Goal: Check status: Check status

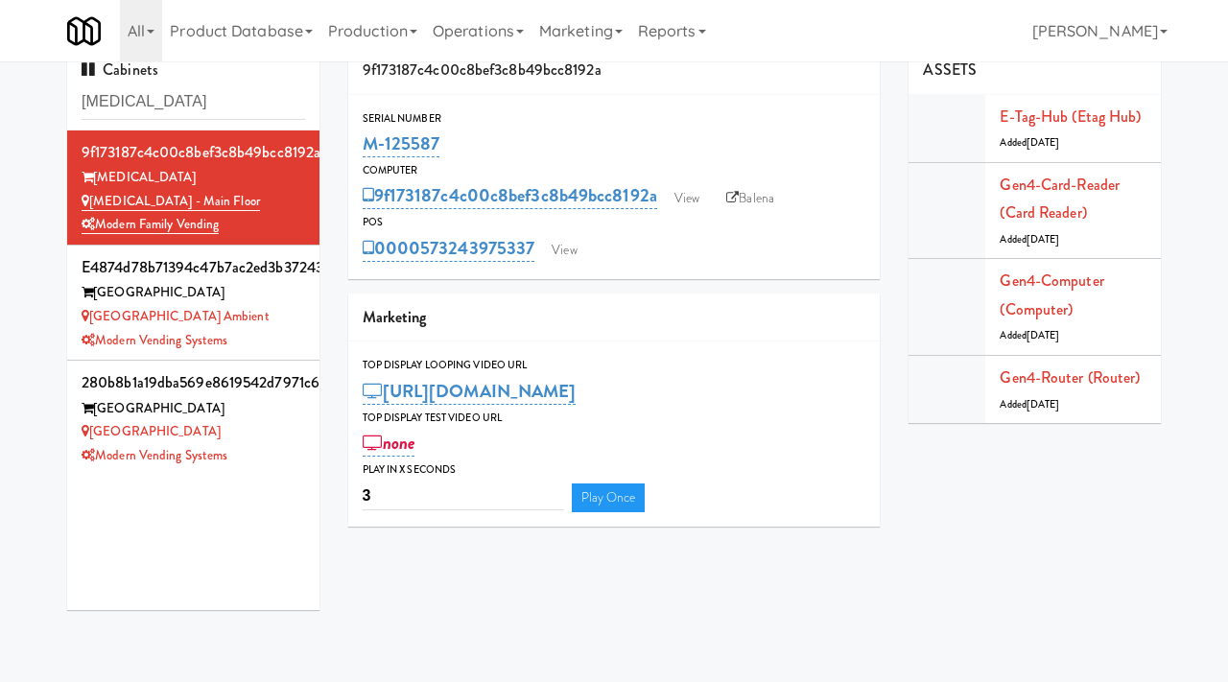
scroll to position [23, 0]
drag, startPoint x: 169, startPoint y: 102, endPoint x: 0, endPoint y: 100, distance: 168.8
click at [0, 100] on div "Cabinets muse 9f173187c4c00c8bef3c8b49bcc8192a MUSE MUSE - Main Floor Modern Fa…" at bounding box center [614, 335] width 1228 height 578
paste input "NOVO - Cooler Combo"
type input "NOVO - Cooler Combo"
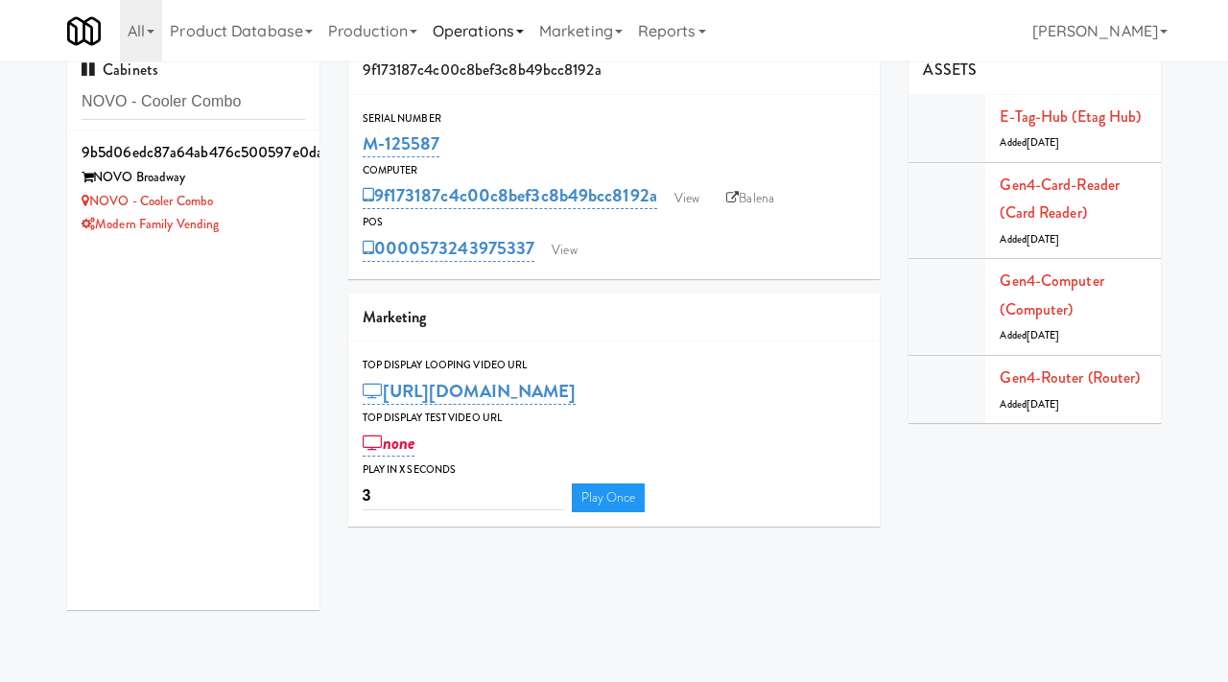
click at [496, 33] on link "Operations" at bounding box center [478, 30] width 106 height 61
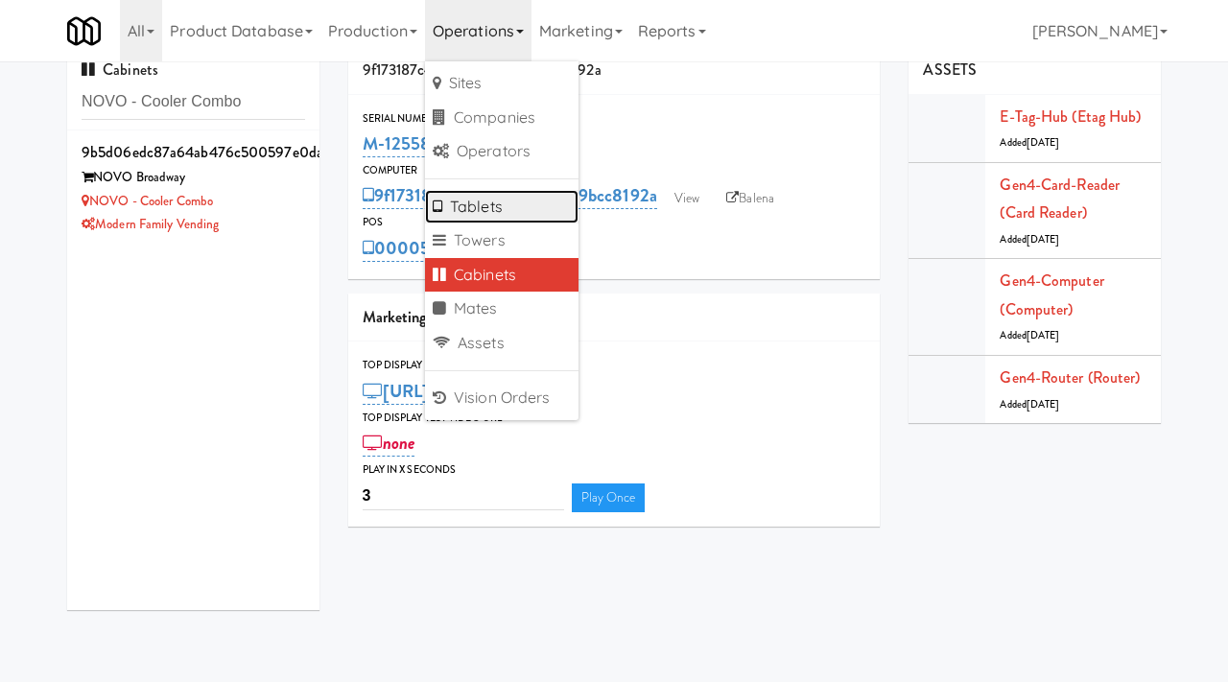
click at [493, 206] on link "Tablets" at bounding box center [501, 207] width 153 height 35
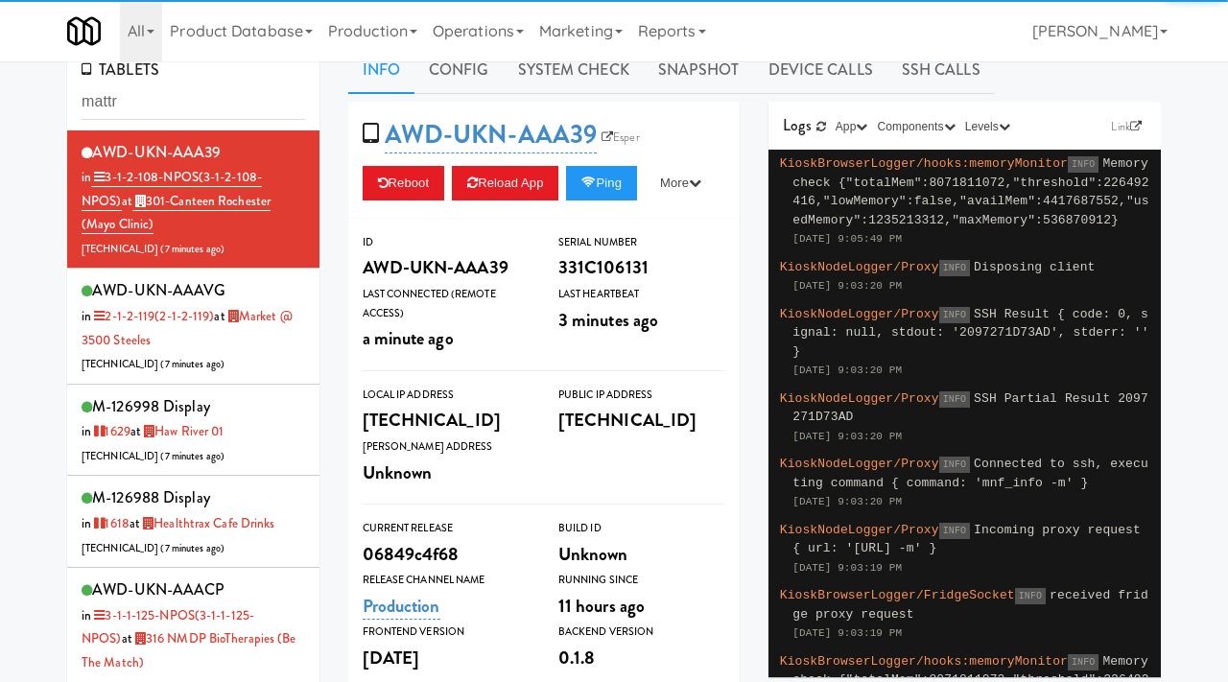
type input "mattr"
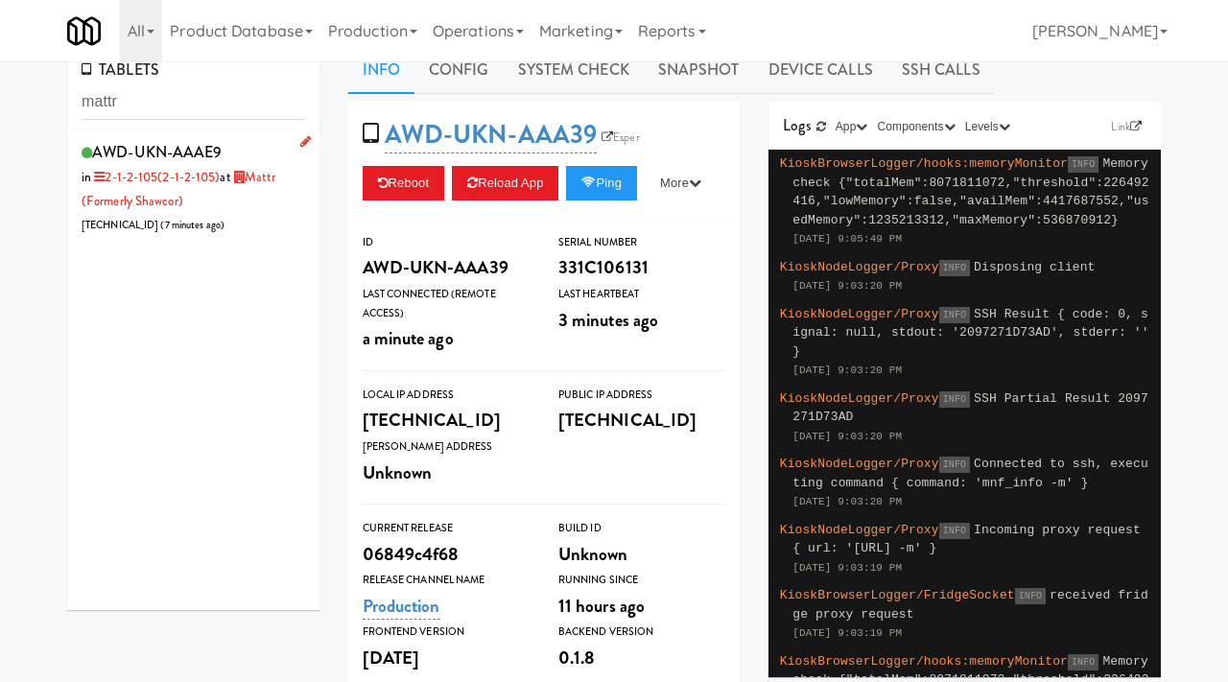
click at [286, 228] on div "AWD-UKN-AAAE9 in 2-1-2-105 (2-1-2-105) at Mattr (formerly Shawcor) 99.209.202.1…" at bounding box center [193, 187] width 223 height 99
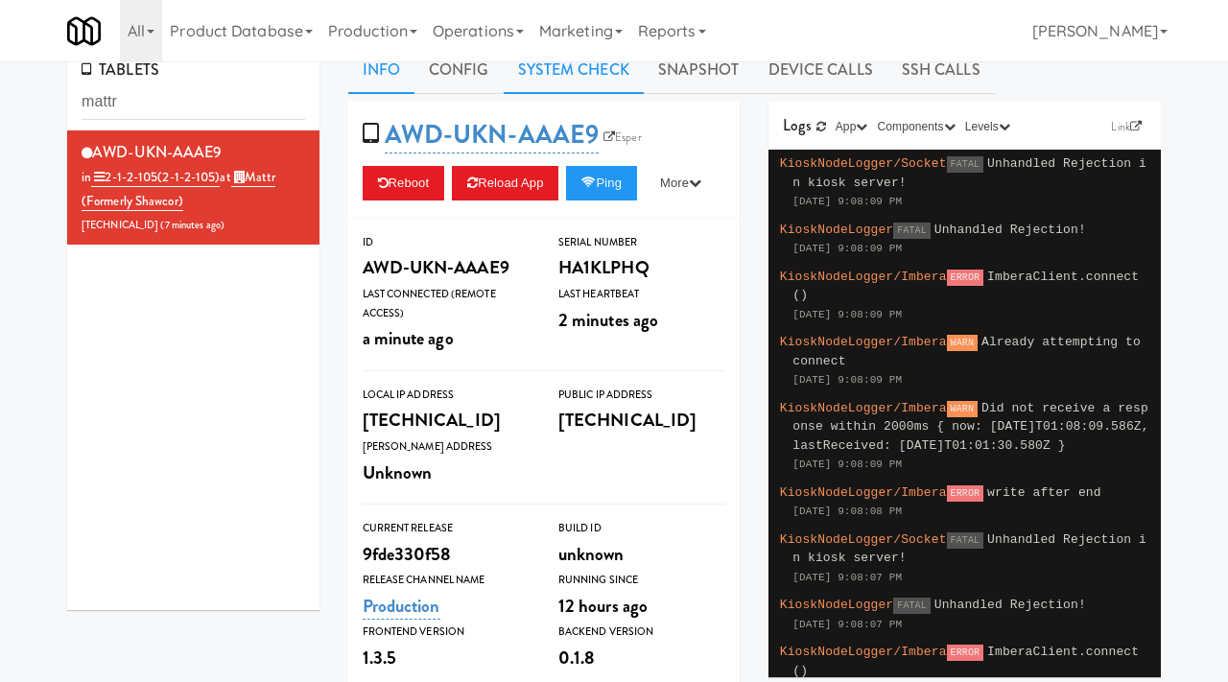
click at [574, 72] on link "System Check" at bounding box center [574, 70] width 140 height 48
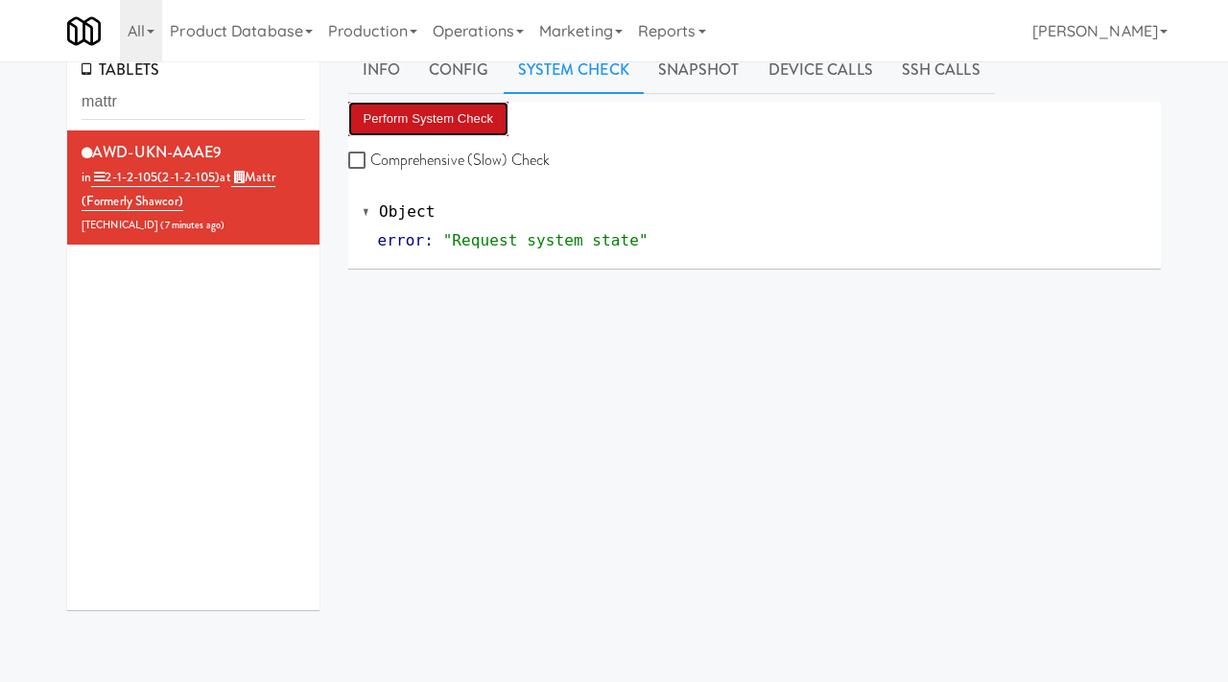
click at [420, 115] on button "Perform System Check" at bounding box center [428, 119] width 161 height 35
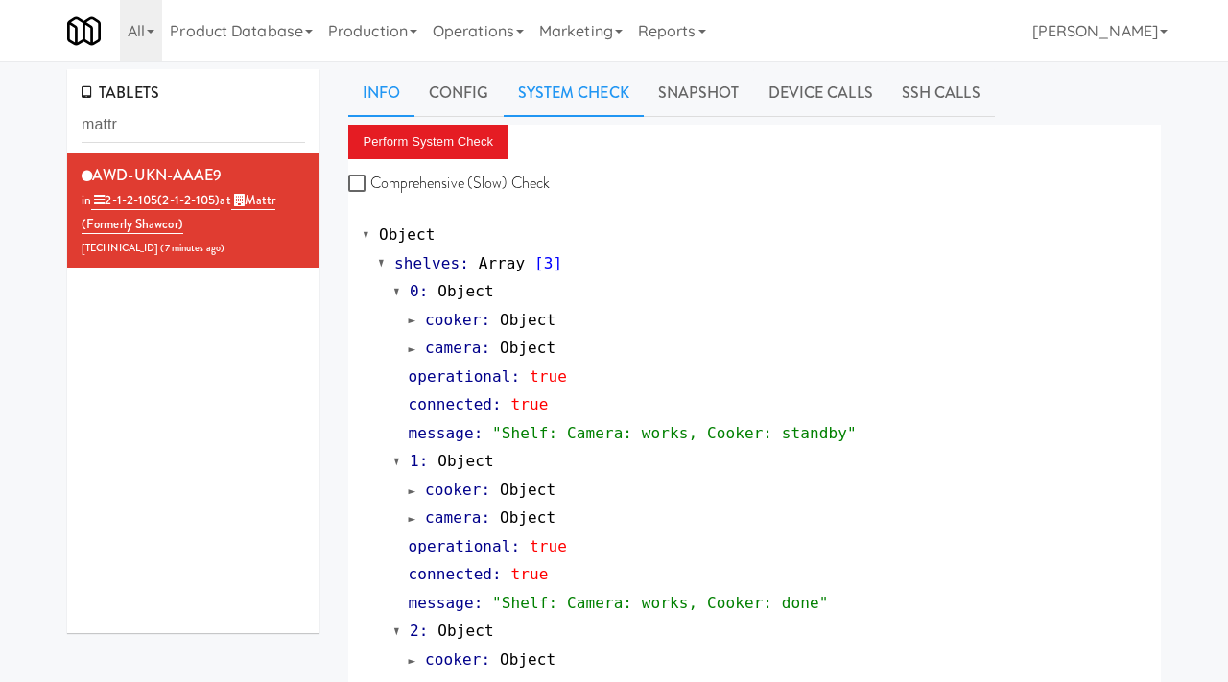
click at [374, 84] on link "Info" at bounding box center [381, 93] width 66 height 48
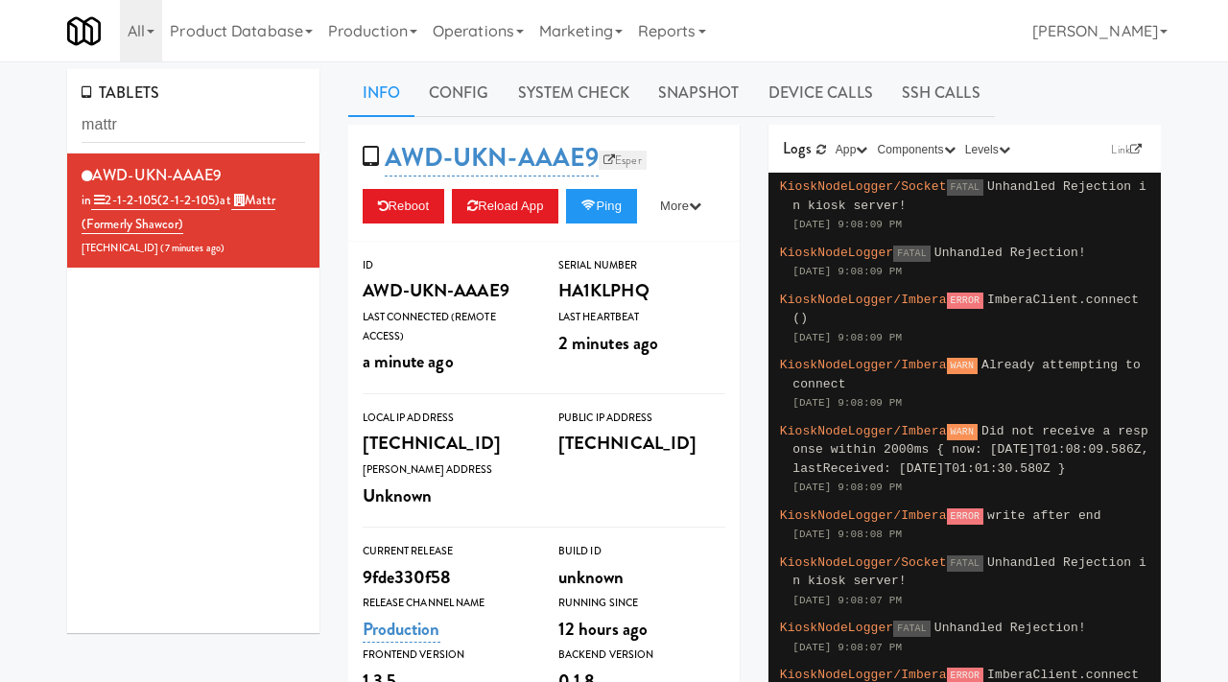
click at [620, 165] on link "Esper" at bounding box center [623, 160] width 48 height 19
click at [471, 24] on link "Operations" at bounding box center [478, 30] width 106 height 61
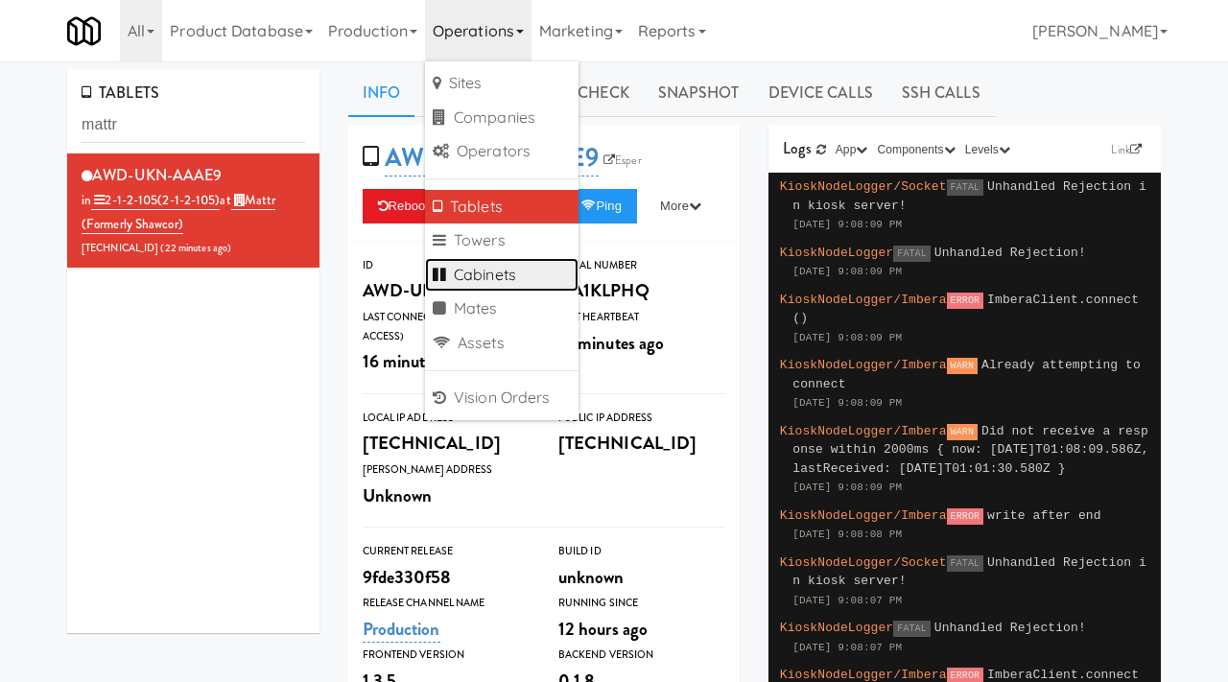
click at [483, 261] on link "Cabinets" at bounding box center [501, 275] width 153 height 35
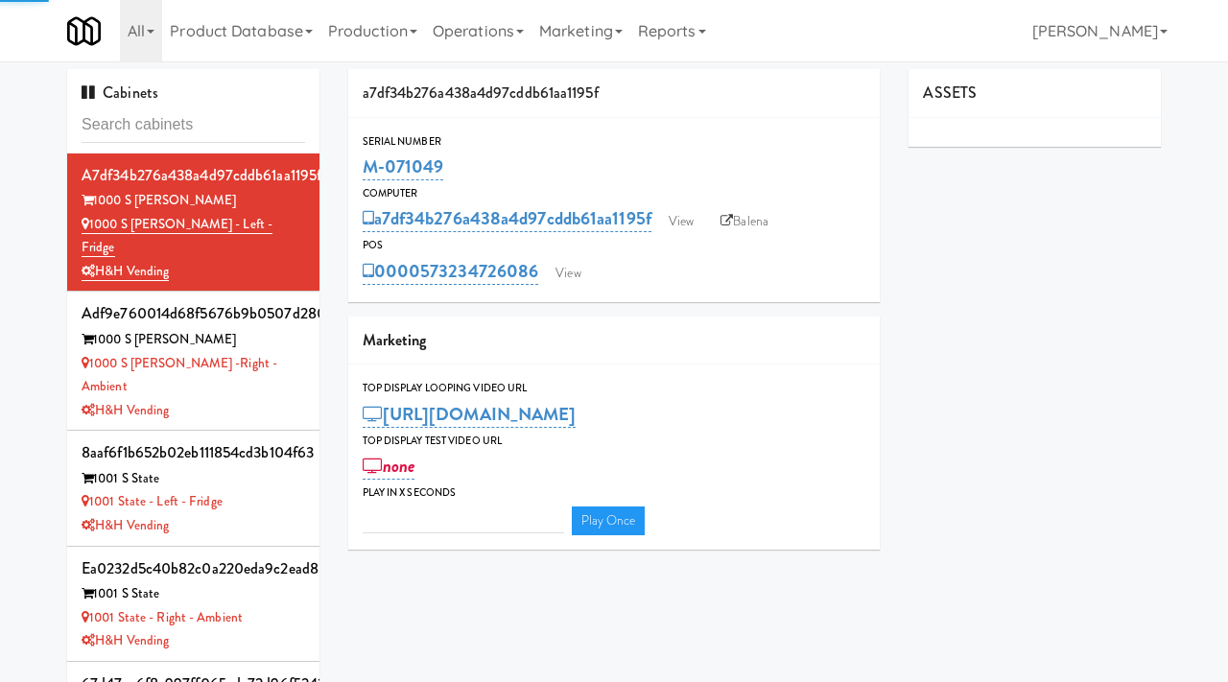
type input "3"
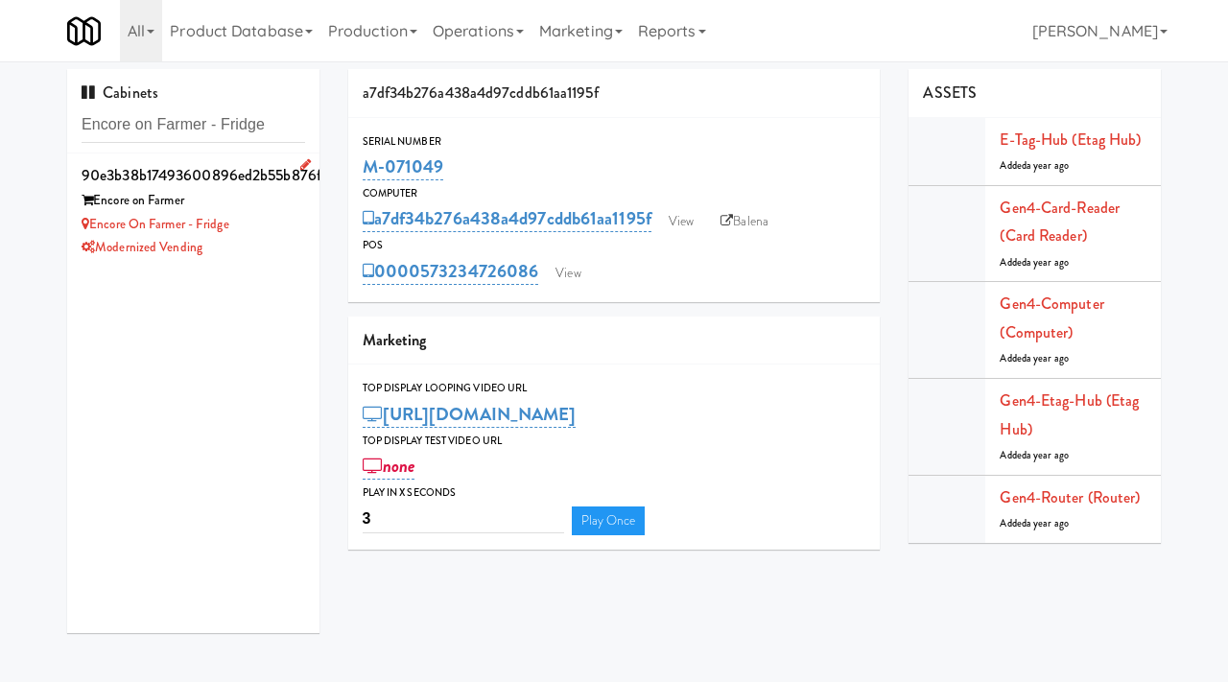
type input "Encore on Farmer - Fridge"
click at [271, 217] on div "Encore on Farmer - Fridge" at bounding box center [193, 225] width 223 height 24
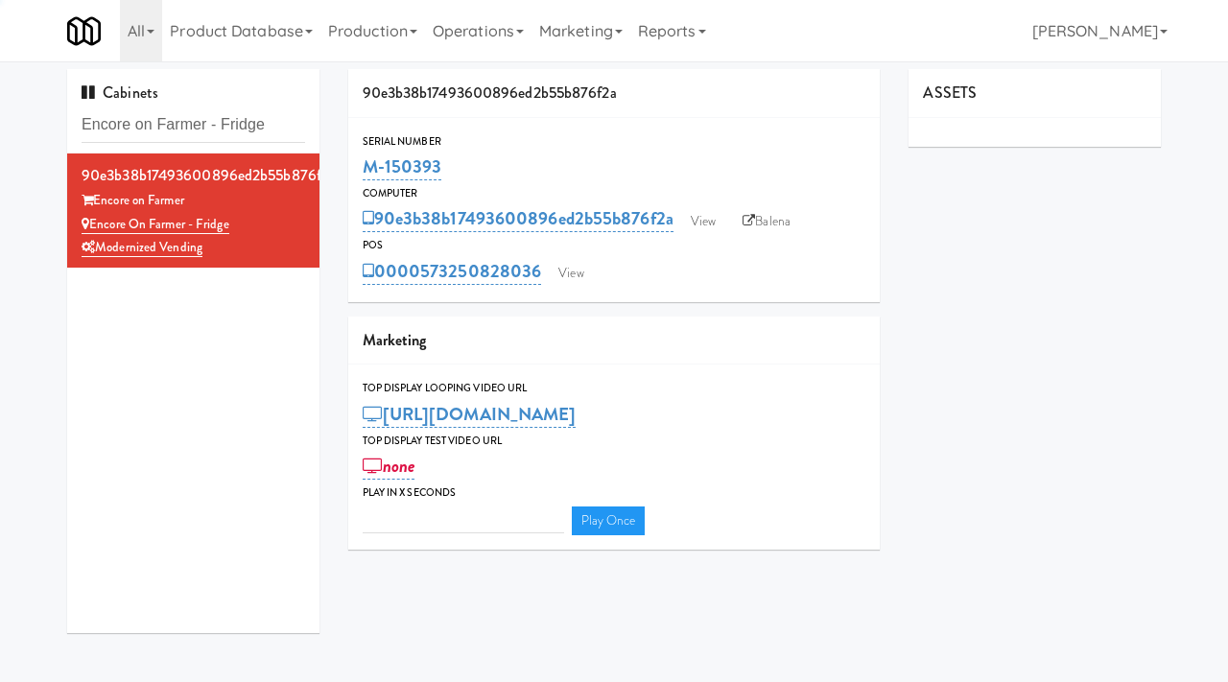
type input "3"
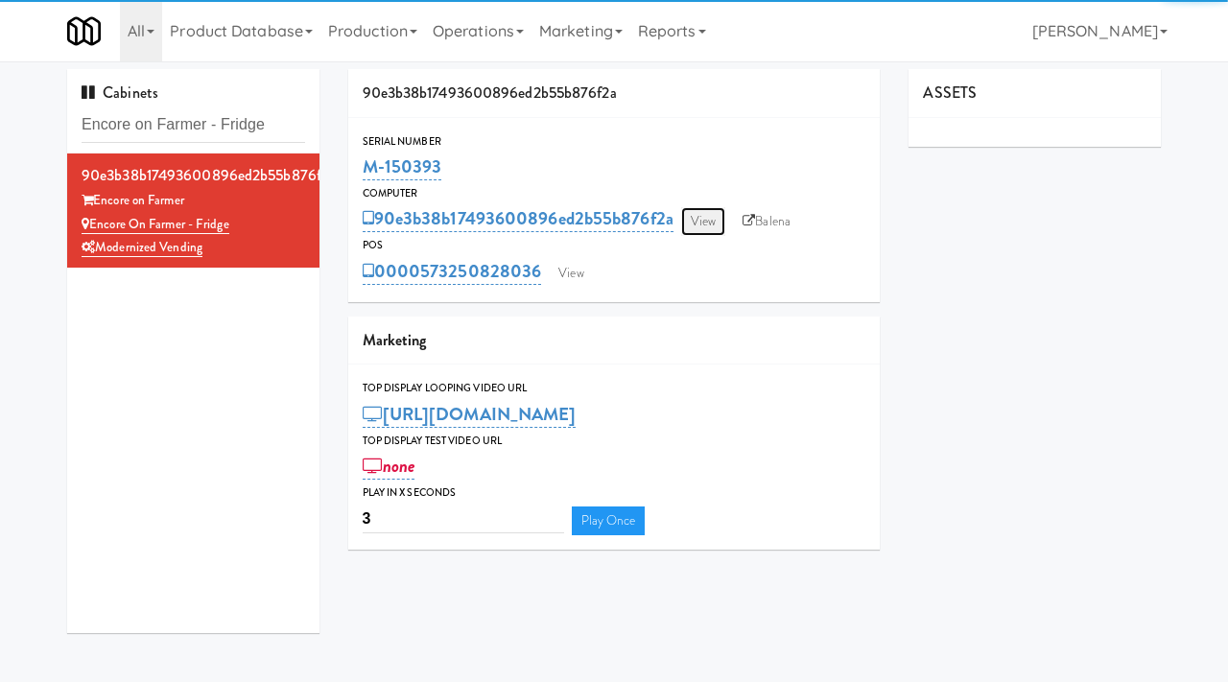
click at [706, 229] on link "View" at bounding box center [703, 221] width 44 height 29
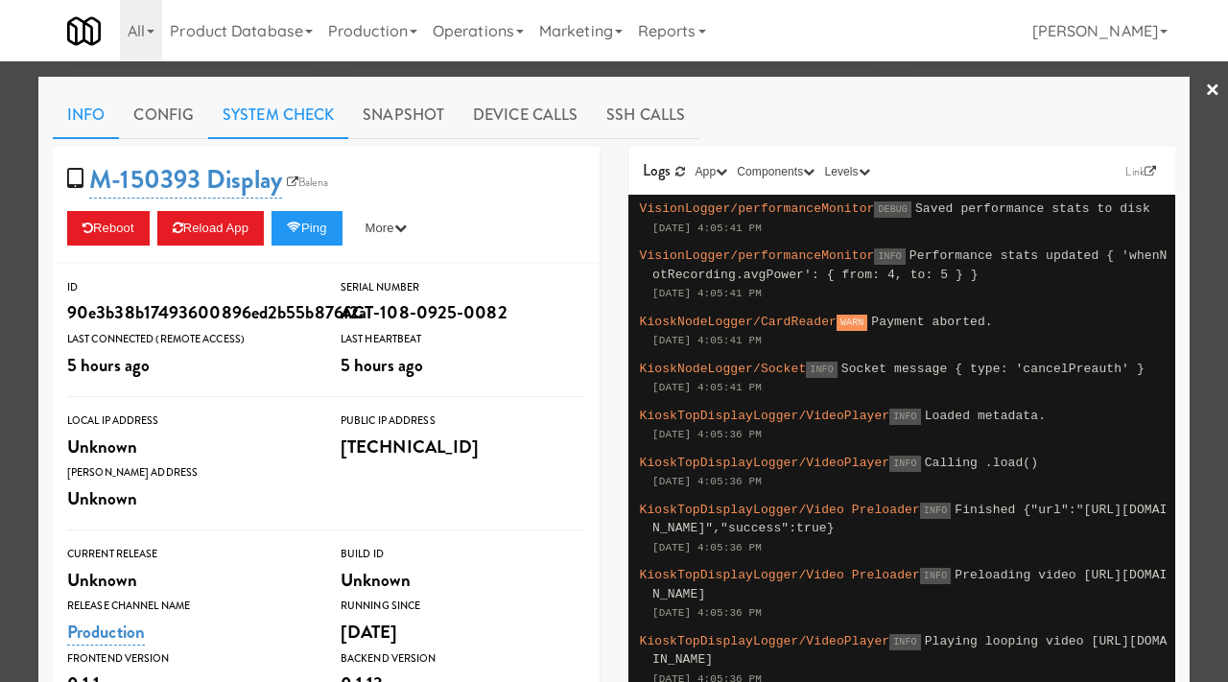
click at [270, 107] on link "System Check" at bounding box center [278, 115] width 140 height 48
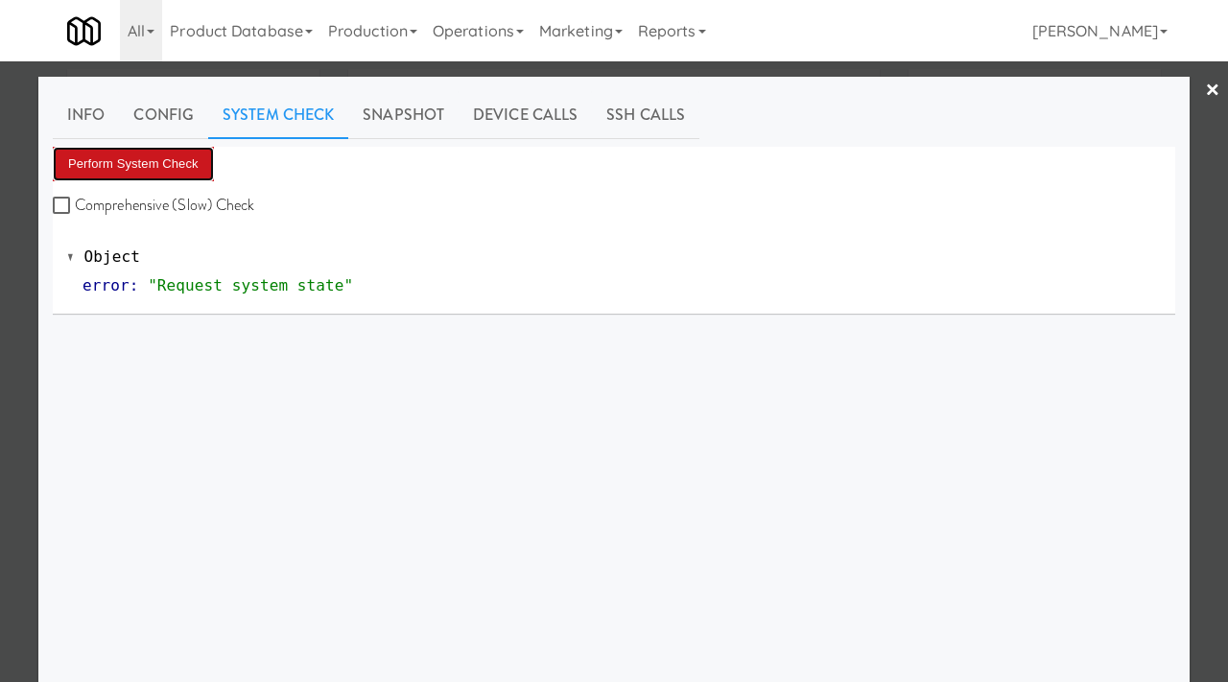
click at [146, 166] on button "Perform System Check" at bounding box center [133, 164] width 161 height 35
click at [0, 142] on div at bounding box center [614, 341] width 1228 height 682
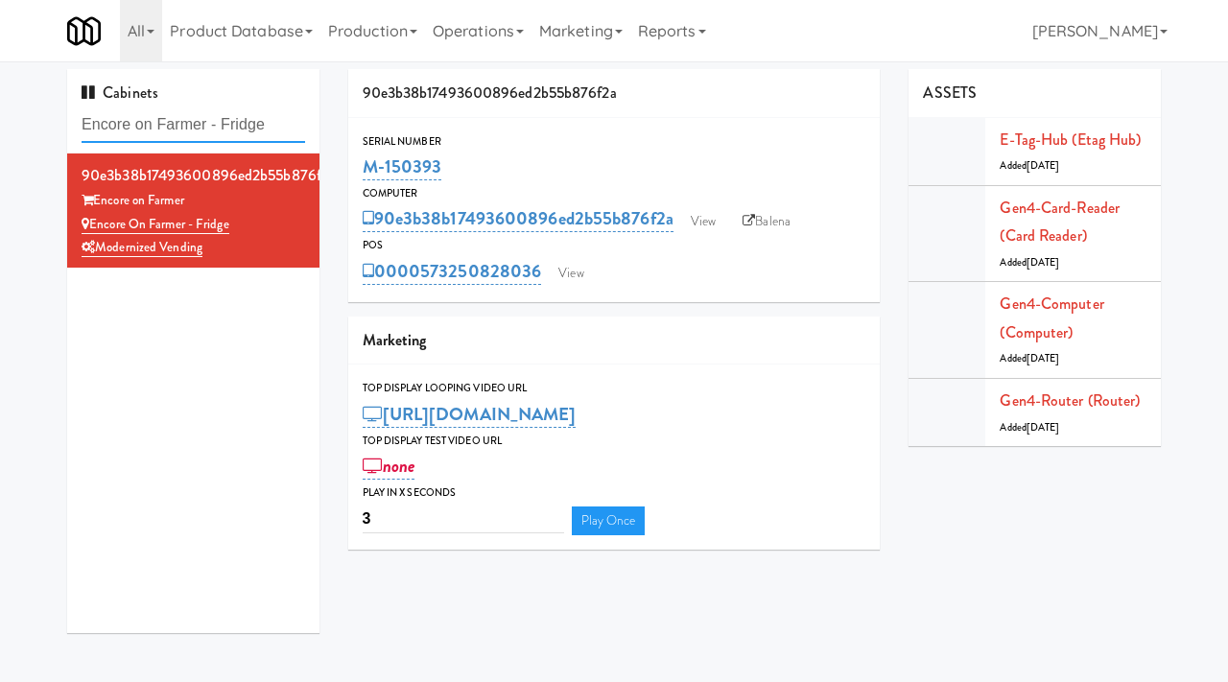
click at [262, 118] on input "Encore on Farmer - Fridge" at bounding box center [193, 124] width 223 height 35
type input "ohs"
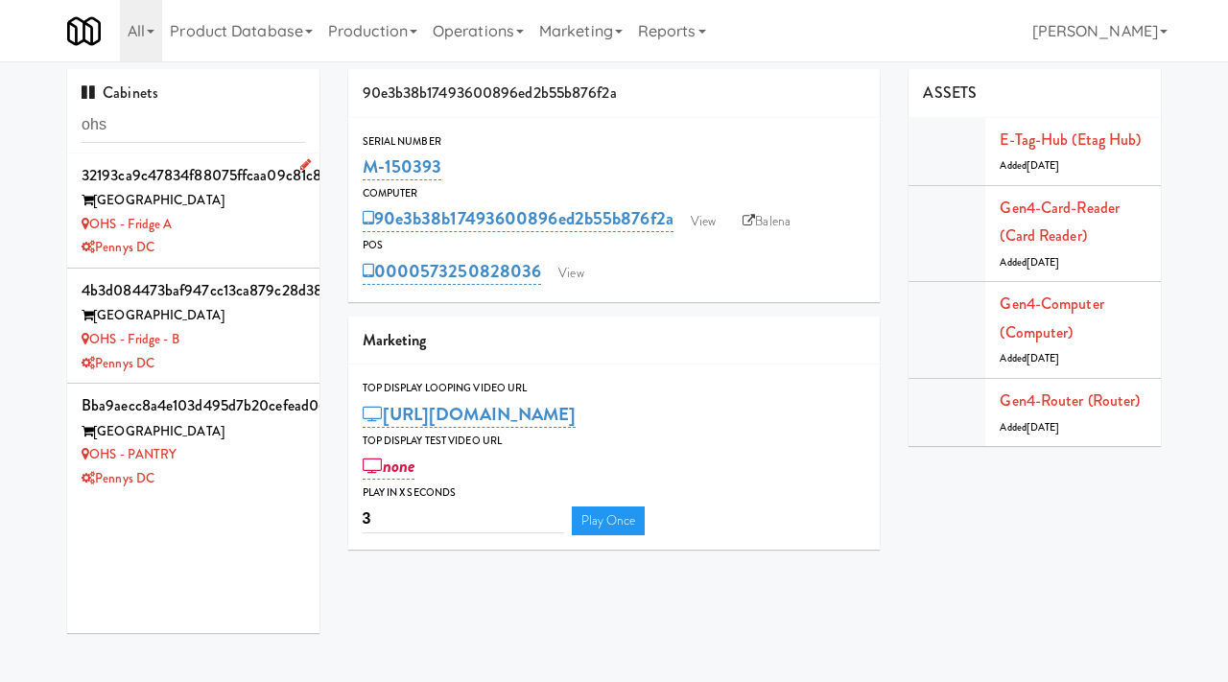
click at [244, 216] on div "OHS - Fridge A" at bounding box center [193, 225] width 223 height 24
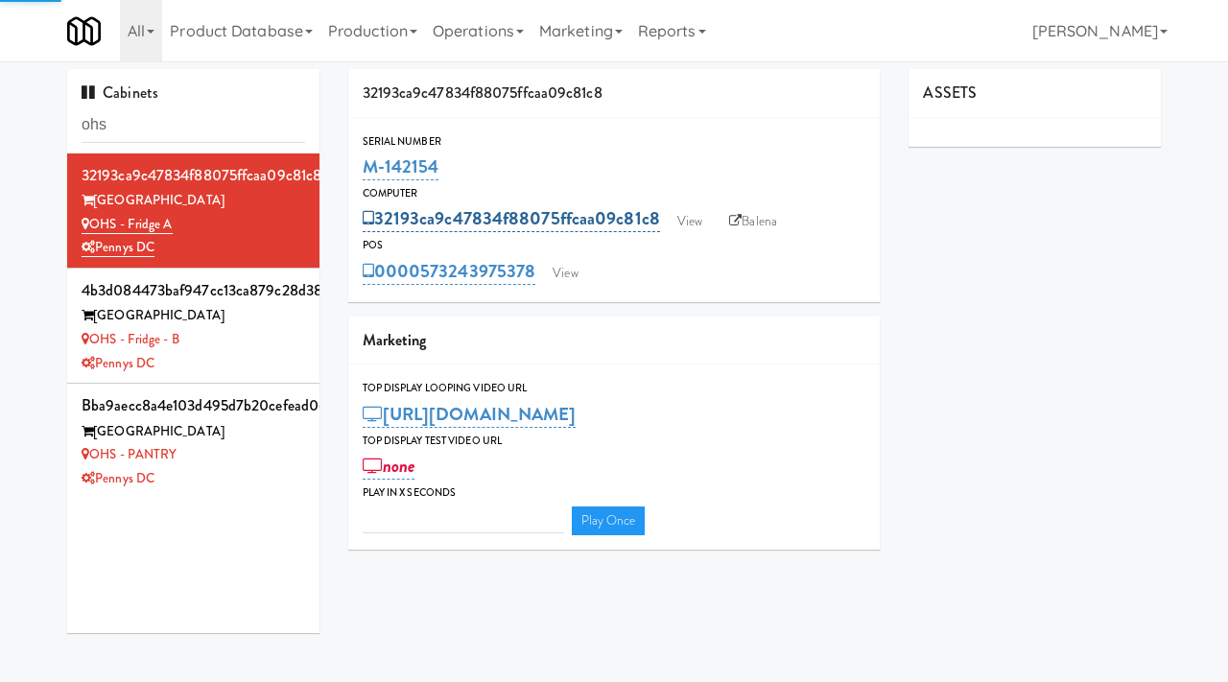
type input "3"
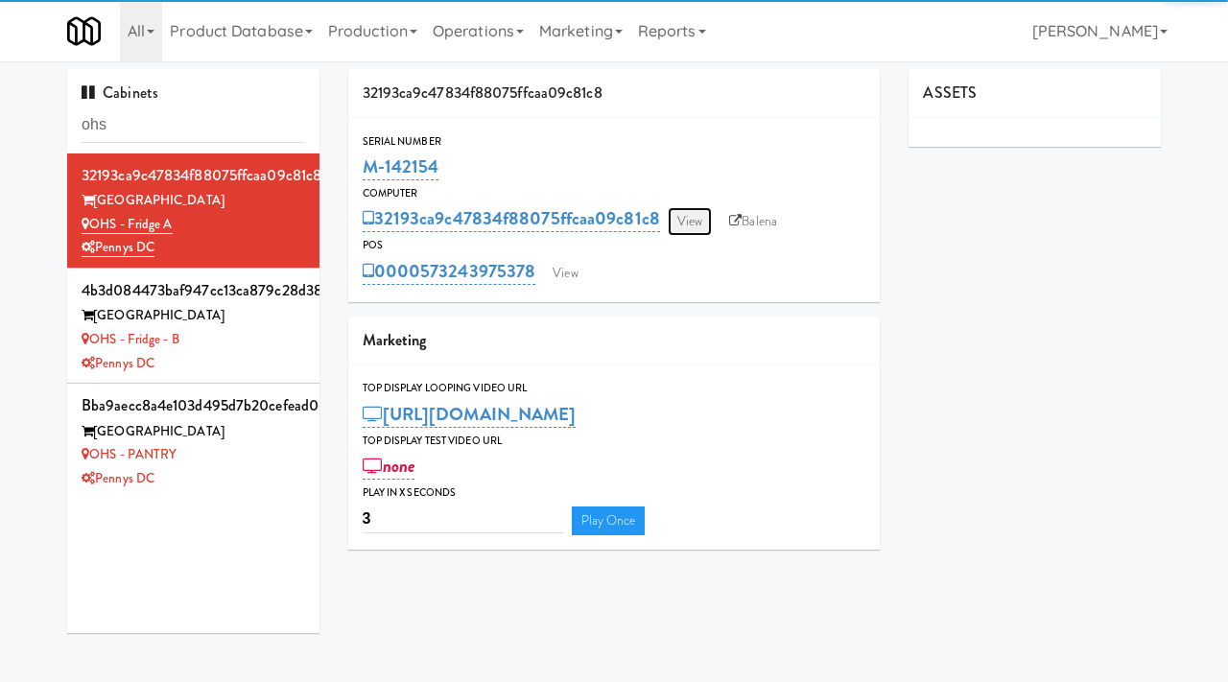
click at [677, 217] on link "View" at bounding box center [690, 221] width 44 height 29
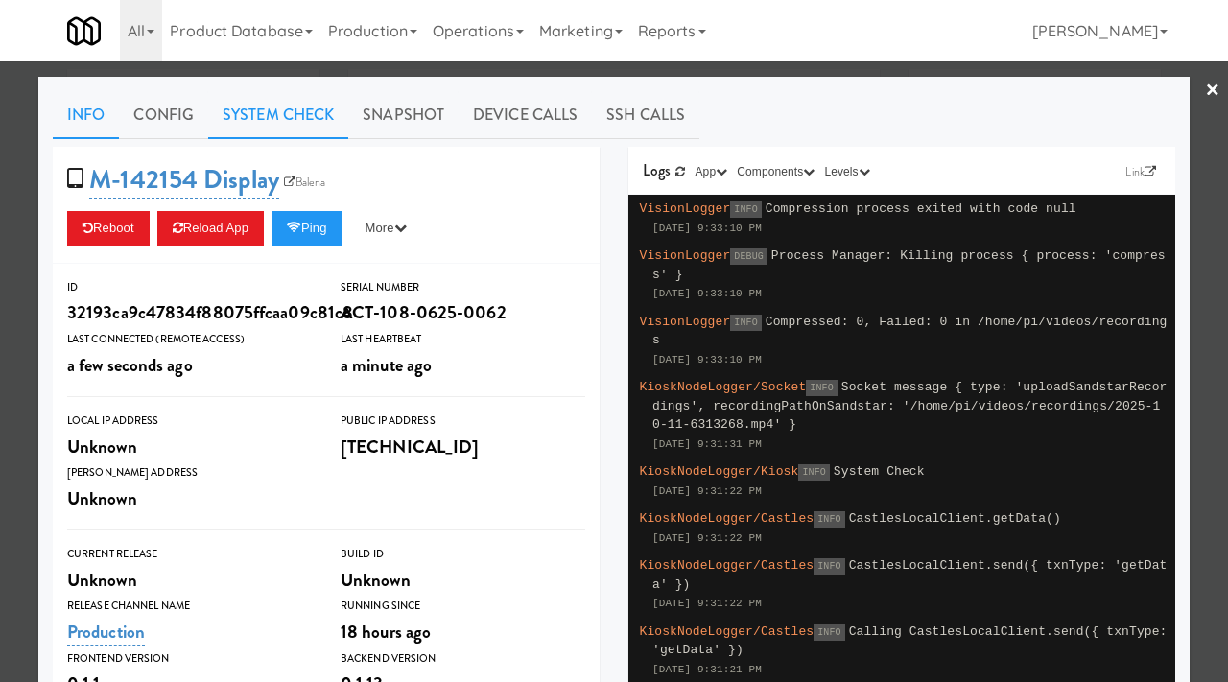
click at [266, 118] on link "System Check" at bounding box center [278, 115] width 140 height 48
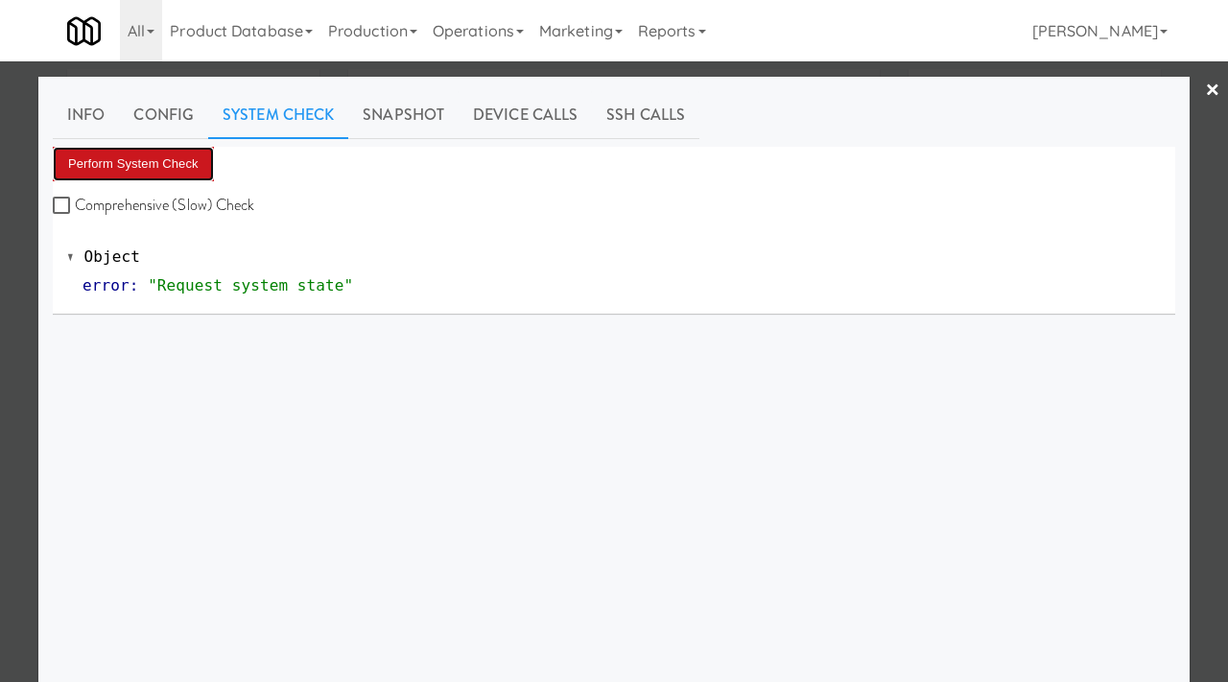
click at [163, 179] on button "Perform System Check" at bounding box center [133, 164] width 161 height 35
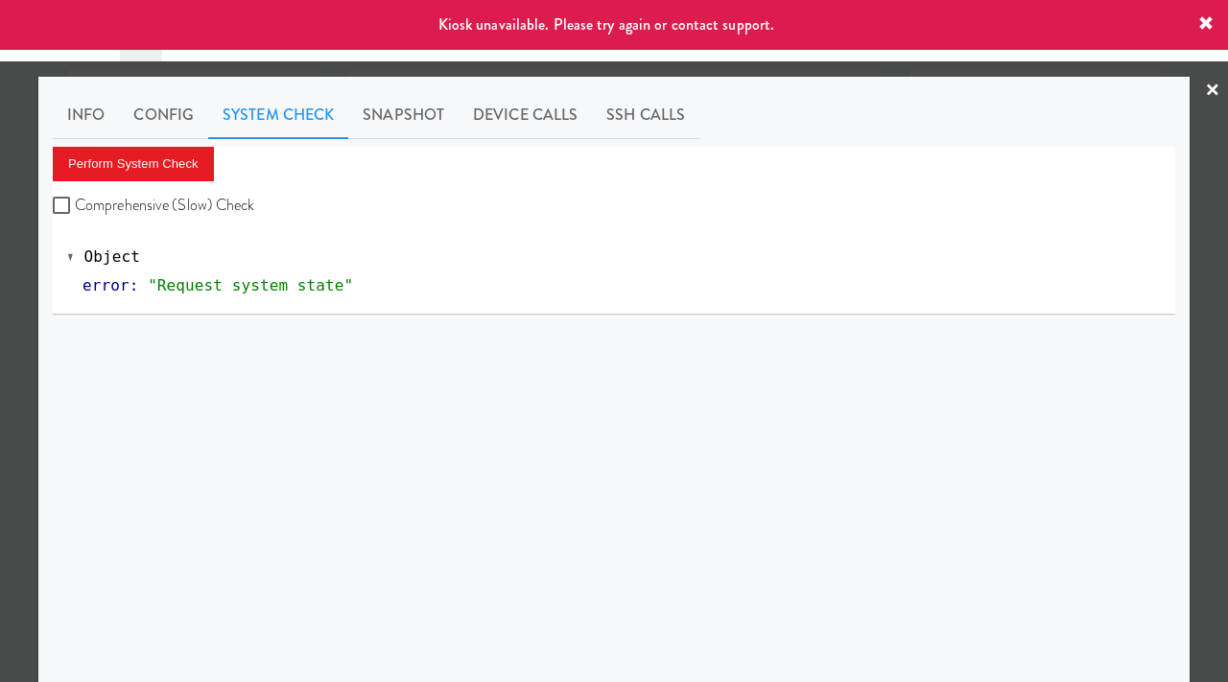
click at [0, 255] on div at bounding box center [614, 341] width 1228 height 682
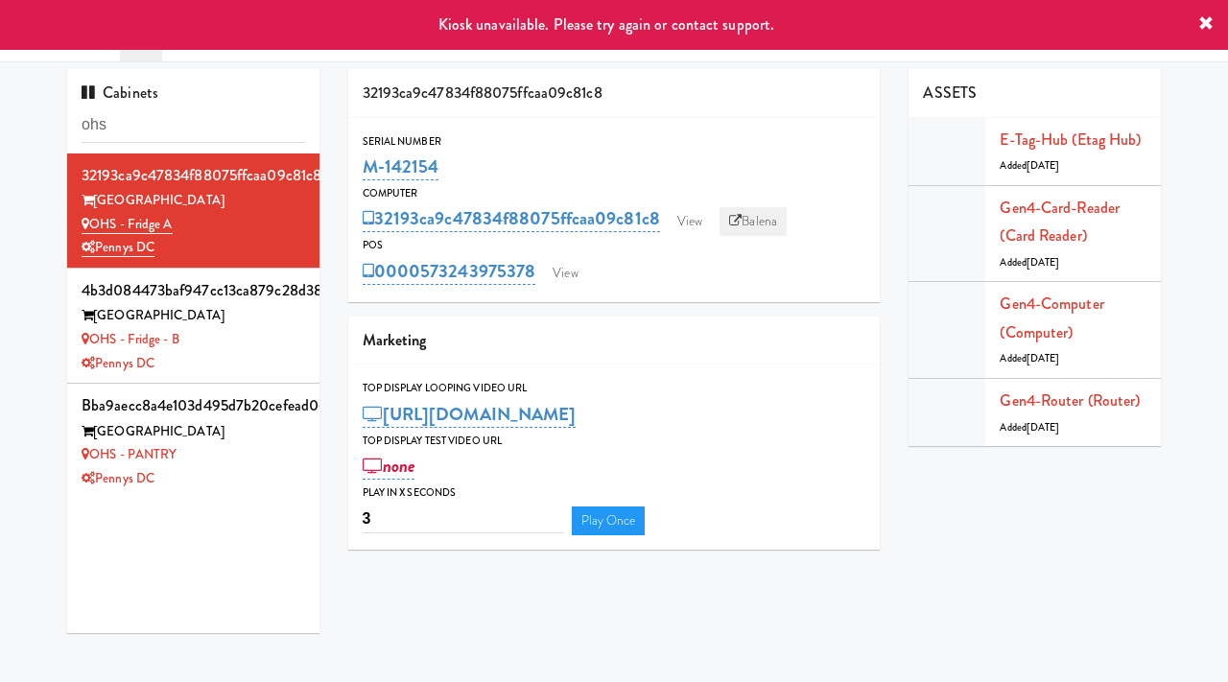
click at [774, 223] on link "Balena" at bounding box center [752, 221] width 67 height 29
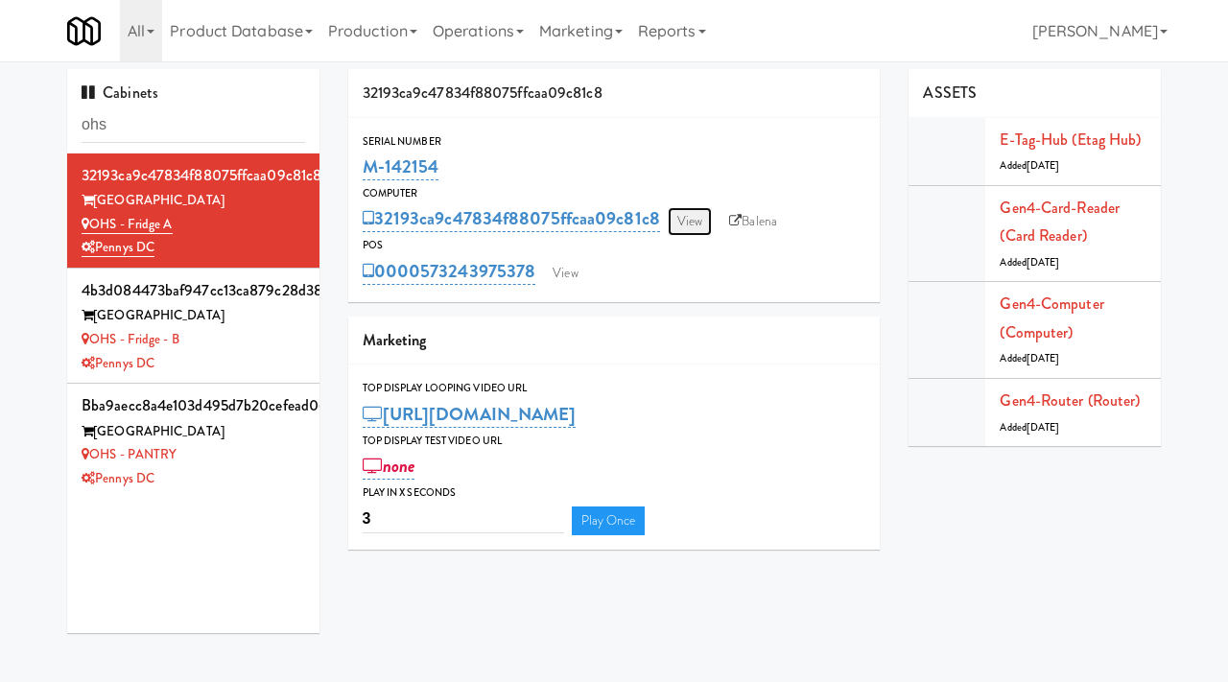
click at [686, 214] on link "View" at bounding box center [690, 221] width 44 height 29
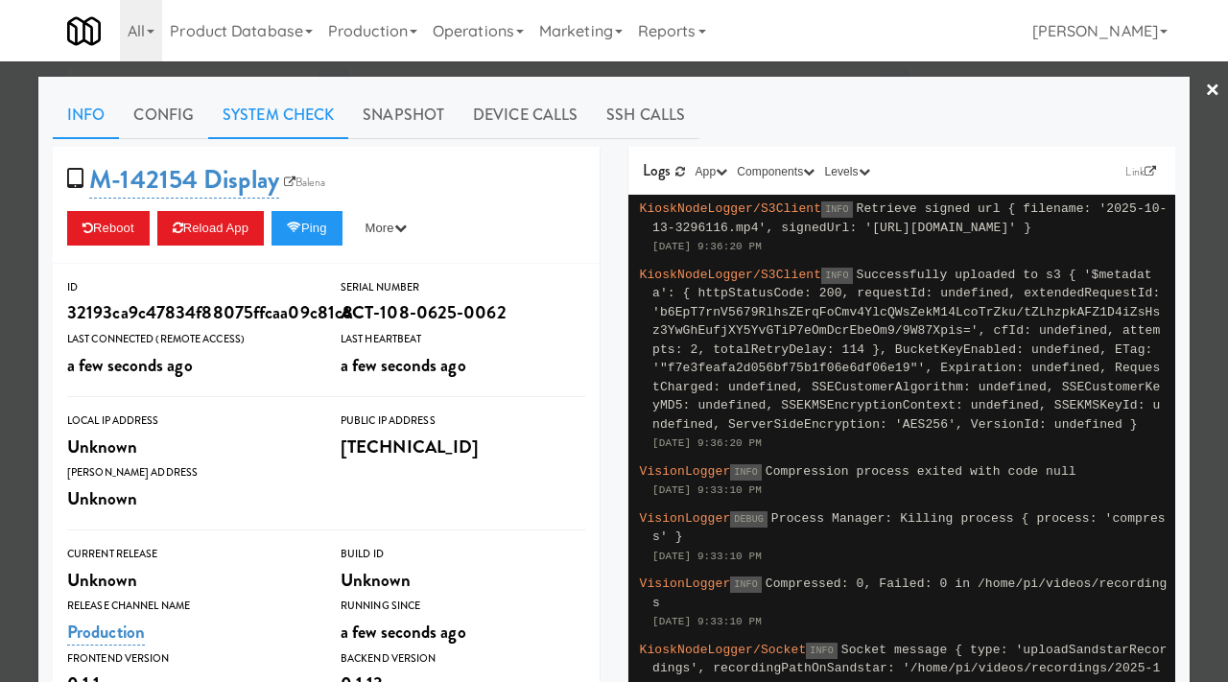
click at [292, 128] on link "System Check" at bounding box center [278, 115] width 140 height 48
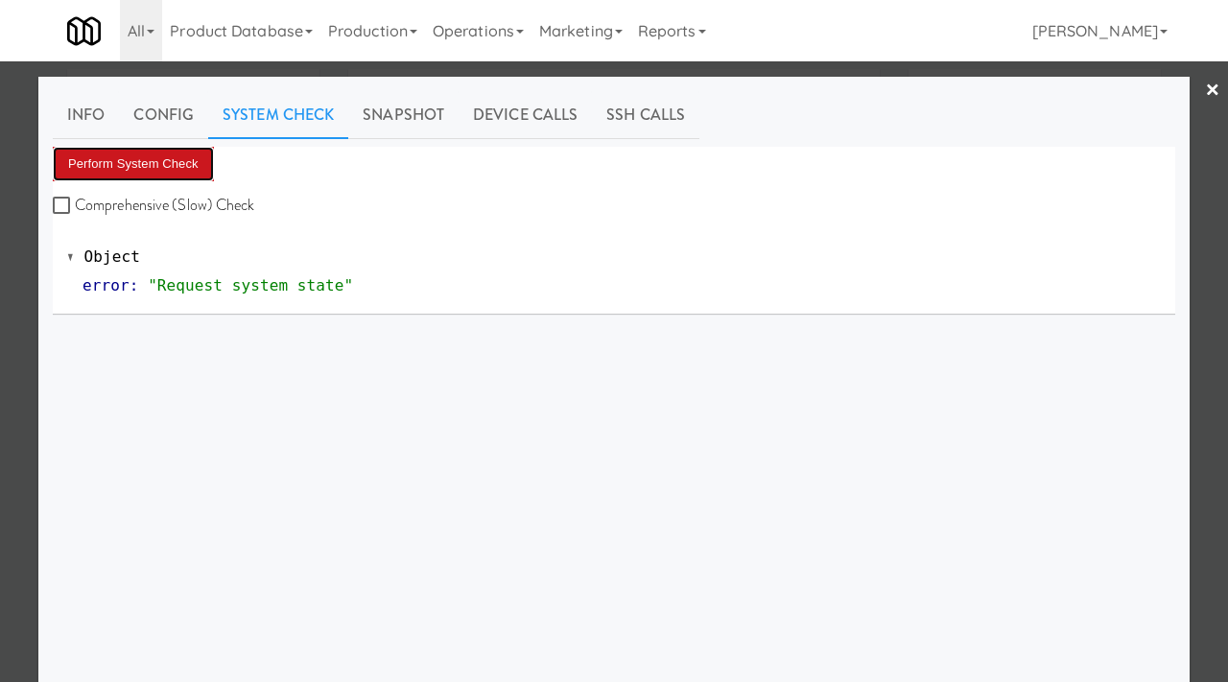
click at [169, 169] on button "Perform System Check" at bounding box center [133, 164] width 161 height 35
click at [142, 162] on button "Perform System Check" at bounding box center [133, 164] width 161 height 35
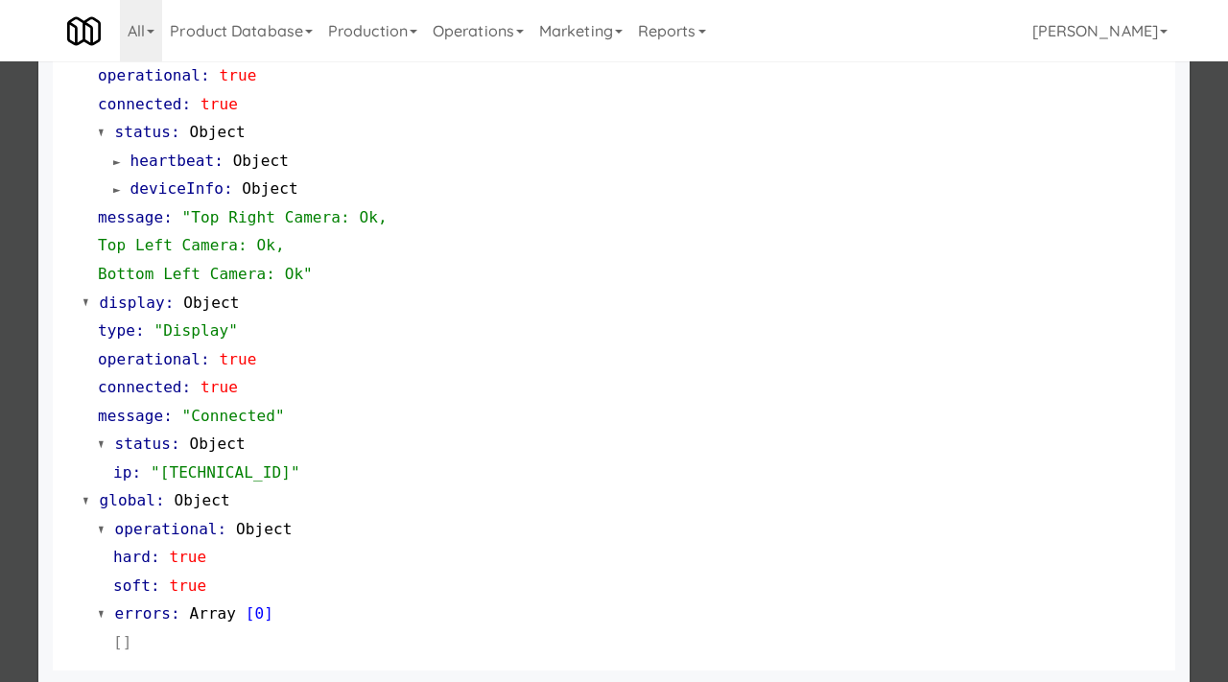
scroll to position [835, 0]
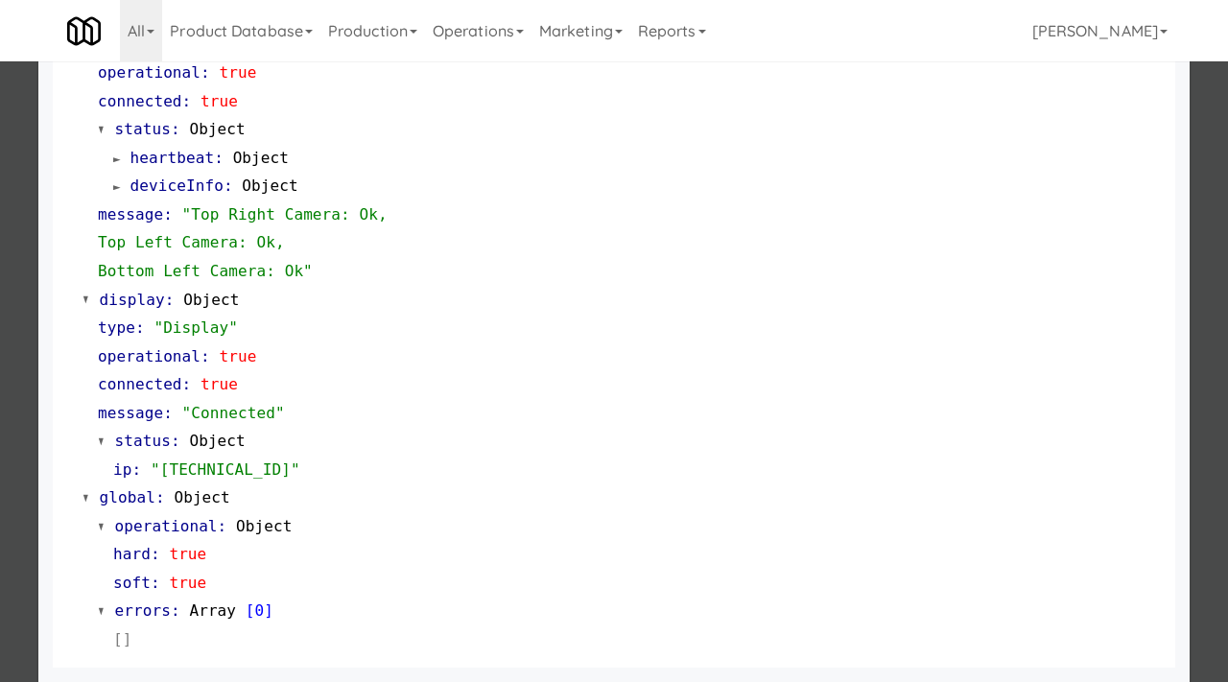
click at [0, 282] on div at bounding box center [614, 341] width 1228 height 682
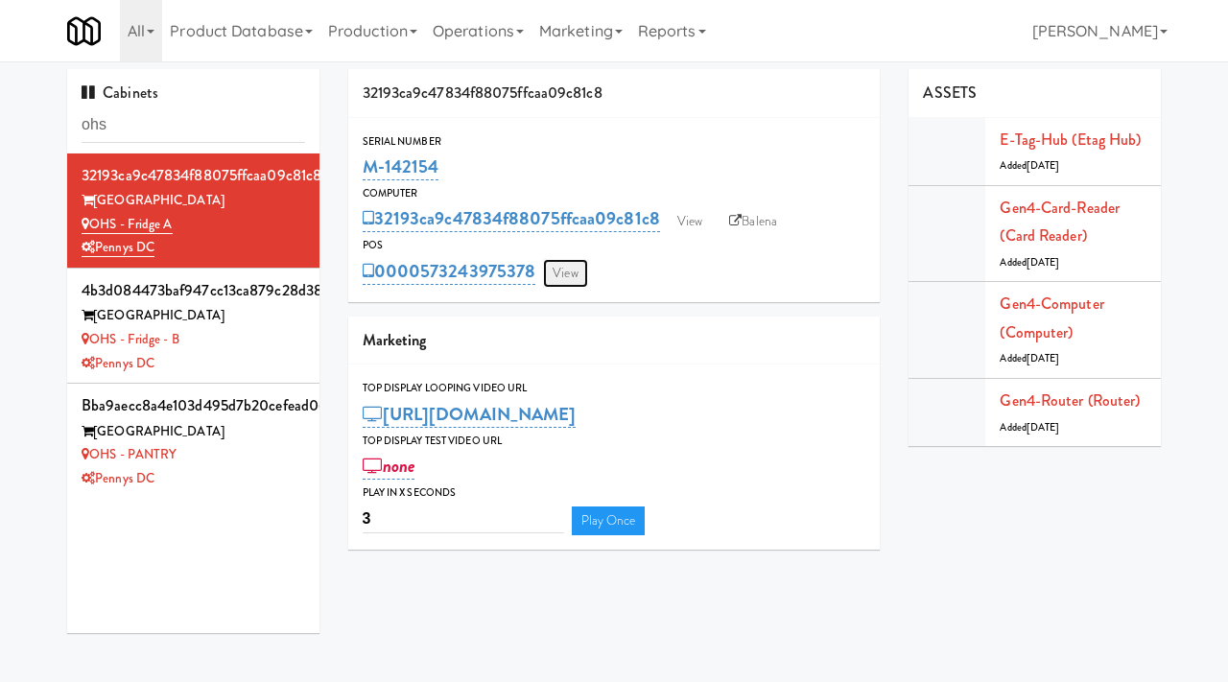
click at [572, 280] on link "View" at bounding box center [565, 273] width 44 height 29
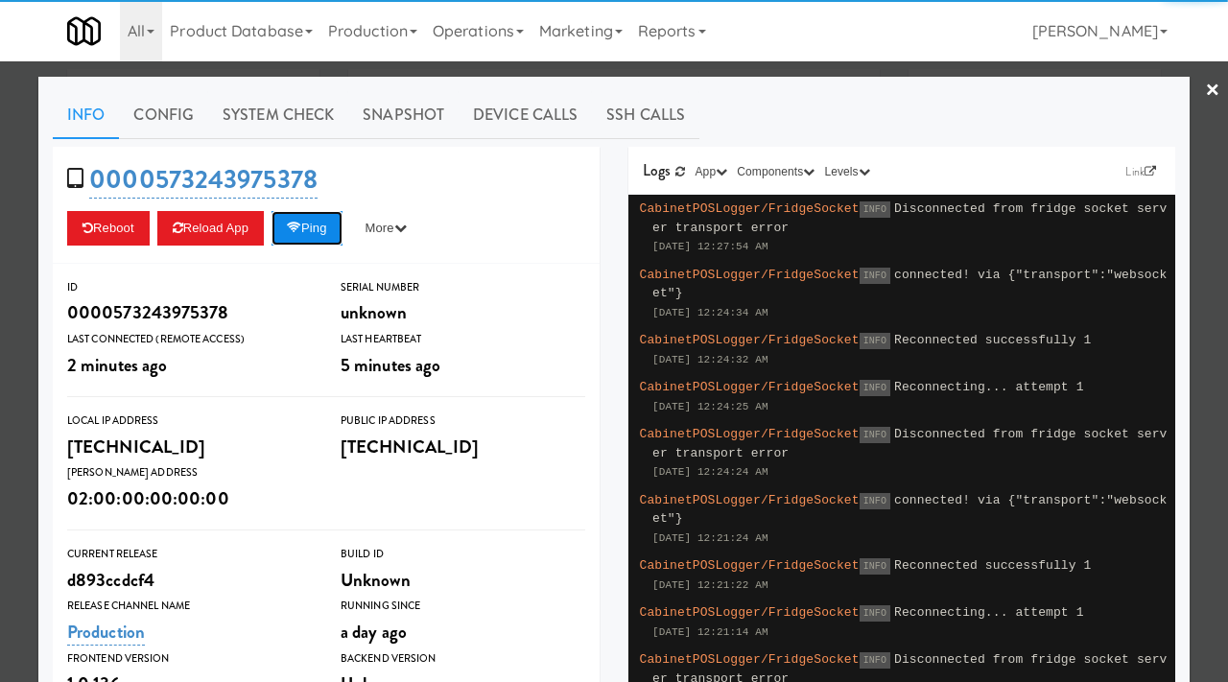
click at [312, 233] on button "Ping" at bounding box center [306, 228] width 71 height 35
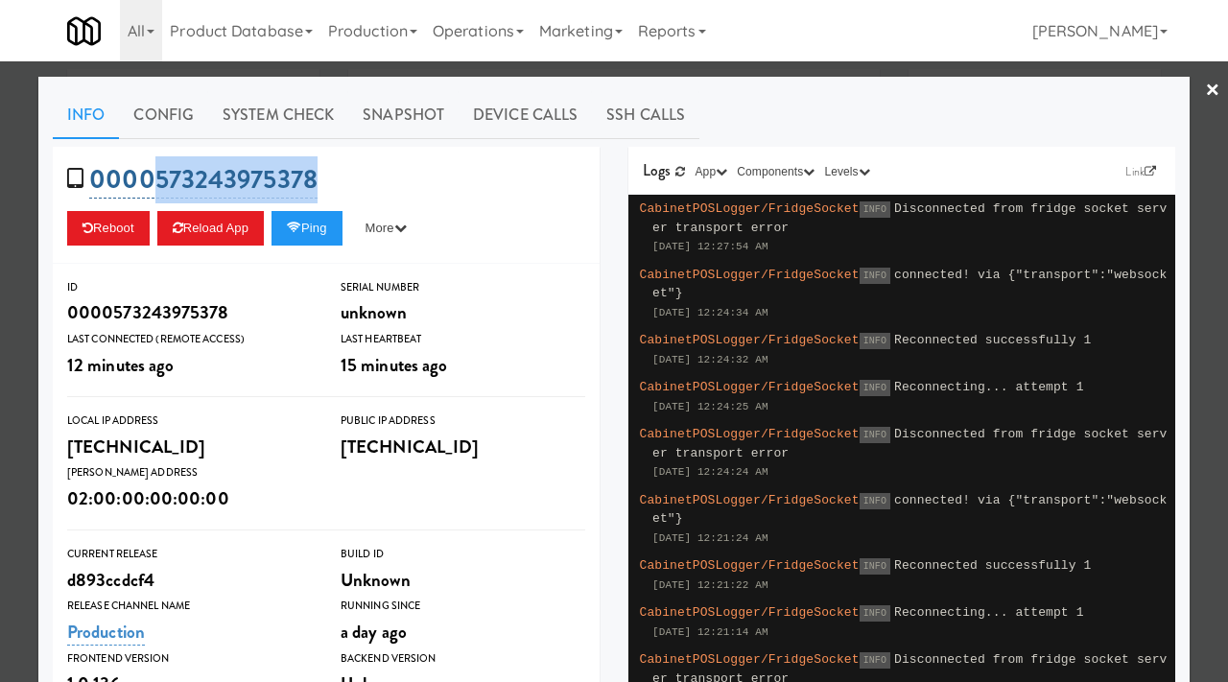
drag, startPoint x: 340, startPoint y: 172, endPoint x: 151, endPoint y: 177, distance: 189.0
click at [151, 177] on div "0000573243975378 Reboot Reload App Ping More Ping Server Restart Server Force R…" at bounding box center [326, 205] width 547 height 117
copy link "573243975378"
click at [0, 269] on div at bounding box center [614, 341] width 1228 height 682
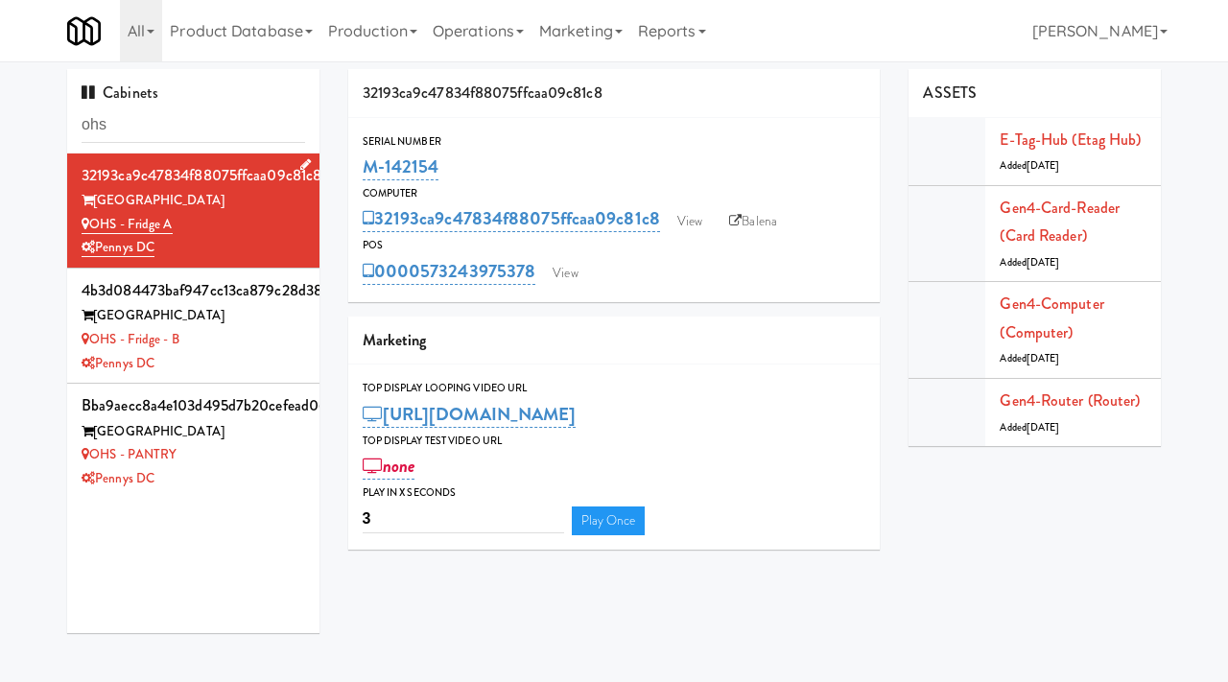
drag, startPoint x: 190, startPoint y: 224, endPoint x: 94, endPoint y: 230, distance: 96.1
click at [94, 230] on div "OHS - Fridge A" at bounding box center [193, 225] width 223 height 24
copy link "OHS - Fridge A"
click at [712, 228] on div "32193ca9c47834f88075ffcaa09c81c8 View Balena" at bounding box center [615, 218] width 504 height 33
click at [693, 223] on link "View" at bounding box center [690, 221] width 44 height 29
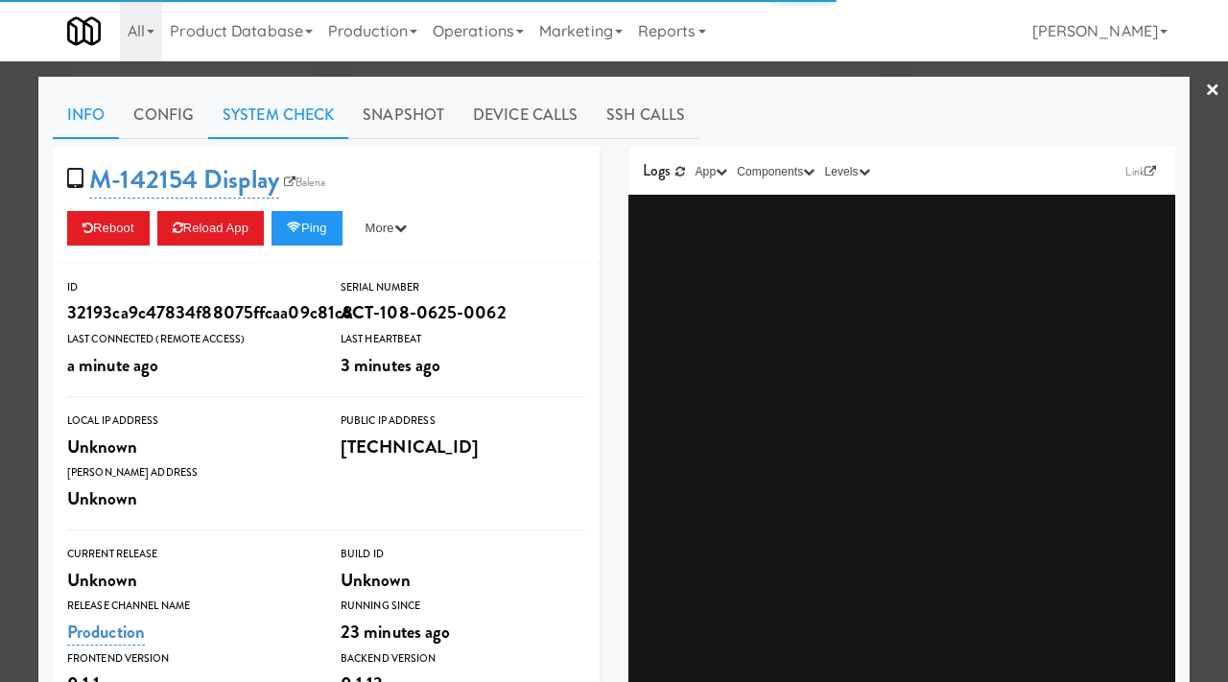
click at [302, 126] on link "System Check" at bounding box center [278, 115] width 140 height 48
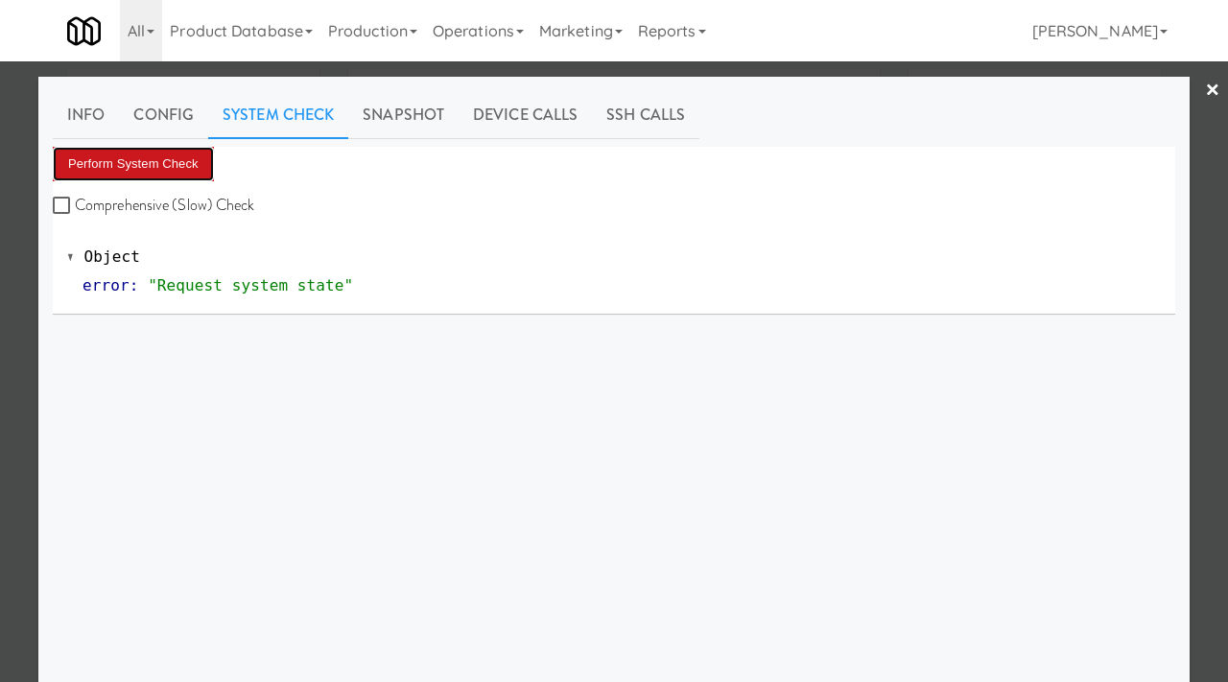
click at [147, 153] on button "Perform System Check" at bounding box center [133, 164] width 161 height 35
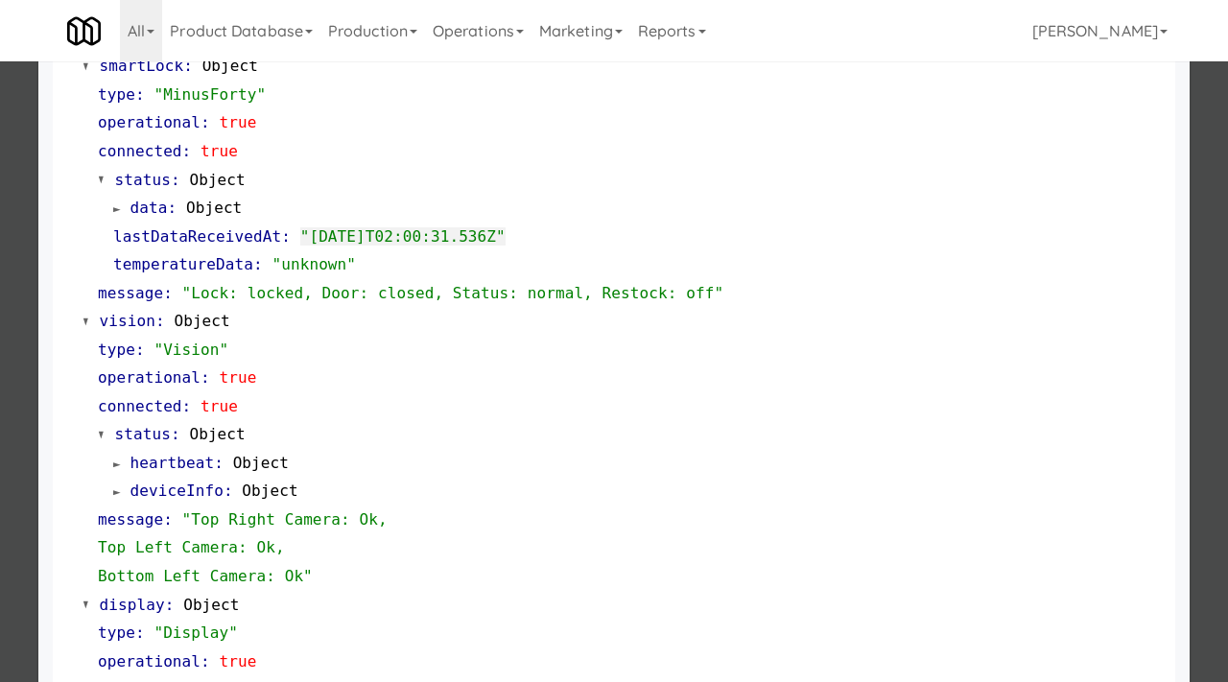
scroll to position [835, 0]
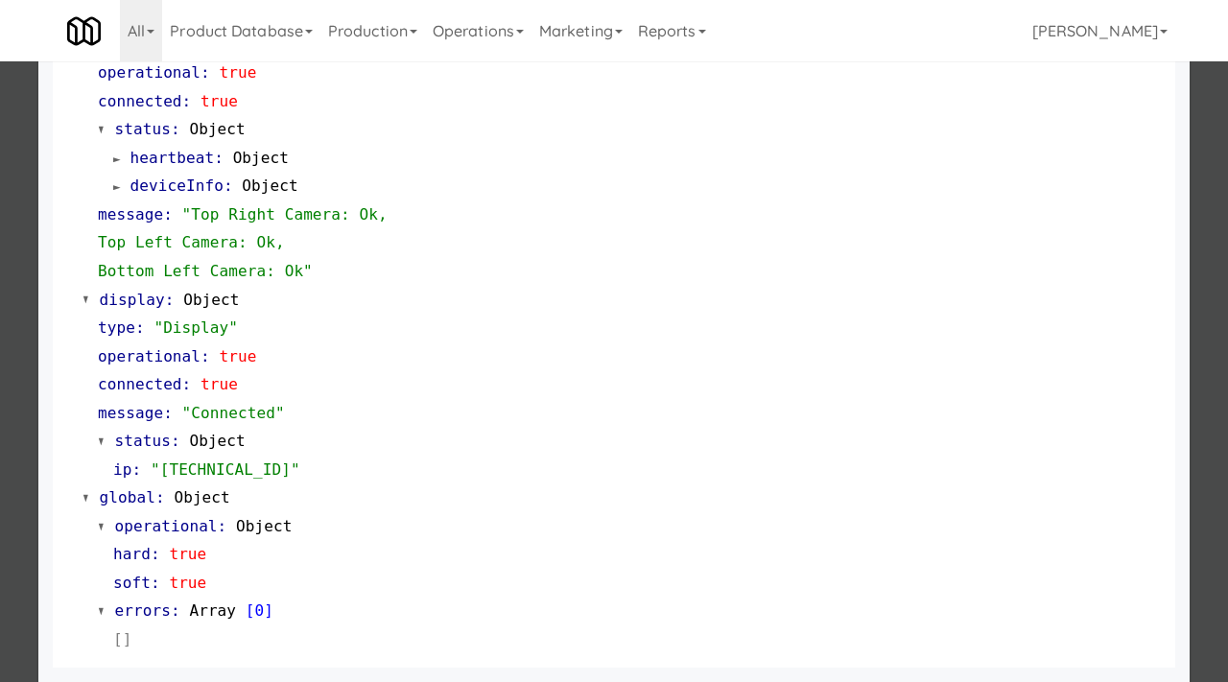
click at [1, 536] on div at bounding box center [614, 341] width 1228 height 682
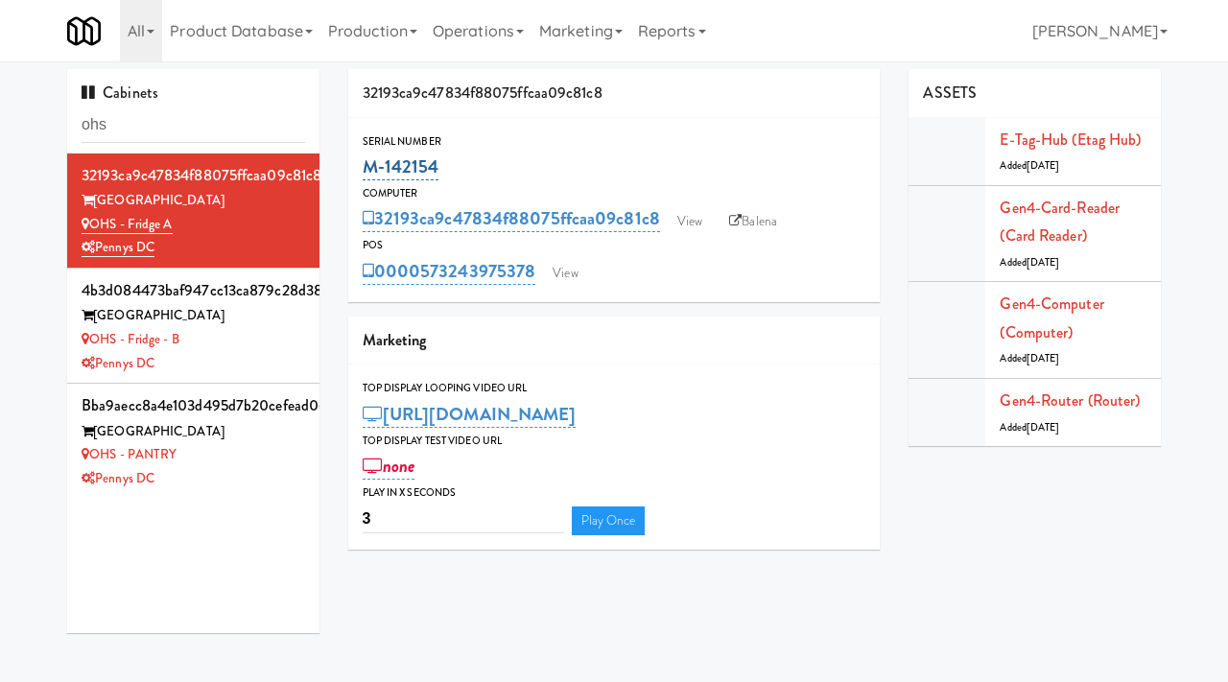
drag, startPoint x: 444, startPoint y: 166, endPoint x: 362, endPoint y: 167, distance: 82.5
click at [363, 167] on div "M-142154" at bounding box center [615, 167] width 504 height 33
copy link "M-142154"
click at [702, 223] on link "View" at bounding box center [690, 221] width 44 height 29
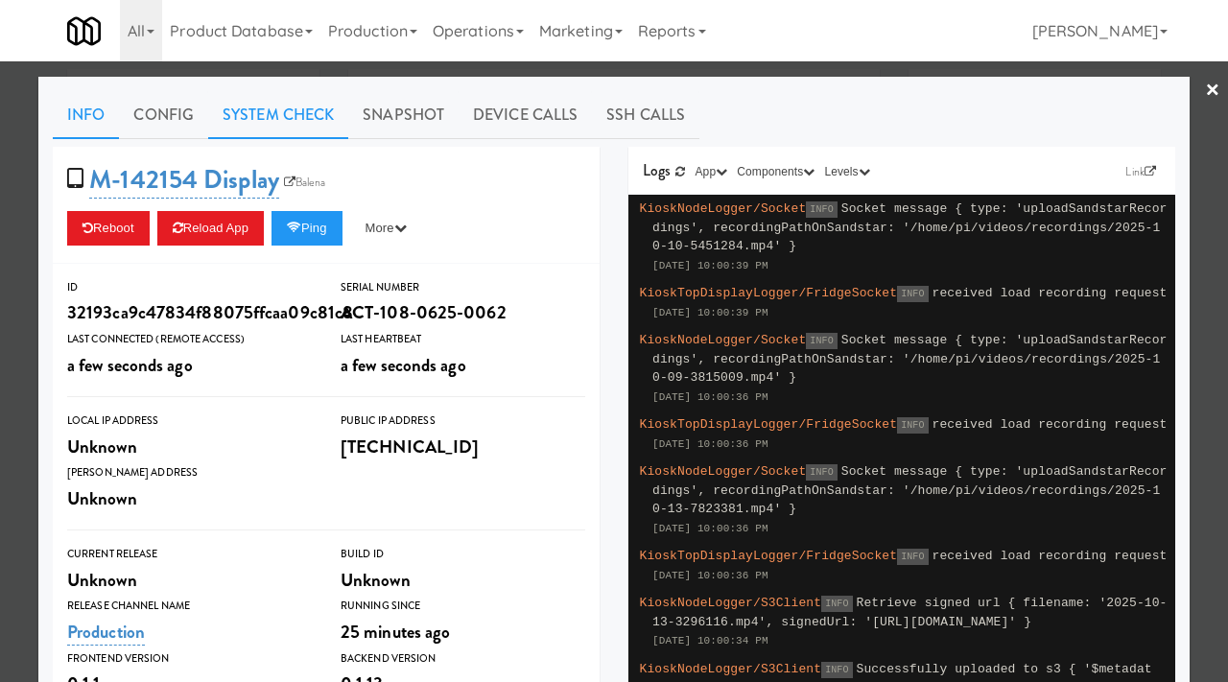
click at [272, 127] on link "System Check" at bounding box center [278, 115] width 140 height 48
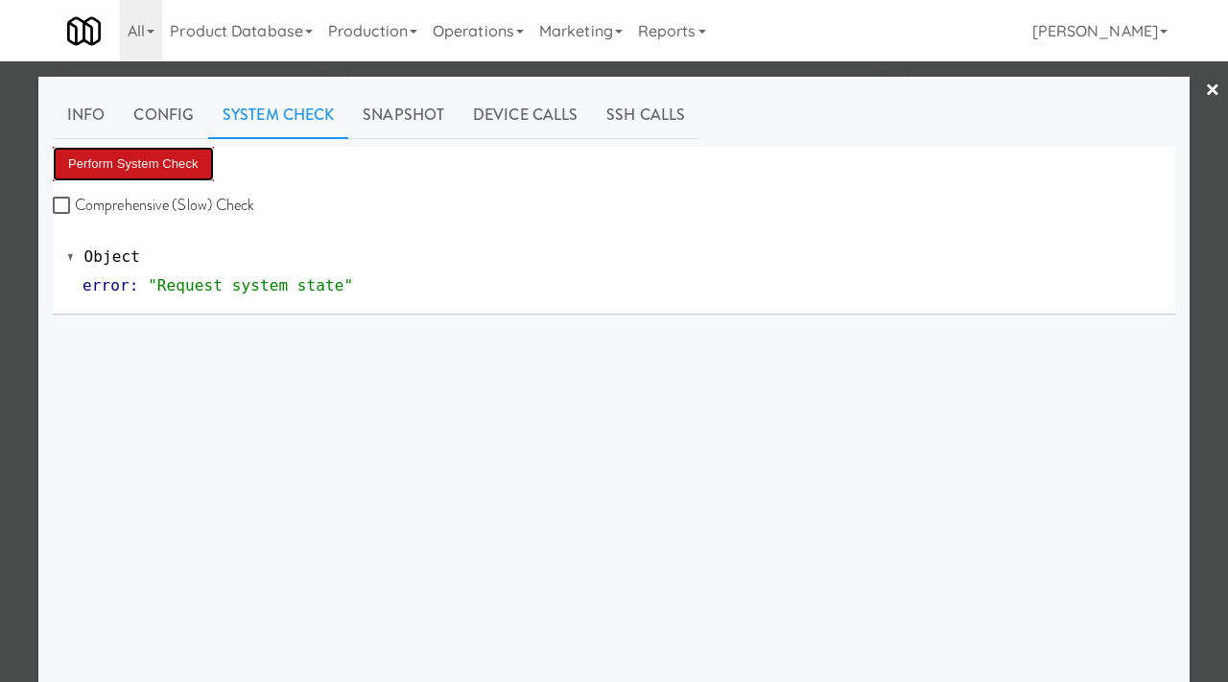
click at [142, 158] on button "Perform System Check" at bounding box center [133, 164] width 161 height 35
click at [141, 166] on button "Perform System Check" at bounding box center [133, 164] width 161 height 35
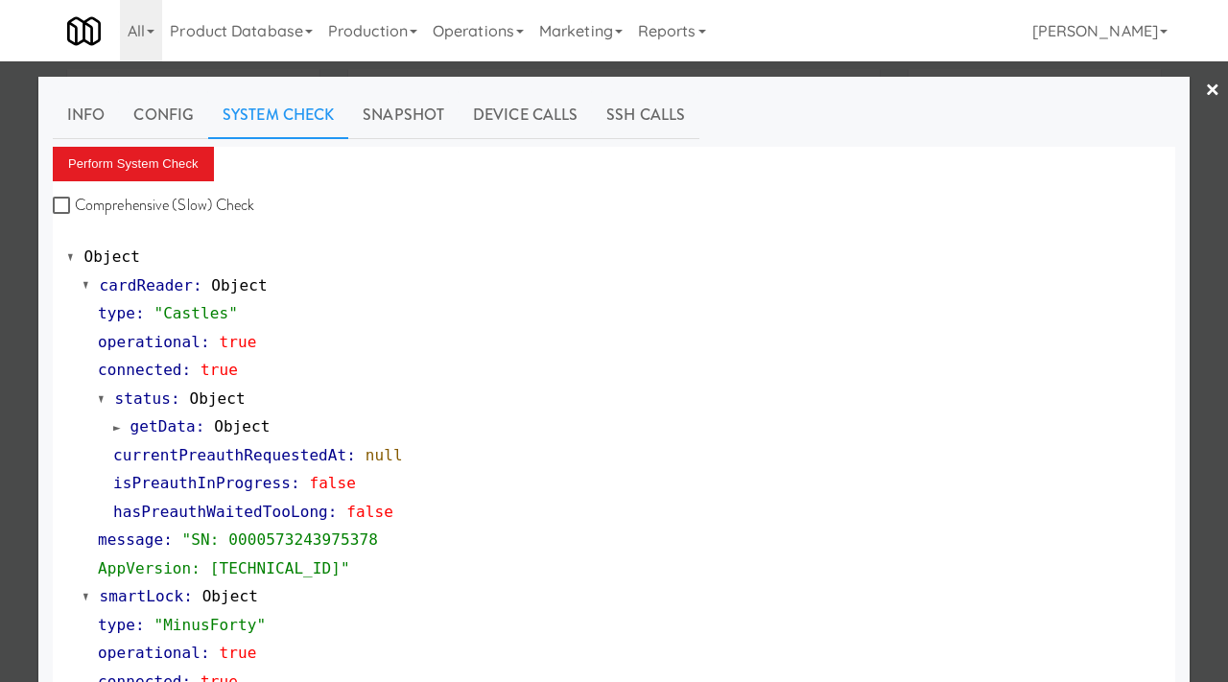
click at [0, 287] on div at bounding box center [614, 341] width 1228 height 682
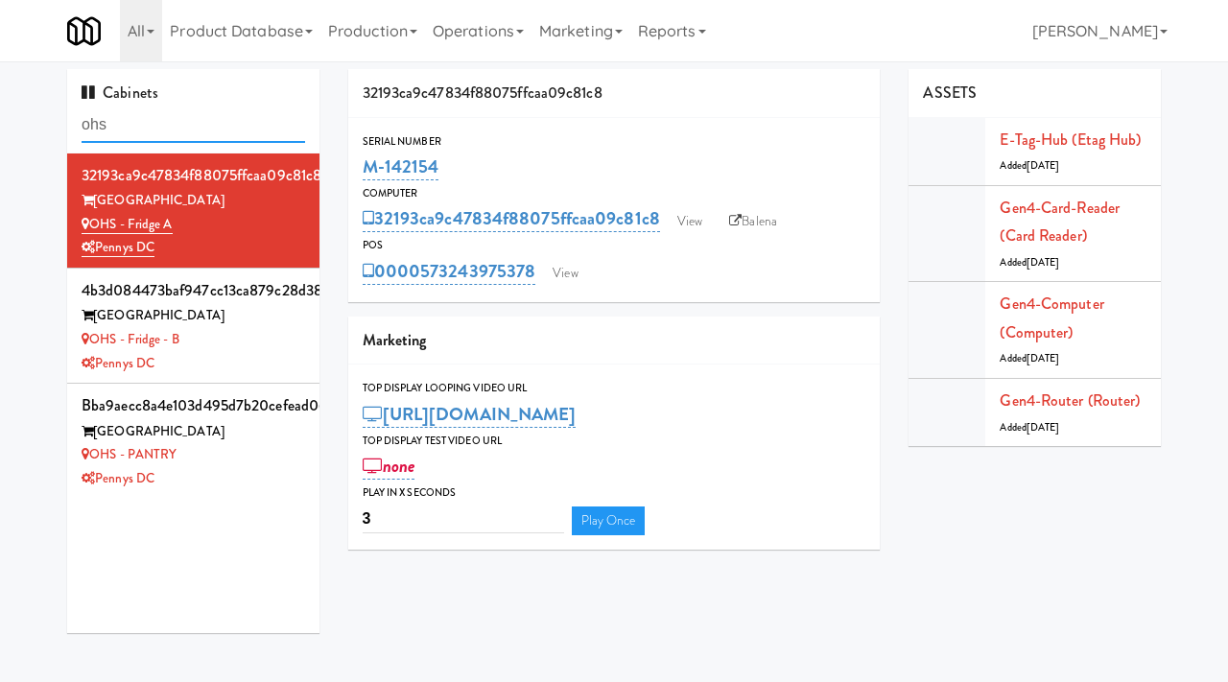
click at [189, 127] on input "ohs" at bounding box center [193, 124] width 223 height 35
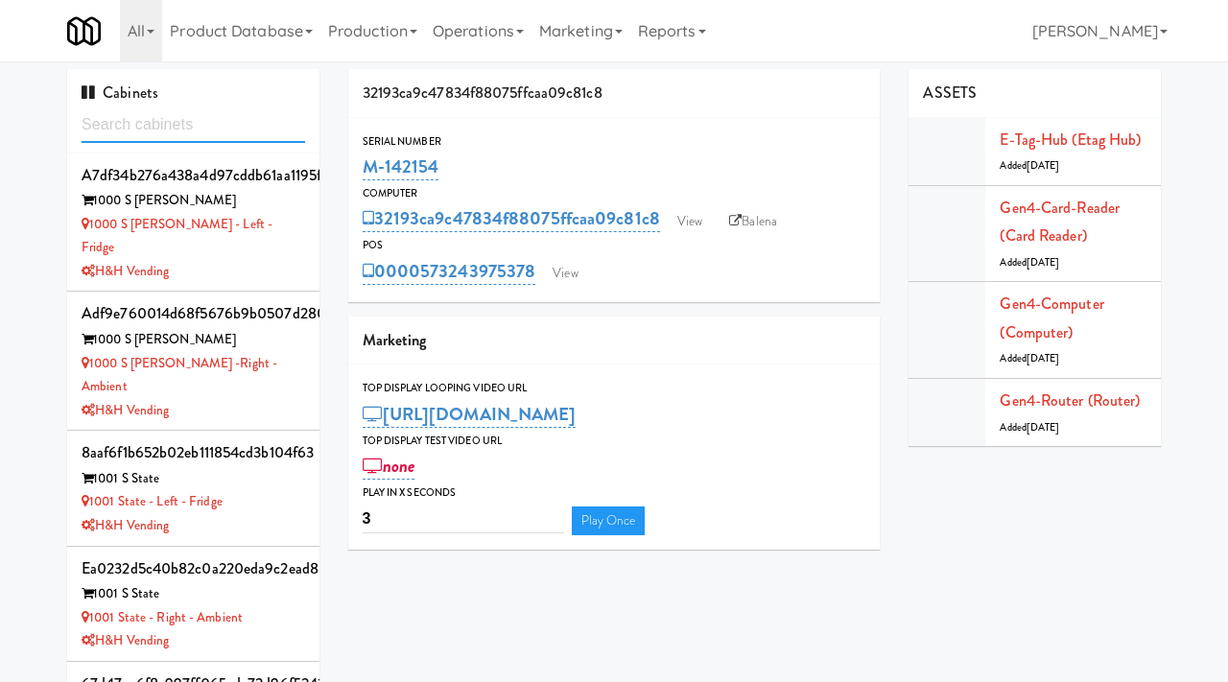
click at [188, 125] on input "text" at bounding box center [193, 124] width 223 height 35
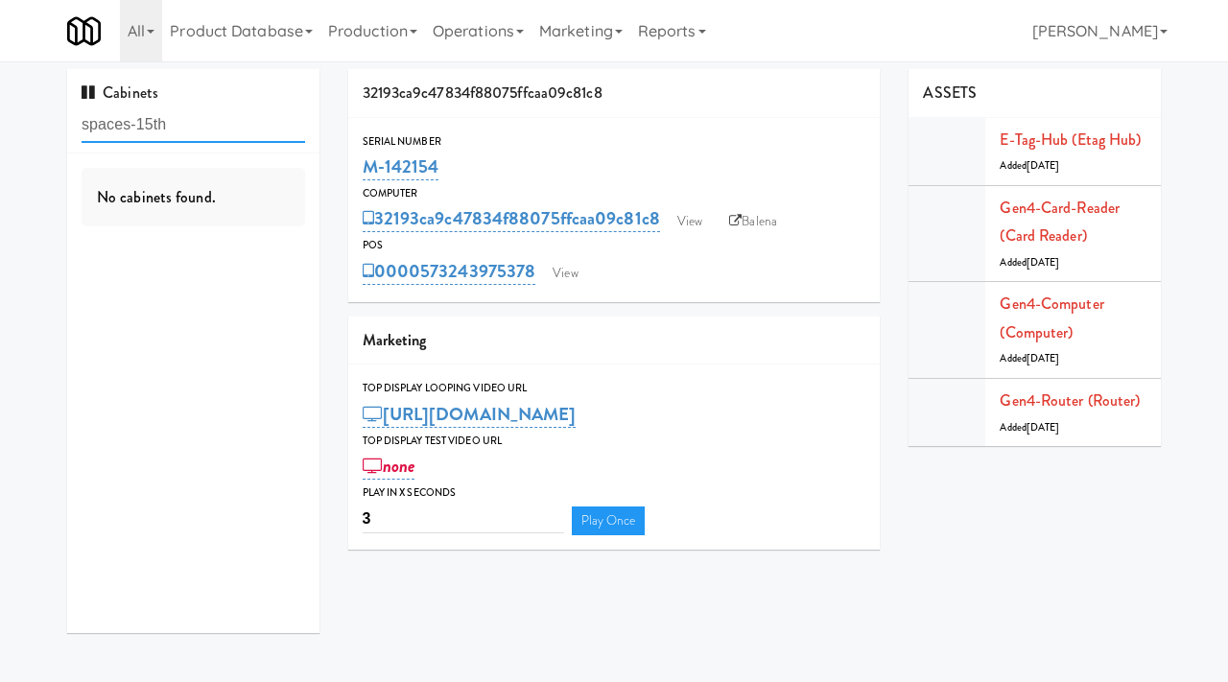
click at [135, 121] on input "spaces-15th" at bounding box center [193, 124] width 223 height 35
type input "spaces - 15th"
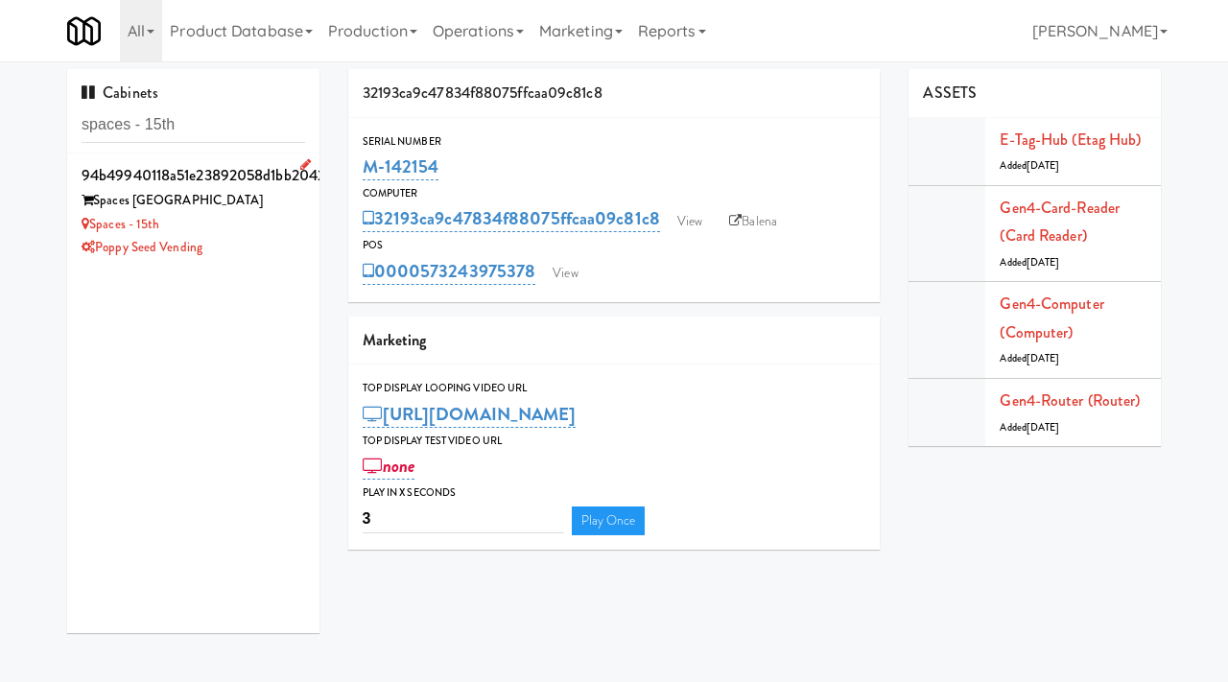
click at [235, 230] on div "Spaces - 15th" at bounding box center [193, 225] width 223 height 24
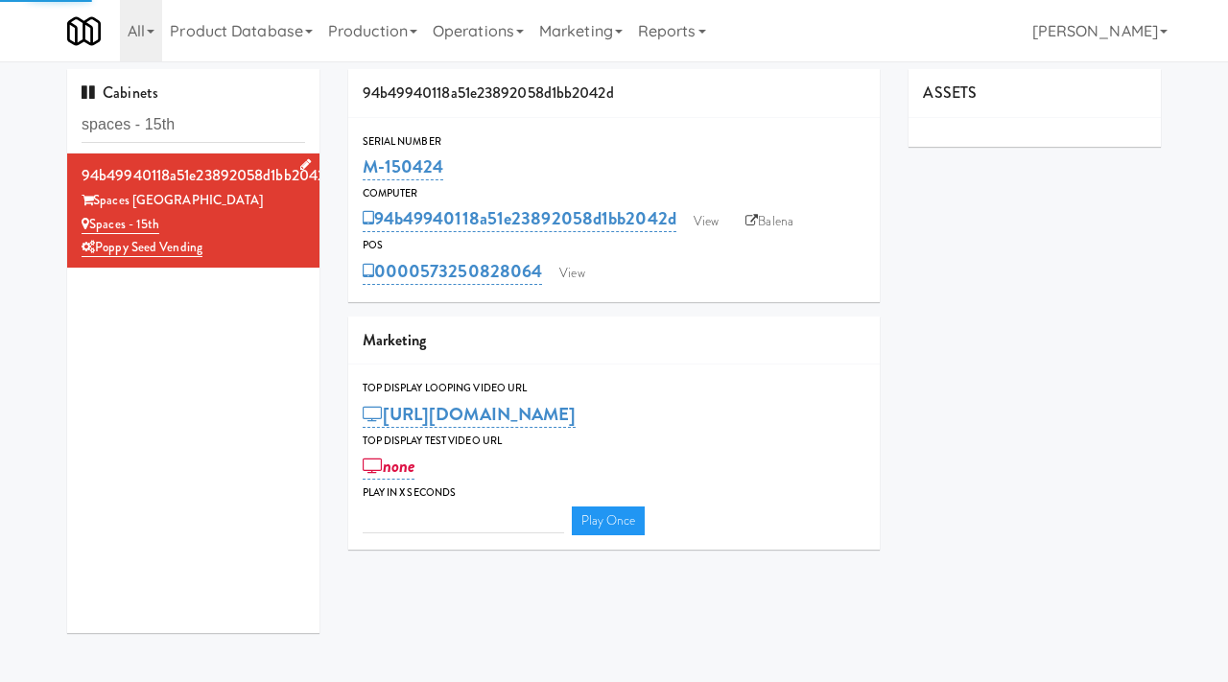
type input "3"
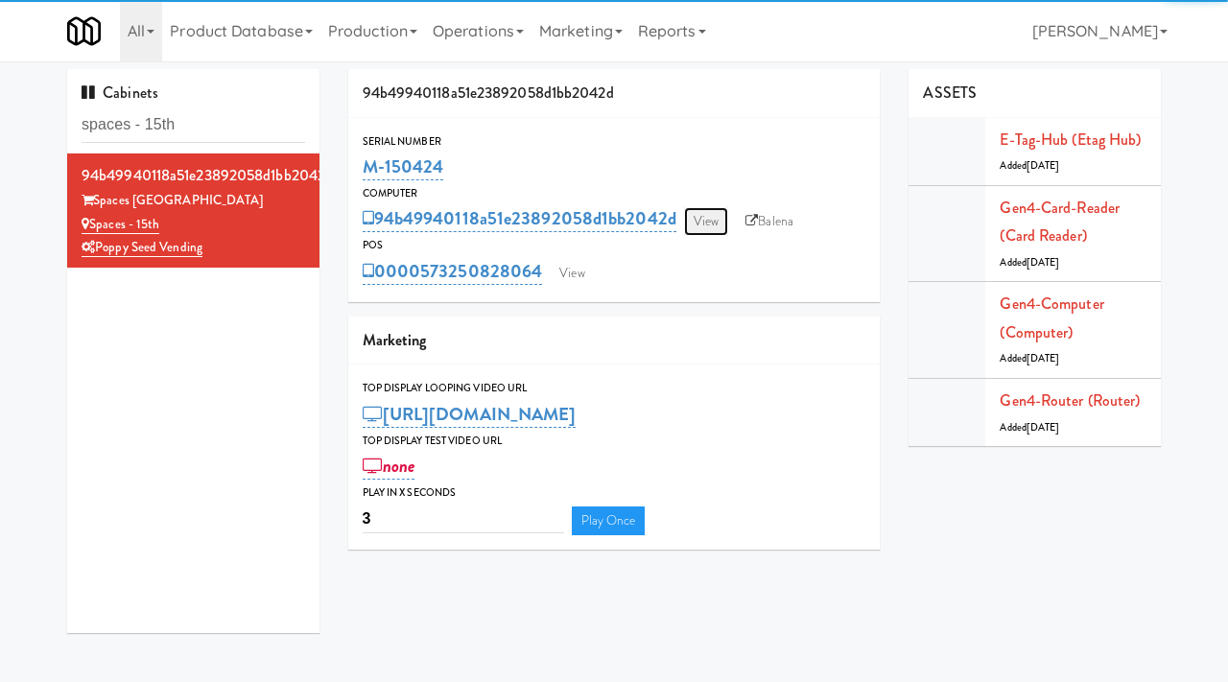
click at [709, 221] on link "View" at bounding box center [706, 221] width 44 height 29
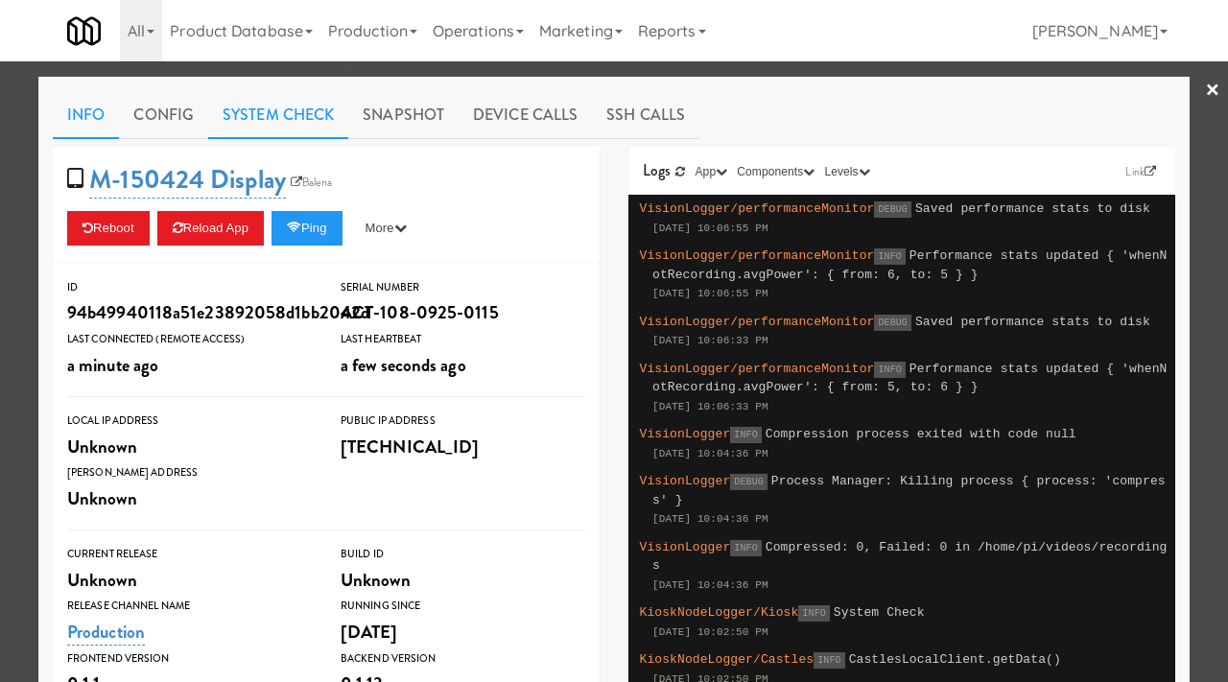
click at [283, 108] on link "System Check" at bounding box center [278, 115] width 140 height 48
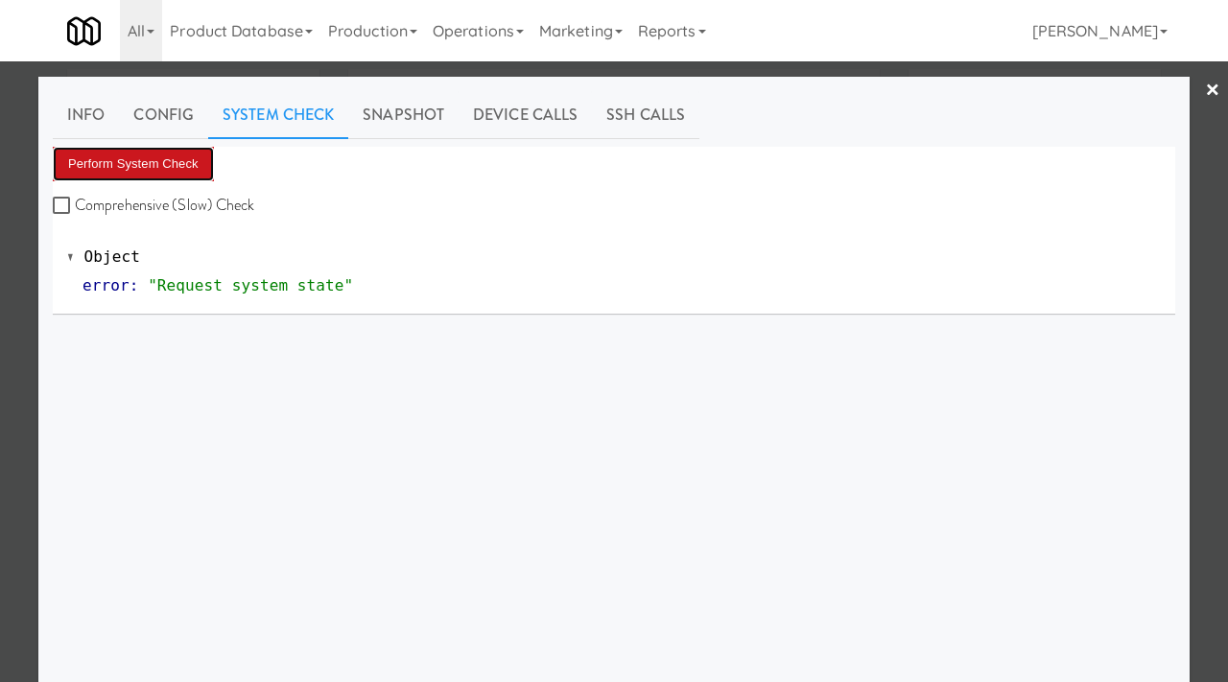
click at [123, 169] on button "Perform System Check" at bounding box center [133, 164] width 161 height 35
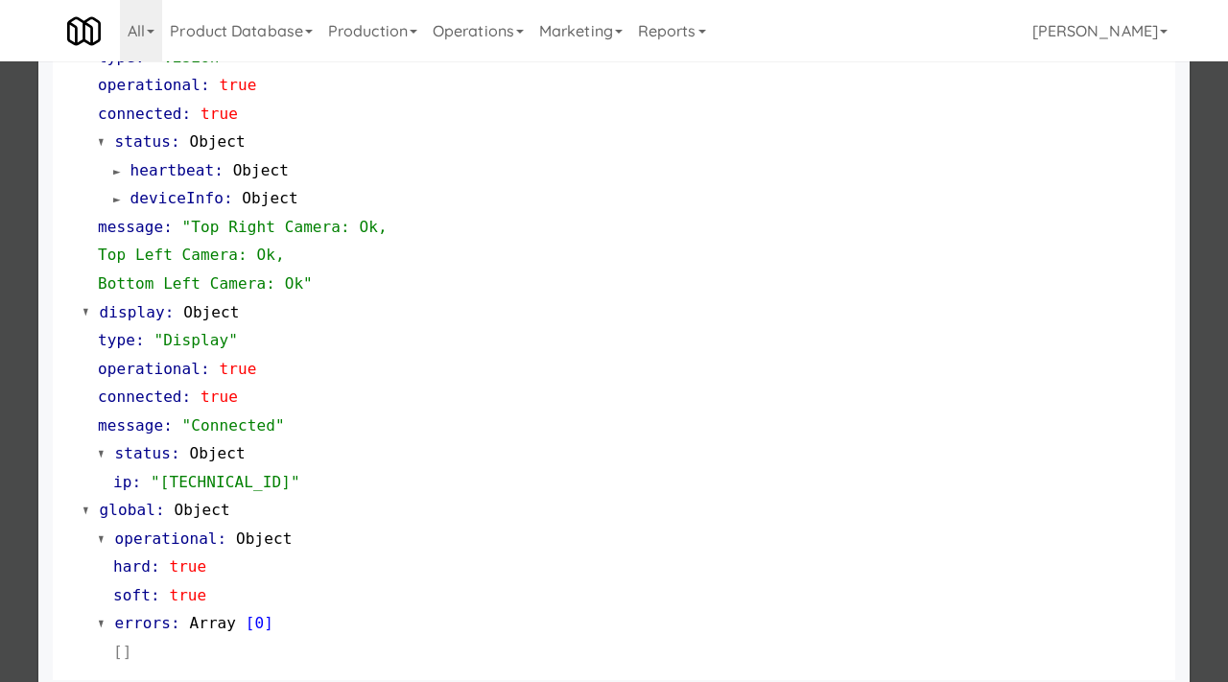
scroll to position [835, 0]
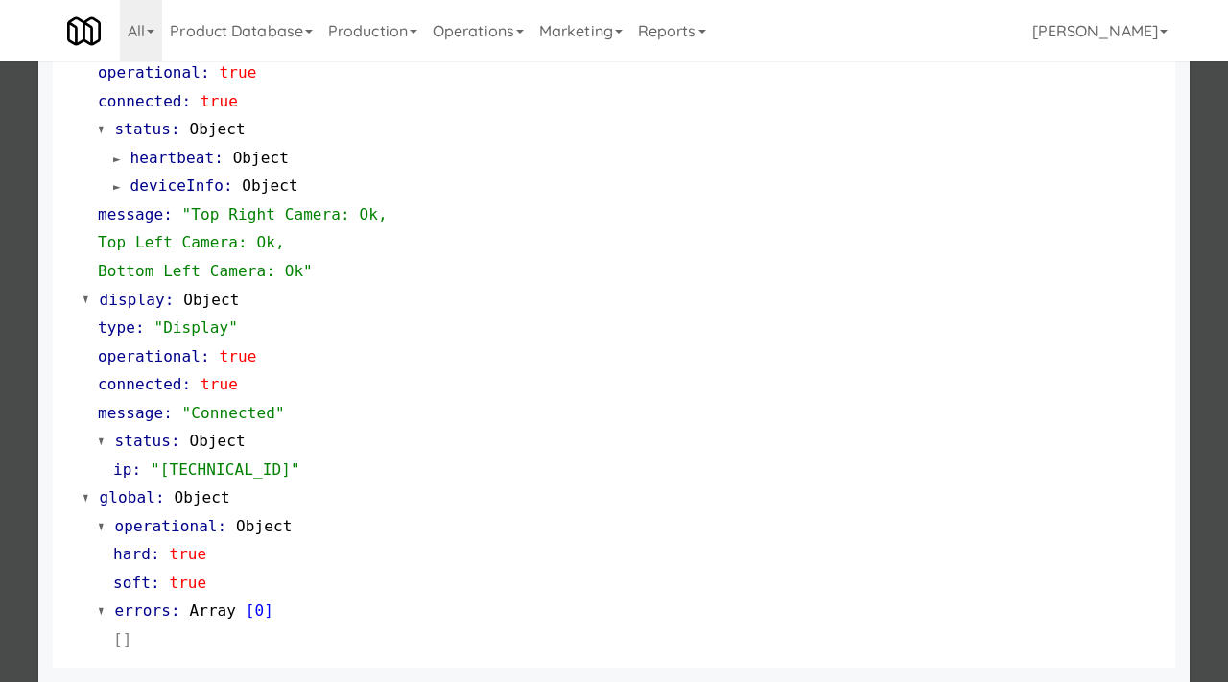
click at [0, 399] on div at bounding box center [614, 341] width 1228 height 682
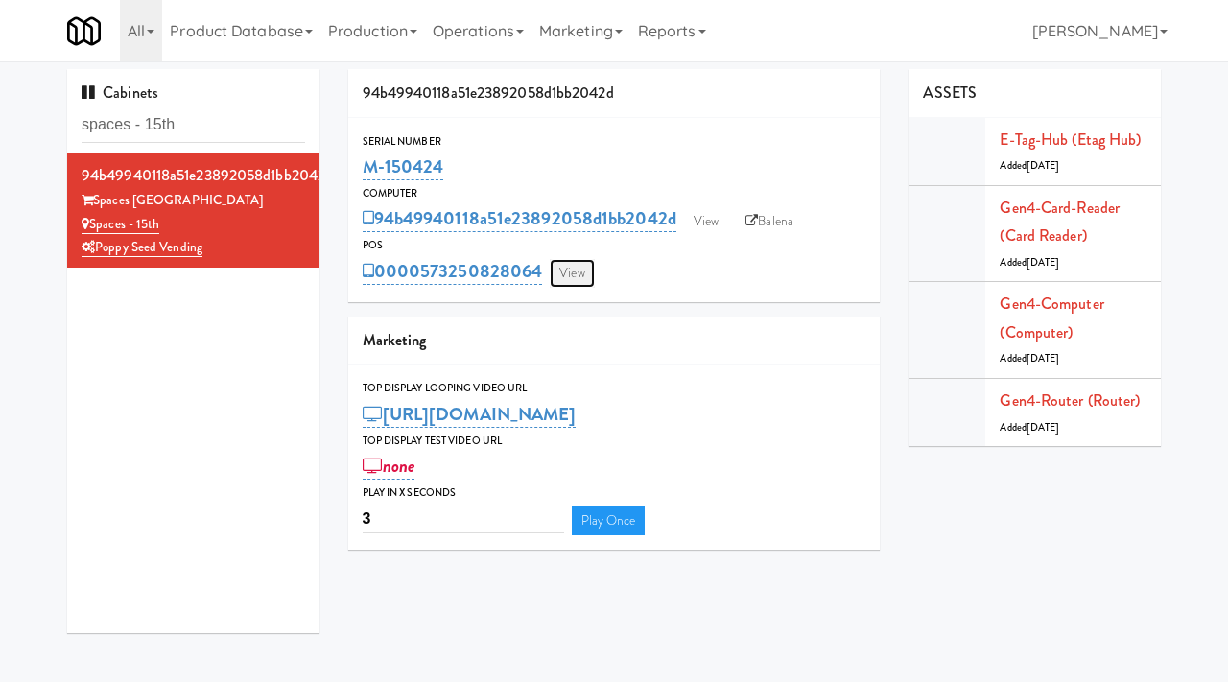
click at [571, 276] on link "View" at bounding box center [572, 273] width 44 height 29
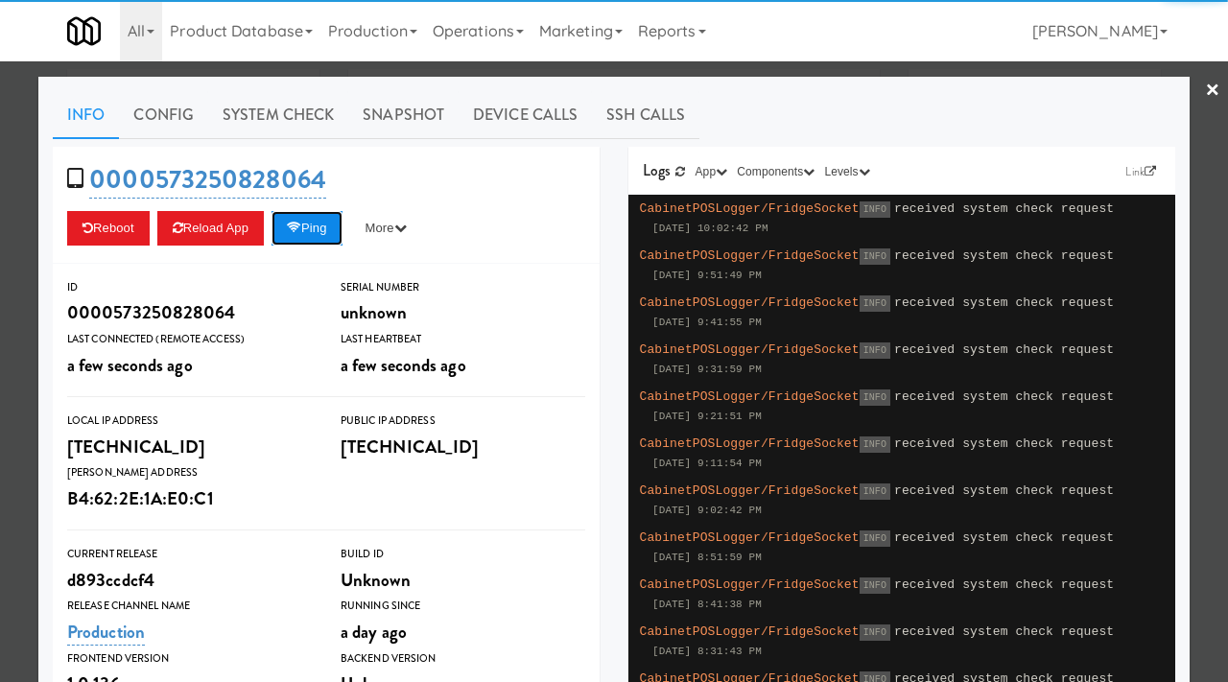
click at [323, 220] on button "Ping" at bounding box center [306, 228] width 71 height 35
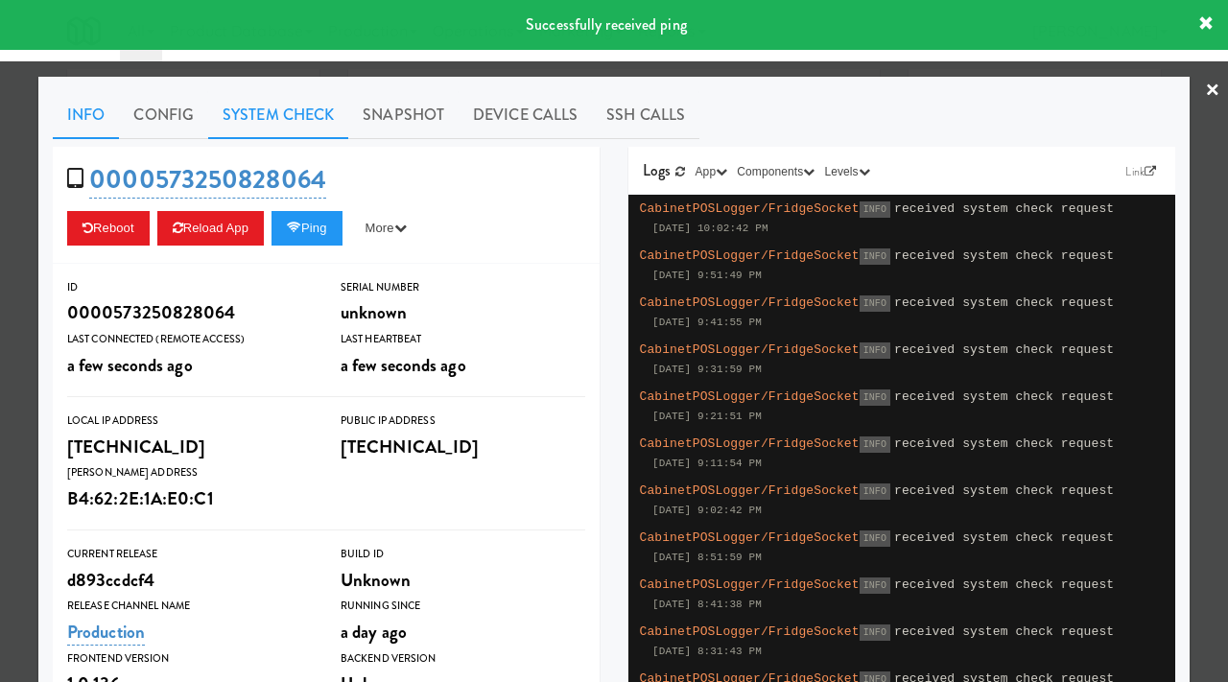
click at [301, 122] on link "System Check" at bounding box center [278, 115] width 140 height 48
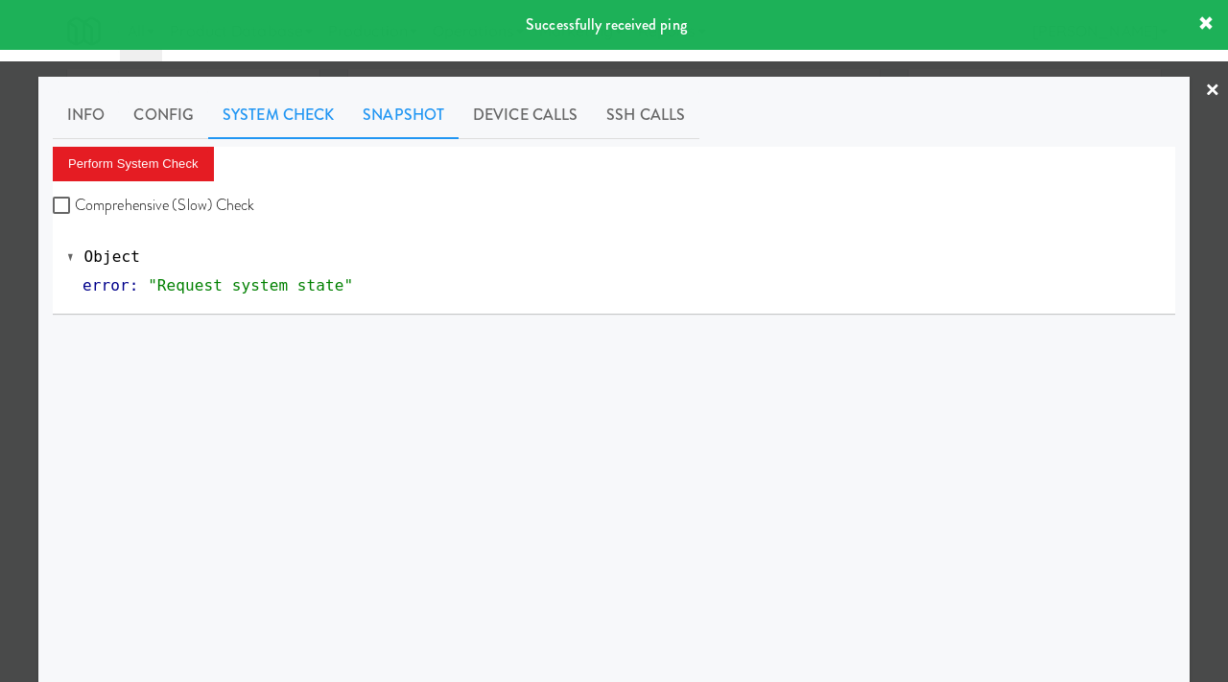
click at [424, 108] on link "Snapshot" at bounding box center [403, 115] width 110 height 48
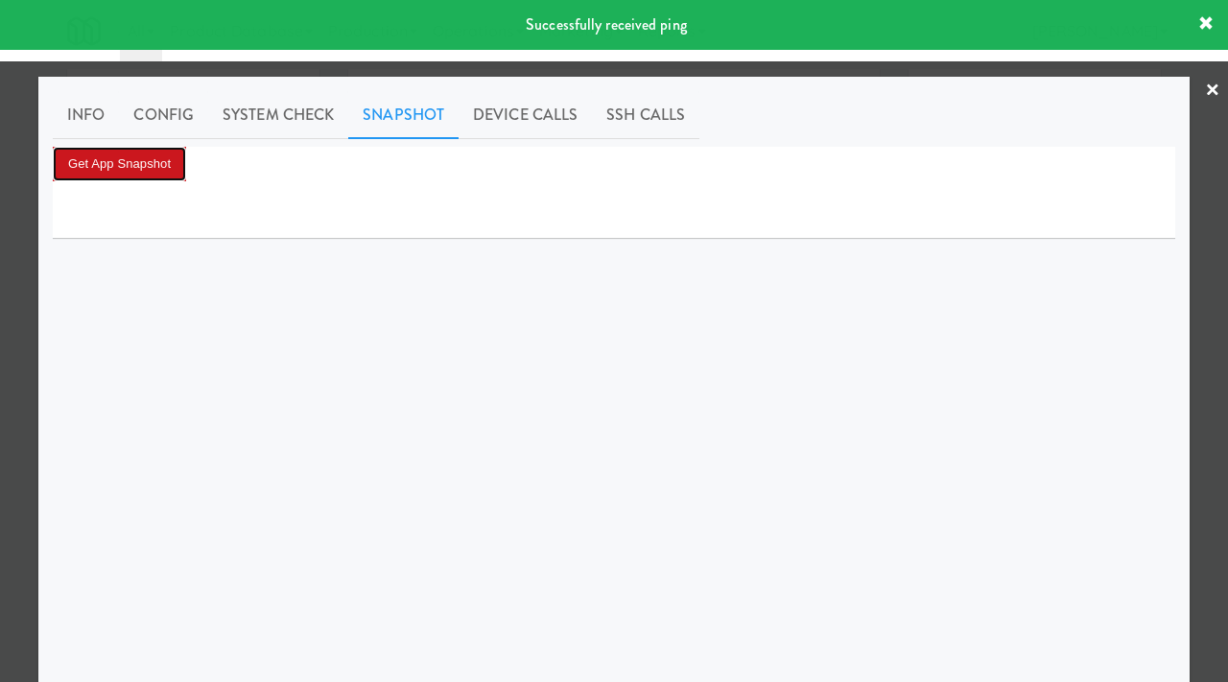
click at [142, 158] on button "Get App Snapshot" at bounding box center [119, 164] width 133 height 35
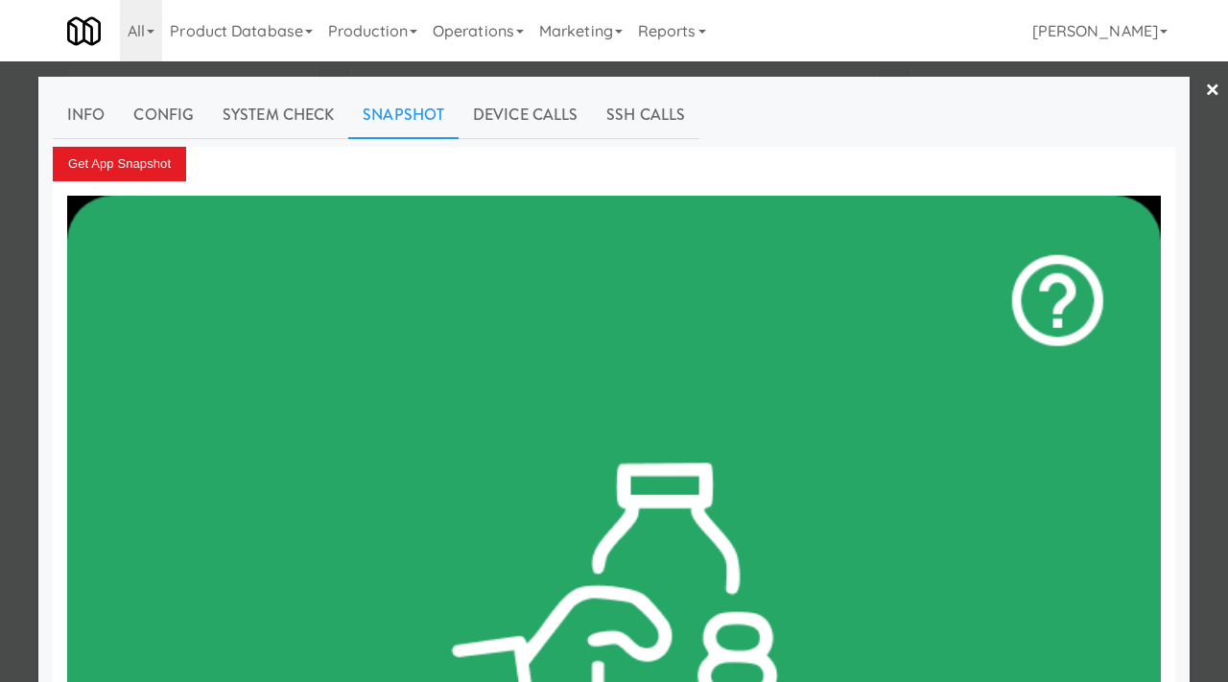
click at [0, 230] on div at bounding box center [614, 341] width 1228 height 682
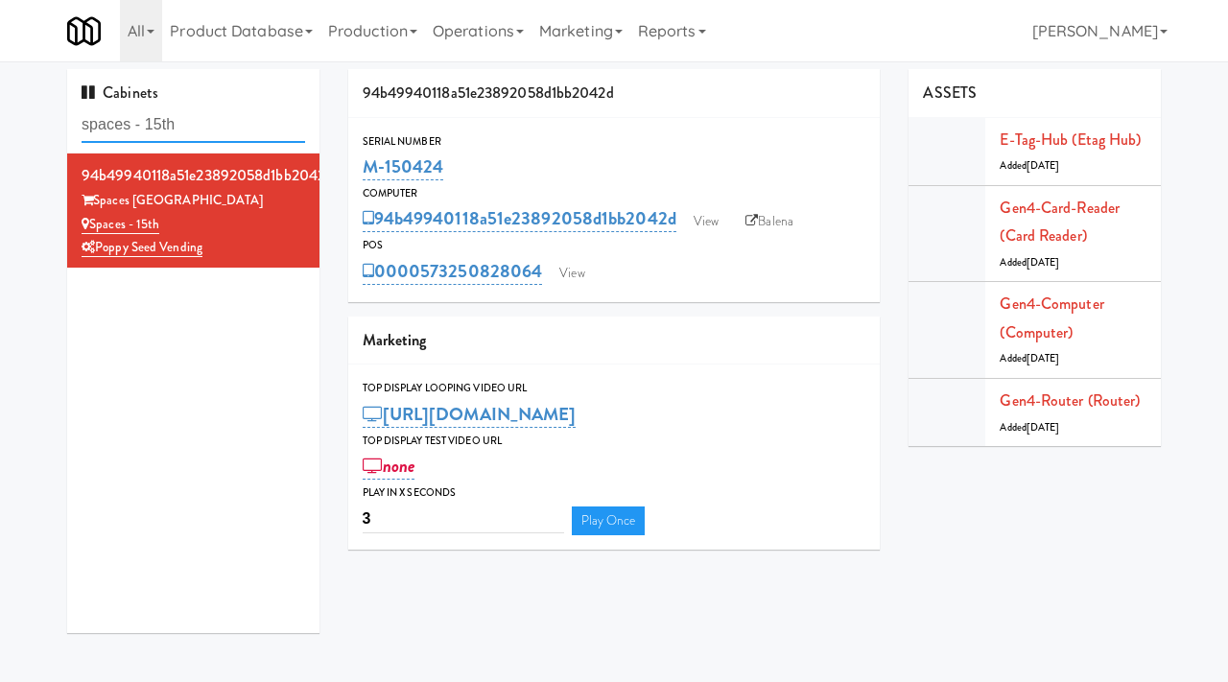
click at [192, 121] on input "spaces - 15th" at bounding box center [193, 124] width 223 height 35
type input "avant"
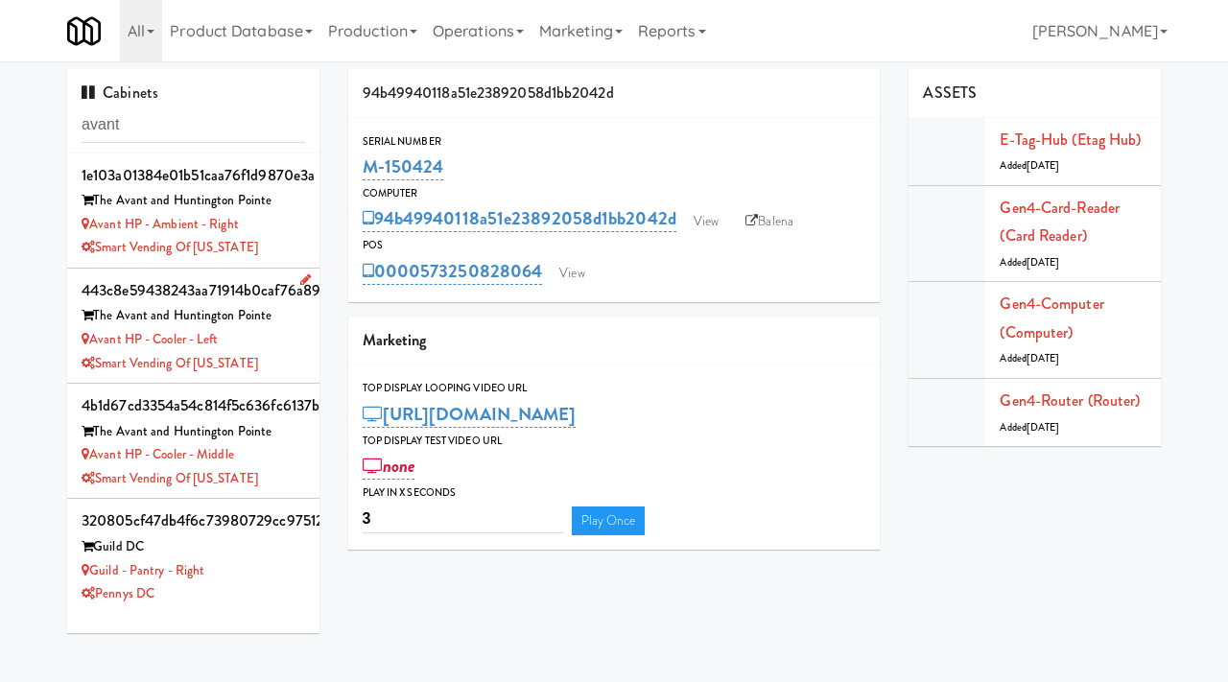
click at [286, 360] on div "Smart Vending of [US_STATE]" at bounding box center [193, 364] width 223 height 24
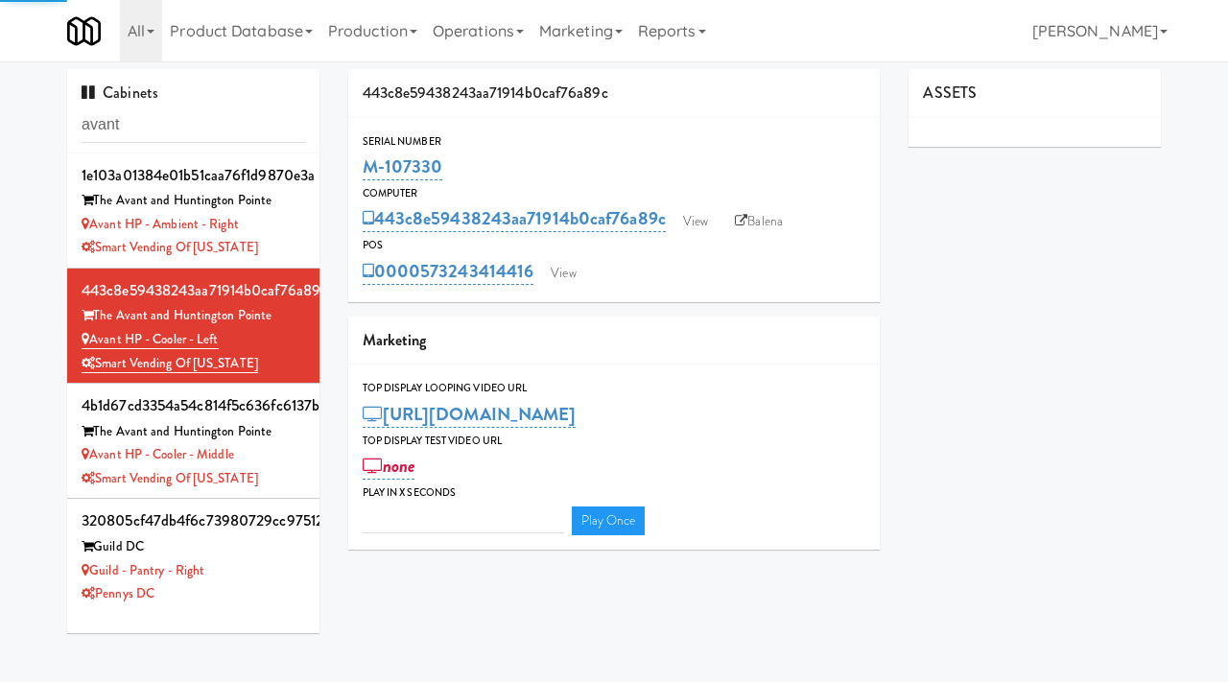
type input "3"
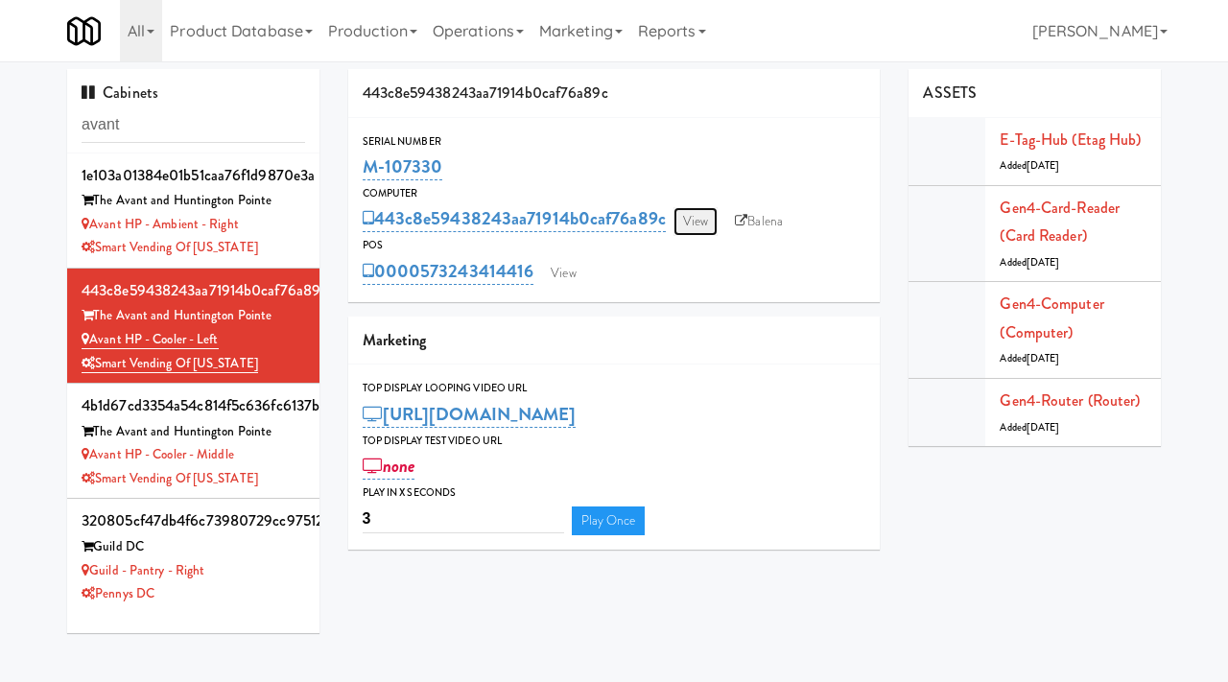
click at [703, 218] on link "View" at bounding box center [695, 221] width 44 height 29
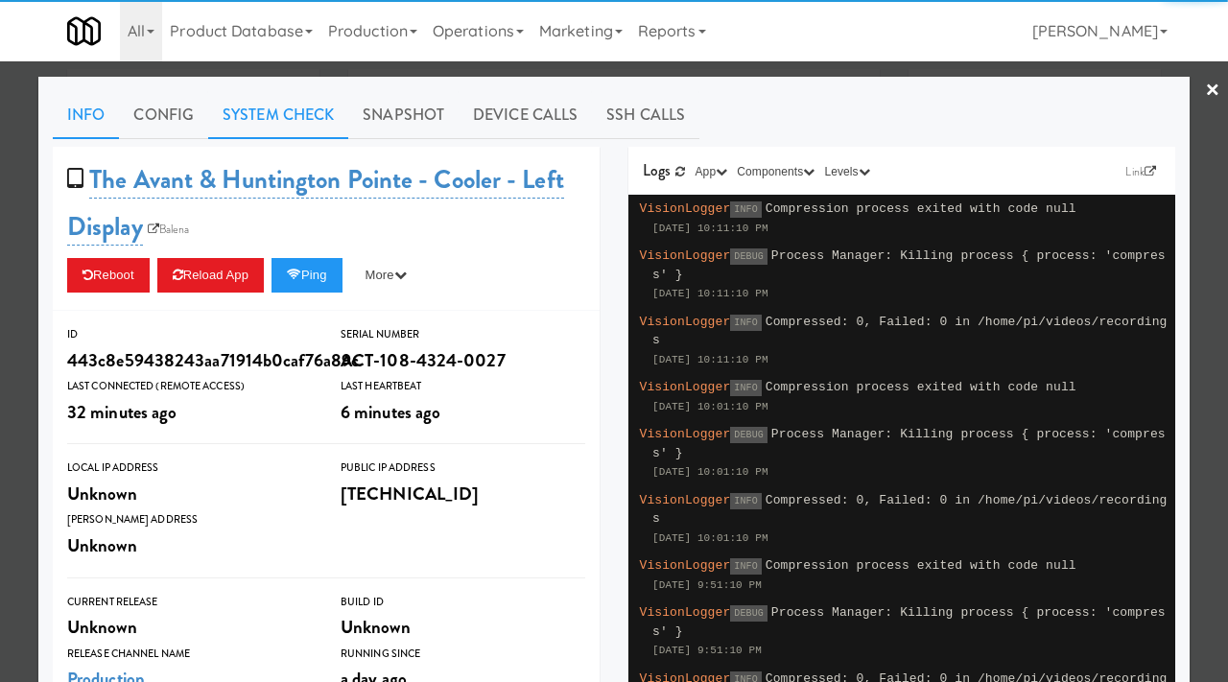
click at [291, 131] on link "System Check" at bounding box center [278, 115] width 140 height 48
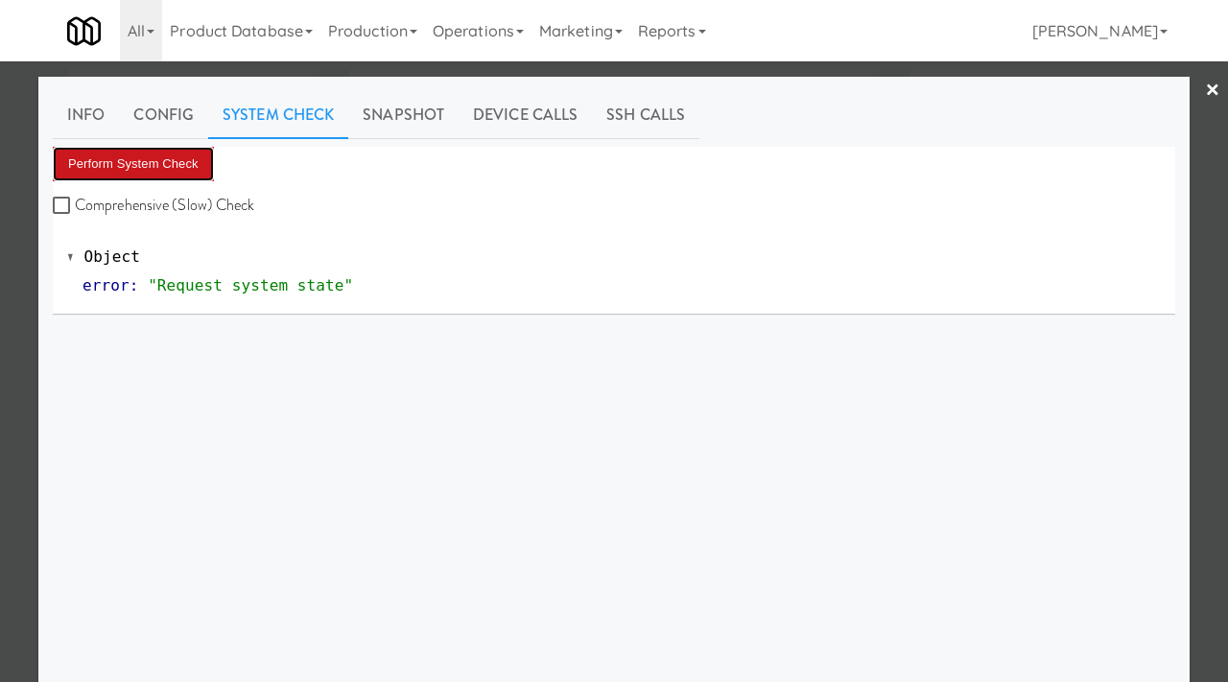
click at [124, 159] on button "Perform System Check" at bounding box center [133, 164] width 161 height 35
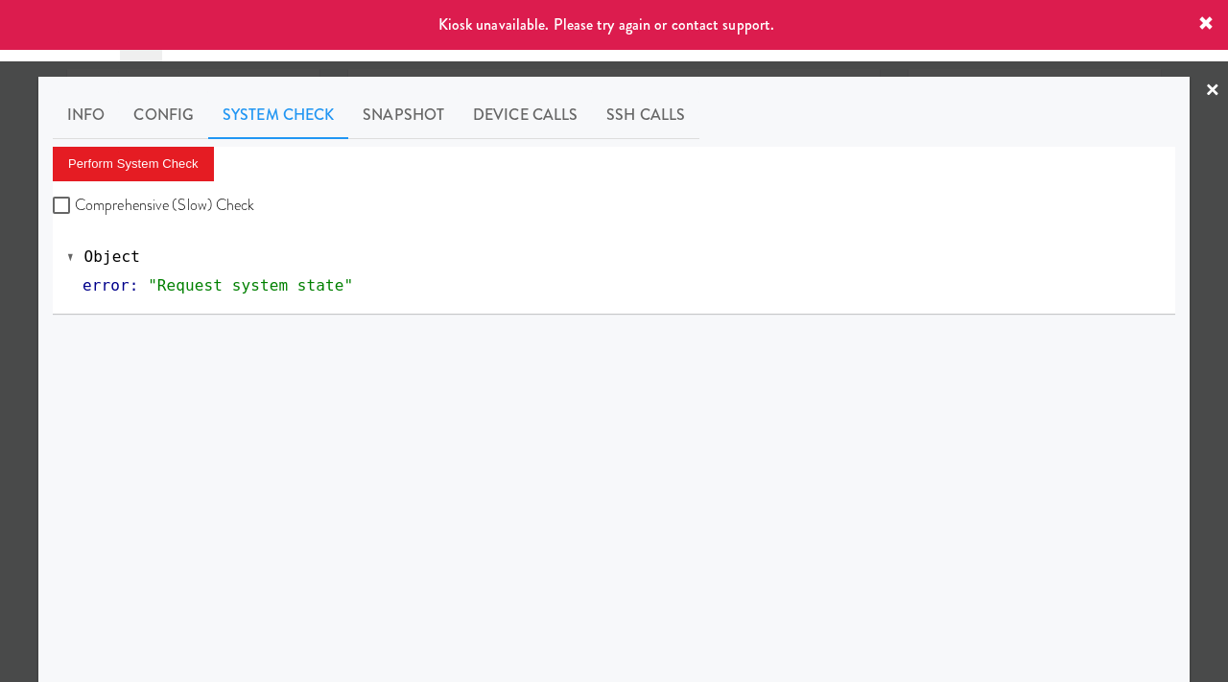
click at [0, 340] on div at bounding box center [614, 341] width 1228 height 682
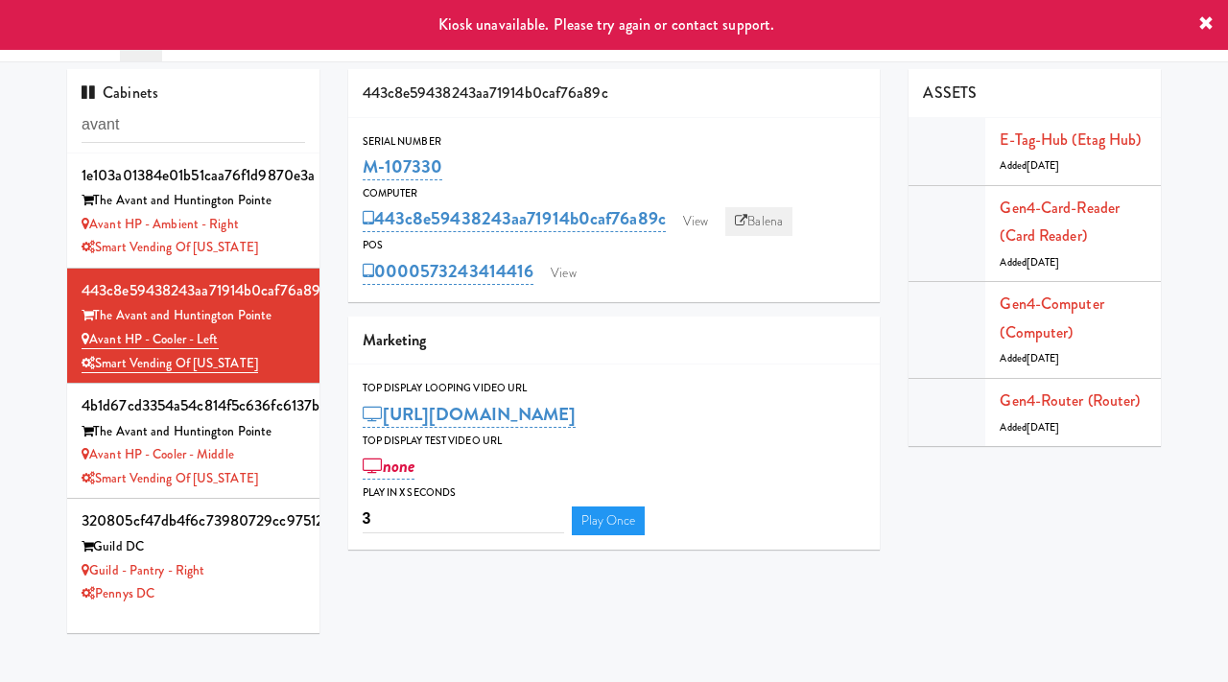
click at [762, 221] on link "Balena" at bounding box center [758, 221] width 67 height 29
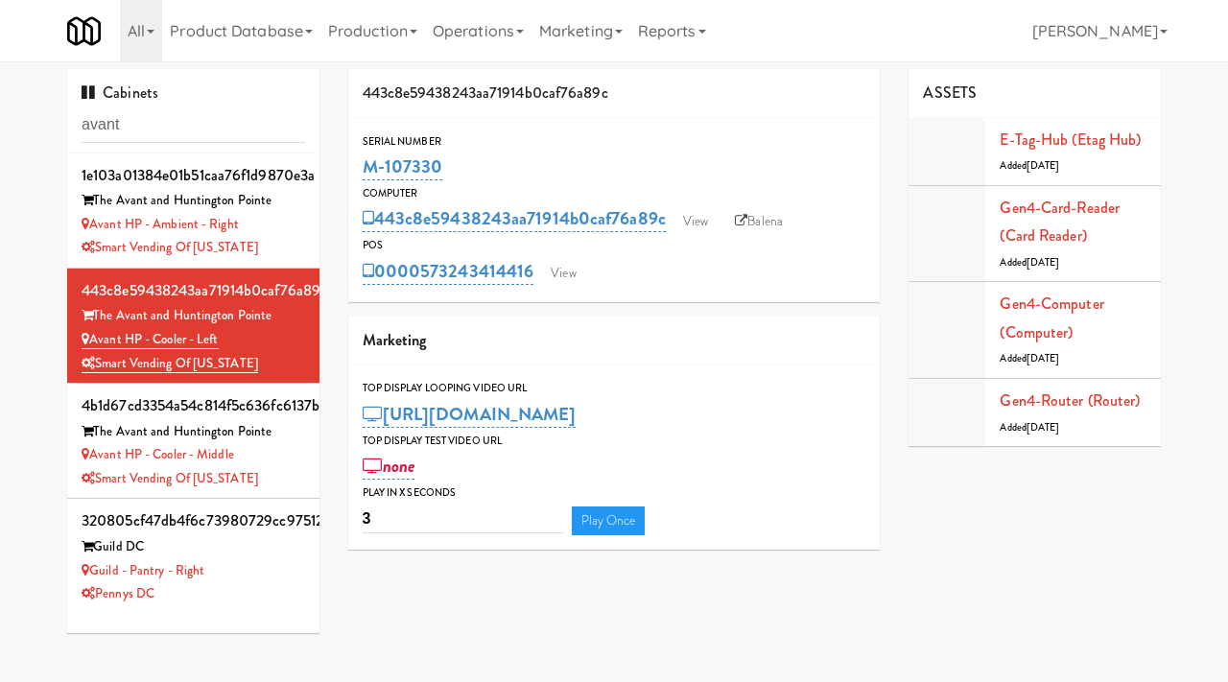
drag, startPoint x: 460, startPoint y: 166, endPoint x: 360, endPoint y: 172, distance: 100.9
click at [360, 172] on div "Serial Number M-107330" at bounding box center [614, 158] width 532 height 52
copy link "M-107330"
click at [164, 123] on input "avant" at bounding box center [193, 124] width 223 height 35
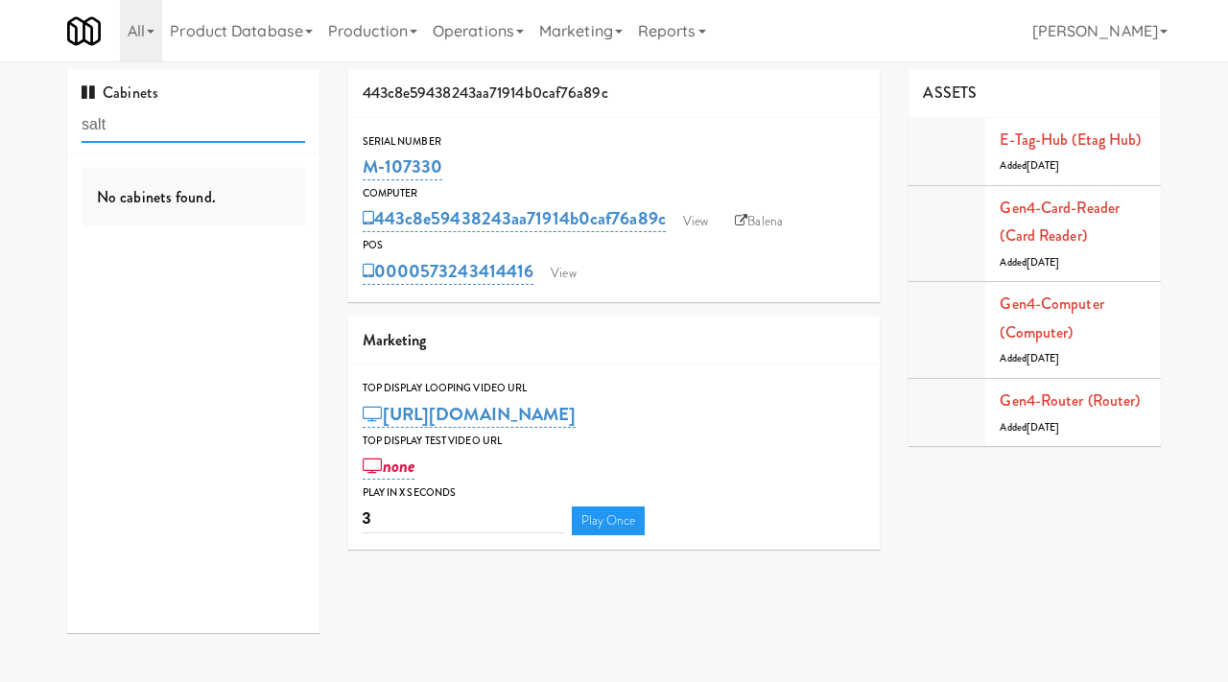
type input "salt"
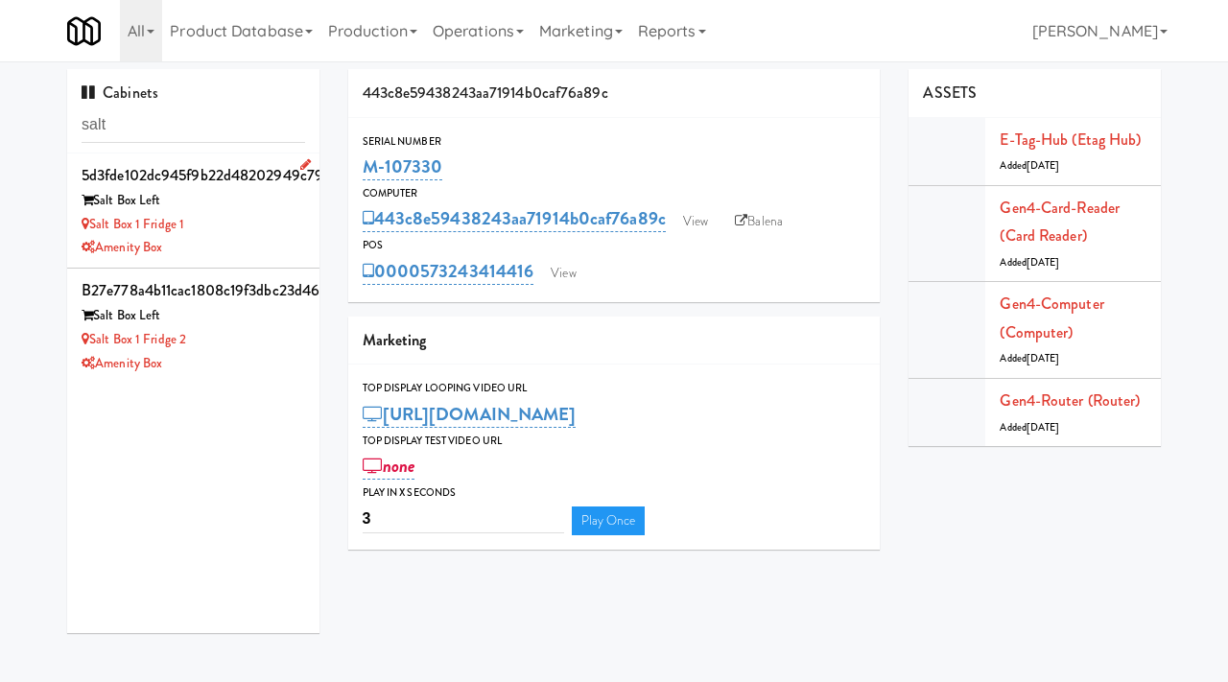
click at [280, 249] on div "Amenity Box" at bounding box center [193, 248] width 223 height 24
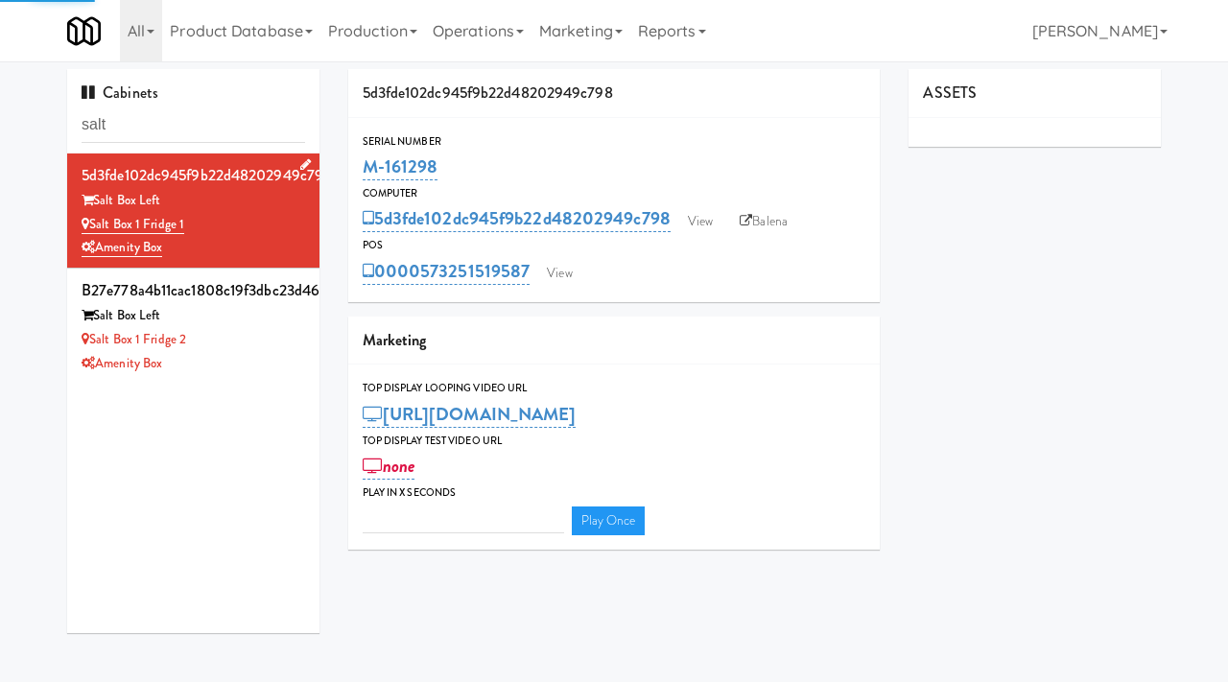
type input "3"
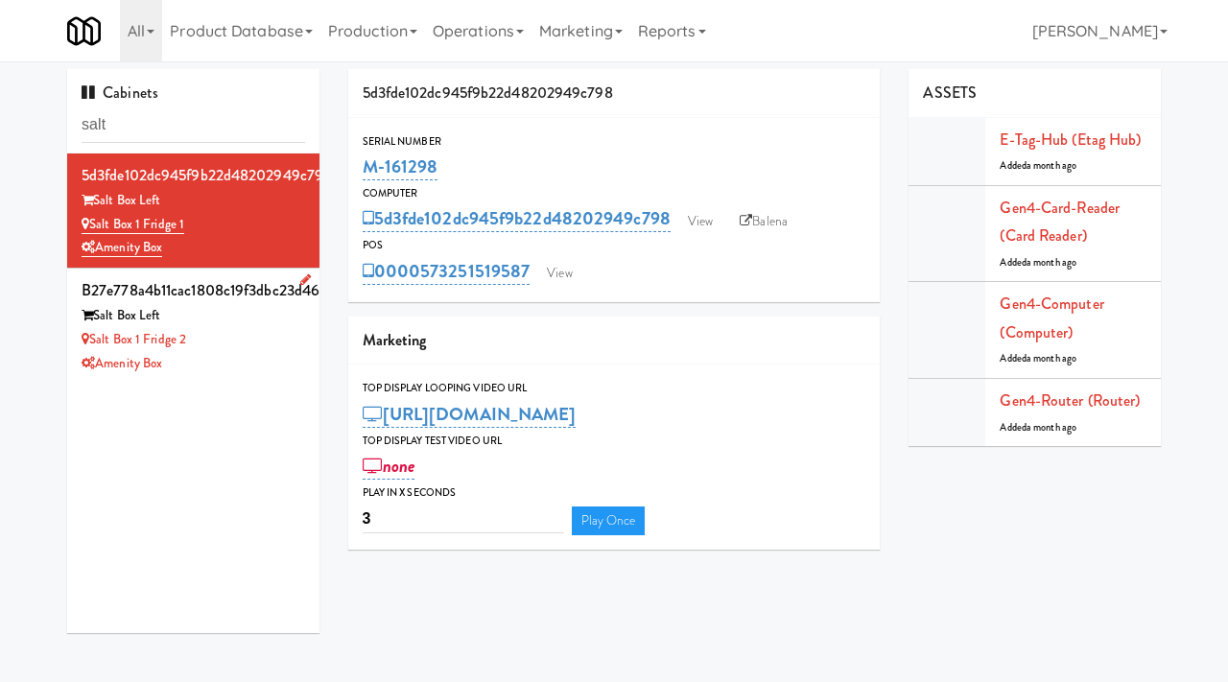
click at [306, 360] on li "b27e778a4b11cac1808c19f3dbc23d46 Salt Box Left Salt Box 1 Fridge 2 Amenity Box" at bounding box center [193, 326] width 252 height 114
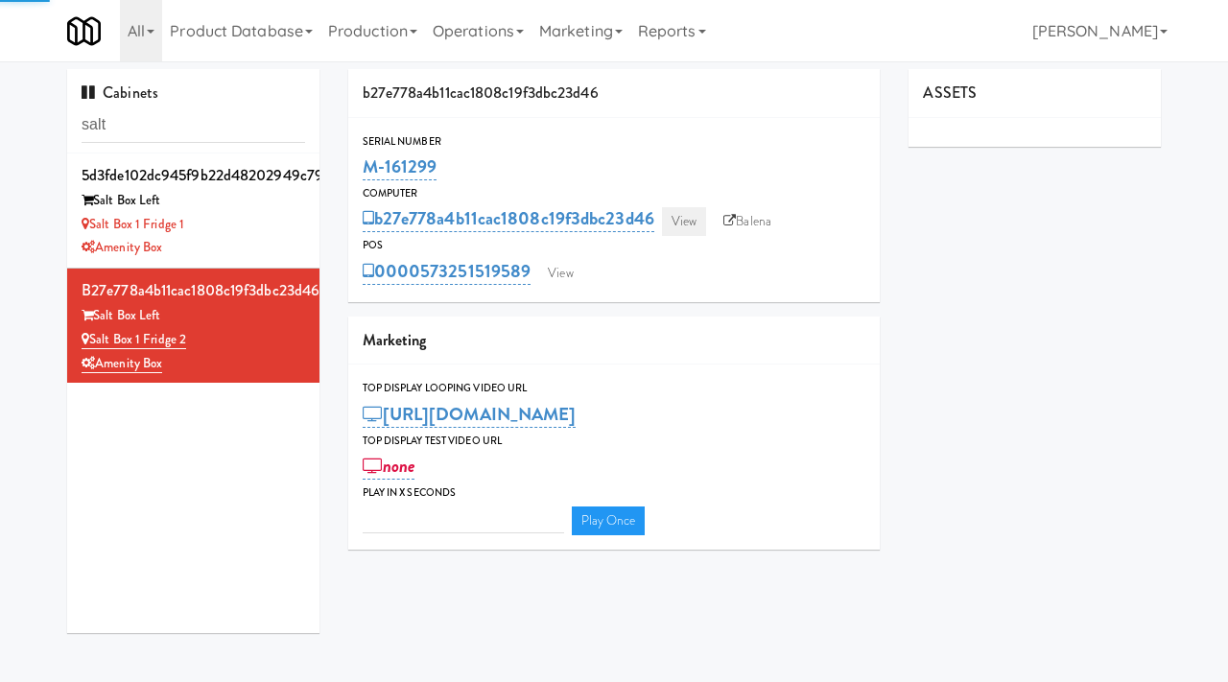
type input "3"
click at [686, 211] on link "View" at bounding box center [684, 221] width 44 height 29
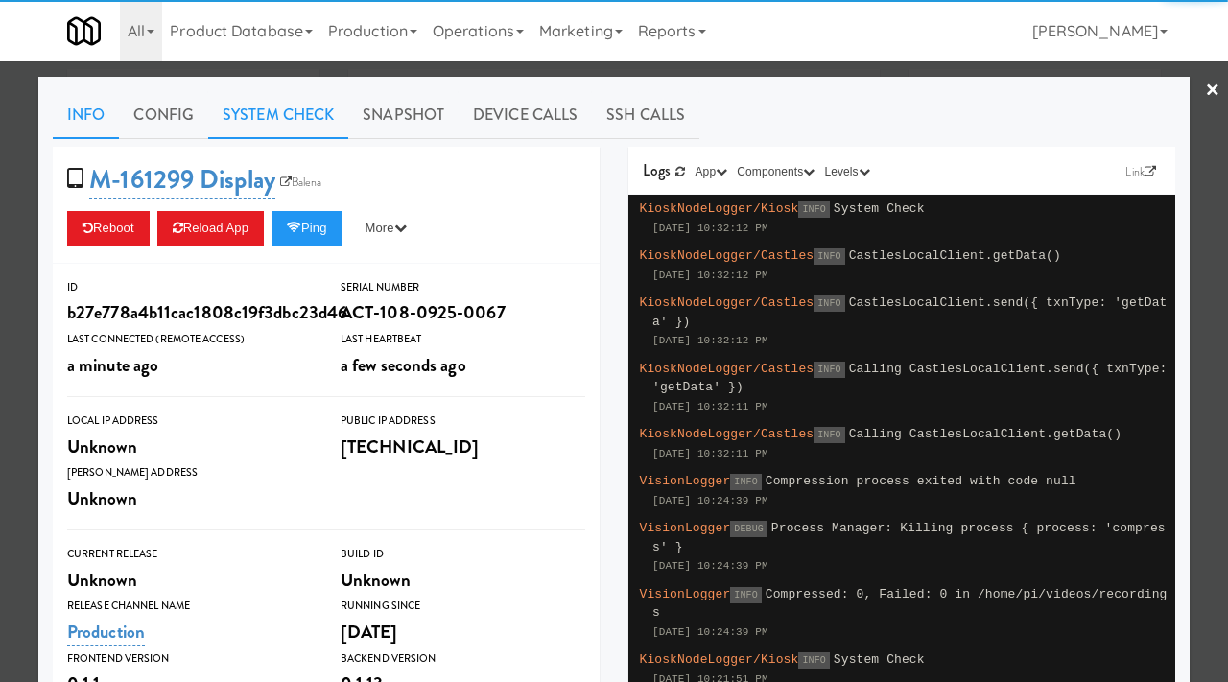
click at [315, 121] on link "System Check" at bounding box center [278, 115] width 140 height 48
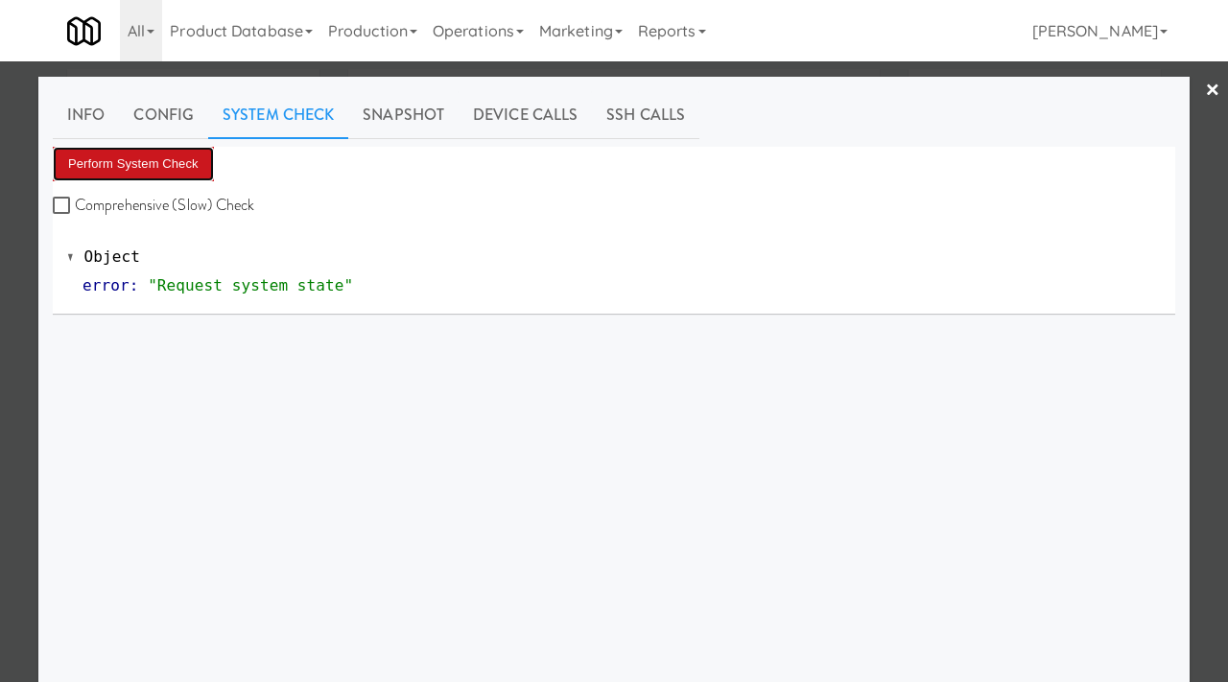
click at [138, 164] on button "Perform System Check" at bounding box center [133, 164] width 161 height 35
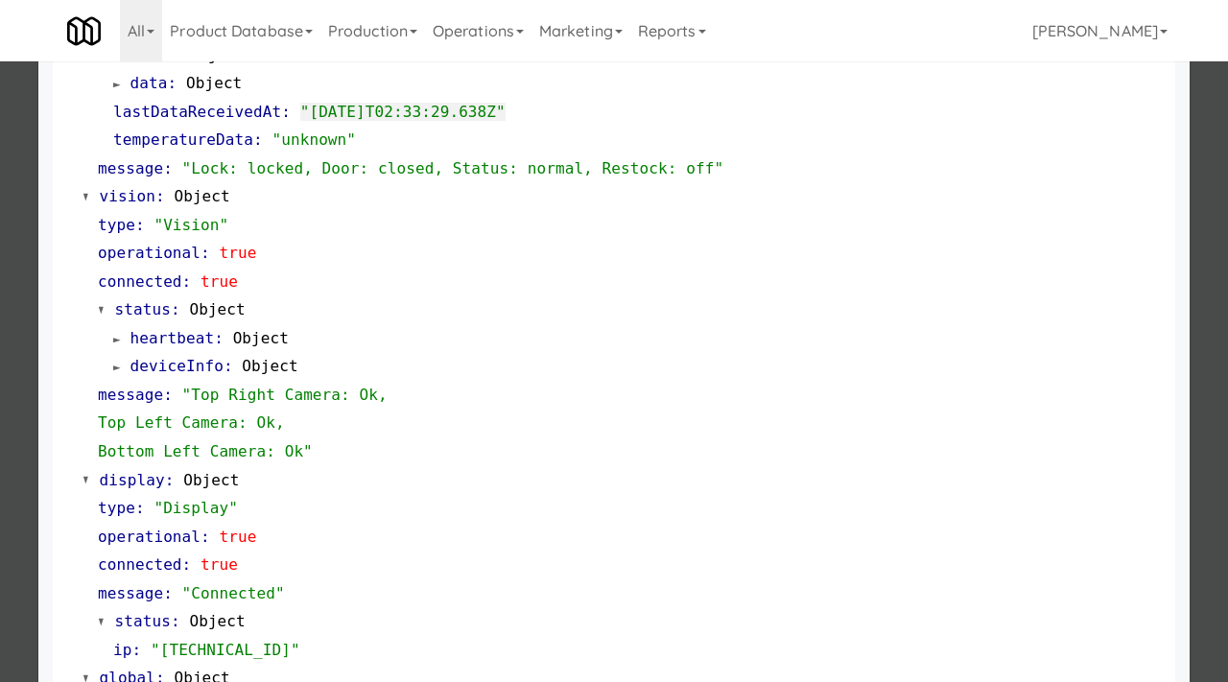
scroll to position [653, 0]
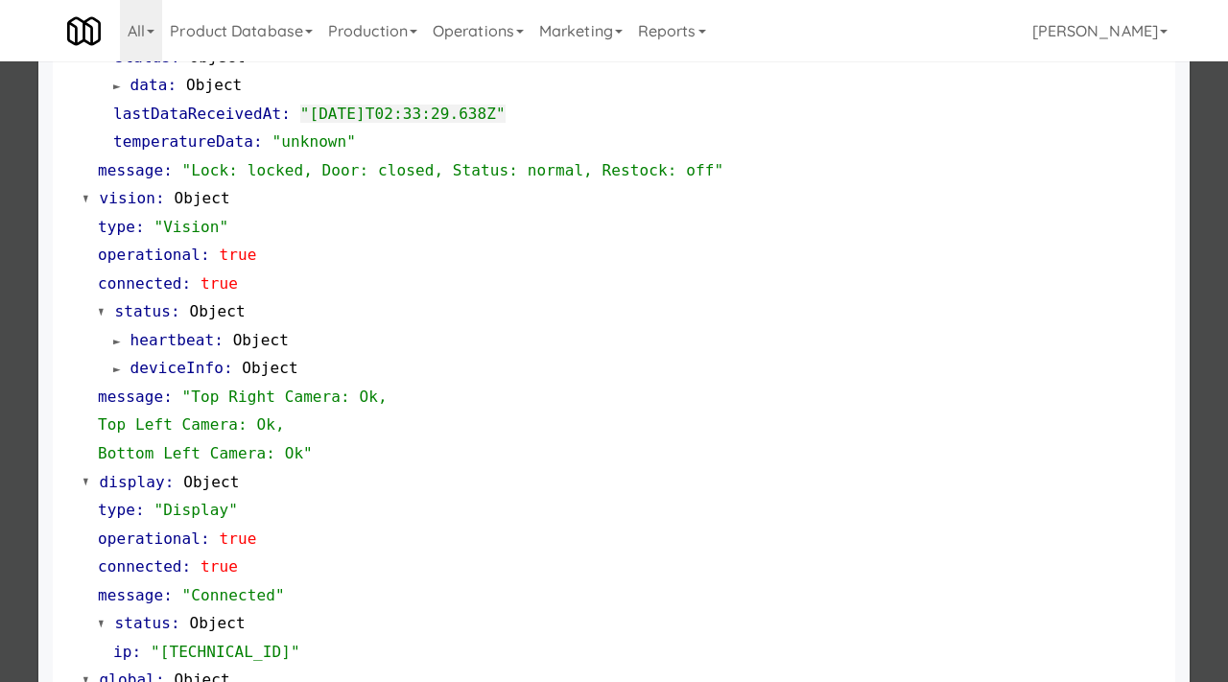
click at [0, 411] on div at bounding box center [614, 341] width 1228 height 682
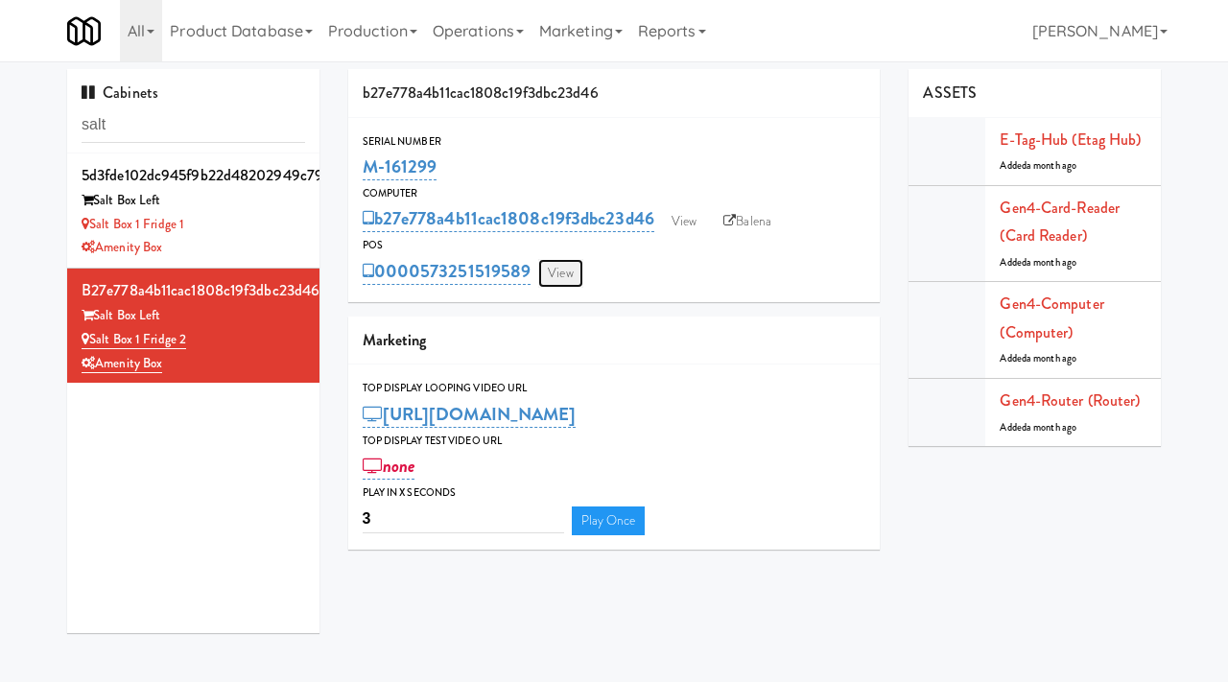
click at [554, 266] on link "View" at bounding box center [560, 273] width 44 height 29
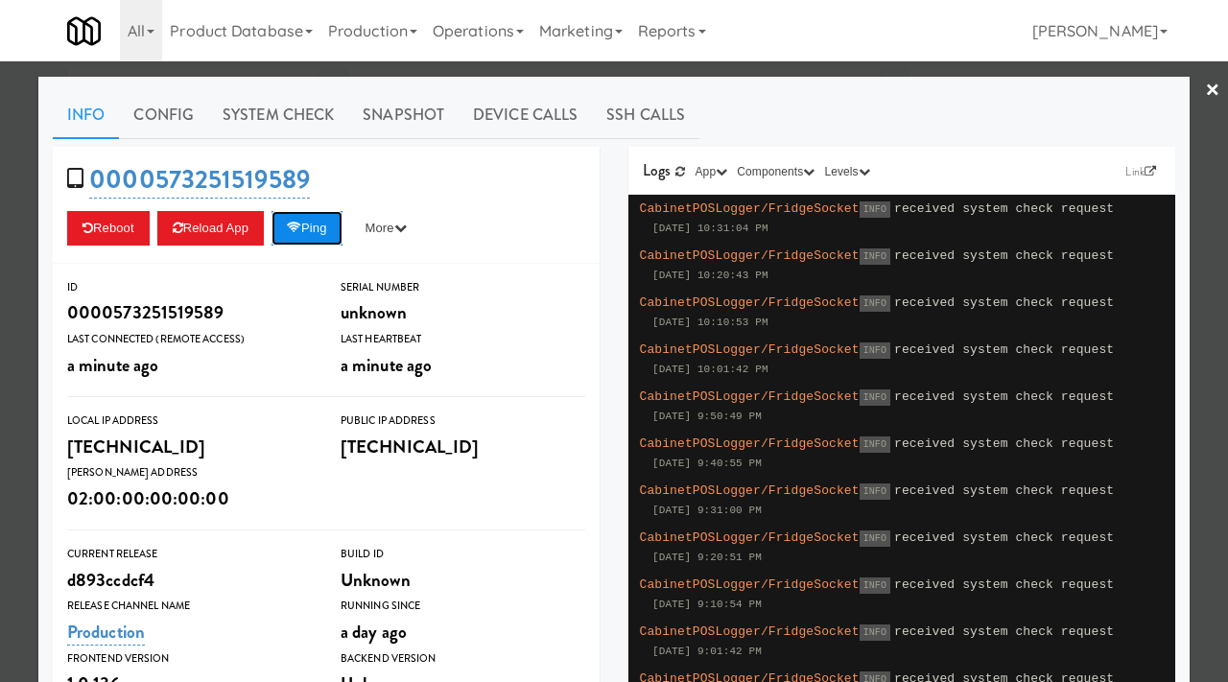
click at [335, 233] on button "Ping" at bounding box center [306, 228] width 71 height 35
click at [0, 241] on div at bounding box center [614, 341] width 1228 height 682
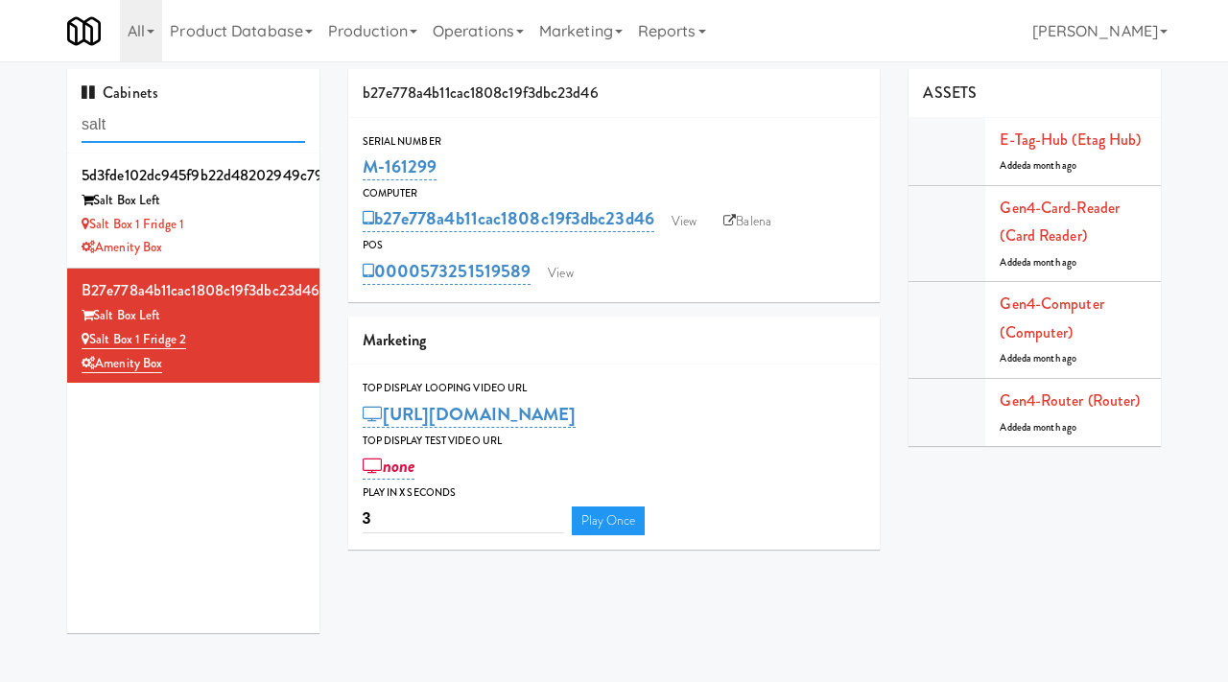
click at [144, 125] on input "salt" at bounding box center [193, 124] width 223 height 35
type input "hilltop"
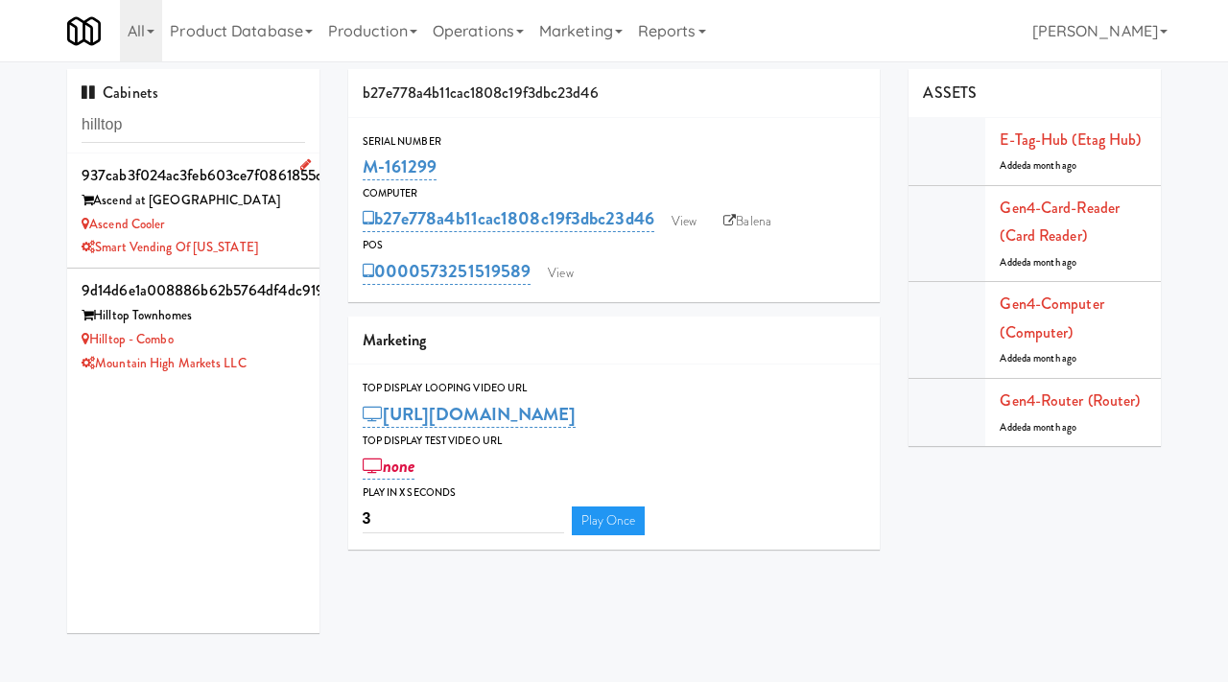
click at [270, 227] on div "Ascend Cooler" at bounding box center [193, 225] width 223 height 24
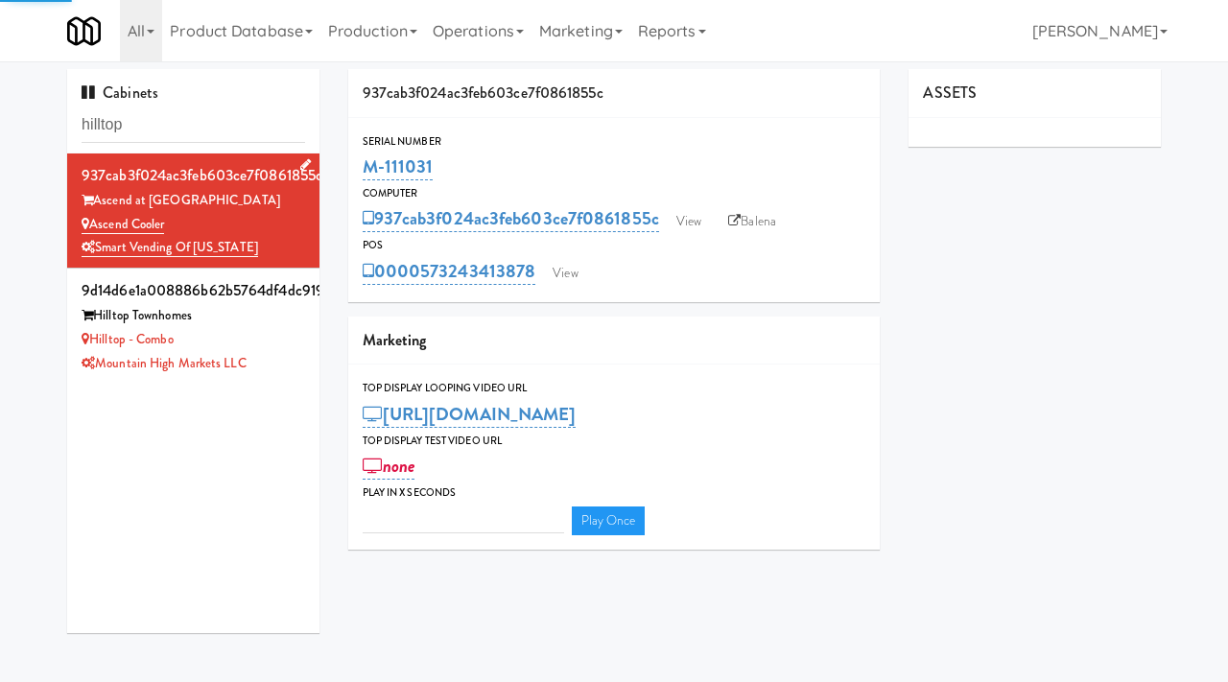
type input "3"
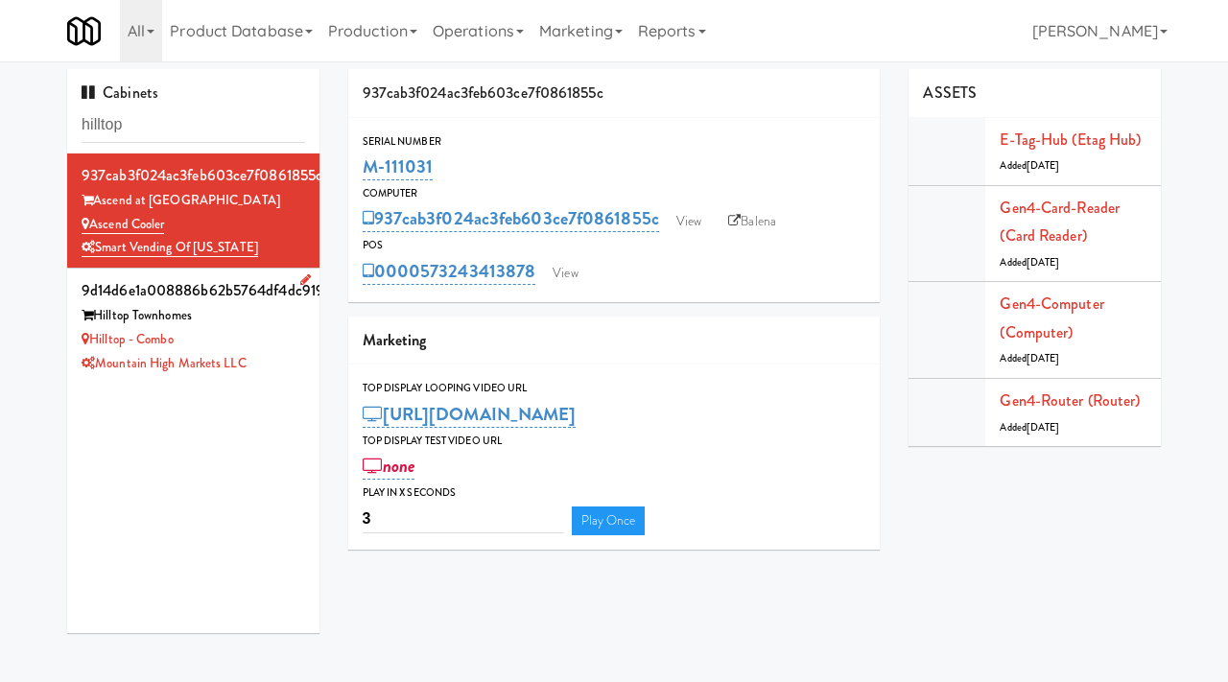
click at [274, 339] on div "Hilltop - Combo" at bounding box center [193, 340] width 223 height 24
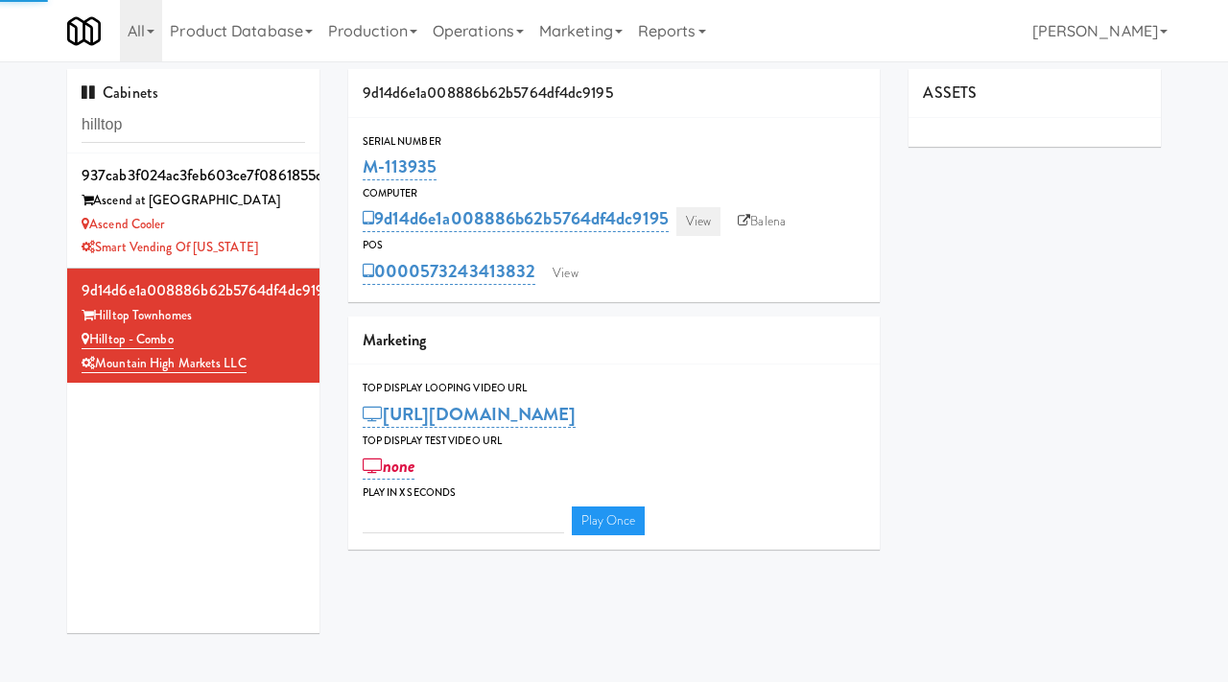
type input "3"
click at [695, 219] on link "View" at bounding box center [698, 221] width 44 height 29
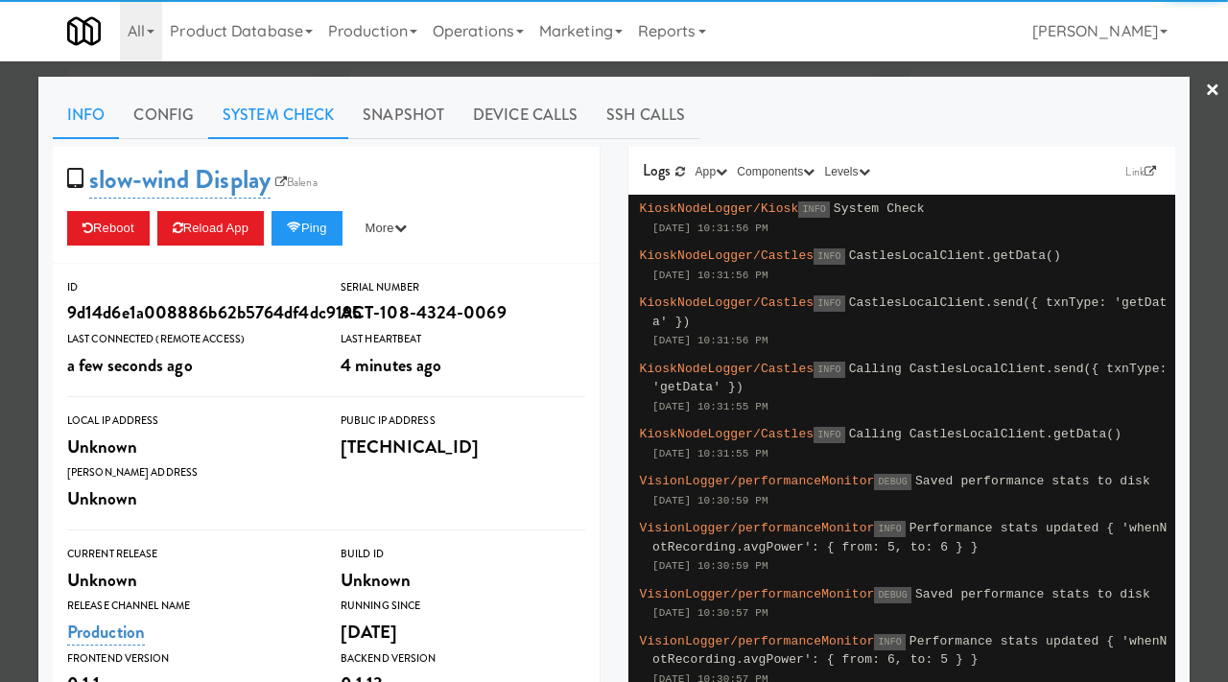
click at [279, 118] on link "System Check" at bounding box center [278, 115] width 140 height 48
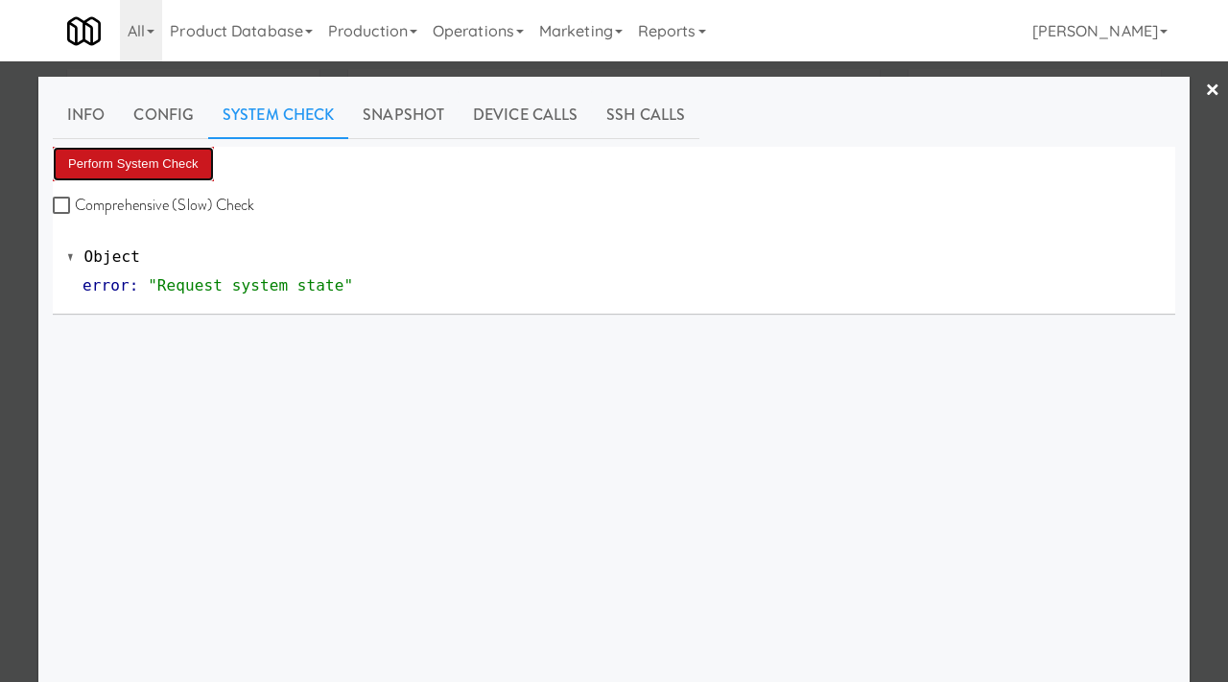
click at [176, 167] on button "Perform System Check" at bounding box center [133, 164] width 161 height 35
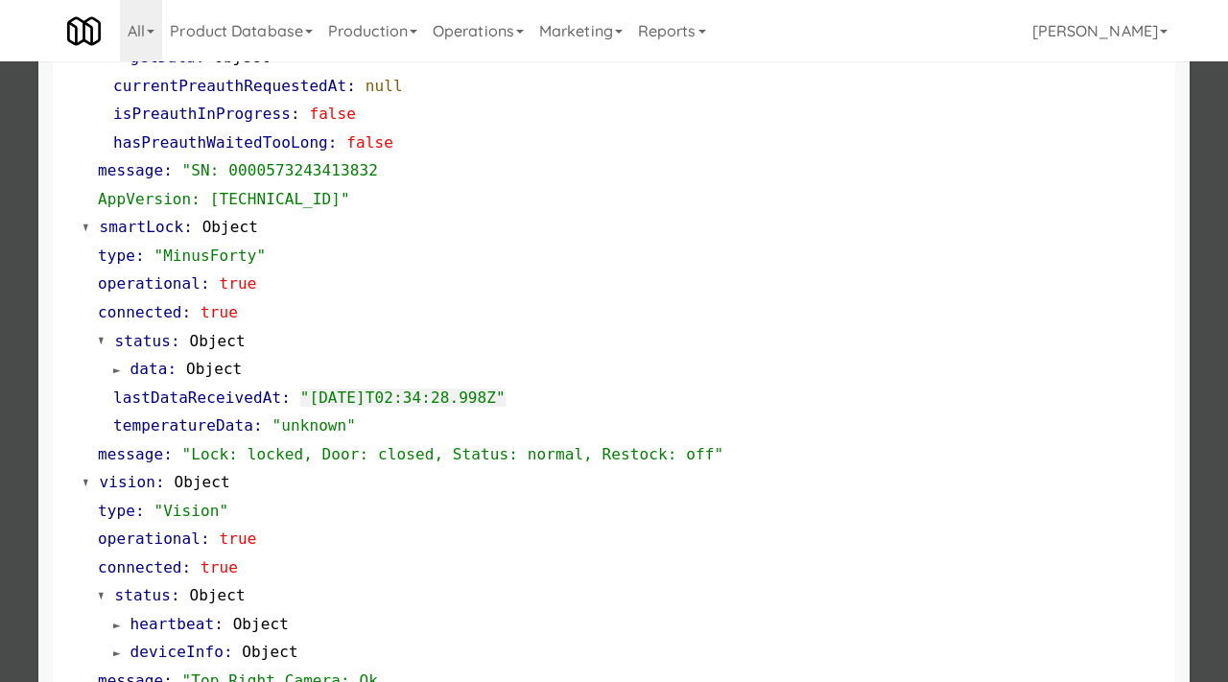
scroll to position [586, 0]
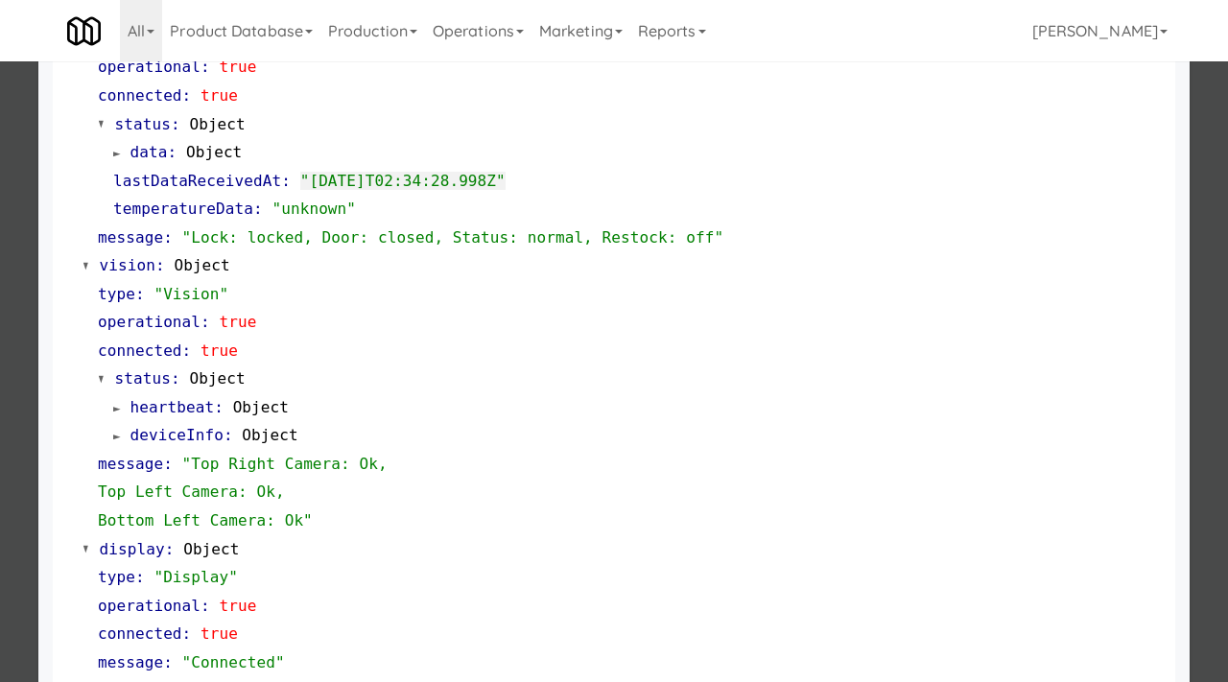
click at [0, 412] on div at bounding box center [614, 341] width 1228 height 682
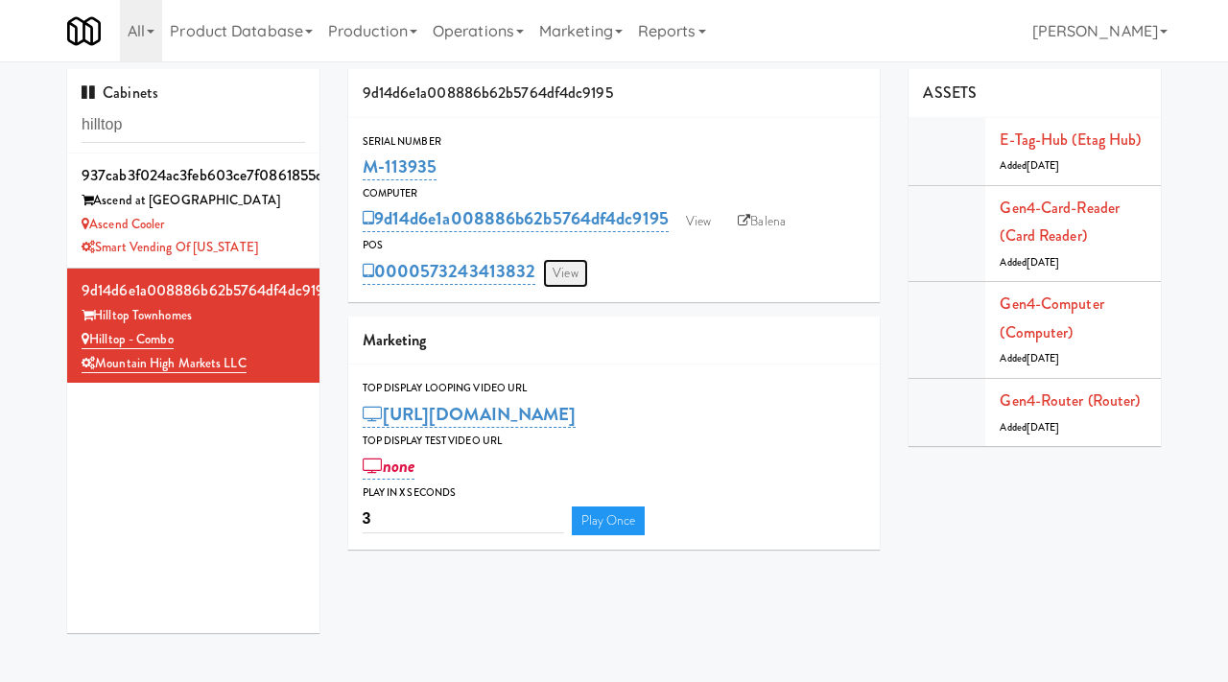
click at [561, 273] on link "View" at bounding box center [565, 273] width 44 height 29
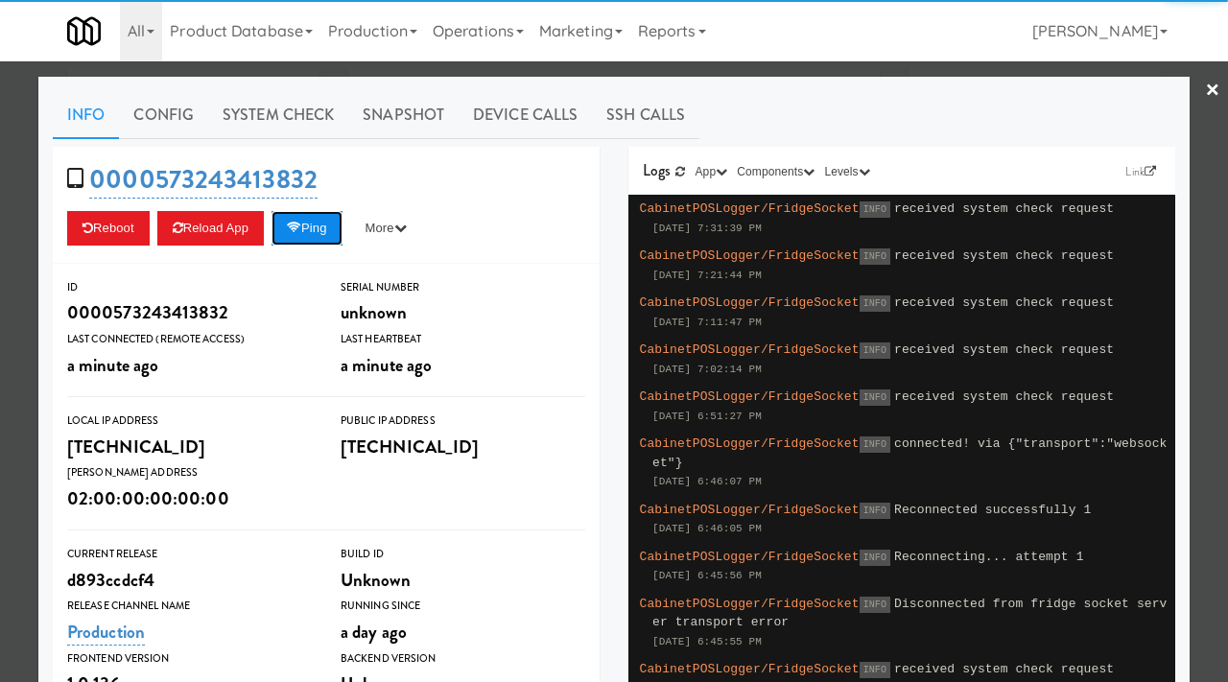
click at [301, 233] on icon at bounding box center [294, 228] width 14 height 12
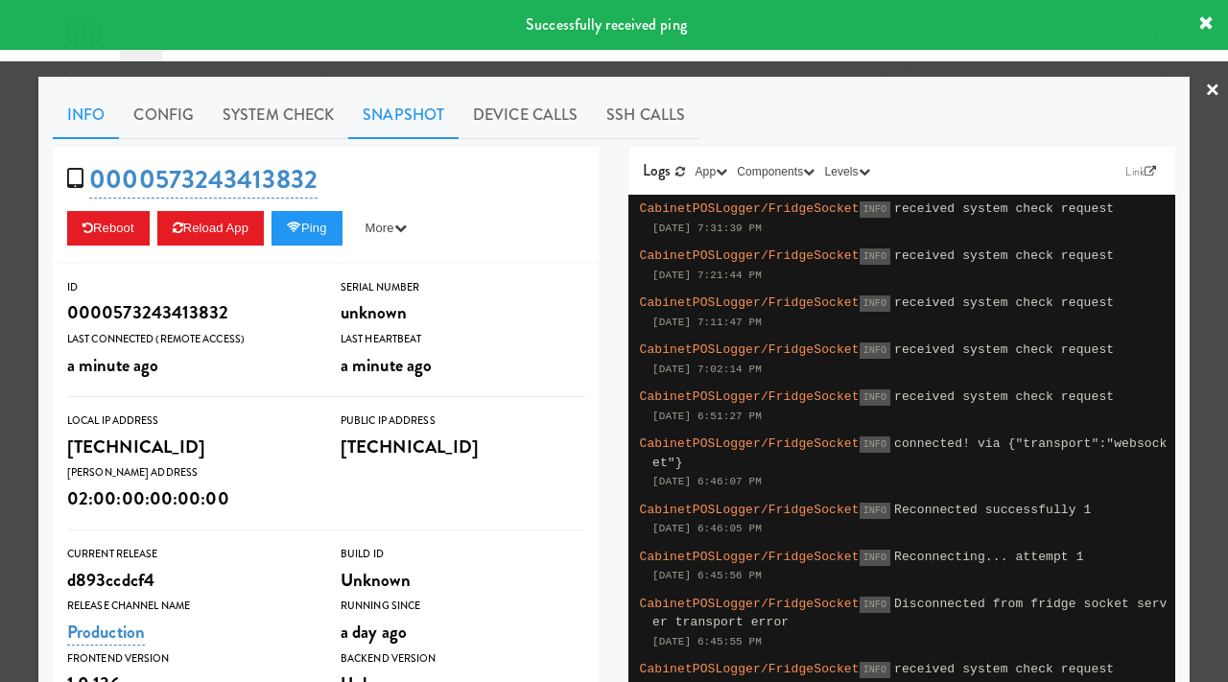
click at [365, 121] on link "Snapshot" at bounding box center [403, 115] width 110 height 48
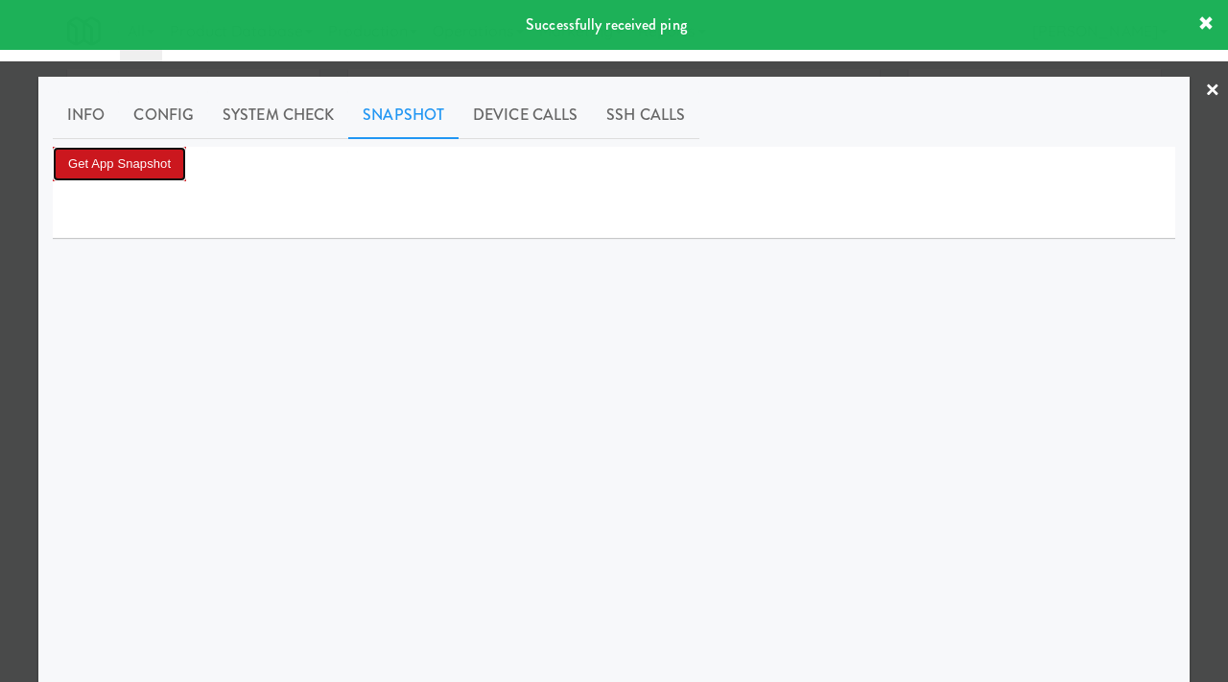
click at [116, 152] on button "Get App Snapshot" at bounding box center [119, 164] width 133 height 35
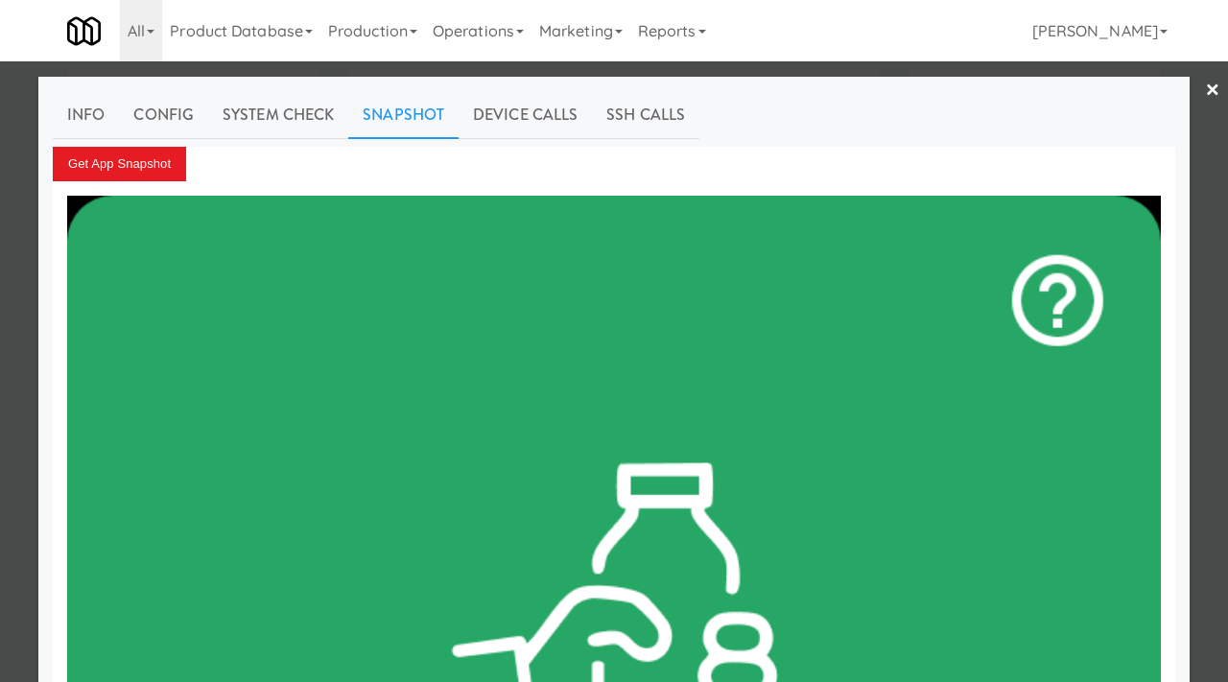
click at [0, 322] on div at bounding box center [614, 341] width 1228 height 682
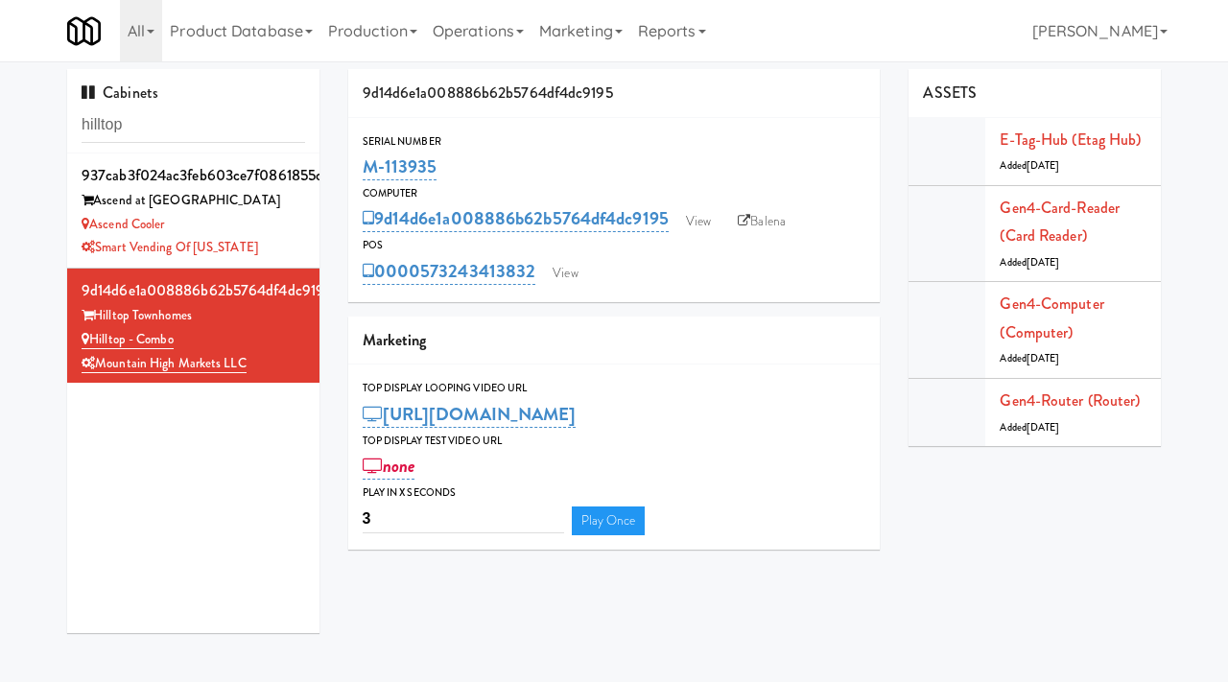
drag, startPoint x: 444, startPoint y: 164, endPoint x: 361, endPoint y: 162, distance: 83.5
click at [361, 162] on div "Serial Number M-113935" at bounding box center [614, 158] width 532 height 52
copy link "M-113935"
click at [565, 270] on link "View" at bounding box center [565, 273] width 44 height 29
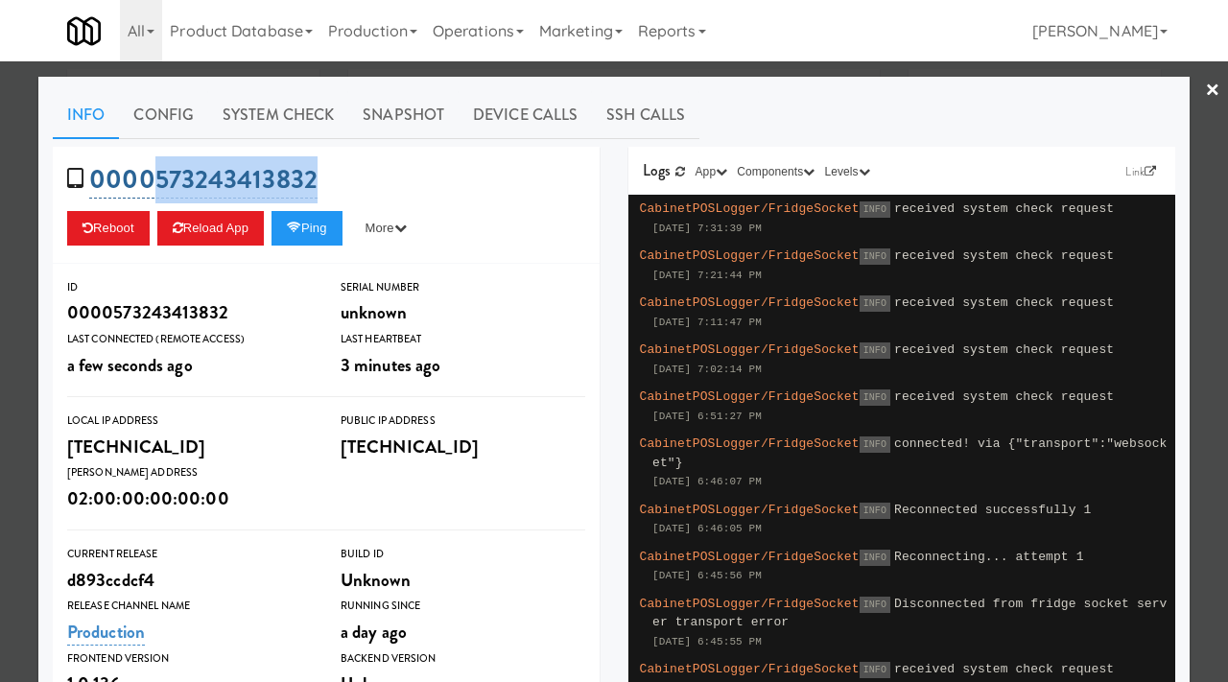
drag, startPoint x: 344, startPoint y: 181, endPoint x: 156, endPoint y: 186, distance: 188.1
click at [156, 186] on div "0000573243413832 Reboot Reload App Ping More Ping Server Restart Server Force R…" at bounding box center [326, 205] width 547 height 117
copy link "573243413832"
click at [325, 239] on button "Ping" at bounding box center [306, 228] width 71 height 35
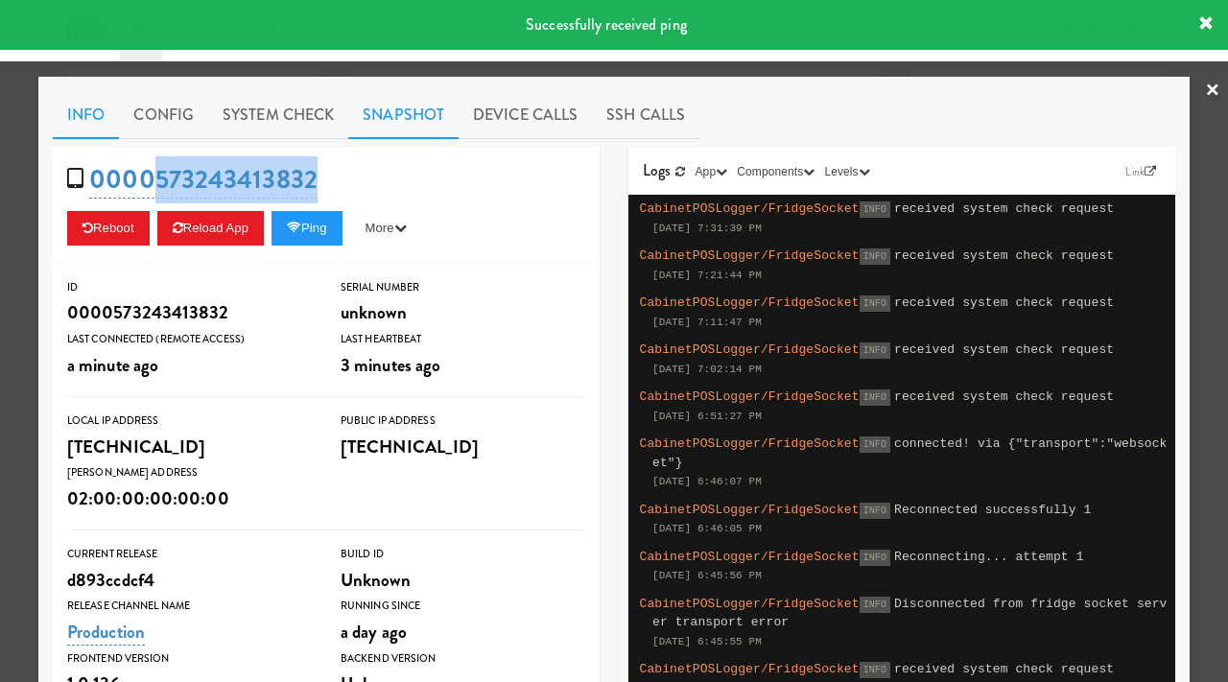
click at [394, 126] on link "Snapshot" at bounding box center [403, 115] width 110 height 48
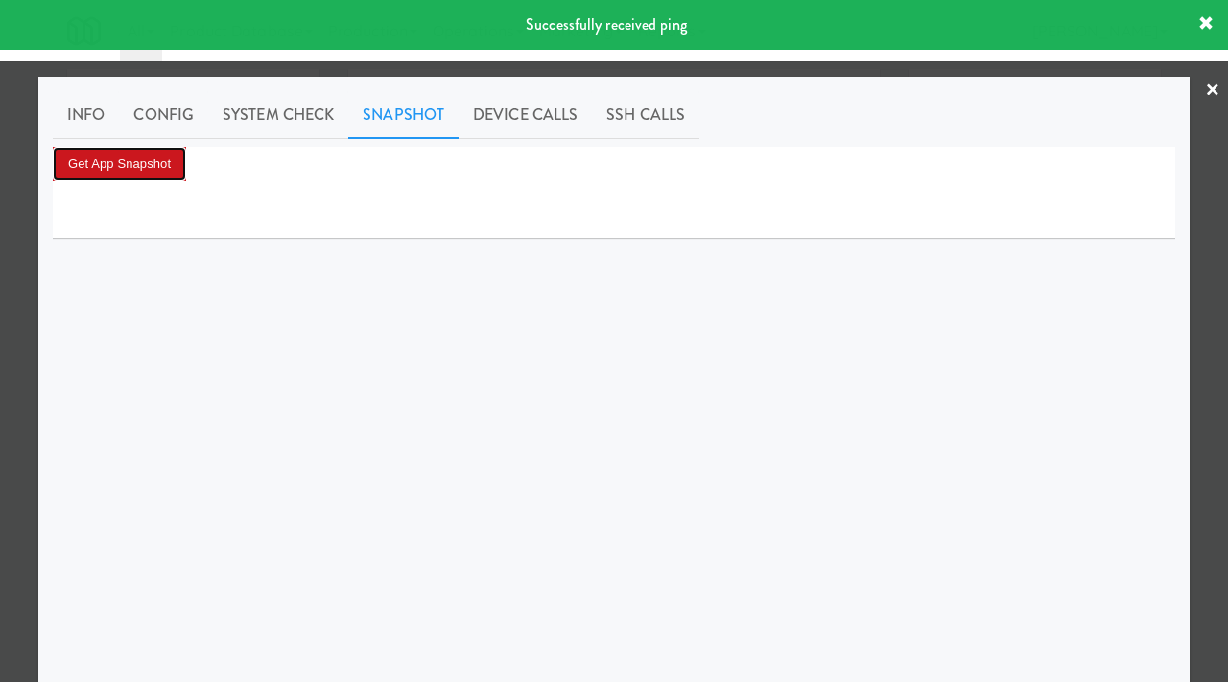
click at [167, 163] on button "Get App Snapshot" at bounding box center [119, 164] width 133 height 35
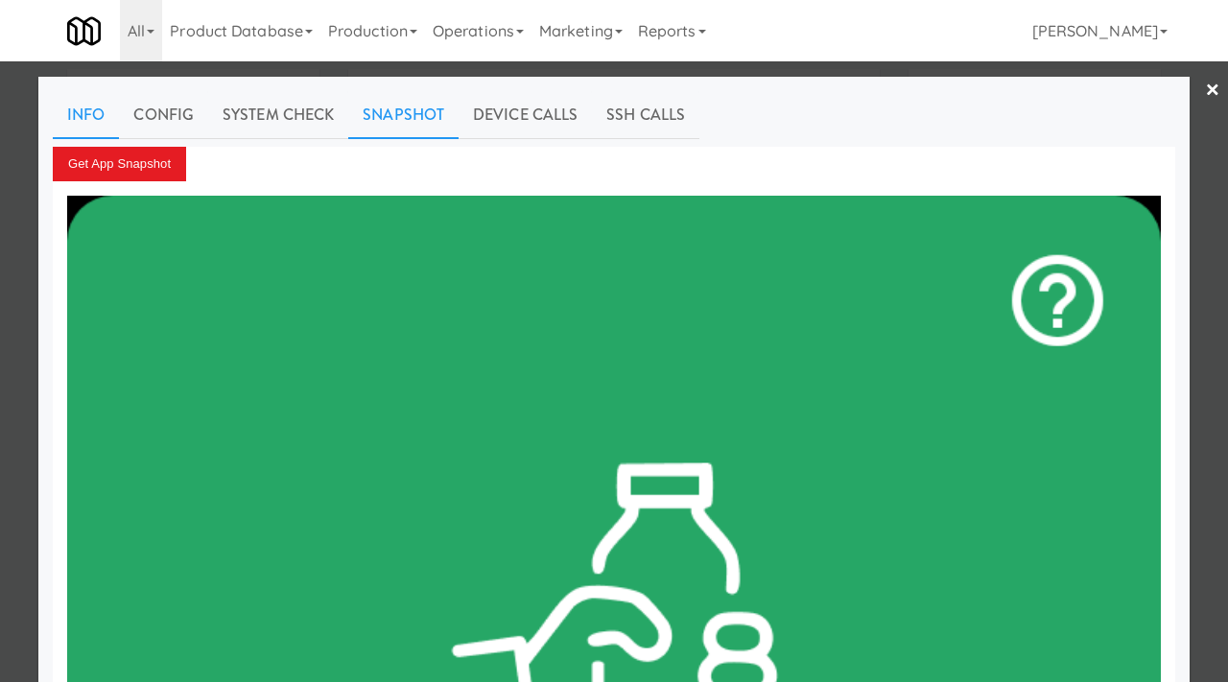
click at [96, 122] on link "Info" at bounding box center [86, 115] width 66 height 48
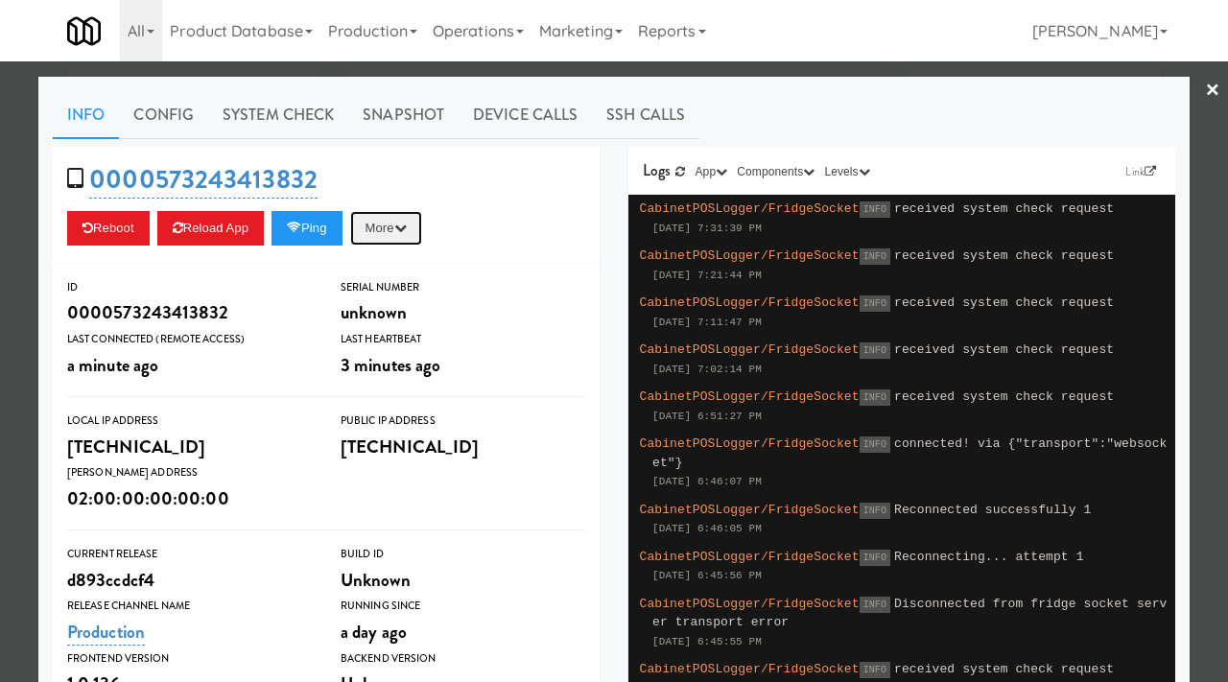
click at [408, 223] on button "More" at bounding box center [386, 228] width 72 height 35
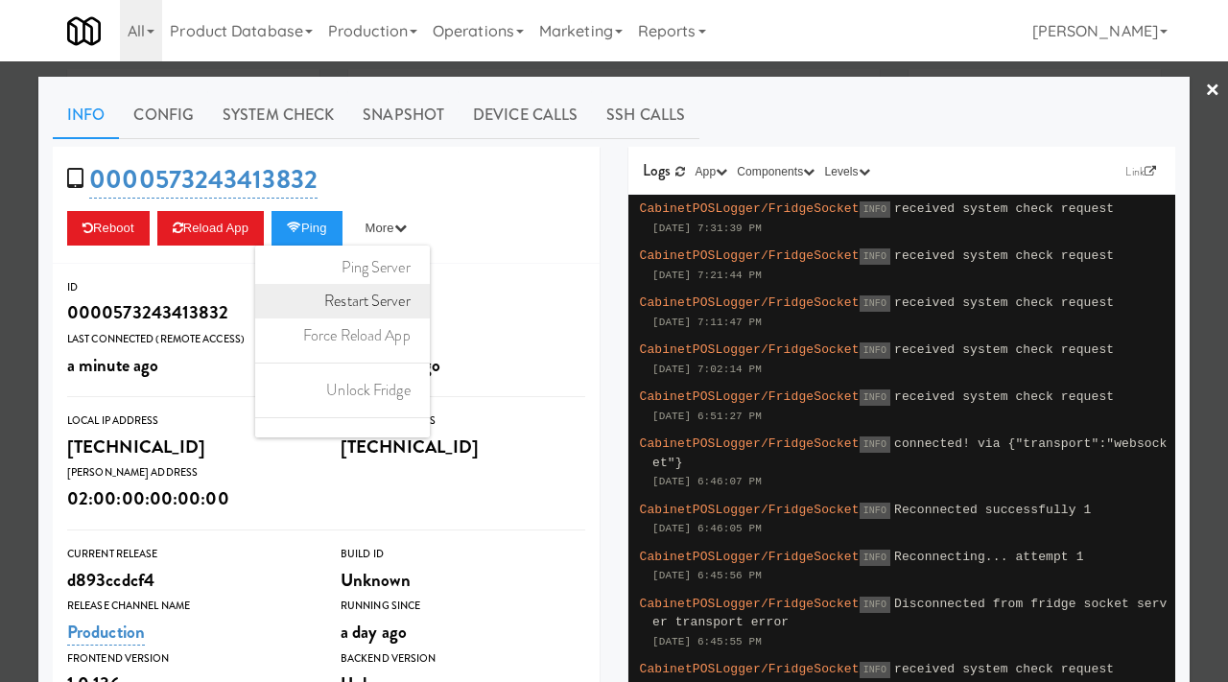
click at [399, 301] on link "Restart Server" at bounding box center [342, 301] width 175 height 35
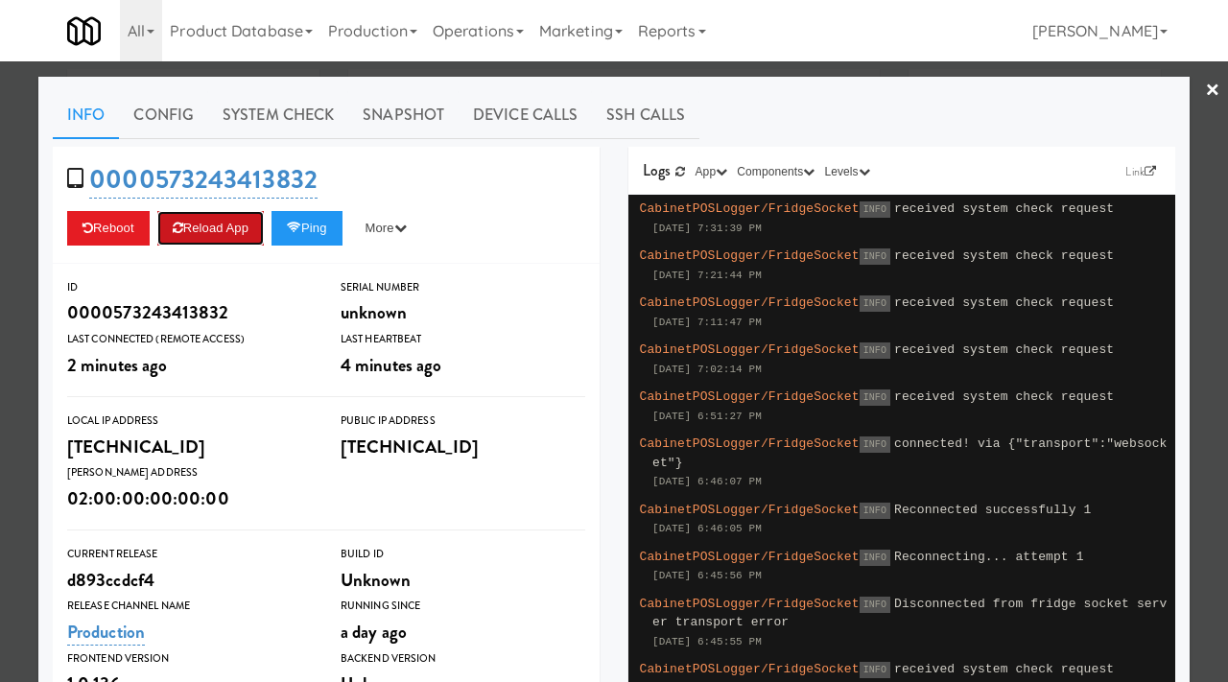
click at [250, 220] on button "Reload App" at bounding box center [210, 228] width 106 height 35
click at [303, 111] on link "System Check" at bounding box center [278, 115] width 140 height 48
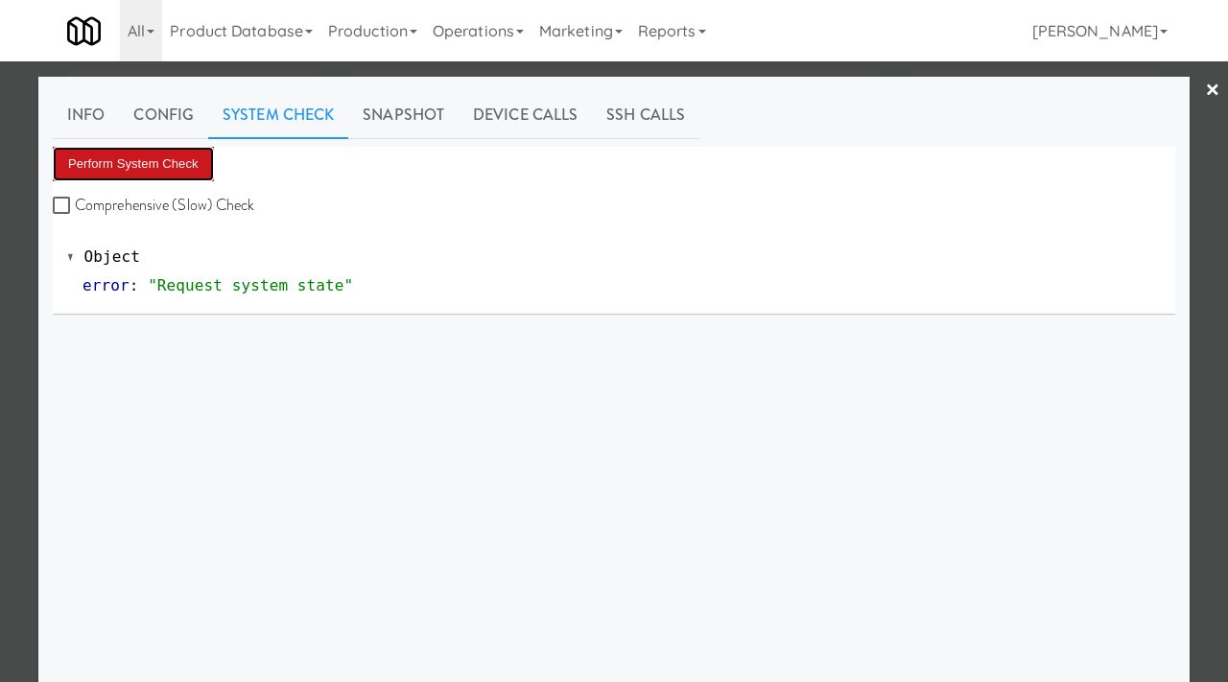
click at [146, 157] on button "Perform System Check" at bounding box center [133, 164] width 161 height 35
click at [0, 302] on div at bounding box center [614, 341] width 1228 height 682
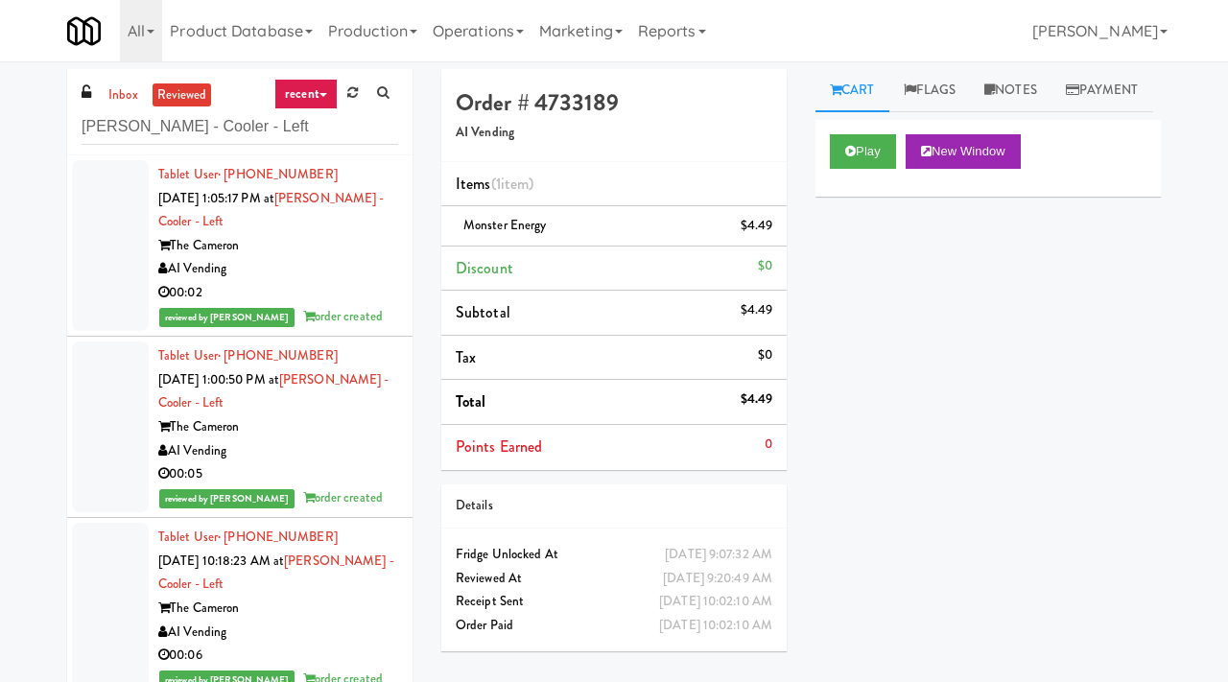
scroll to position [7011, 0]
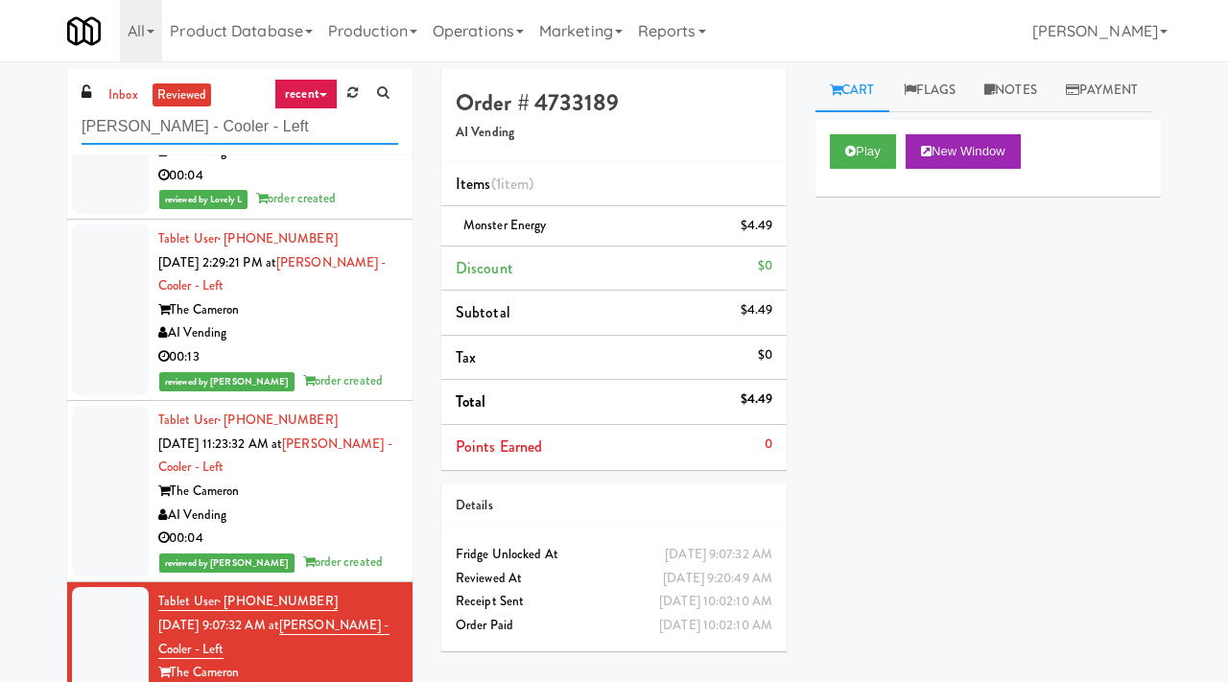
drag, startPoint x: 255, startPoint y: 130, endPoint x: 1, endPoint y: 117, distance: 254.5
click at [1, 117] on div "inbox reviewed recent all unclear take inventory issue suspicious failed recent…" at bounding box center [614, 407] width 1228 height 676
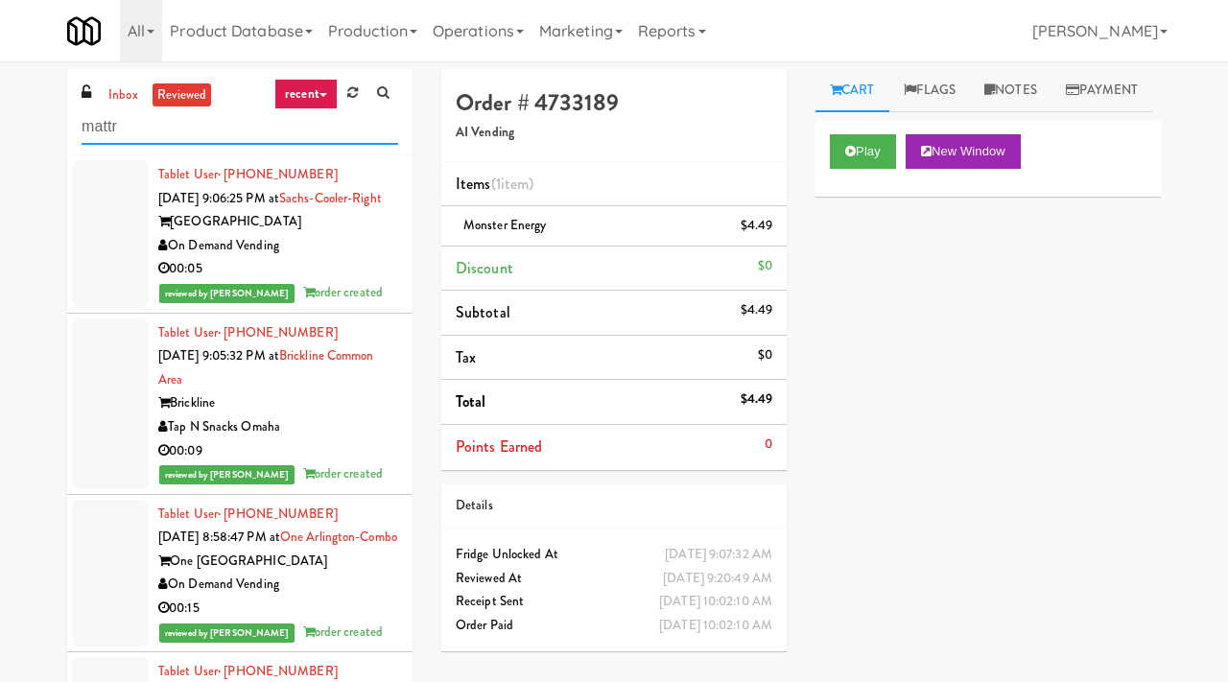
type input "mattr"
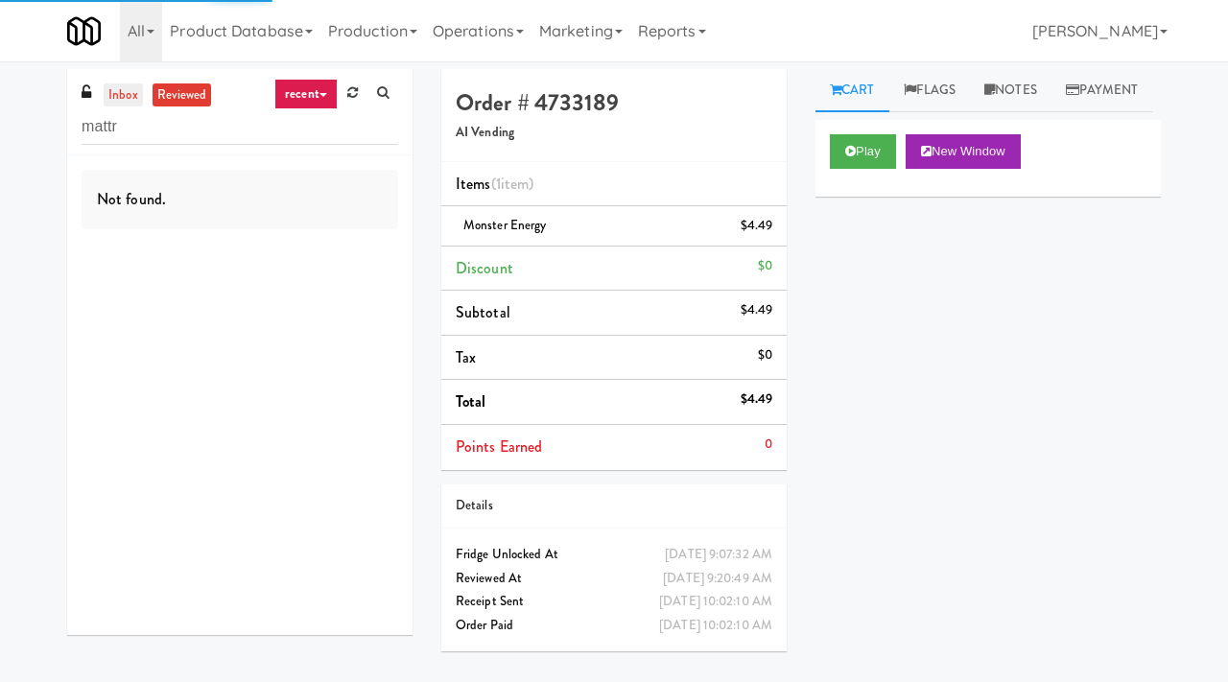
click at [127, 87] on link "inbox" at bounding box center [123, 95] width 39 height 24
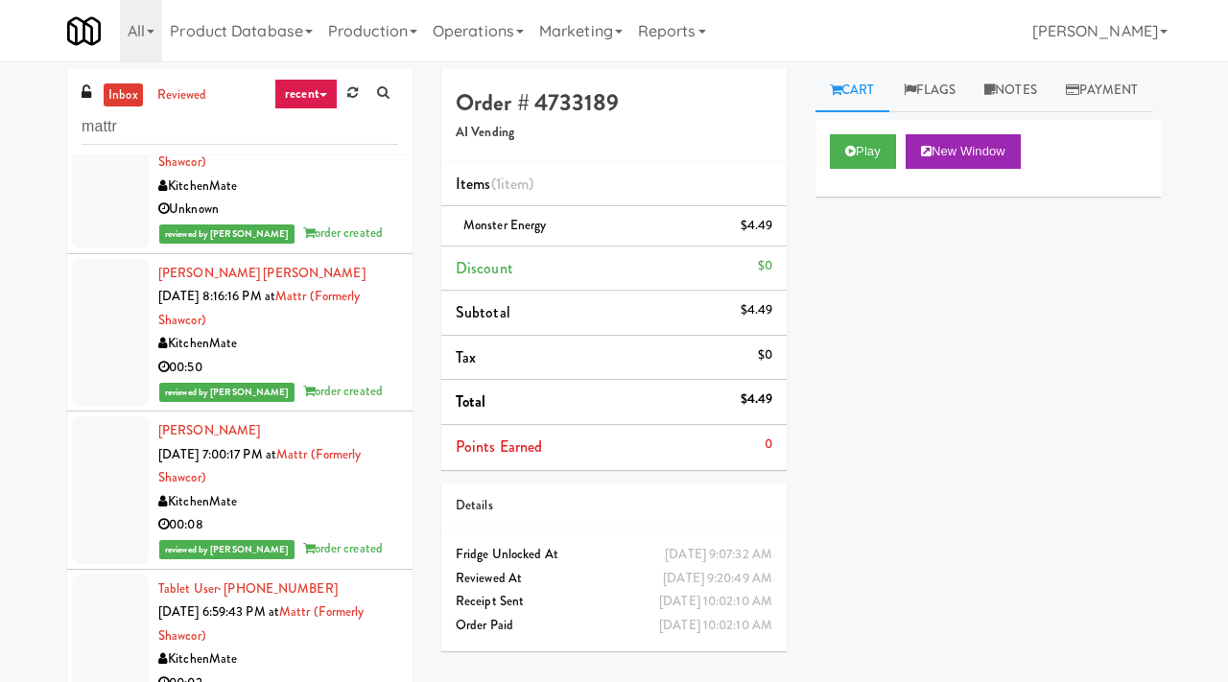
scroll to position [68, 0]
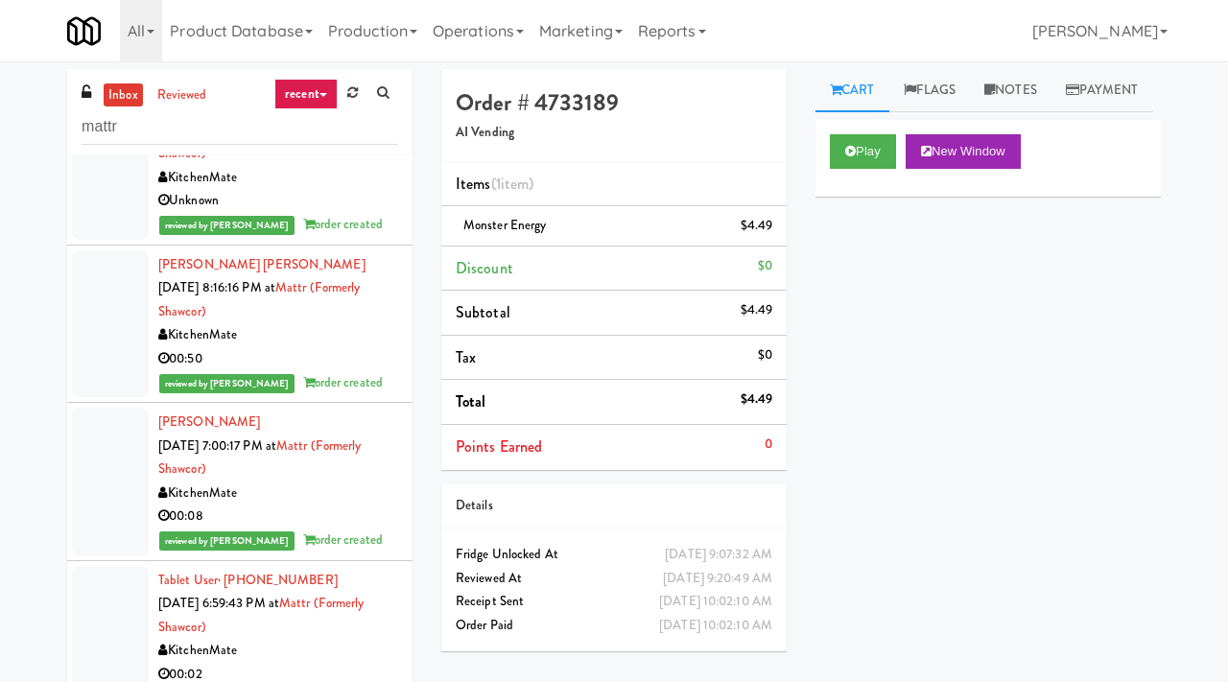
click at [123, 99] on link "inbox" at bounding box center [123, 95] width 39 height 24
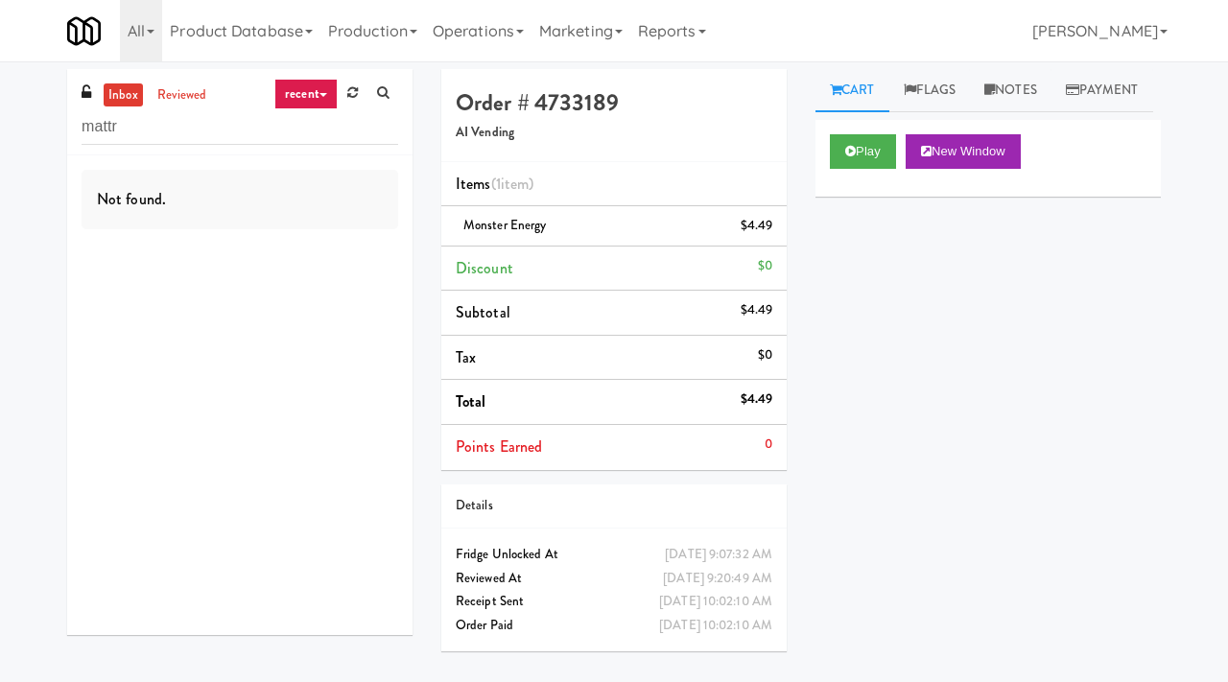
scroll to position [0, 0]
click at [164, 133] on input "mattr" at bounding box center [240, 126] width 317 height 35
click at [182, 91] on link "reviewed" at bounding box center [182, 95] width 59 height 24
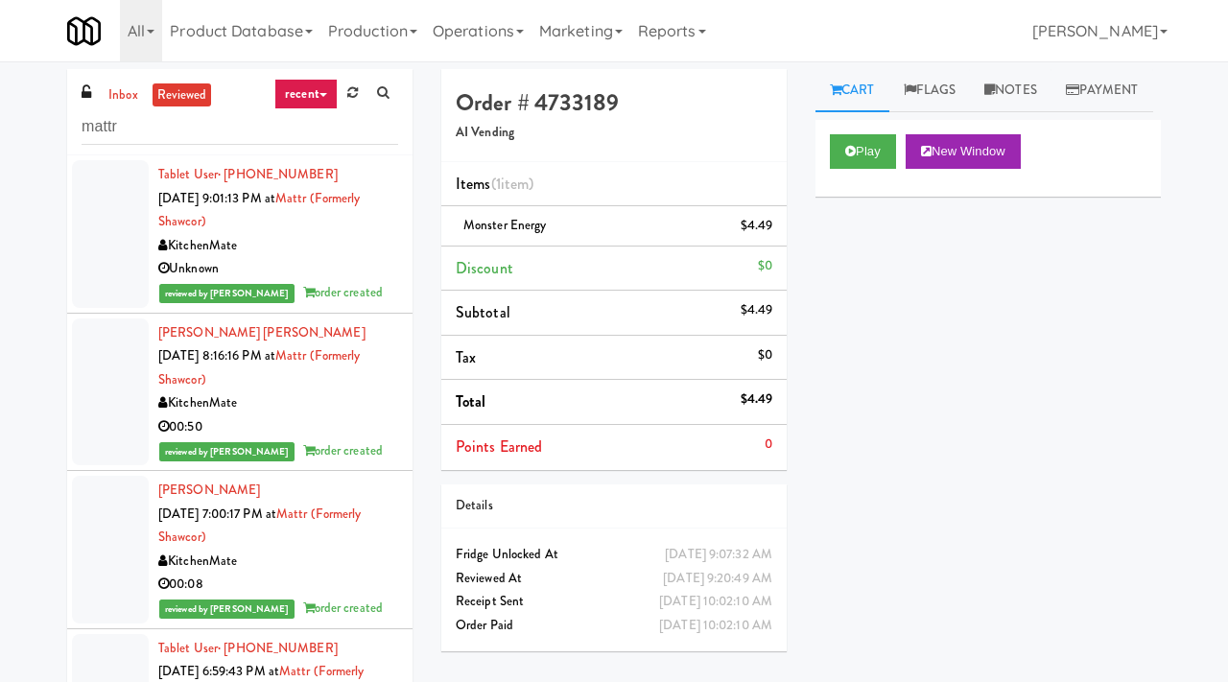
click at [392, 250] on div "KitchenMate" at bounding box center [278, 246] width 240 height 24
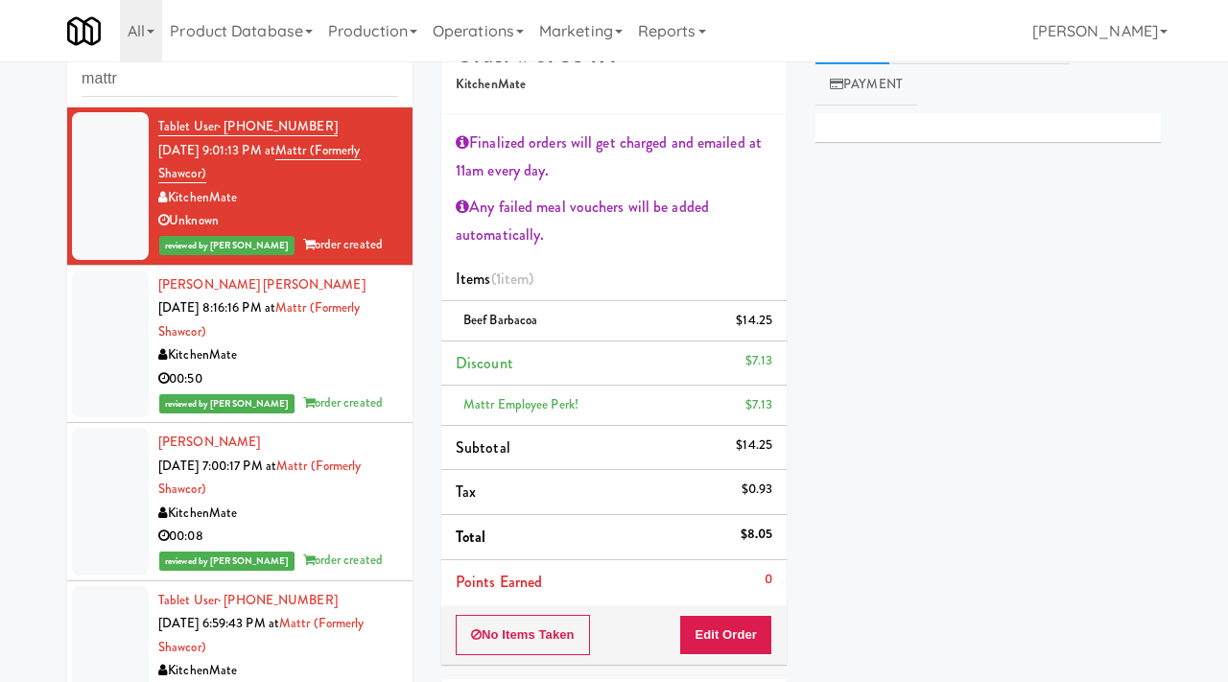
scroll to position [53, 0]
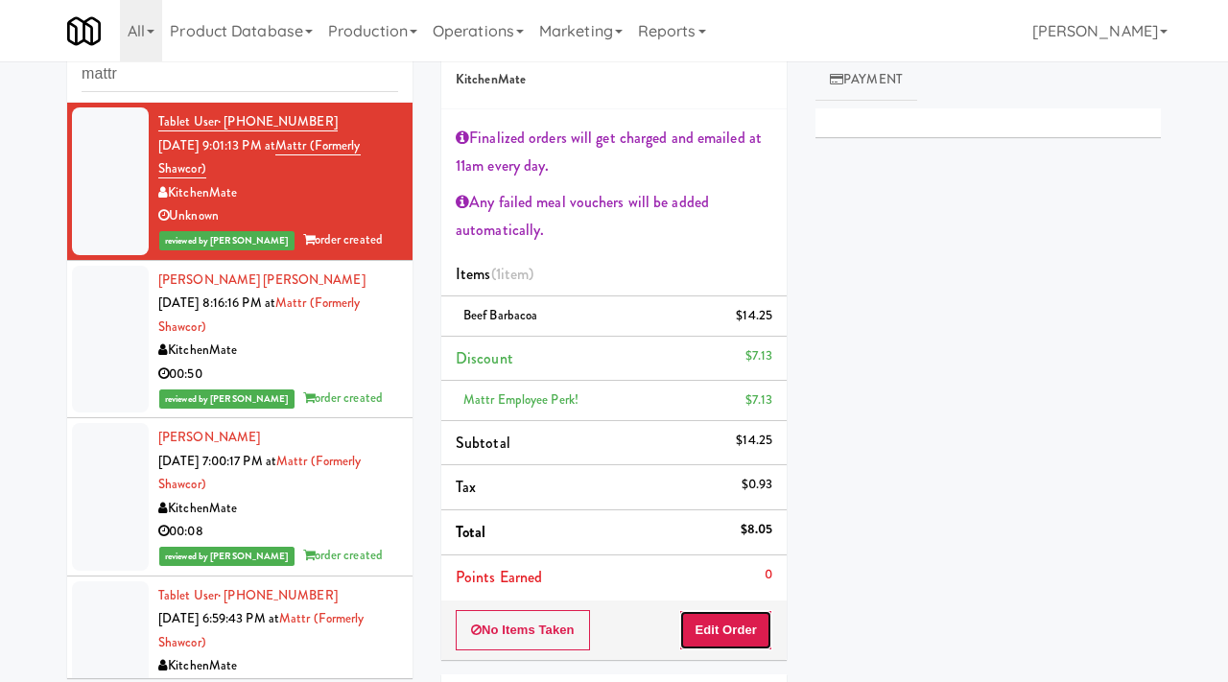
click at [722, 621] on button "Edit Order" at bounding box center [725, 630] width 93 height 40
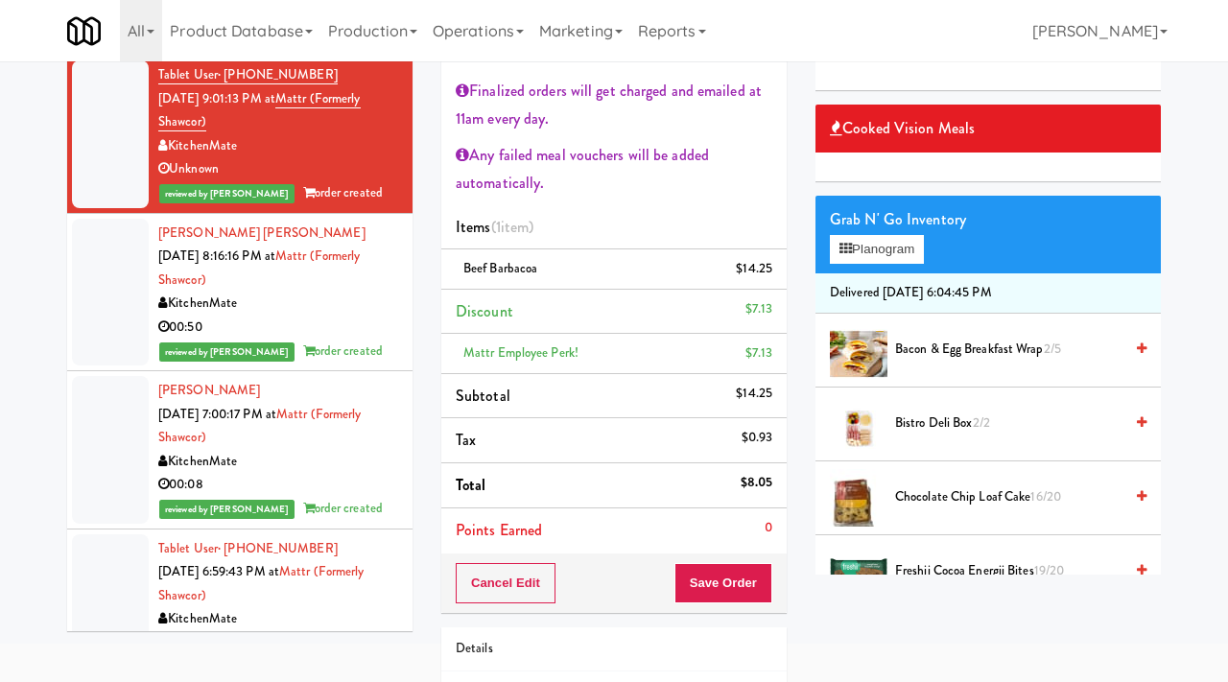
scroll to position [123, 0]
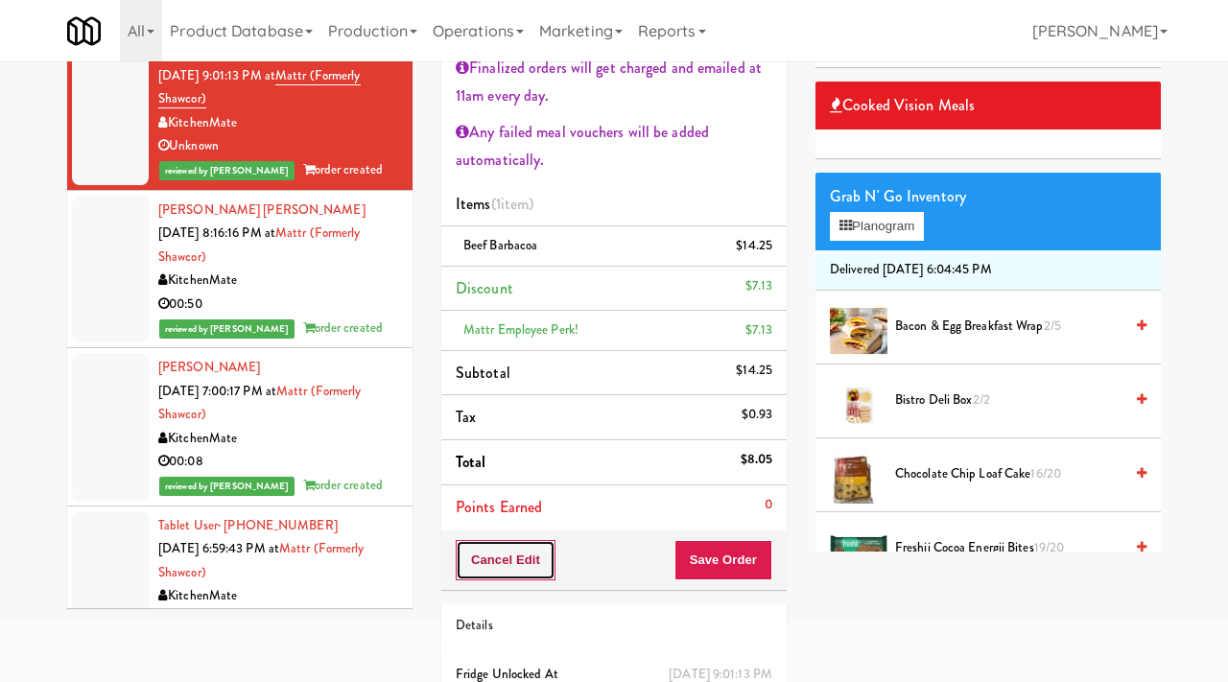
click at [486, 556] on button "Cancel Edit" at bounding box center [506, 560] width 100 height 40
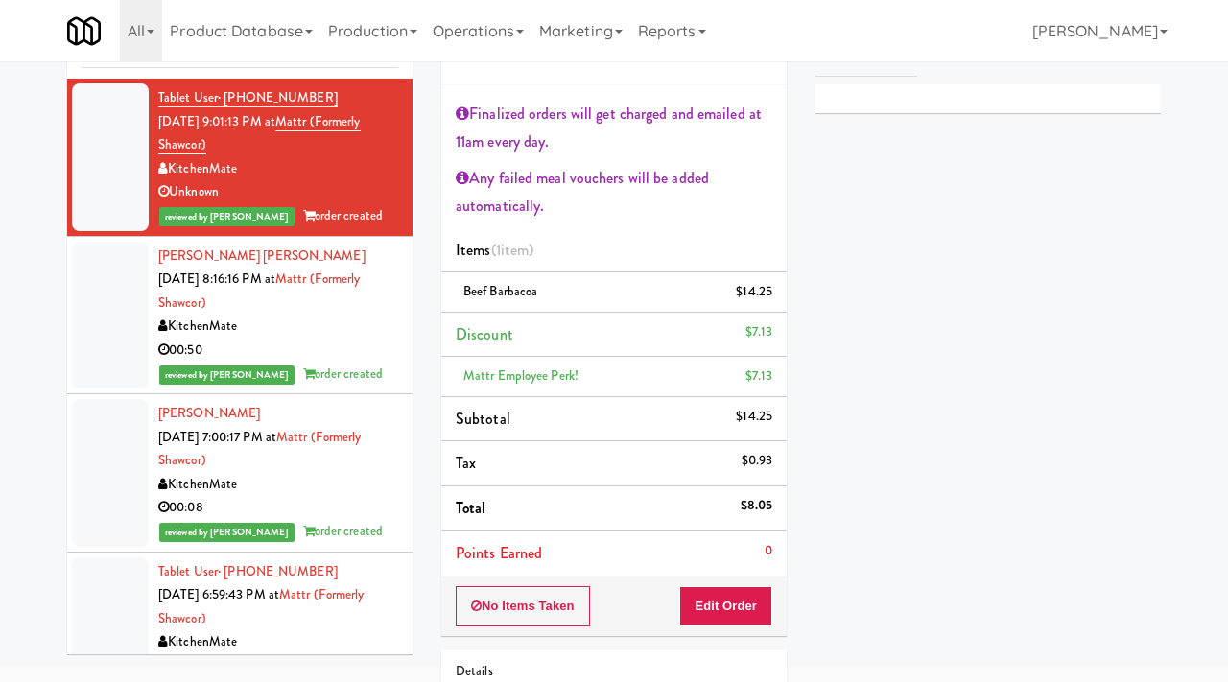
scroll to position [88, 0]
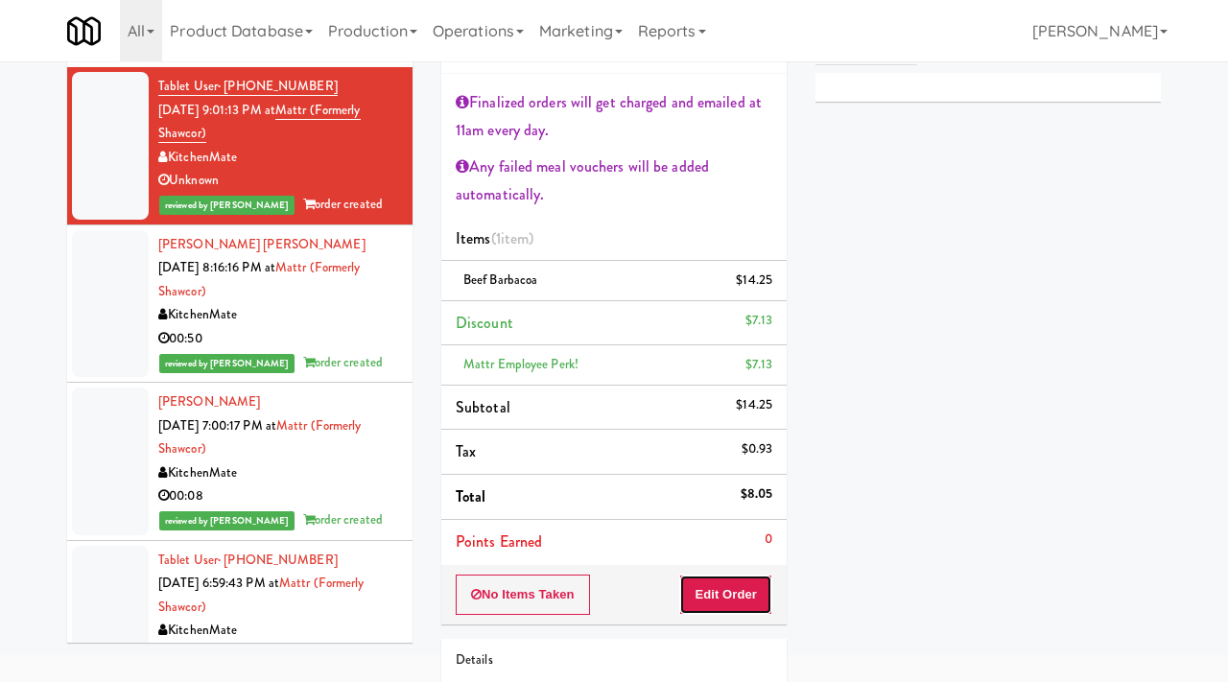
click at [708, 589] on button "Edit Order" at bounding box center [725, 595] width 93 height 40
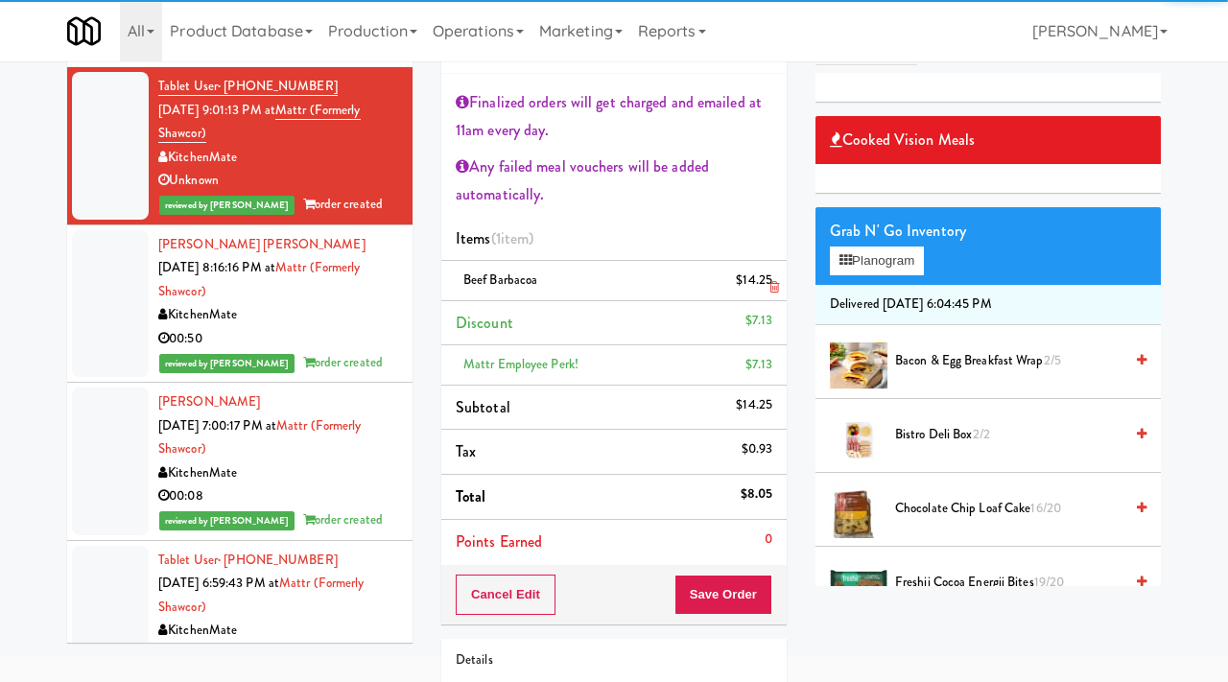
click at [769, 278] on link at bounding box center [770, 288] width 17 height 24
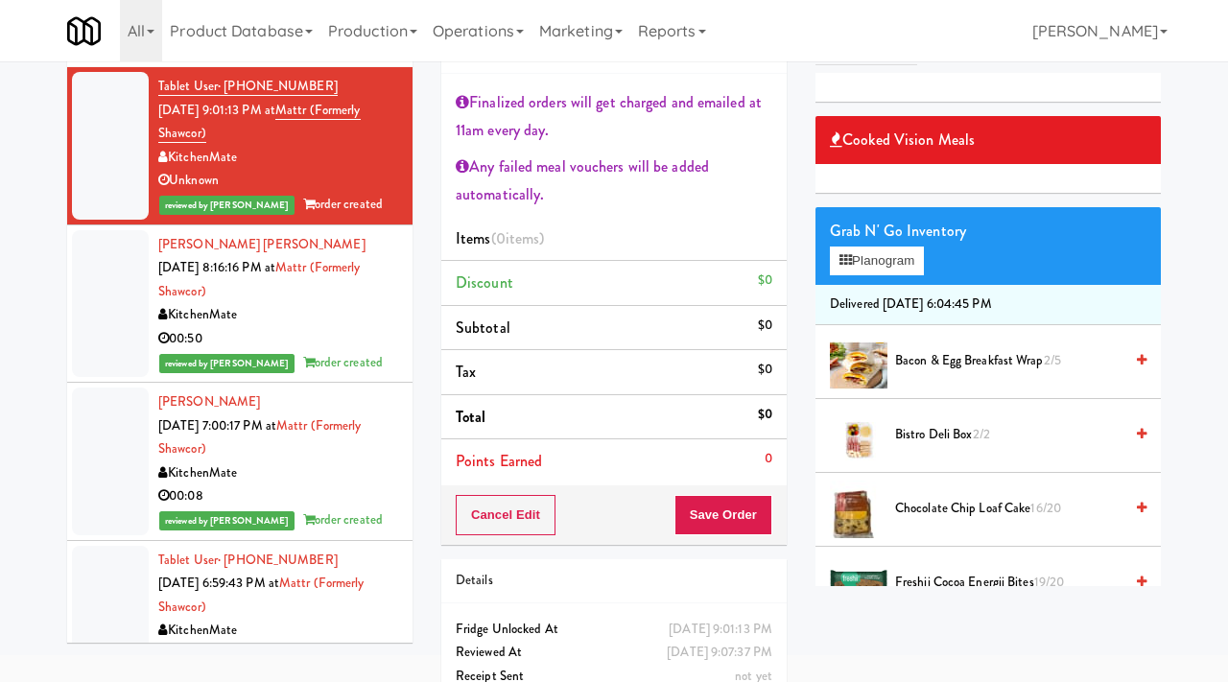
scroll to position [0, 0]
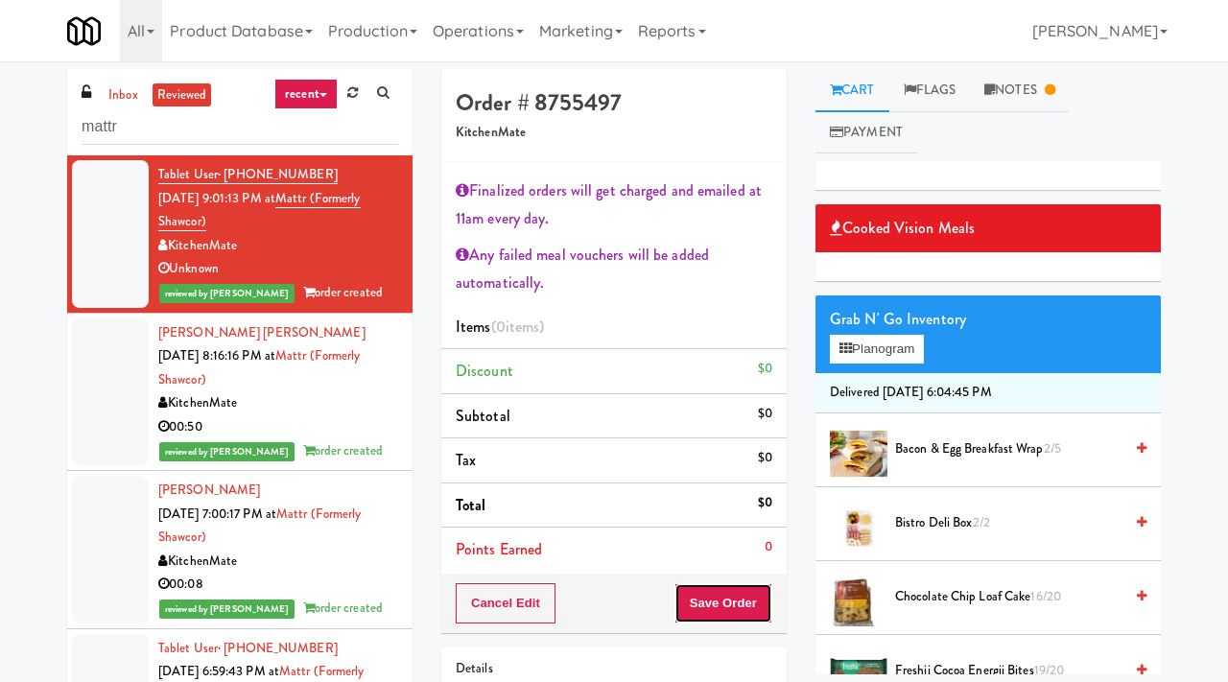
click at [721, 587] on button "Save Order" at bounding box center [723, 603] width 98 height 40
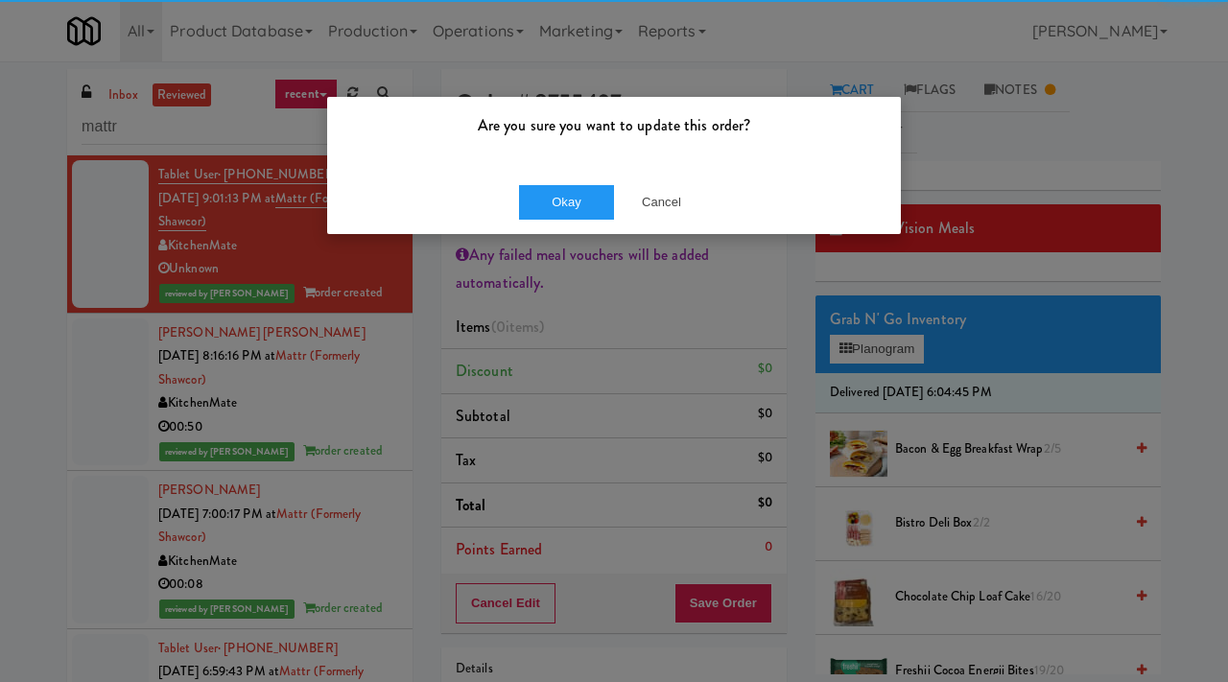
click at [1010, 88] on div "Are you sure you want to update this order? Okay Cancel" at bounding box center [614, 341] width 1228 height 682
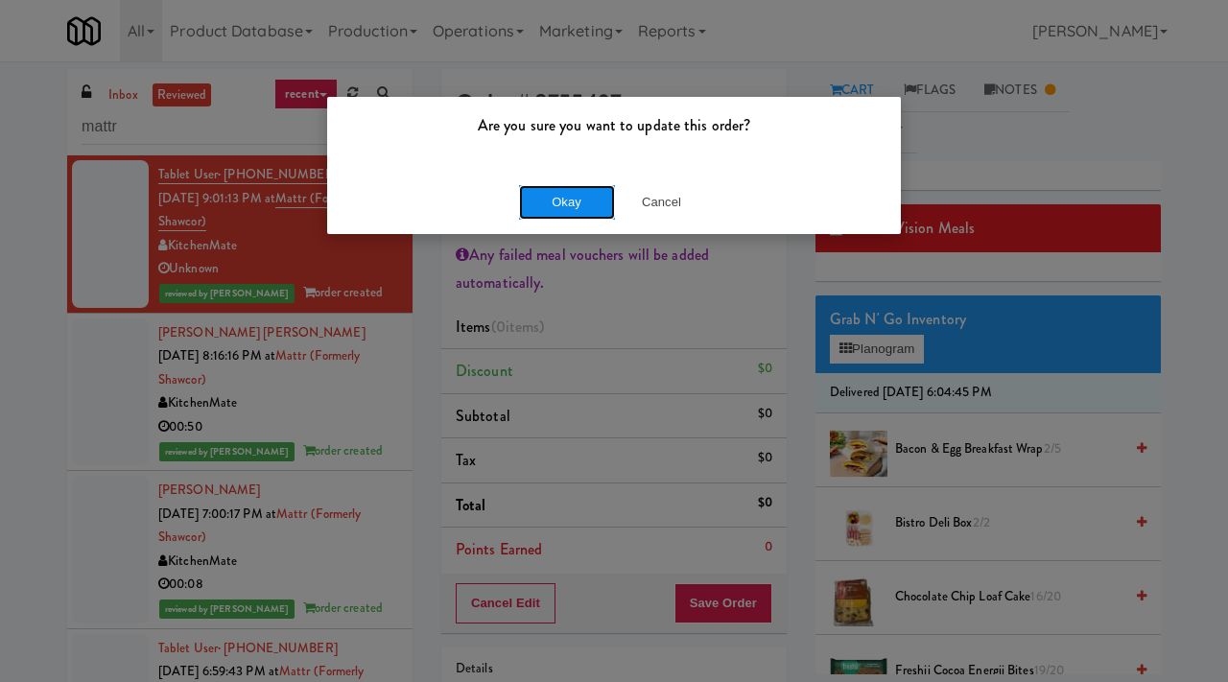
click at [568, 212] on button "Okay" at bounding box center [567, 202] width 96 height 35
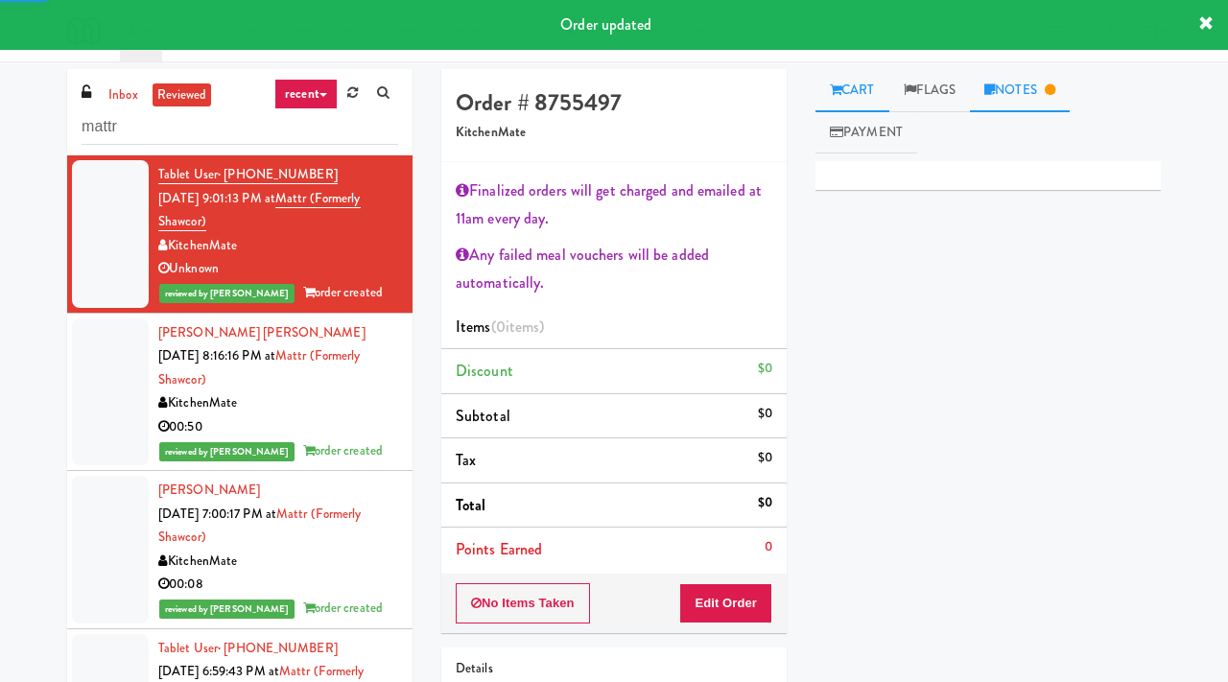
click at [1022, 87] on link "Notes" at bounding box center [1020, 90] width 100 height 43
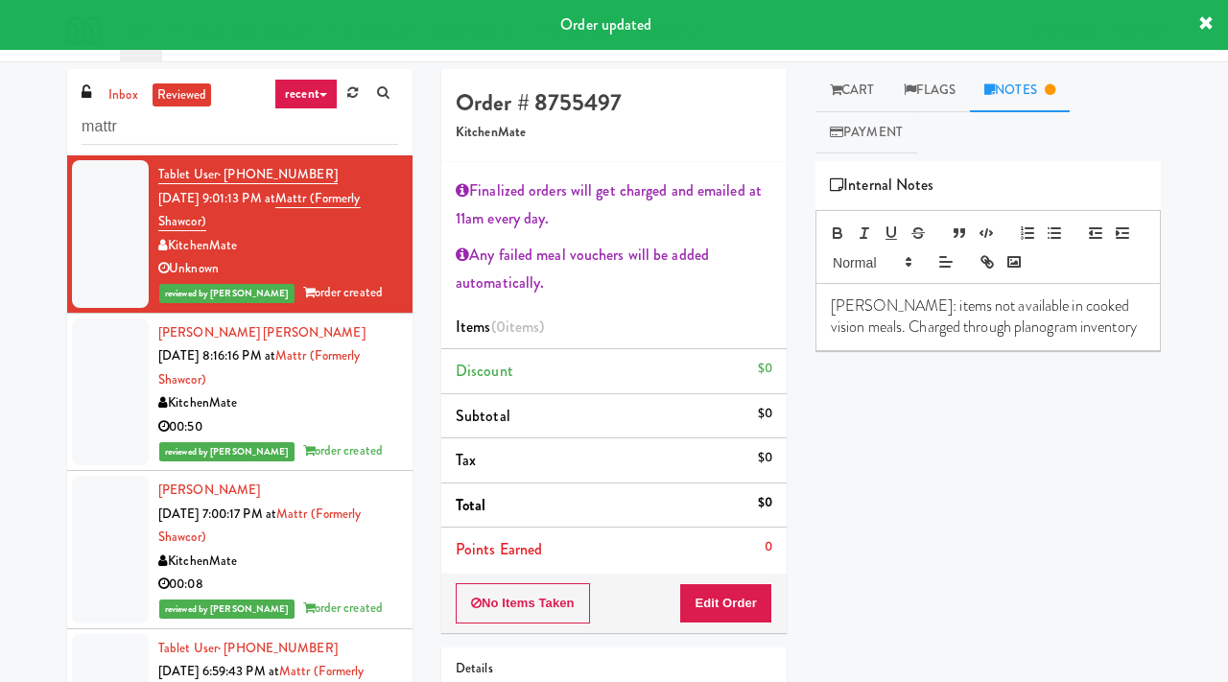
click at [1090, 338] on p "Lyn: items not available in cooked vision meals. Charged through planogram inve…" at bounding box center [988, 316] width 315 height 43
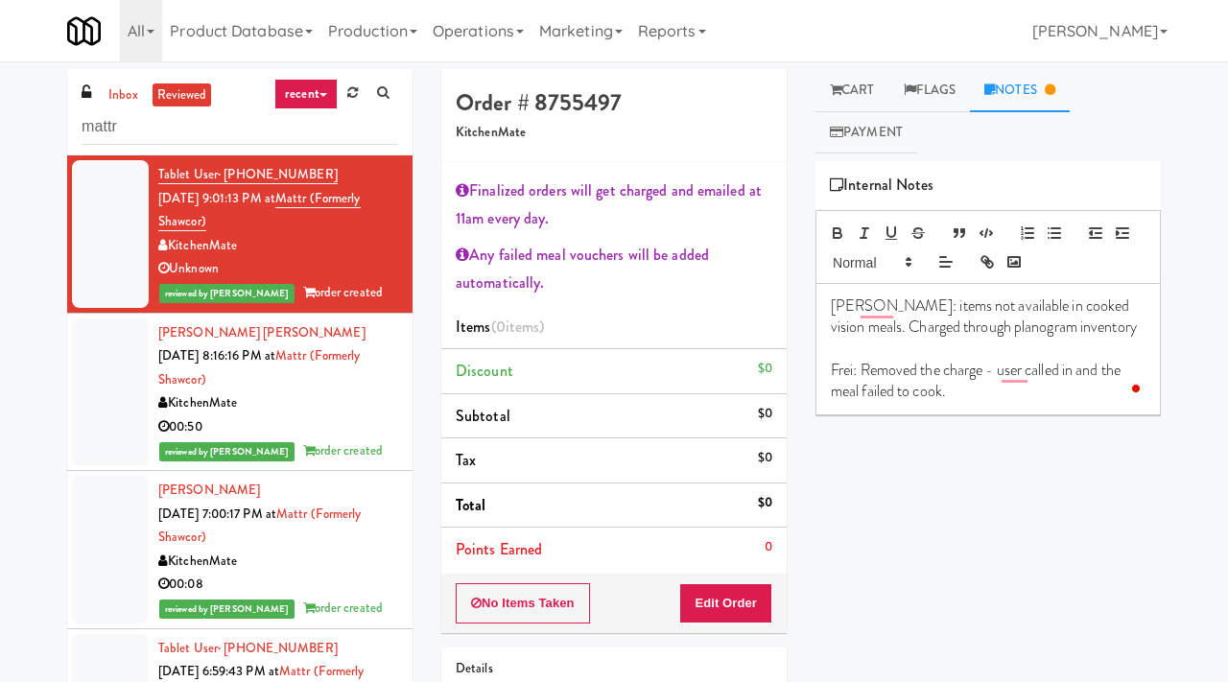
click at [1047, 537] on div "Primary Flag Clear Flag if unable to determine what was taken or order not proc…" at bounding box center [987, 520] width 345 height 719
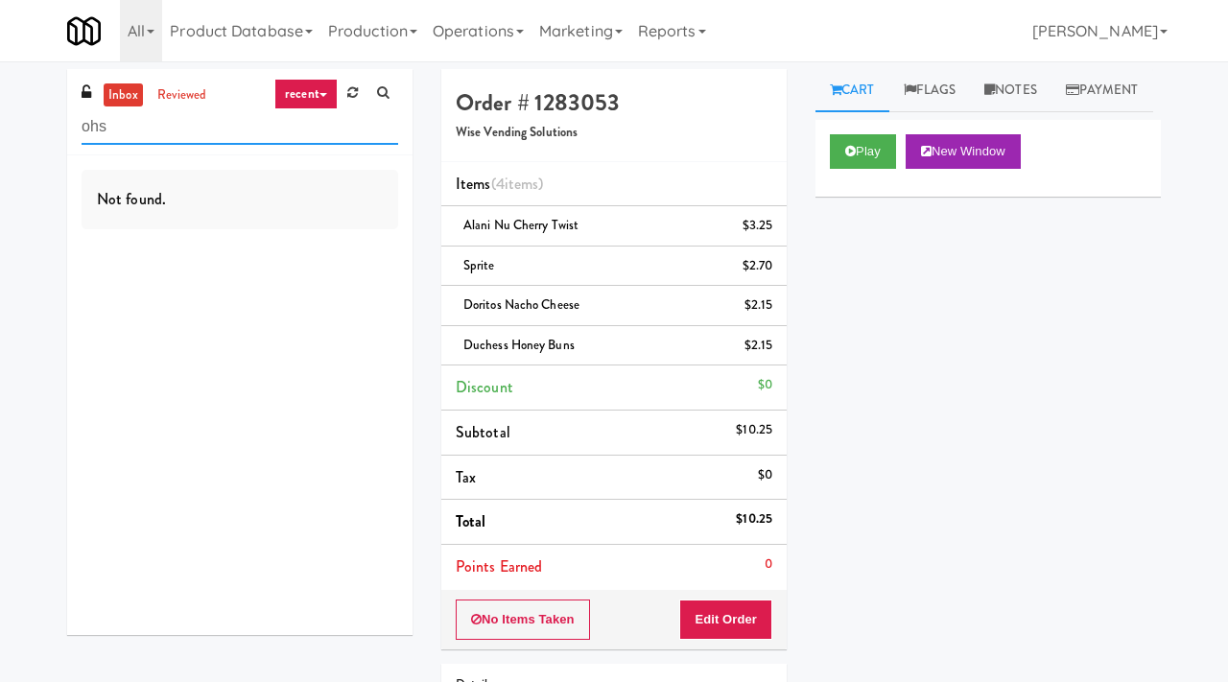
type input "ohs"
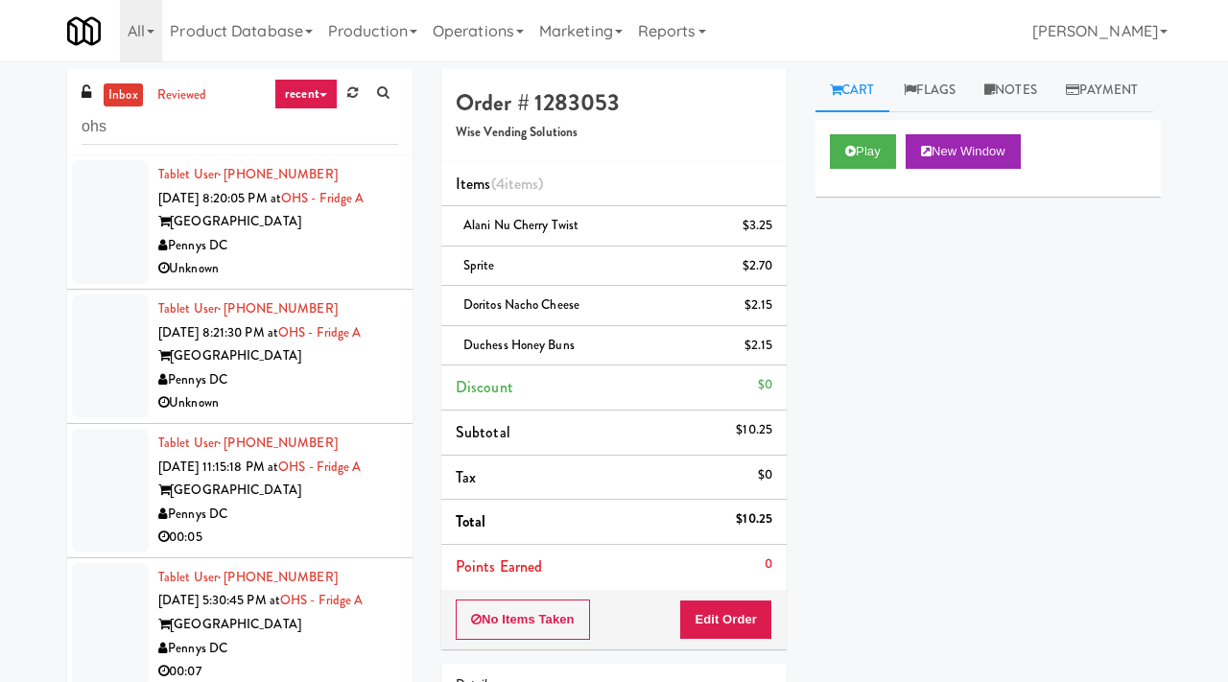
click at [340, 270] on div "Unknown" at bounding box center [278, 269] width 240 height 24
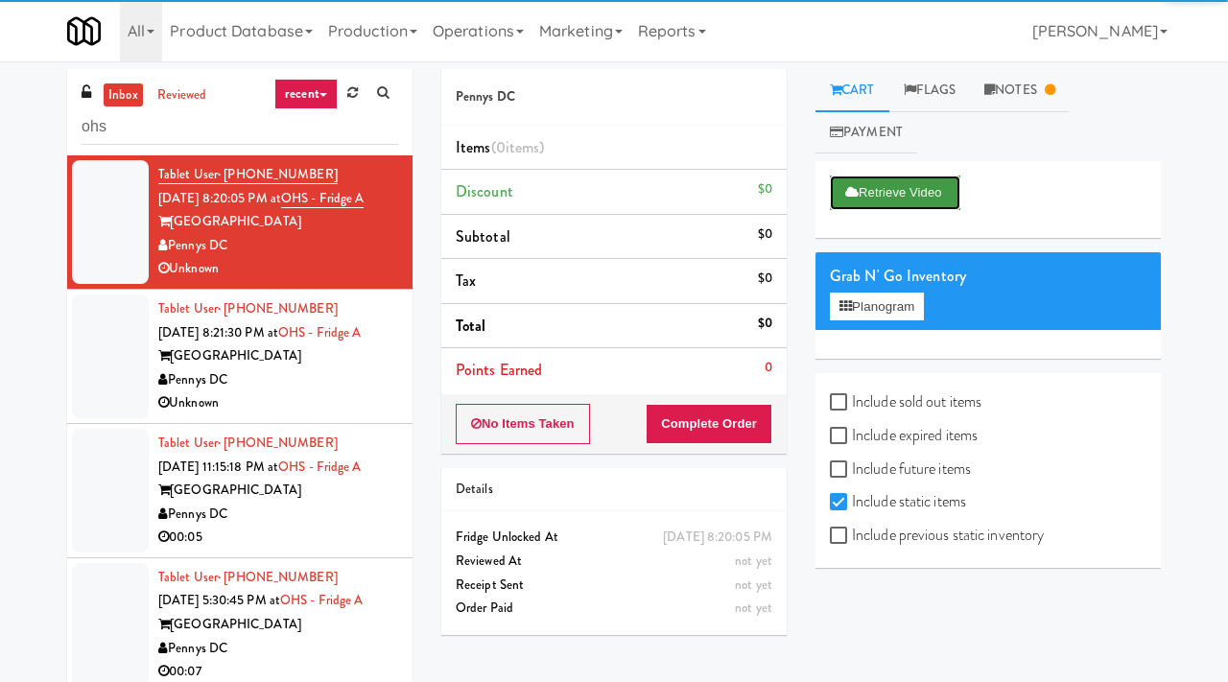
click at [845, 201] on button "Retrieve Video" at bounding box center [895, 193] width 130 height 35
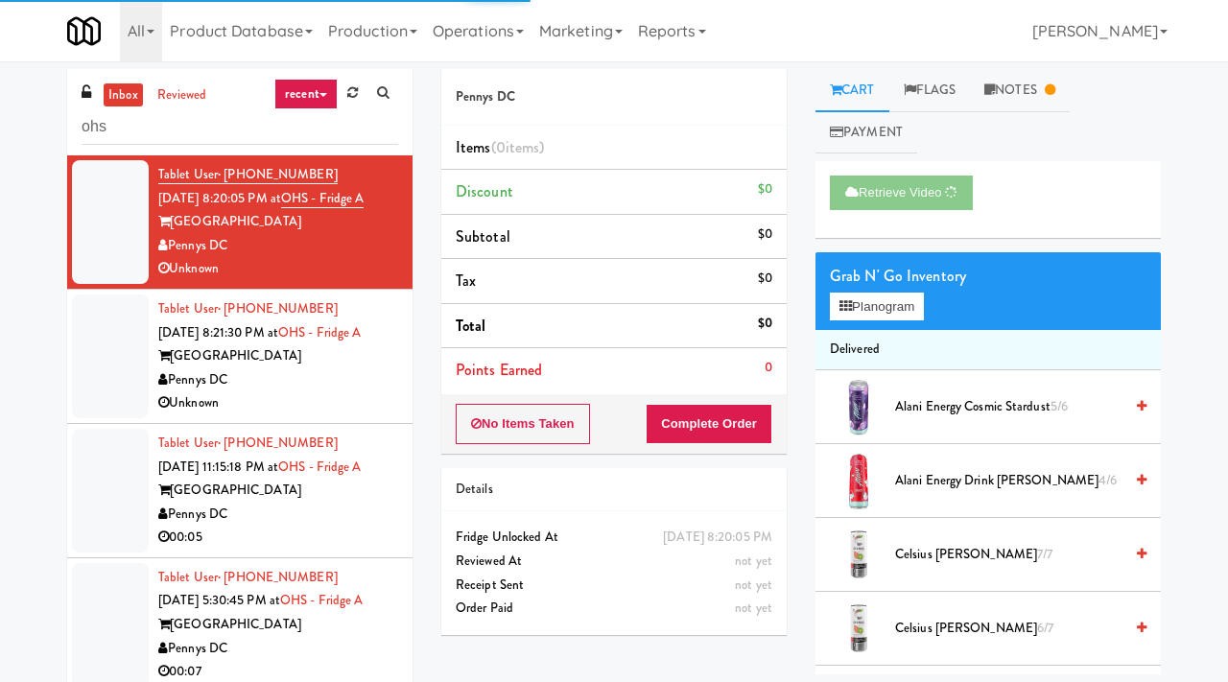
click at [339, 358] on div "One Hill South" at bounding box center [278, 356] width 240 height 24
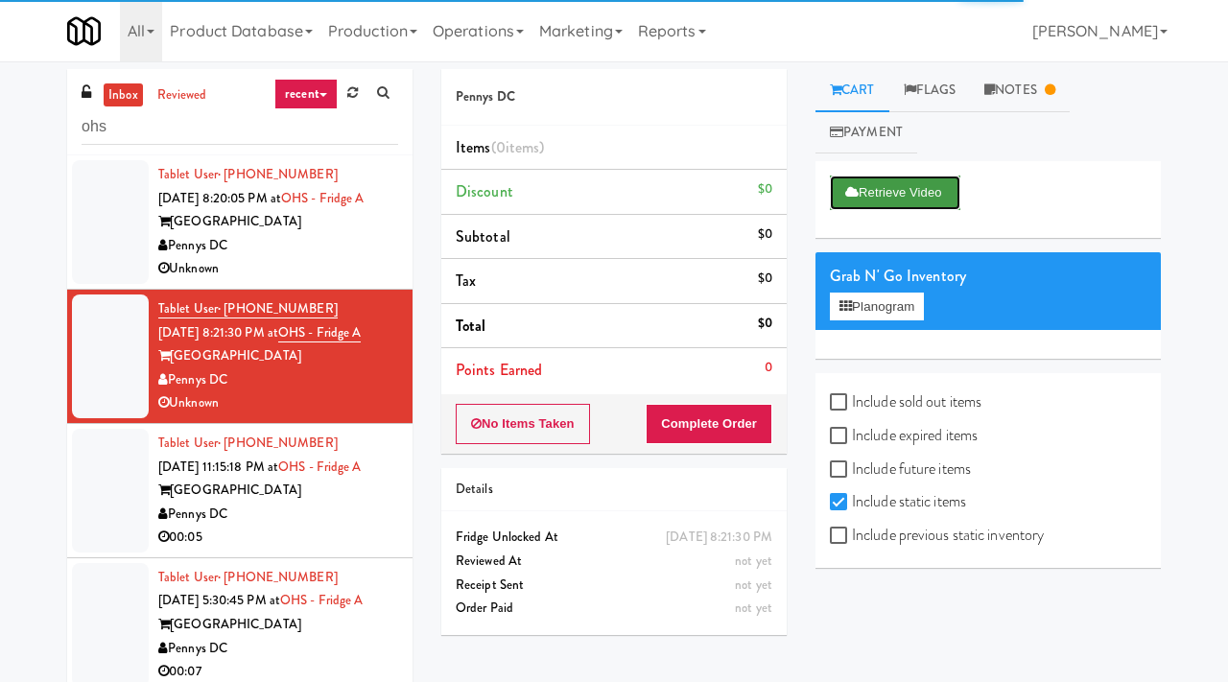
click at [922, 191] on button "Retrieve Video" at bounding box center [895, 193] width 130 height 35
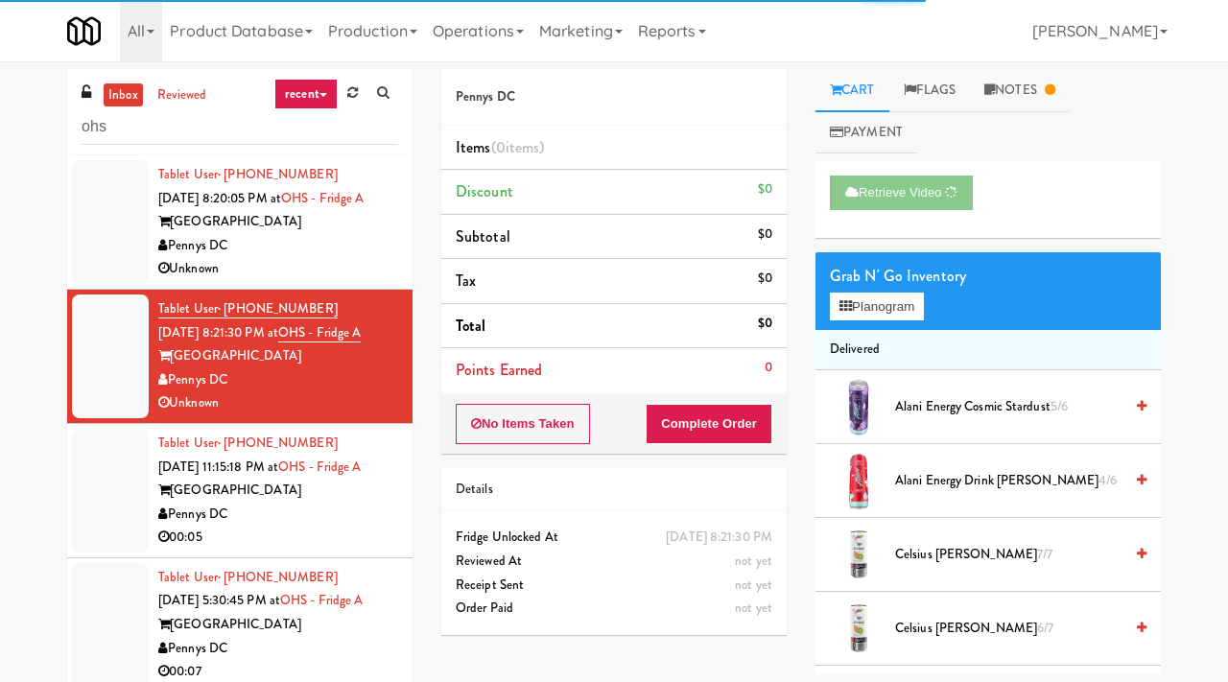
click at [336, 526] on div "00:05" at bounding box center [278, 538] width 240 height 24
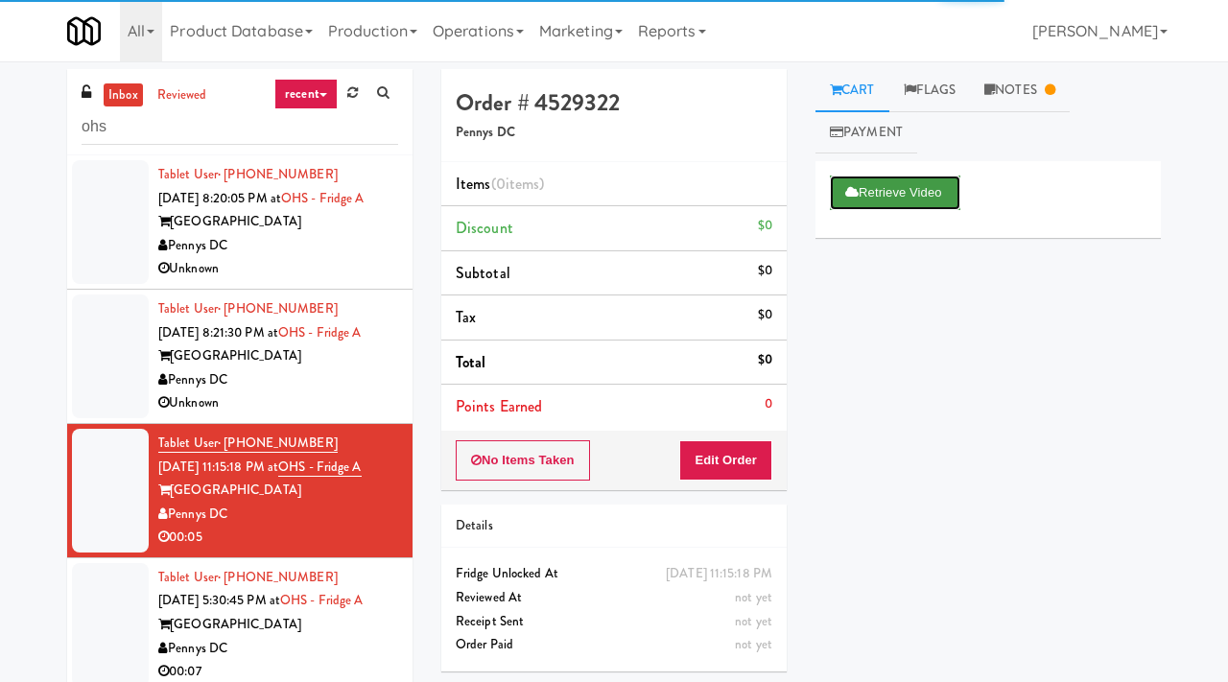
click at [871, 187] on button "Retrieve Video" at bounding box center [895, 193] width 130 height 35
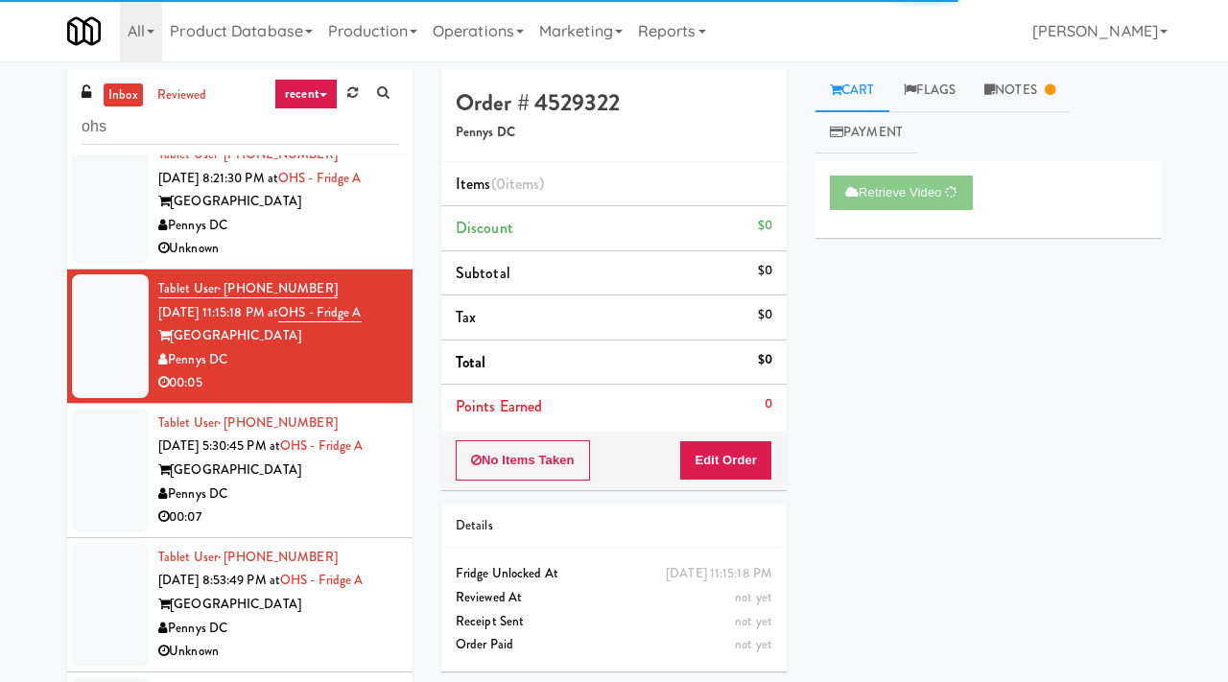
scroll to position [177, 0]
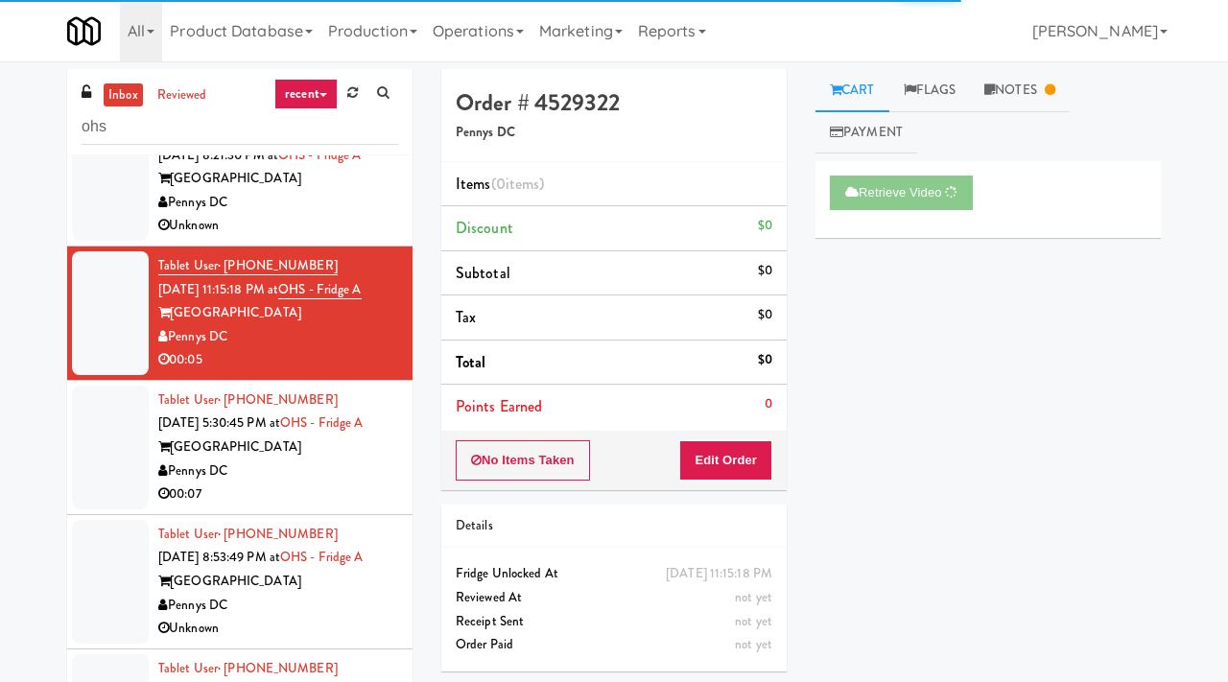
click at [374, 488] on div "00:07" at bounding box center [278, 494] width 240 height 24
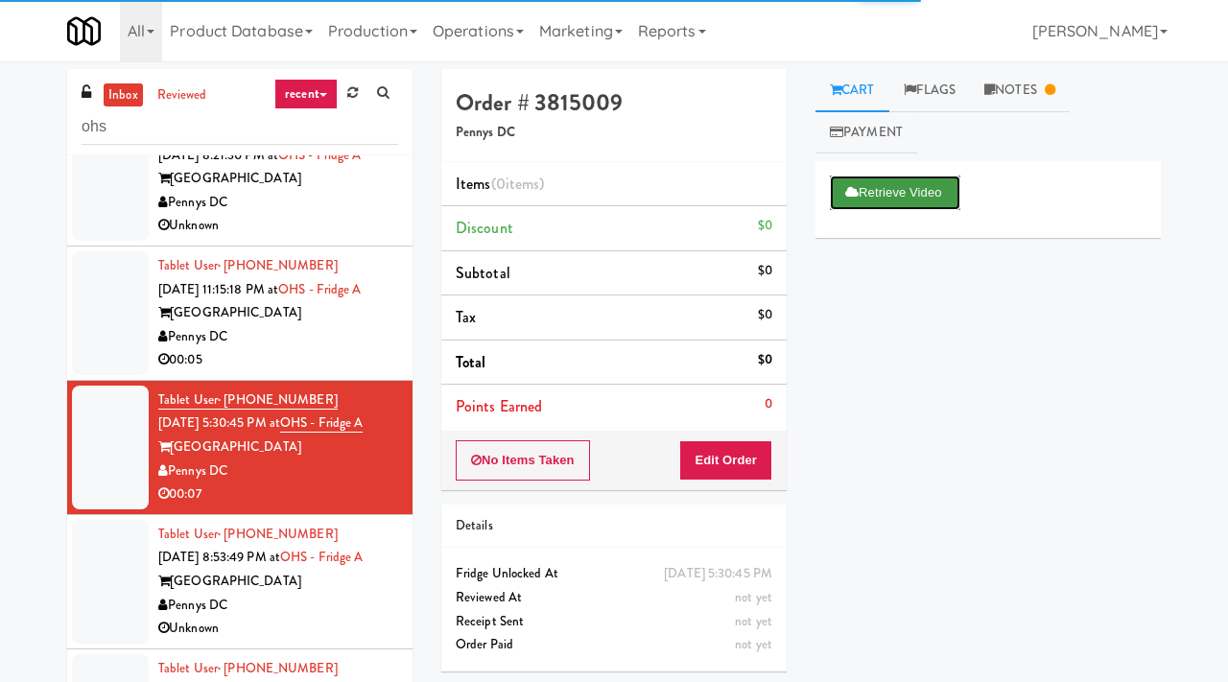
click at [902, 194] on button "Retrieve Video" at bounding box center [895, 193] width 130 height 35
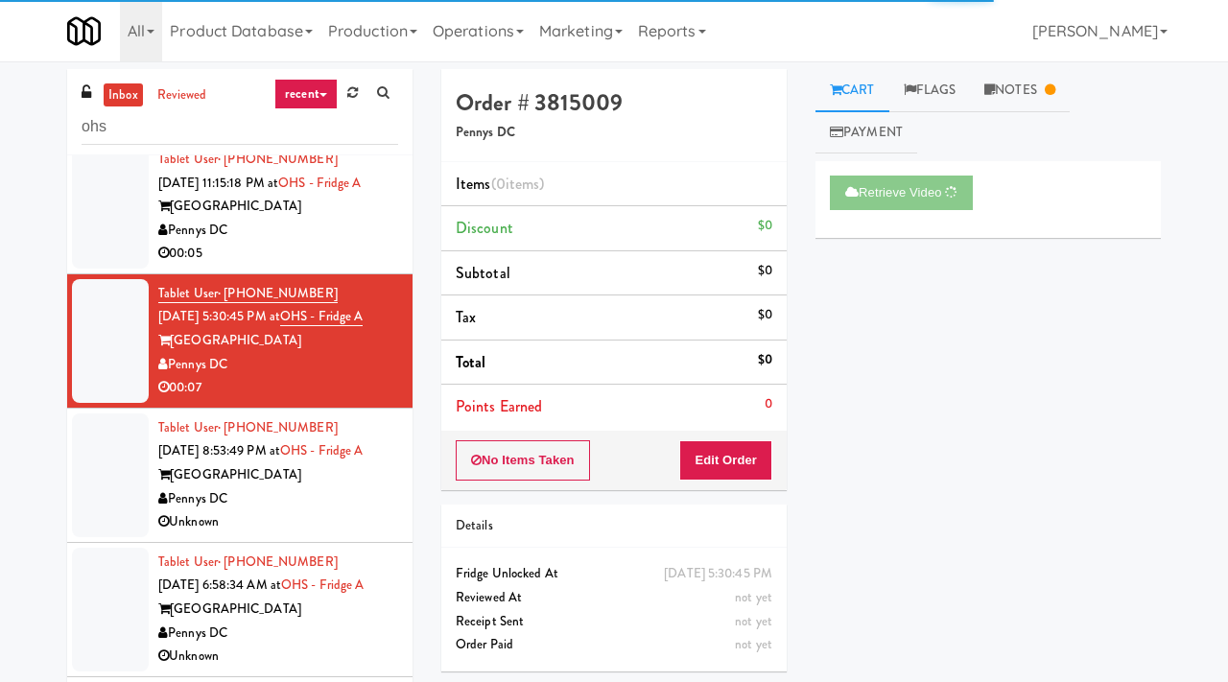
scroll to position [302, 0]
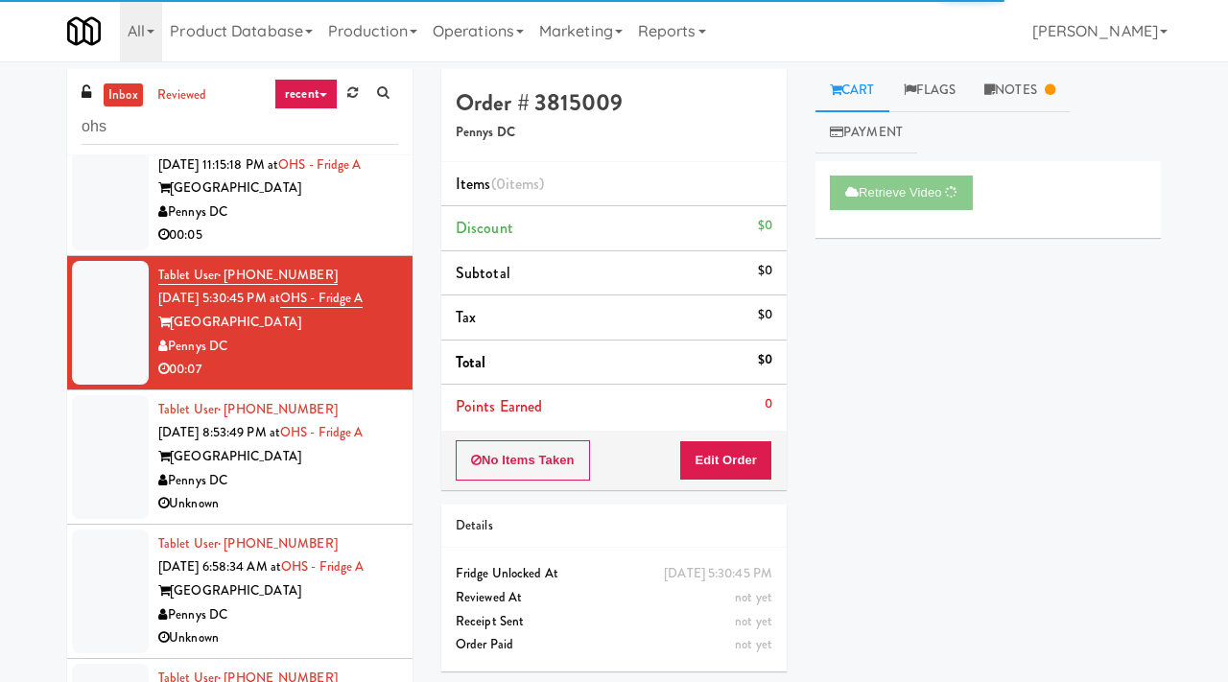
click at [344, 485] on div "Pennys DC" at bounding box center [278, 481] width 240 height 24
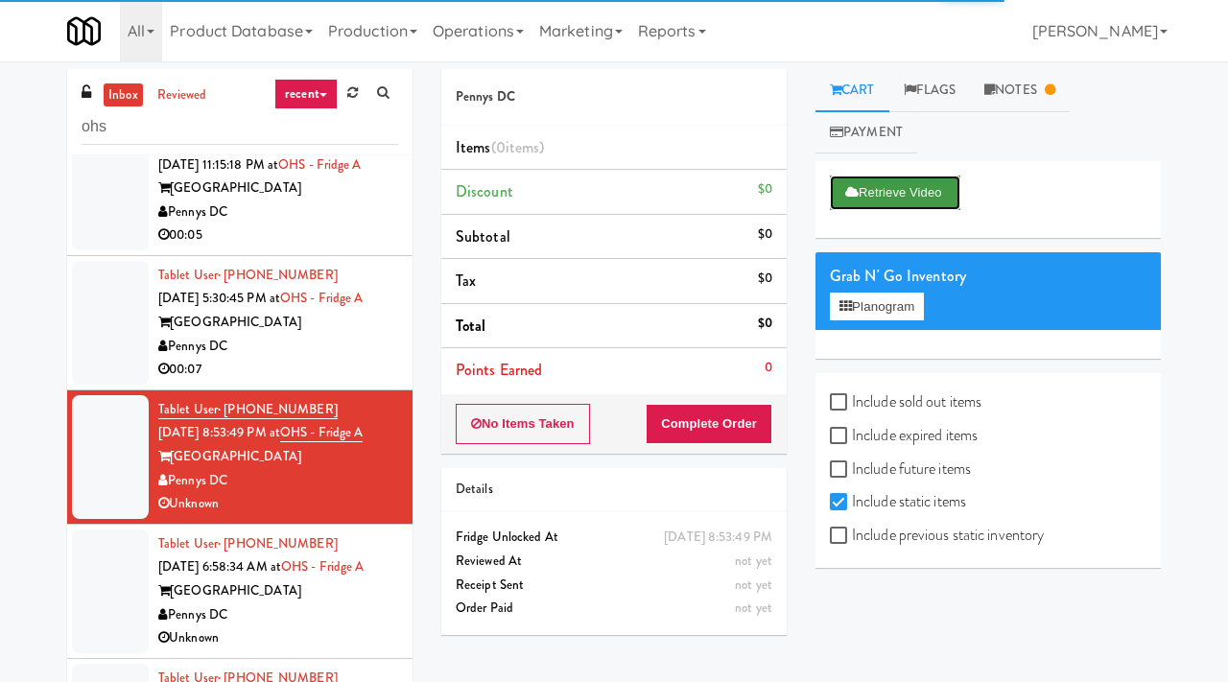
click at [857, 192] on icon at bounding box center [851, 192] width 13 height 12
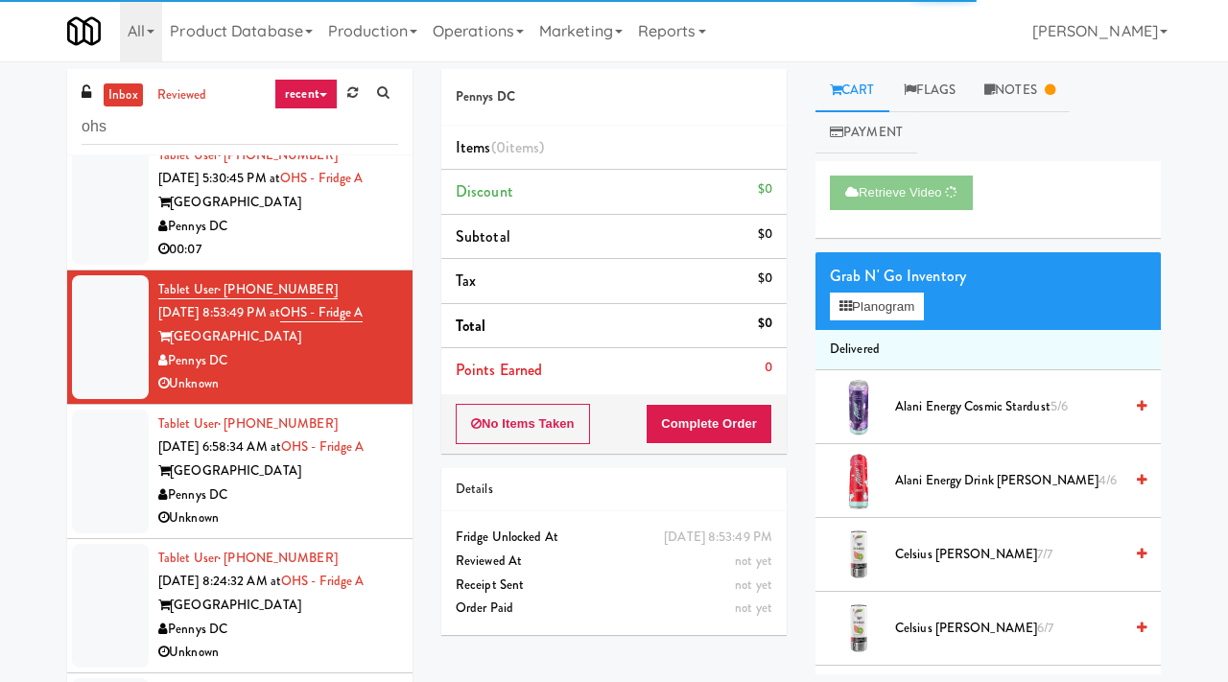
scroll to position [443, 0]
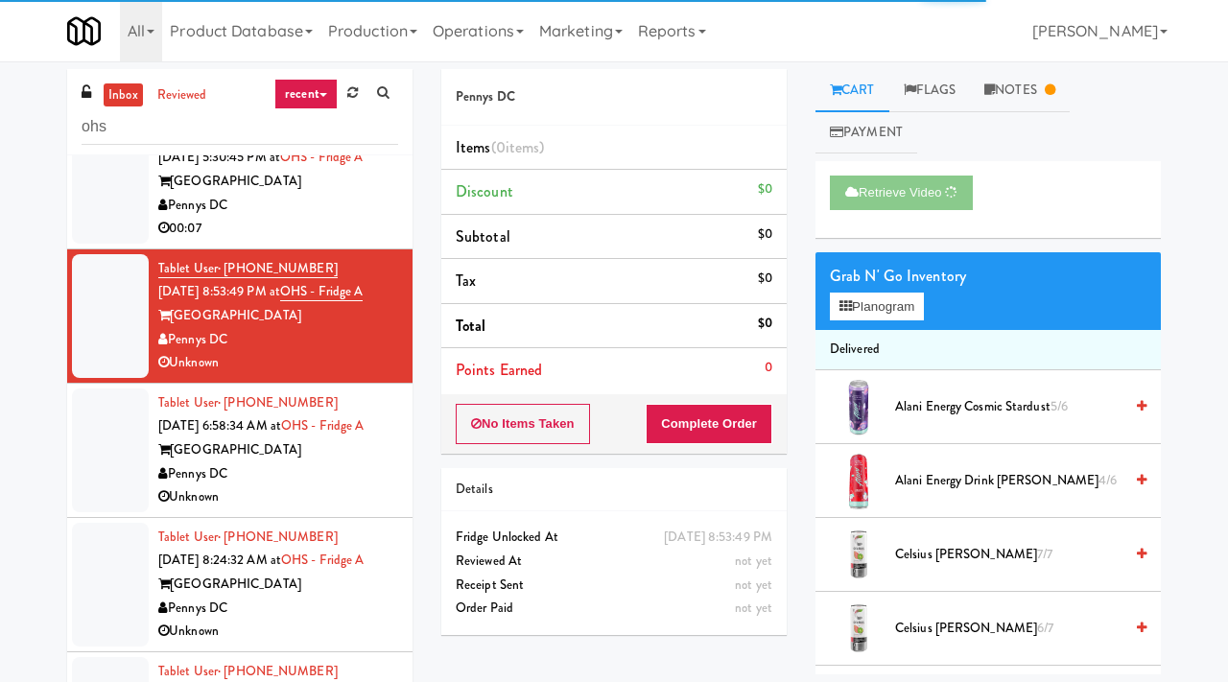
click at [349, 491] on div "Unknown" at bounding box center [278, 497] width 240 height 24
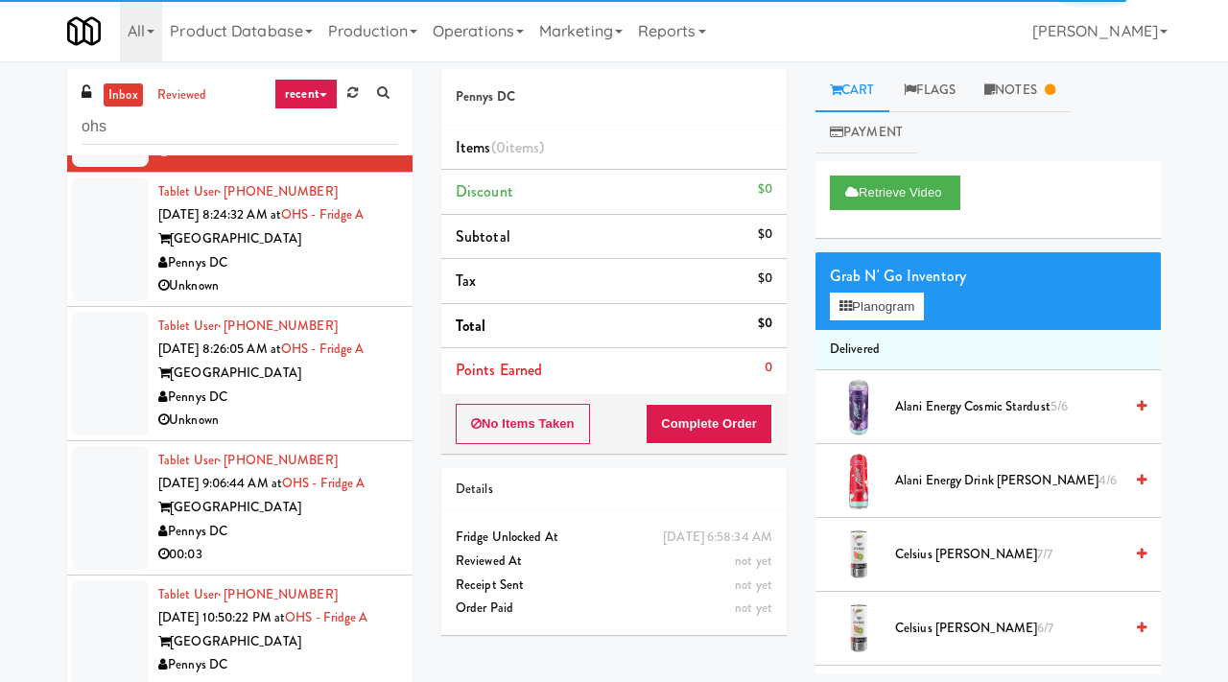
scroll to position [721, 0]
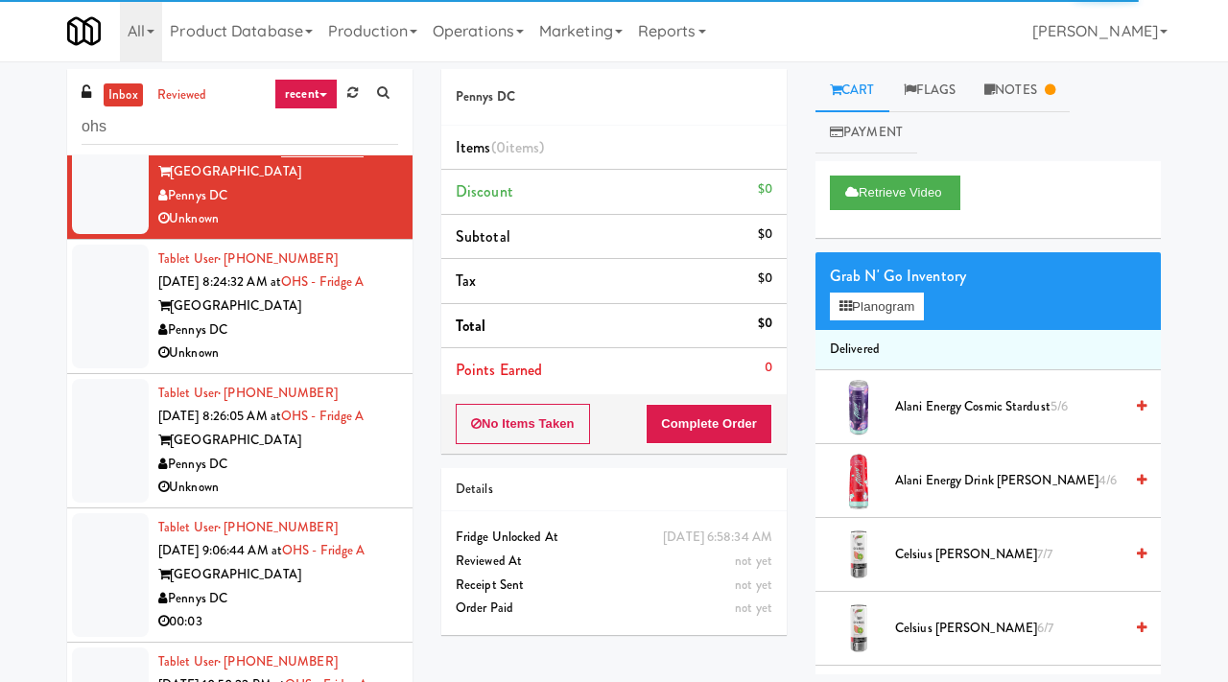
click at [360, 346] on div "Unknown" at bounding box center [278, 353] width 240 height 24
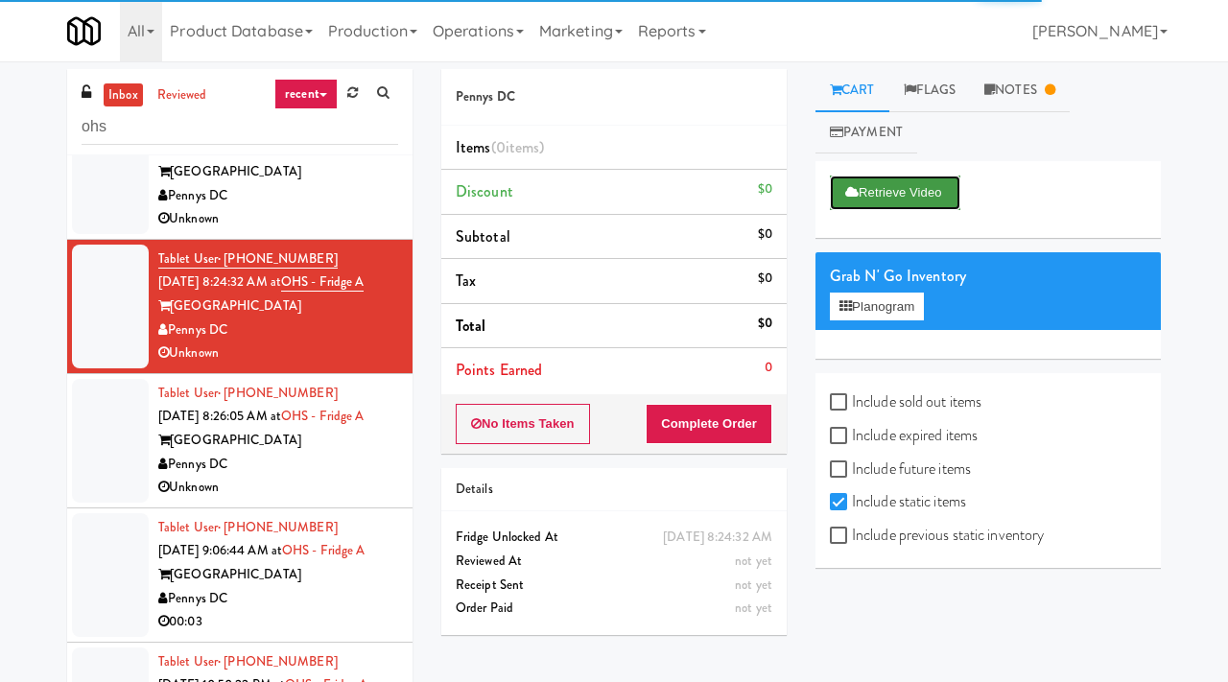
click at [912, 196] on button "Retrieve Video" at bounding box center [895, 193] width 130 height 35
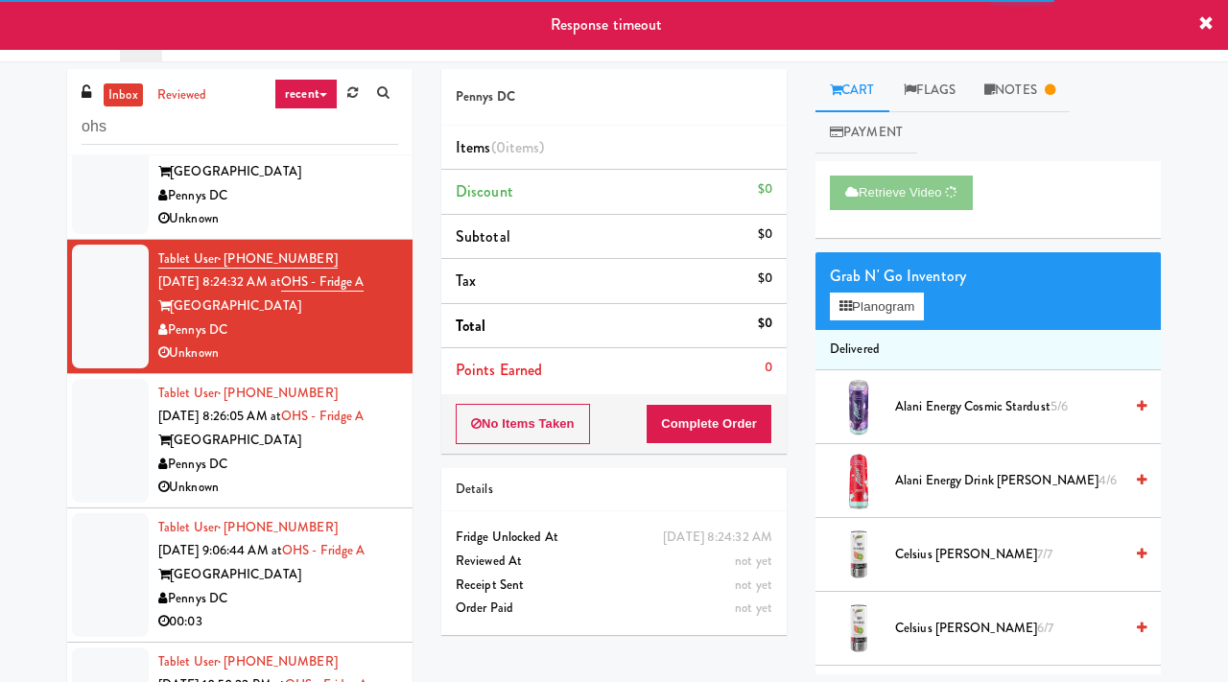
click at [313, 484] on div "Unknown" at bounding box center [278, 488] width 240 height 24
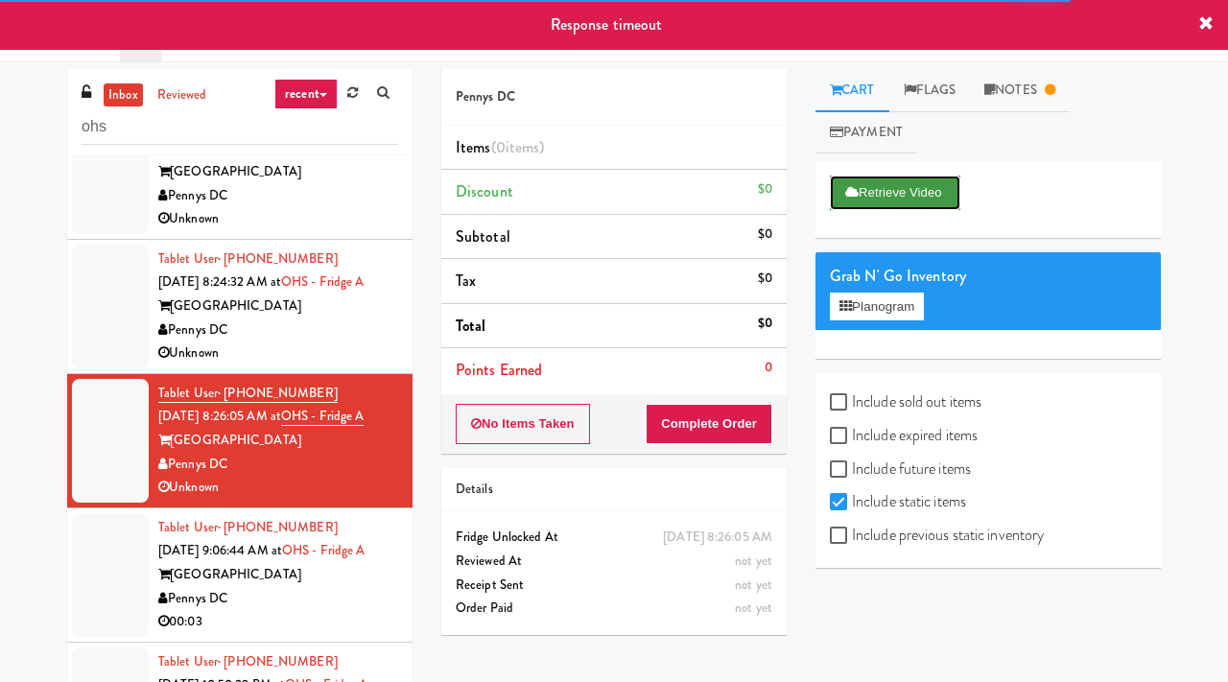
click at [865, 184] on button "Retrieve Video" at bounding box center [895, 193] width 130 height 35
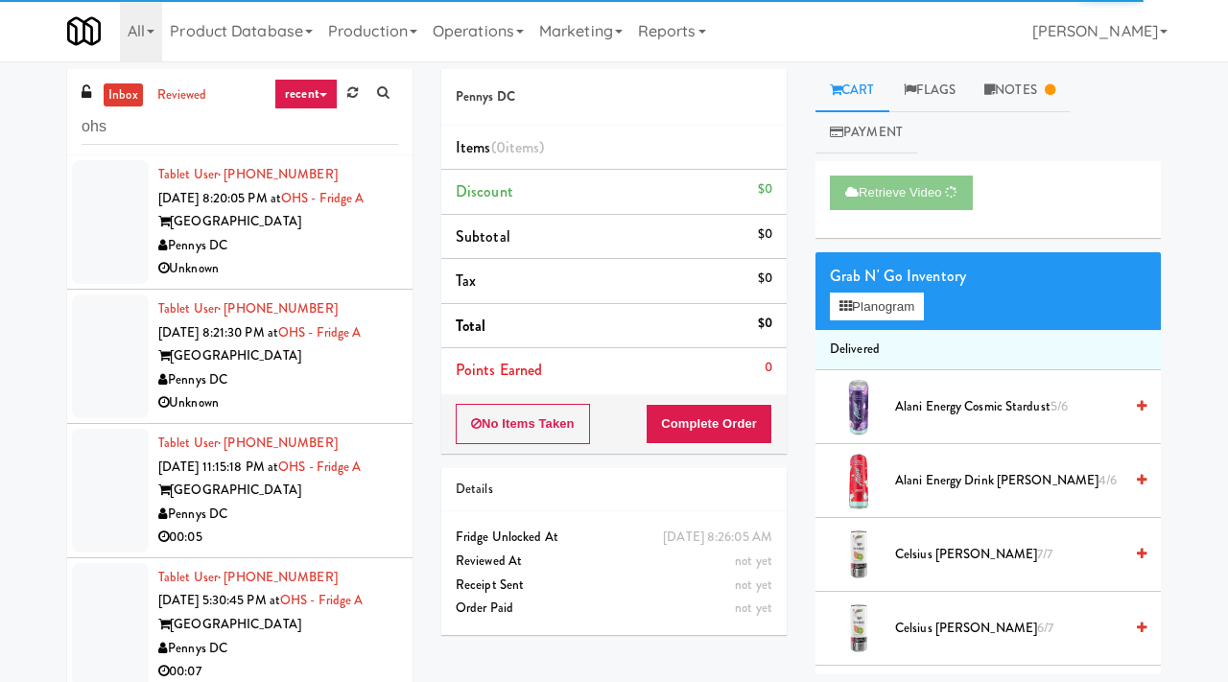
click at [330, 246] on div "Pennys DC" at bounding box center [278, 246] width 240 height 24
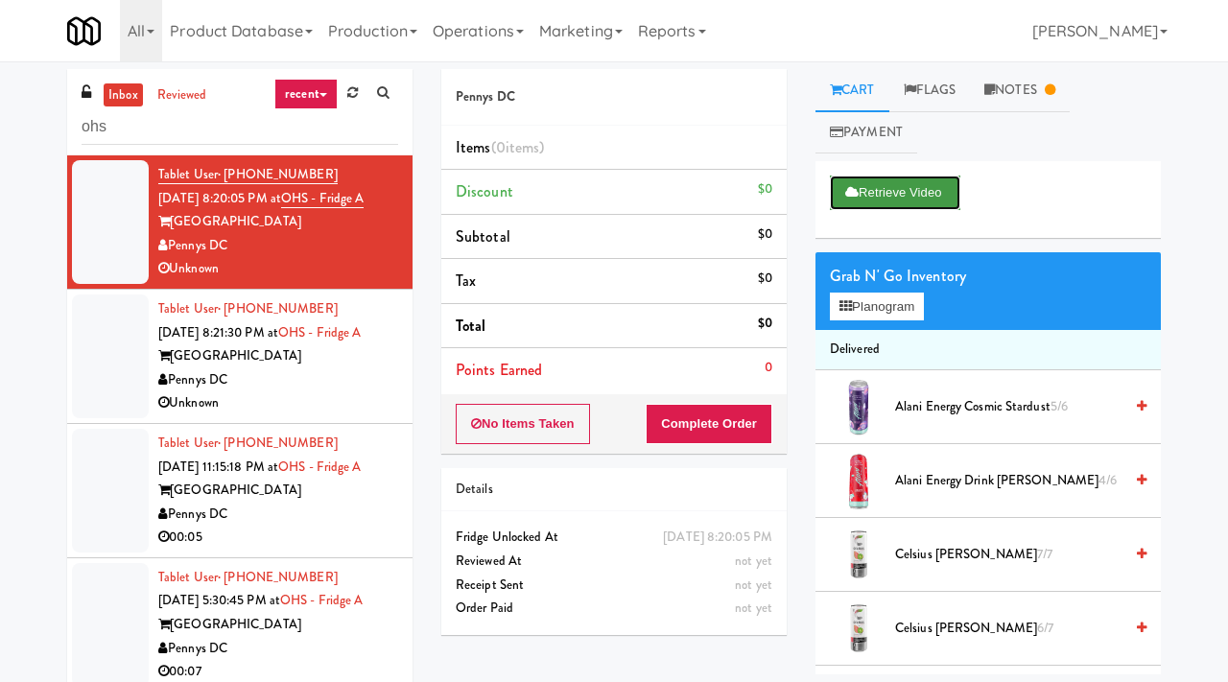
click at [859, 188] on button "Retrieve Video" at bounding box center [895, 193] width 130 height 35
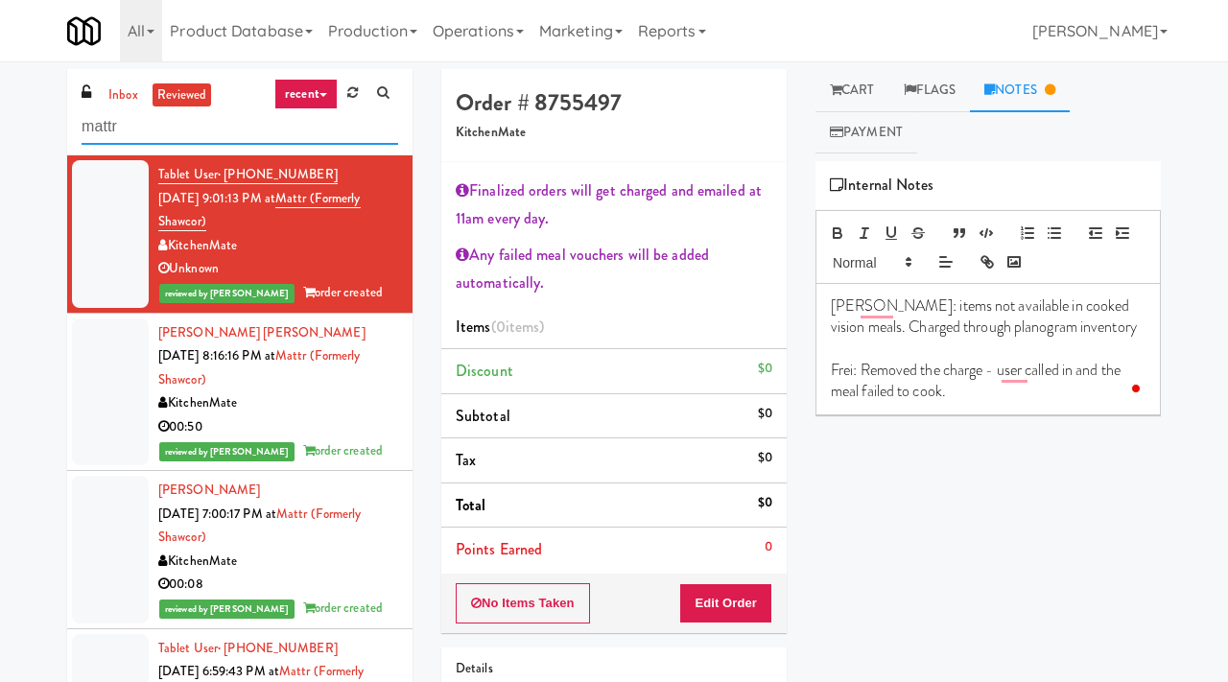
click at [237, 139] on input "mattr" at bounding box center [240, 126] width 317 height 35
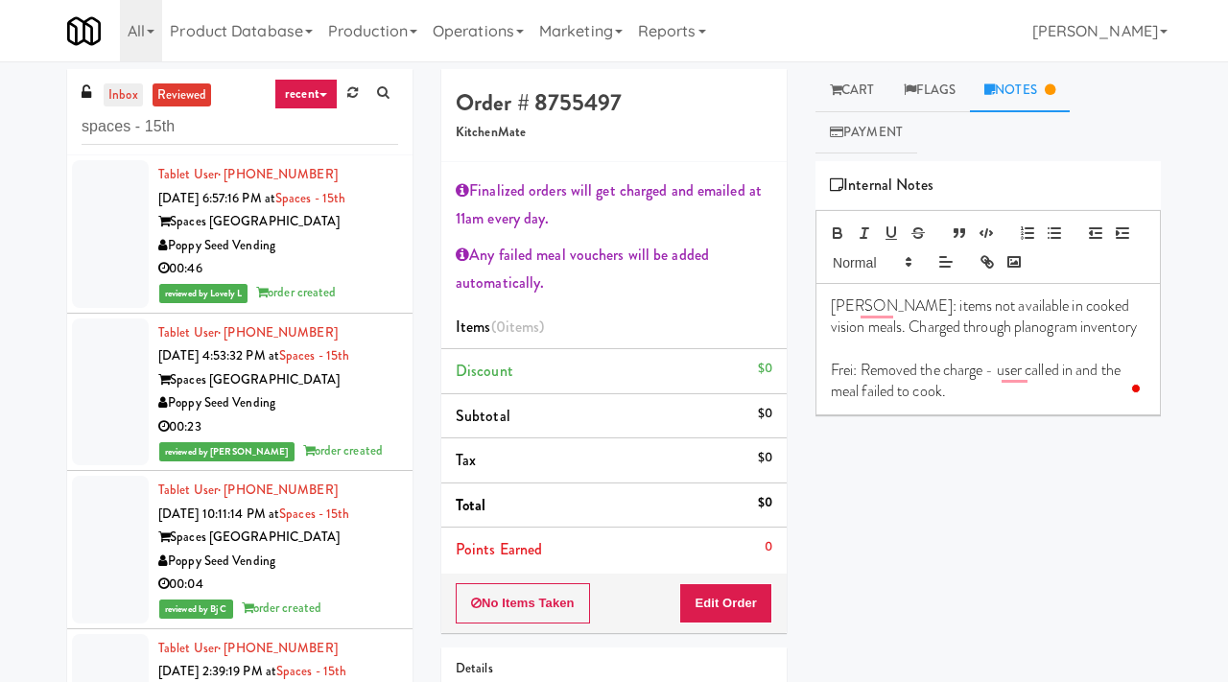
click at [125, 91] on link "inbox" at bounding box center [123, 95] width 39 height 24
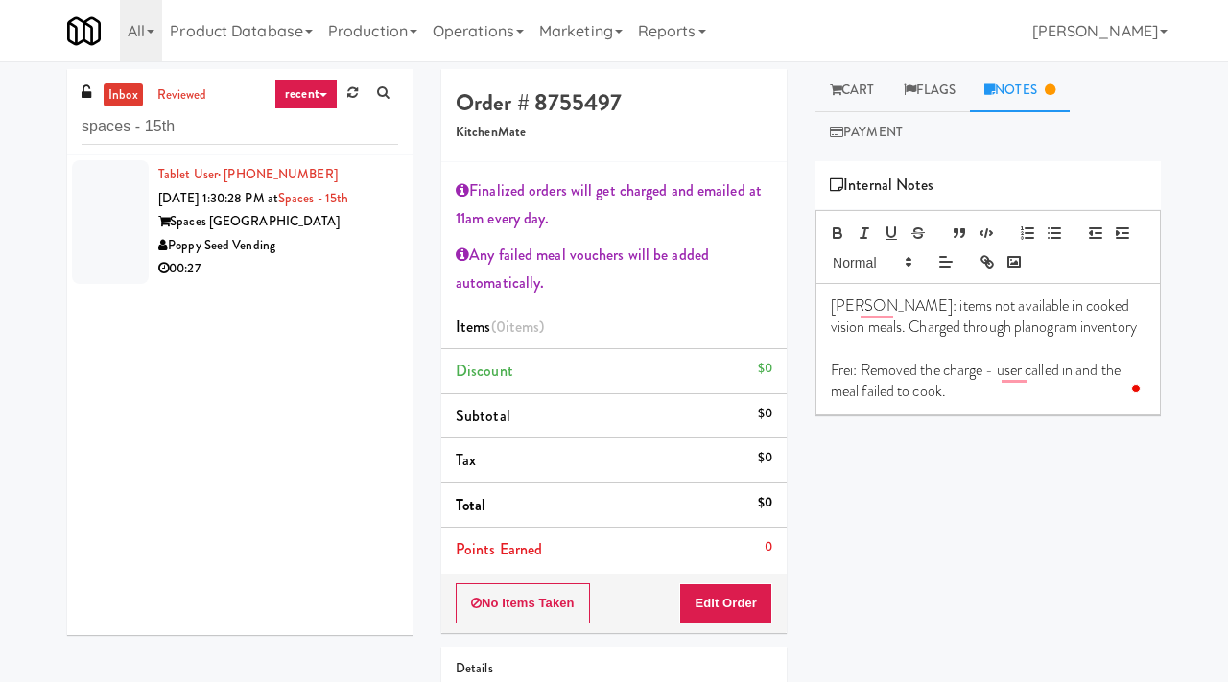
click at [352, 248] on div "Poppy Seed Vending" at bounding box center [278, 246] width 240 height 24
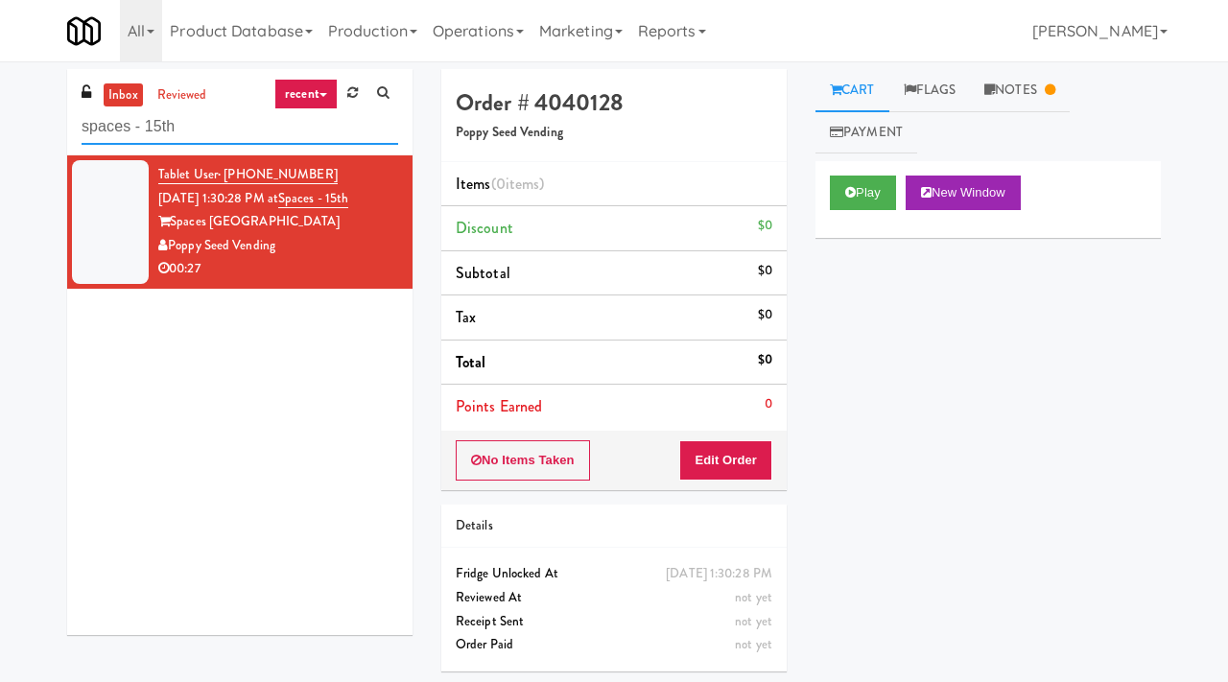
click at [200, 123] on input "spaces - 15th" at bounding box center [240, 126] width 317 height 35
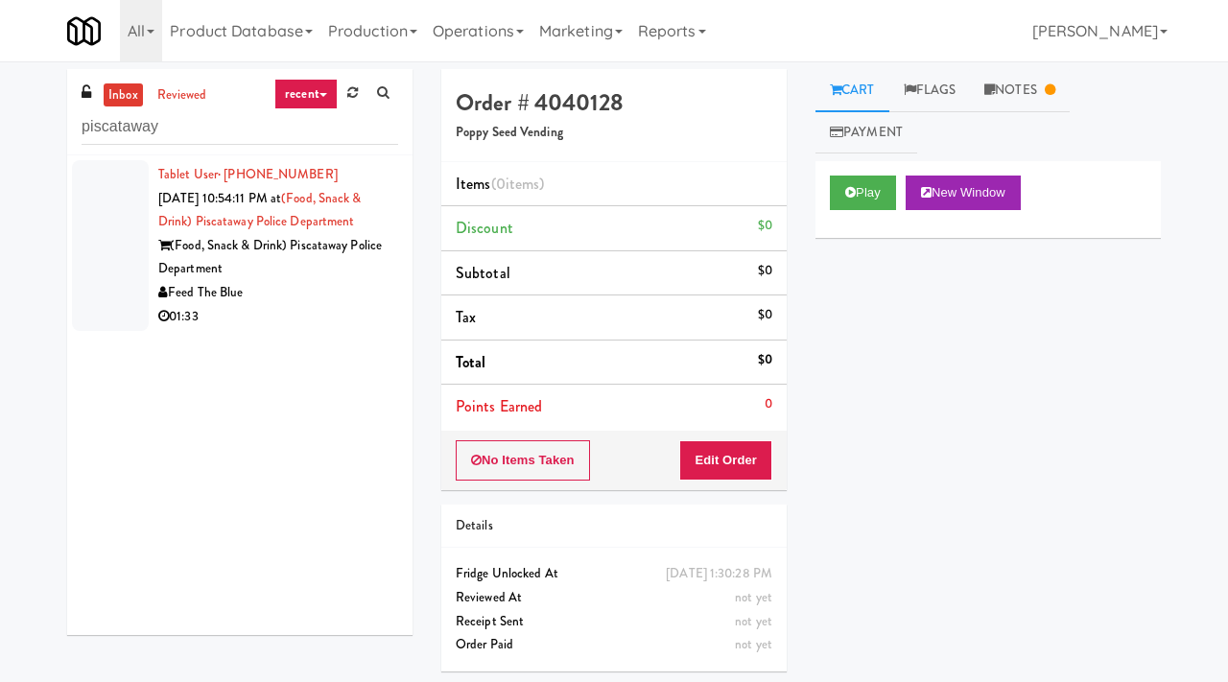
click at [317, 291] on div "Feed The Blue" at bounding box center [278, 293] width 240 height 24
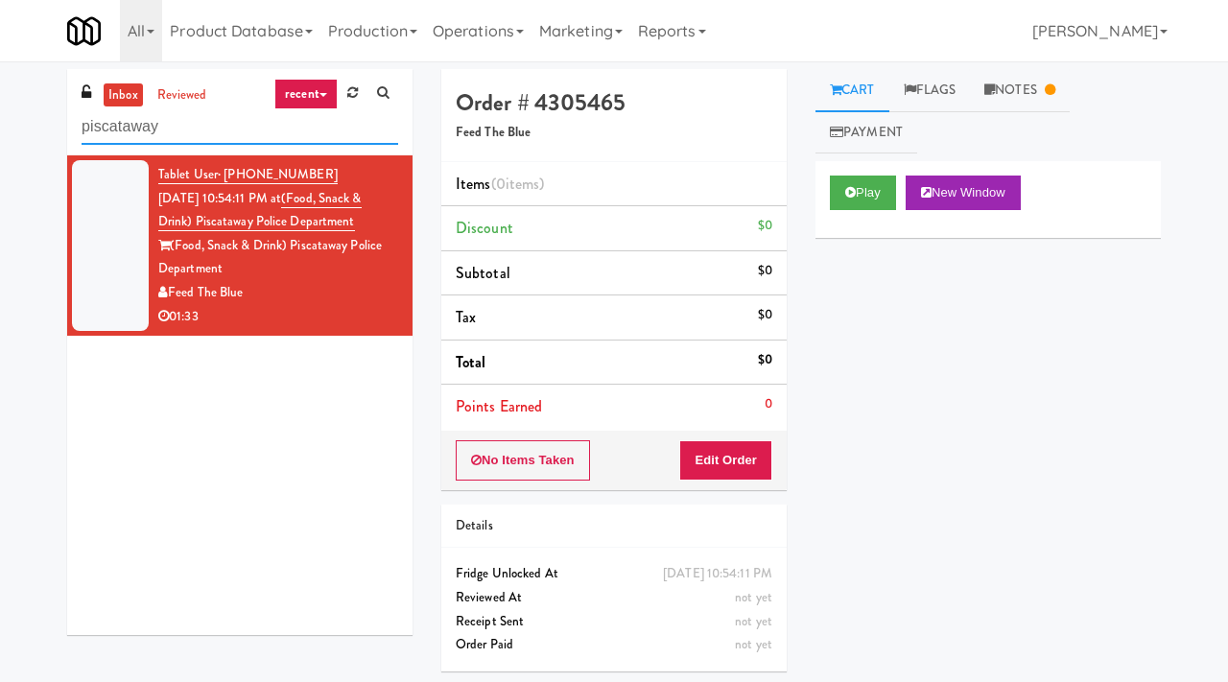
click at [210, 131] on input "piscataway" at bounding box center [240, 126] width 317 height 35
type input "salt box"
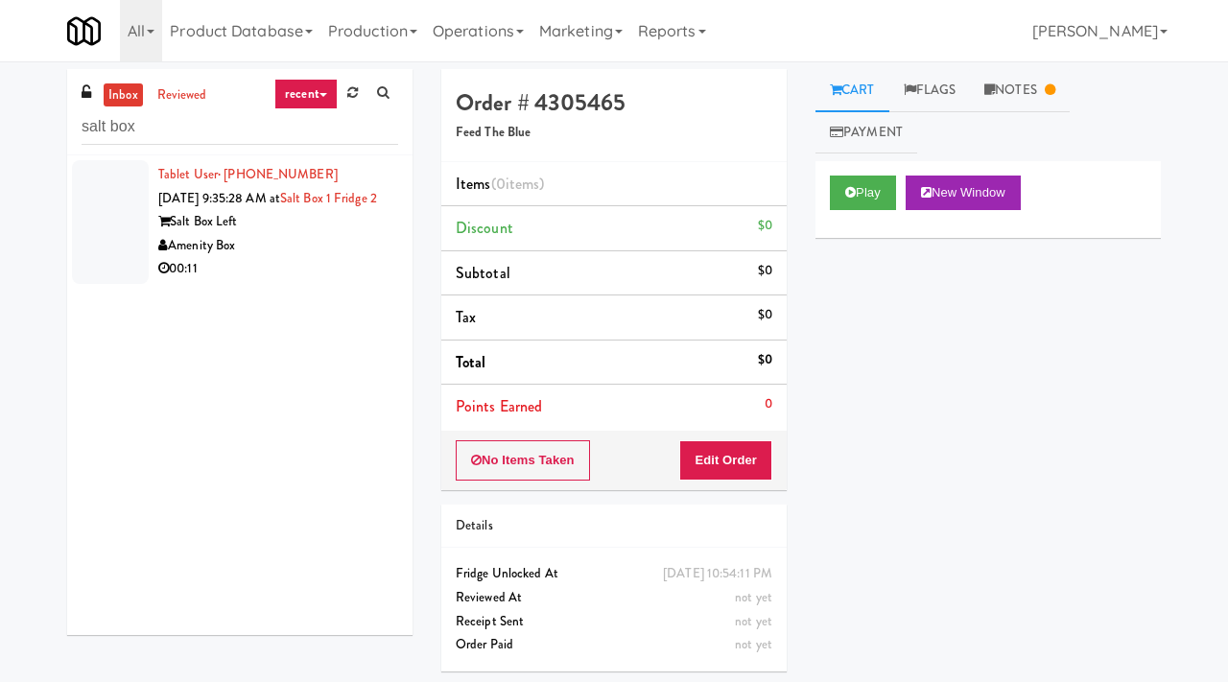
click at [347, 258] on div "Amenity Box" at bounding box center [278, 246] width 240 height 24
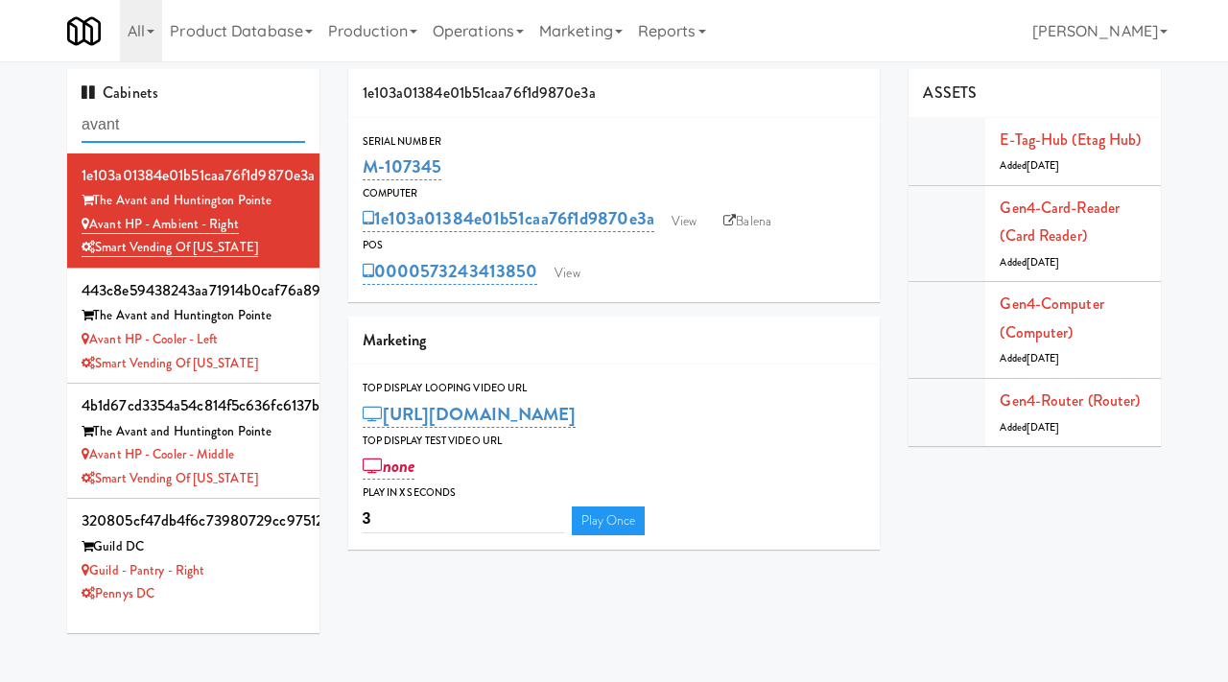
click at [158, 126] on input "avant" at bounding box center [193, 124] width 223 height 35
type input "vertex"
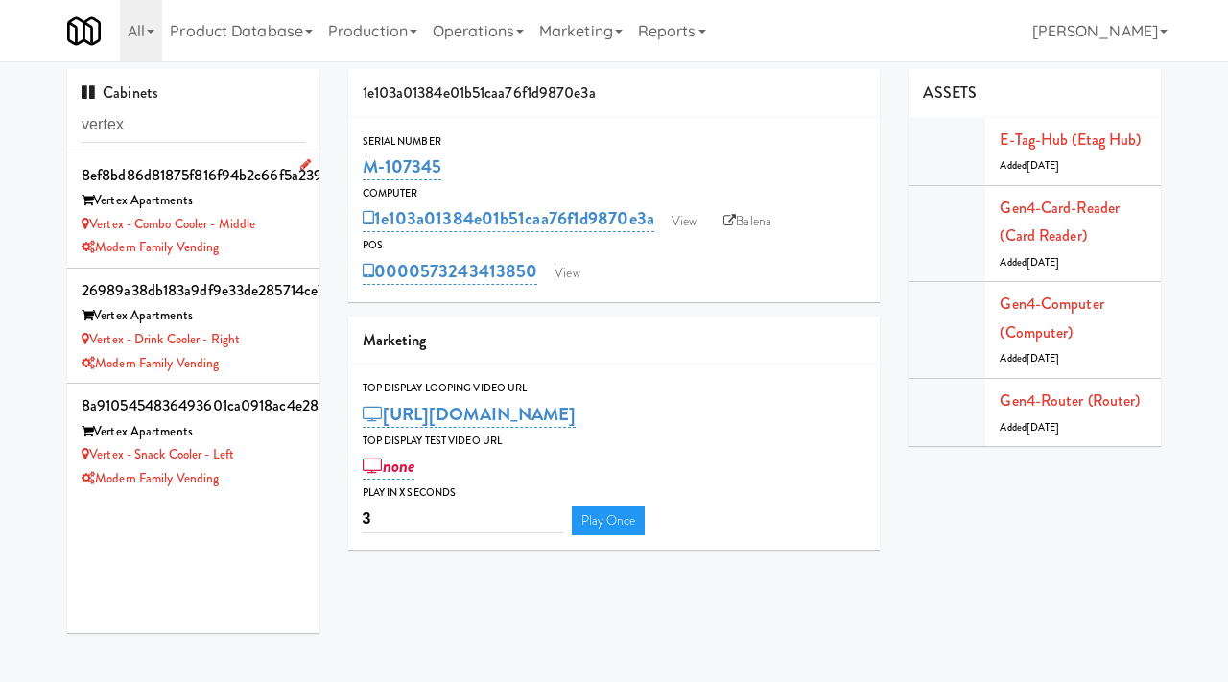
click at [313, 218] on li "8ef8bd86d81875f816f94b2c66f5a239 Vertex Apartments Vertex - Combo Cooler - Midd…" at bounding box center [193, 210] width 252 height 115
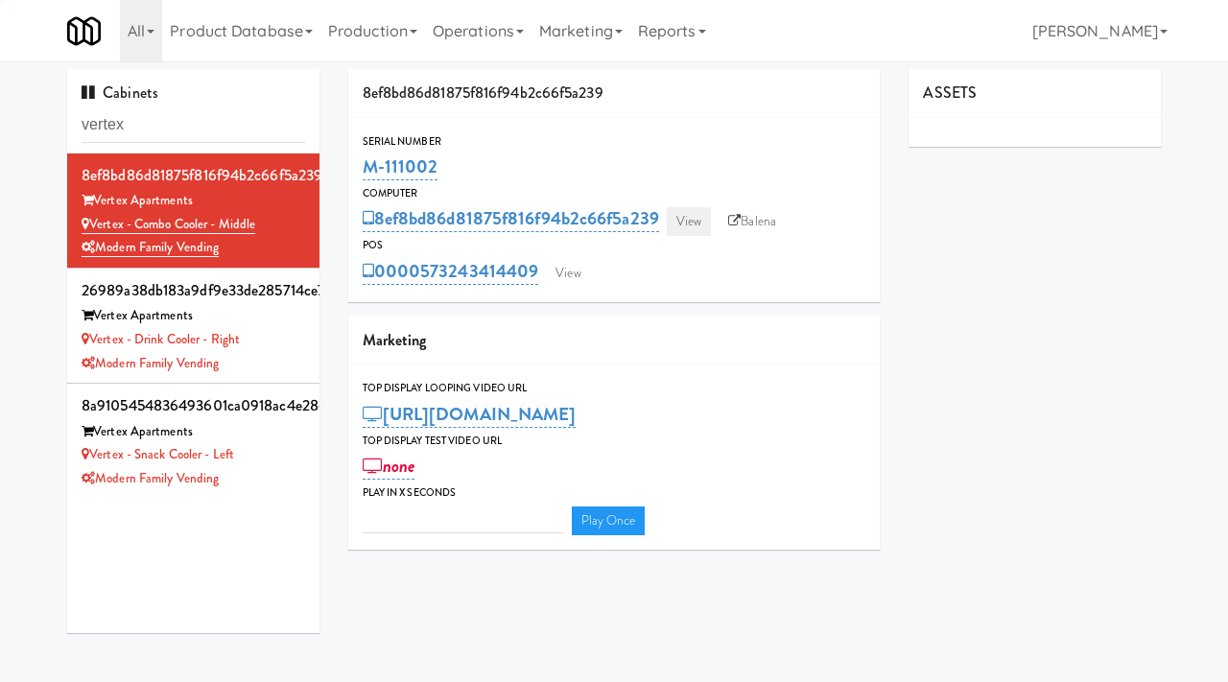
type input "3"
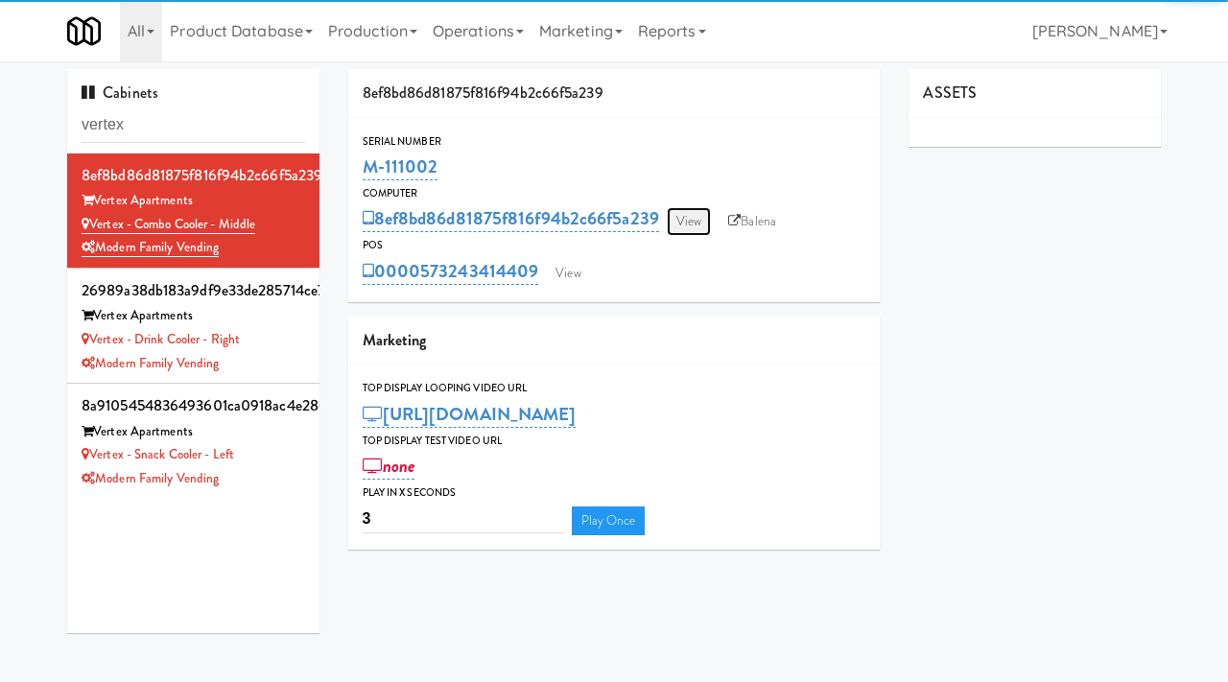
click at [692, 220] on link "View" at bounding box center [689, 221] width 44 height 29
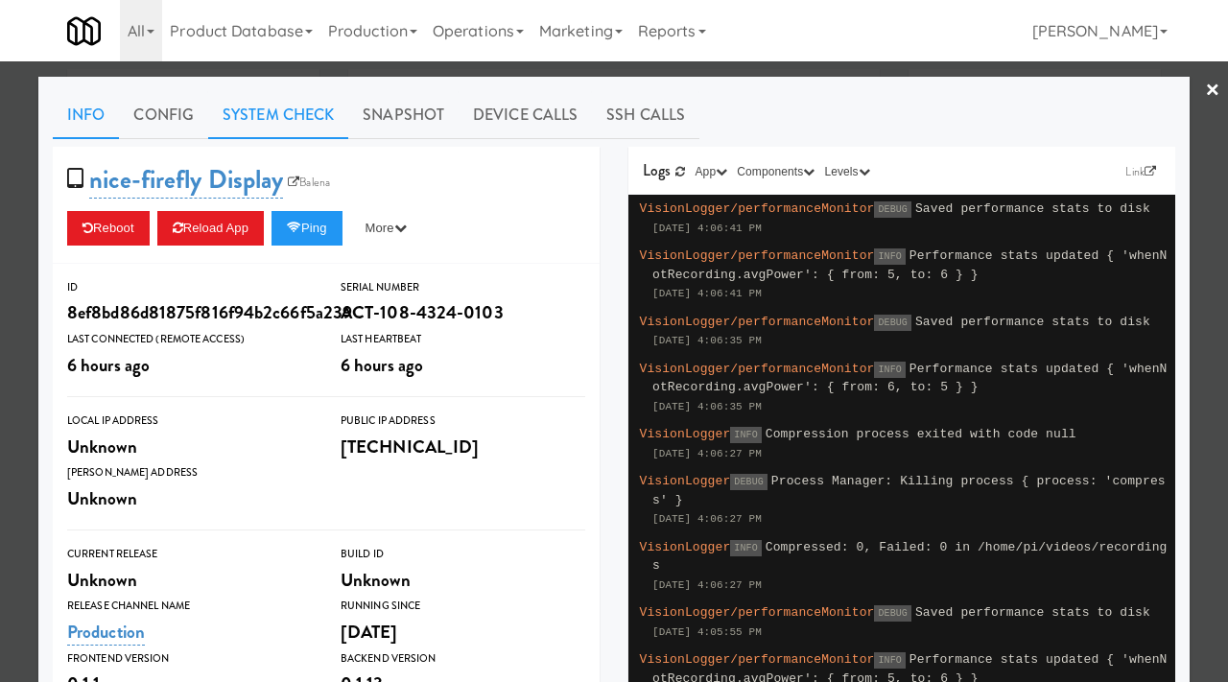
click at [293, 109] on link "System Check" at bounding box center [278, 115] width 140 height 48
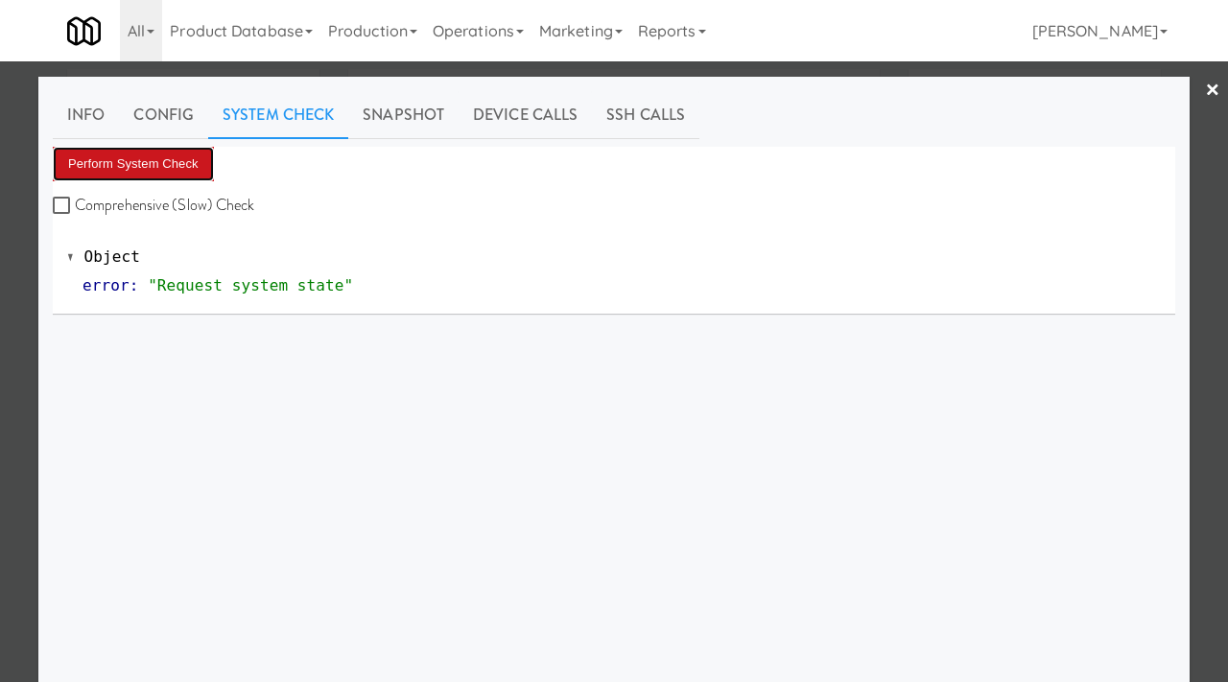
click at [150, 155] on button "Perform System Check" at bounding box center [133, 164] width 161 height 35
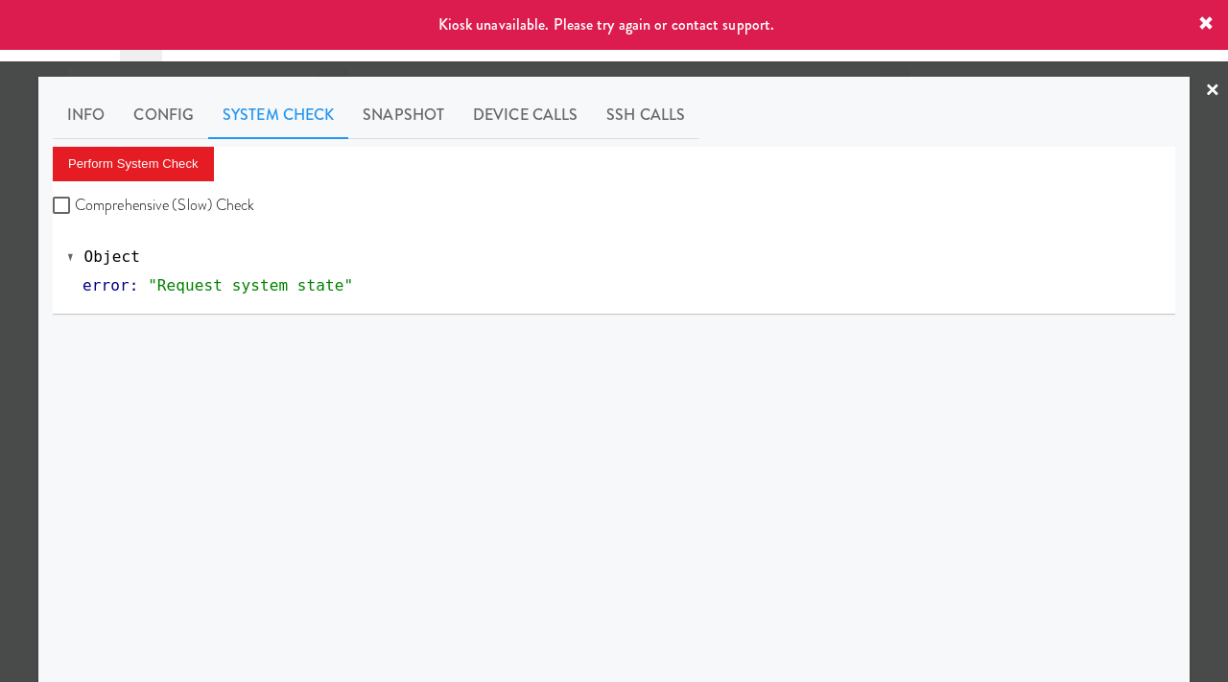
click at [0, 268] on div at bounding box center [614, 341] width 1228 height 682
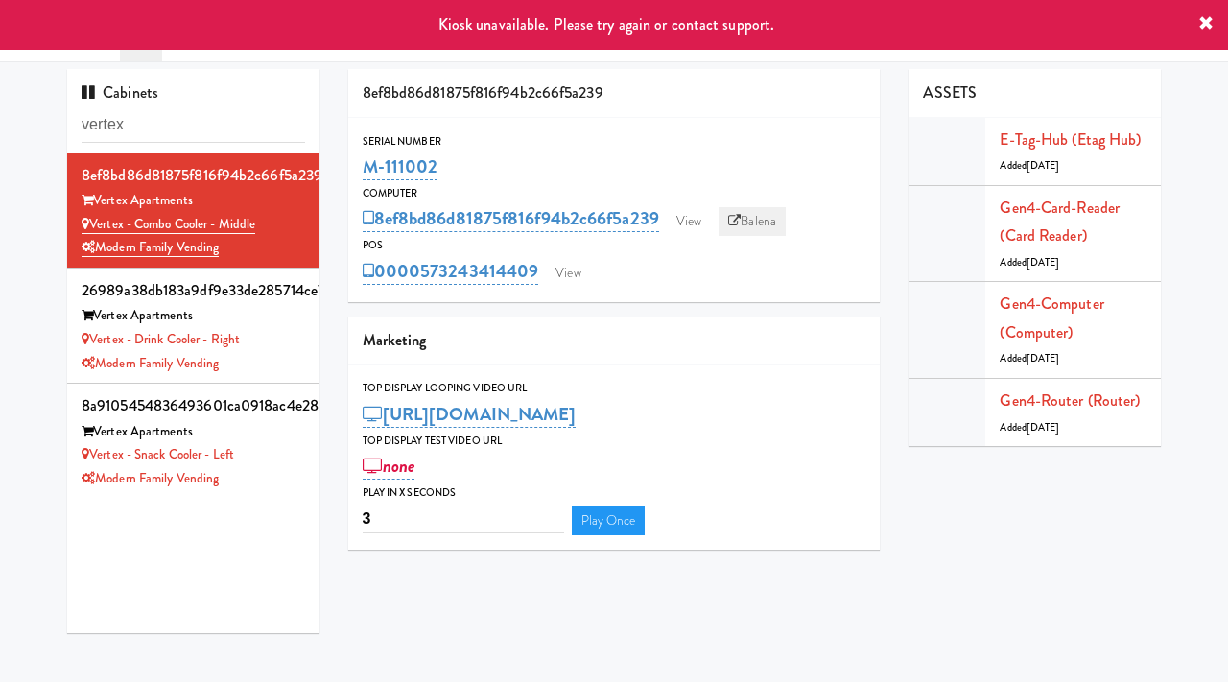
click at [762, 220] on link "Balena" at bounding box center [751, 221] width 67 height 29
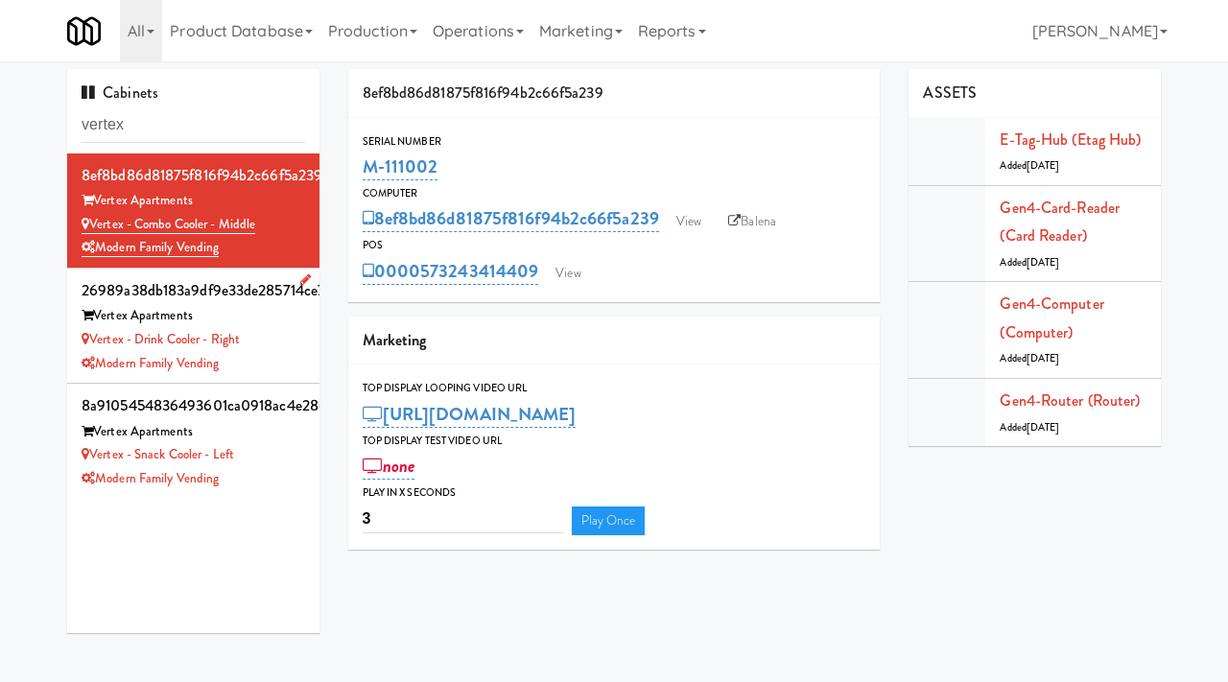
click at [303, 339] on div "Vertex - Drink Cooler - Right" at bounding box center [193, 340] width 223 height 24
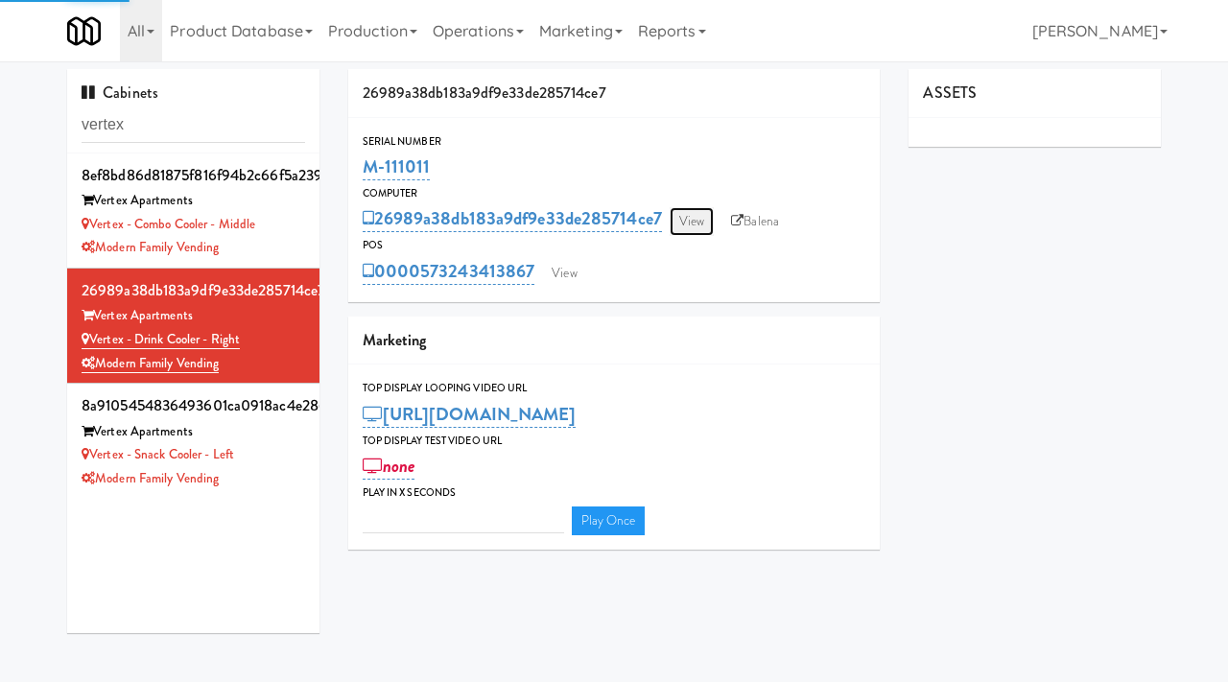
click at [680, 234] on link "View" at bounding box center [691, 221] width 44 height 29
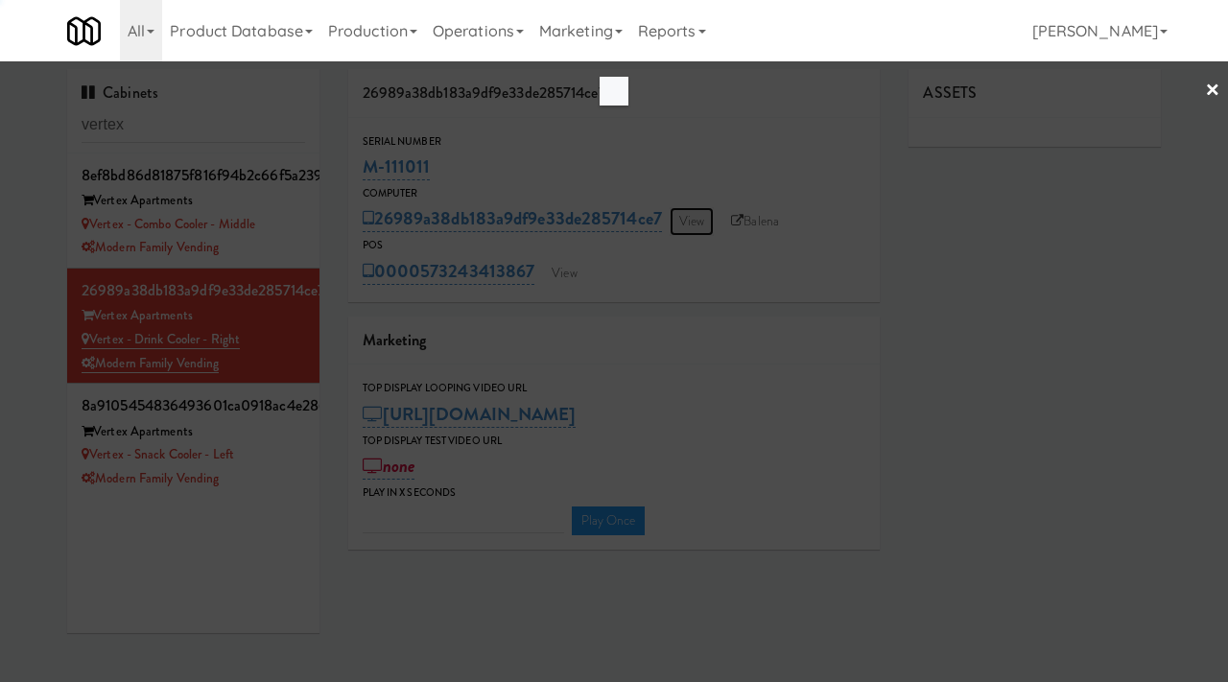
type input "3"
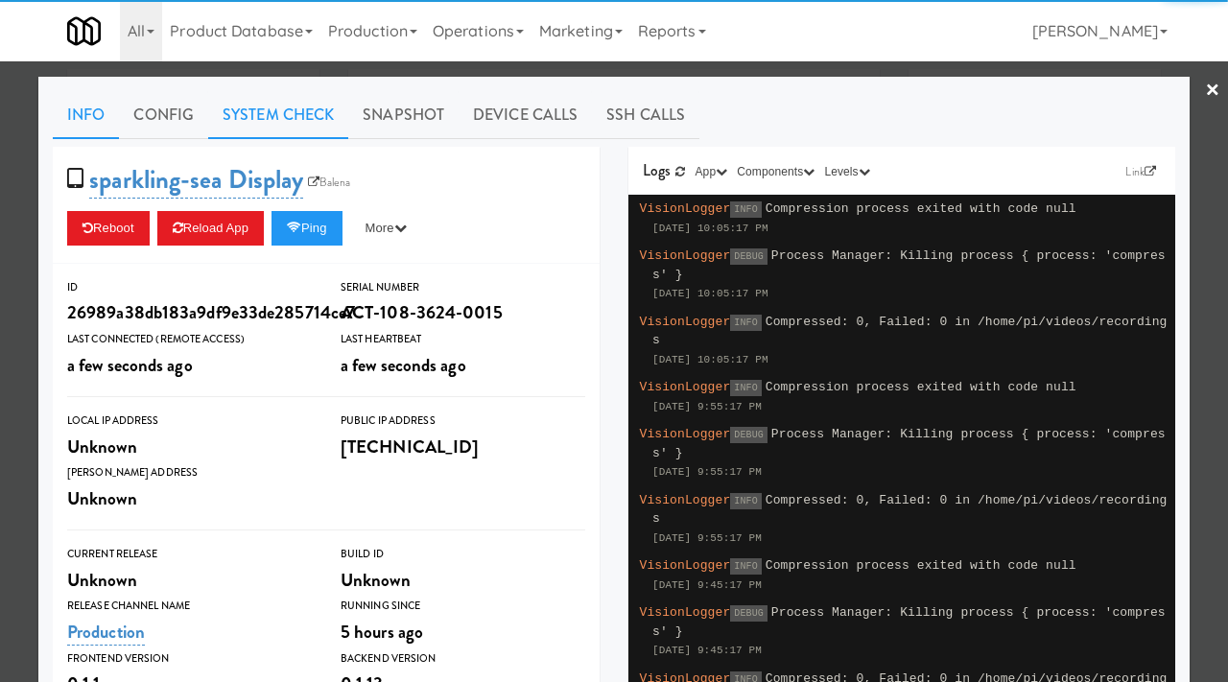
click at [300, 116] on link "System Check" at bounding box center [278, 115] width 140 height 48
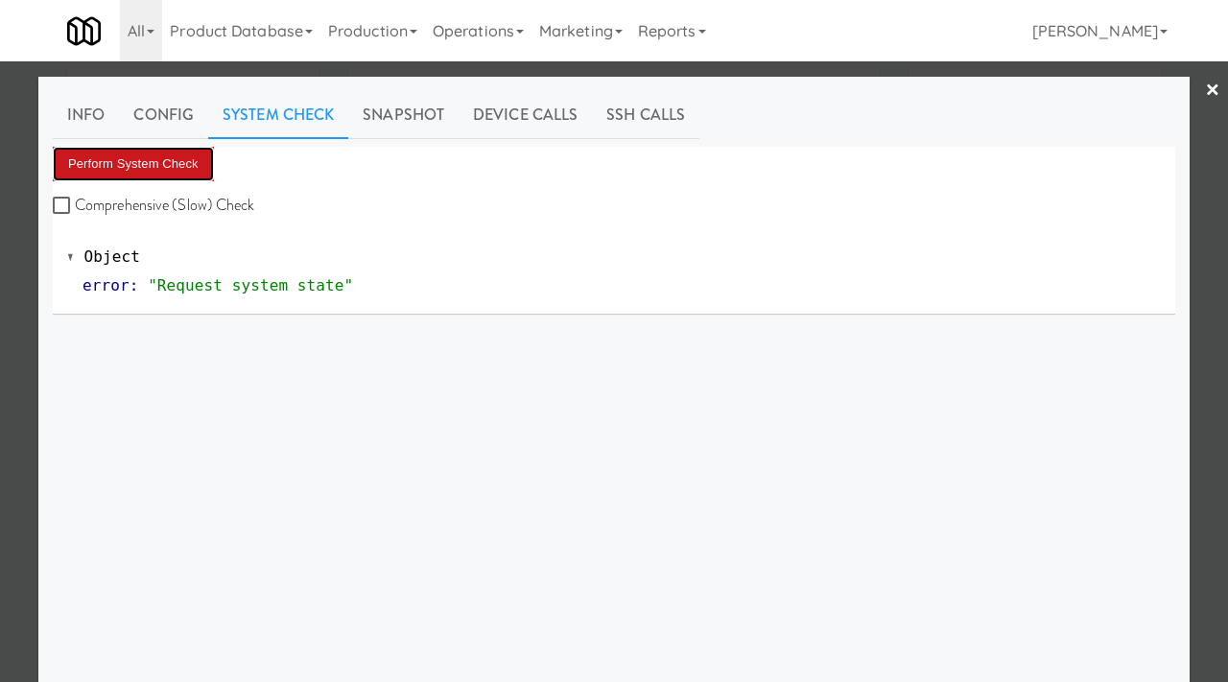
click at [150, 176] on button "Perform System Check" at bounding box center [133, 164] width 161 height 35
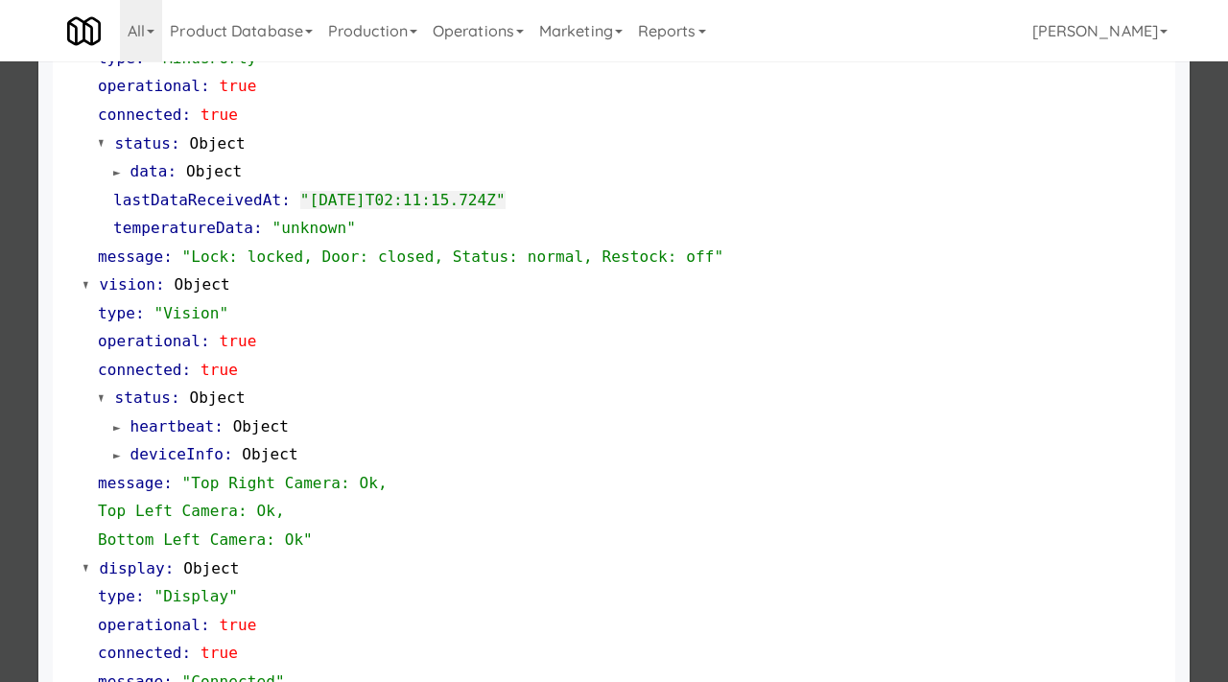
scroll to position [562, 0]
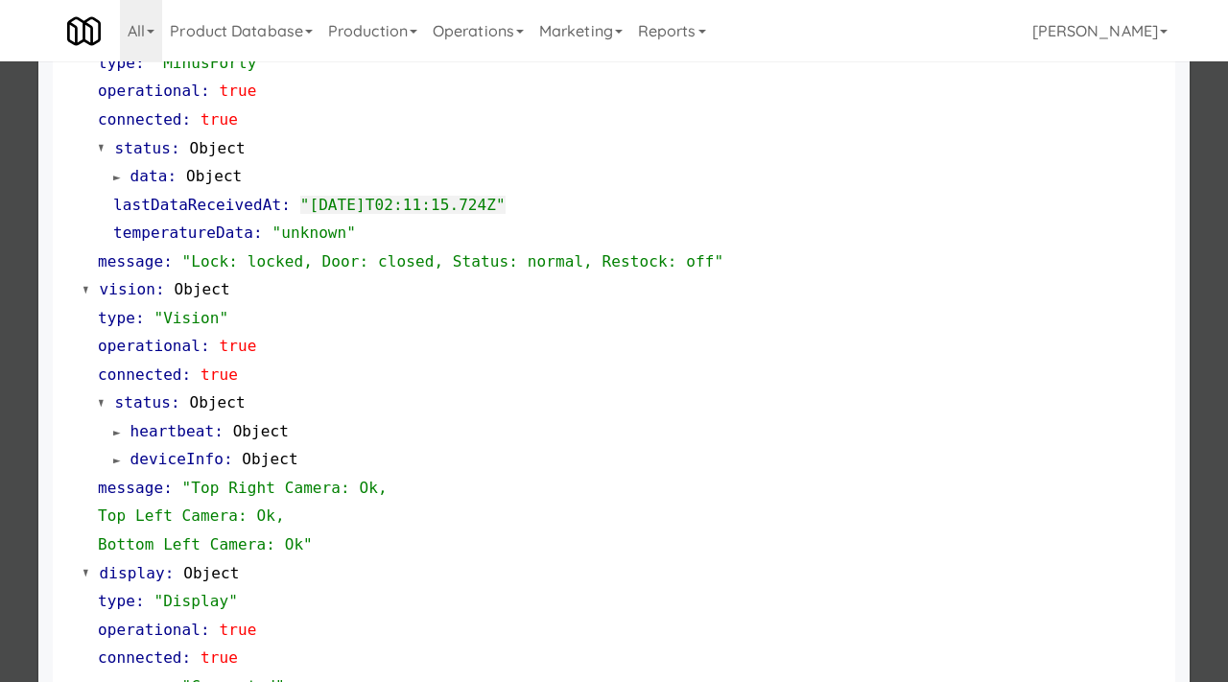
click at [0, 292] on div at bounding box center [614, 341] width 1228 height 682
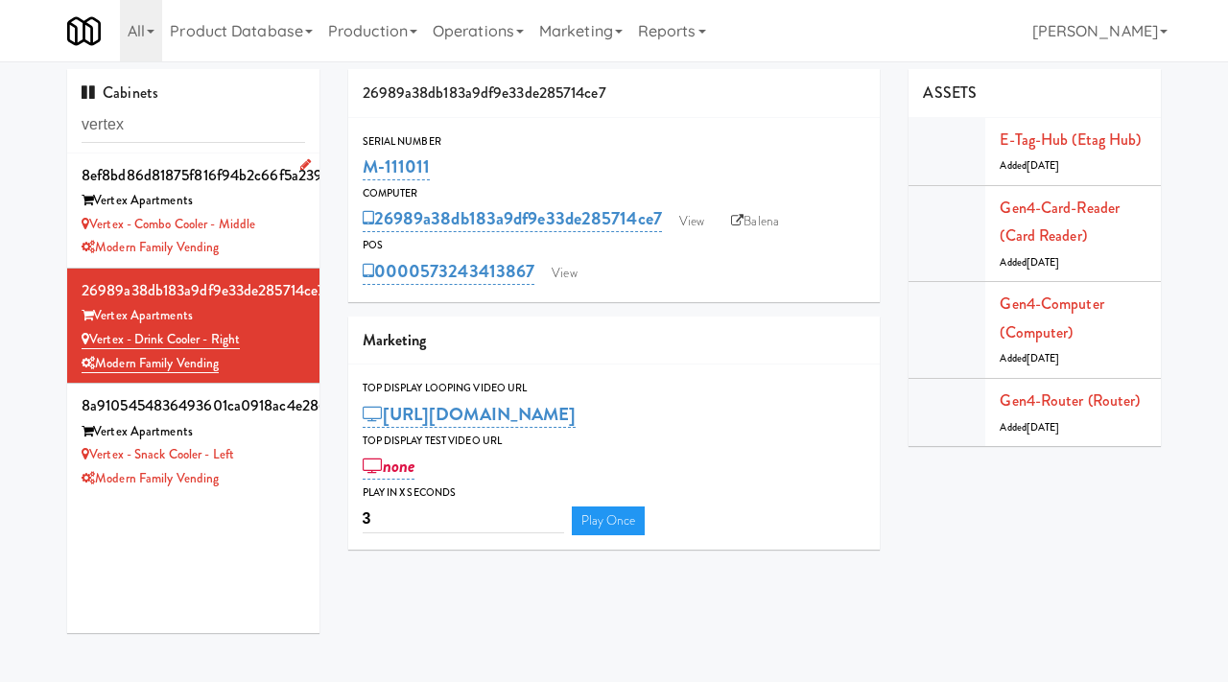
click at [295, 249] on div "Modern Family Vending" at bounding box center [193, 248] width 223 height 24
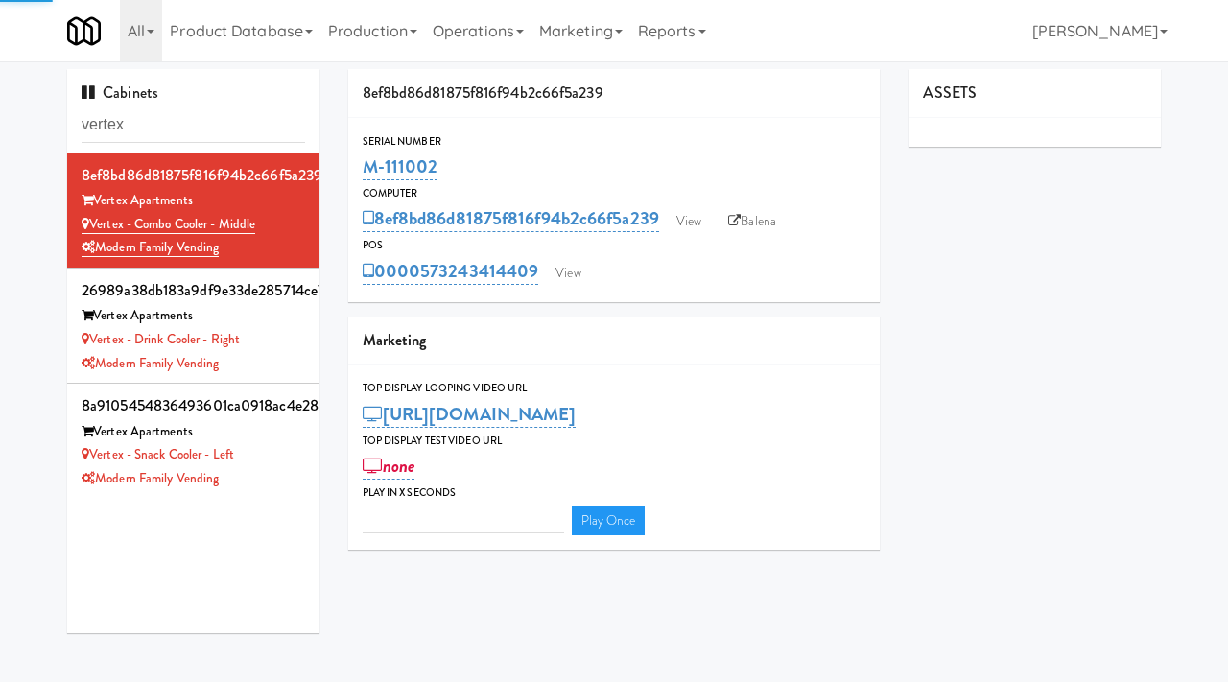
type input "3"
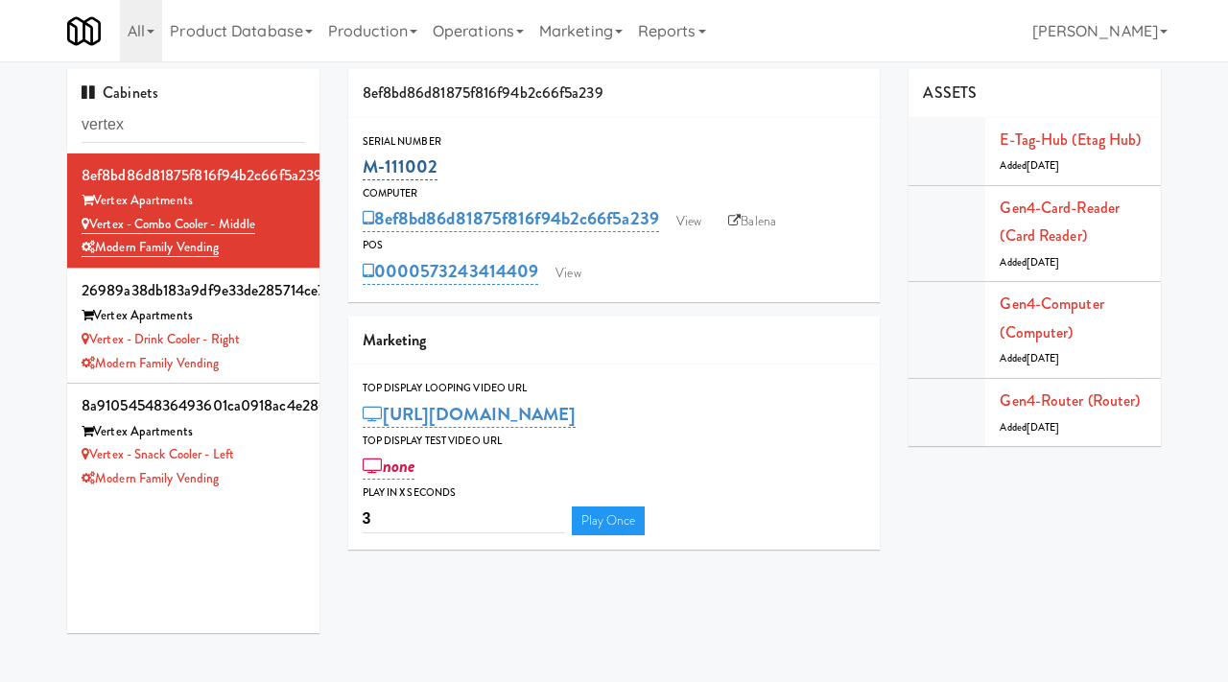
drag, startPoint x: 464, startPoint y: 176, endPoint x: 365, endPoint y: 163, distance: 99.6
click at [365, 163] on div "M-111002" at bounding box center [615, 167] width 504 height 33
copy link "M-111002"
click at [270, 354] on div "Modern Family Vending" at bounding box center [193, 364] width 223 height 24
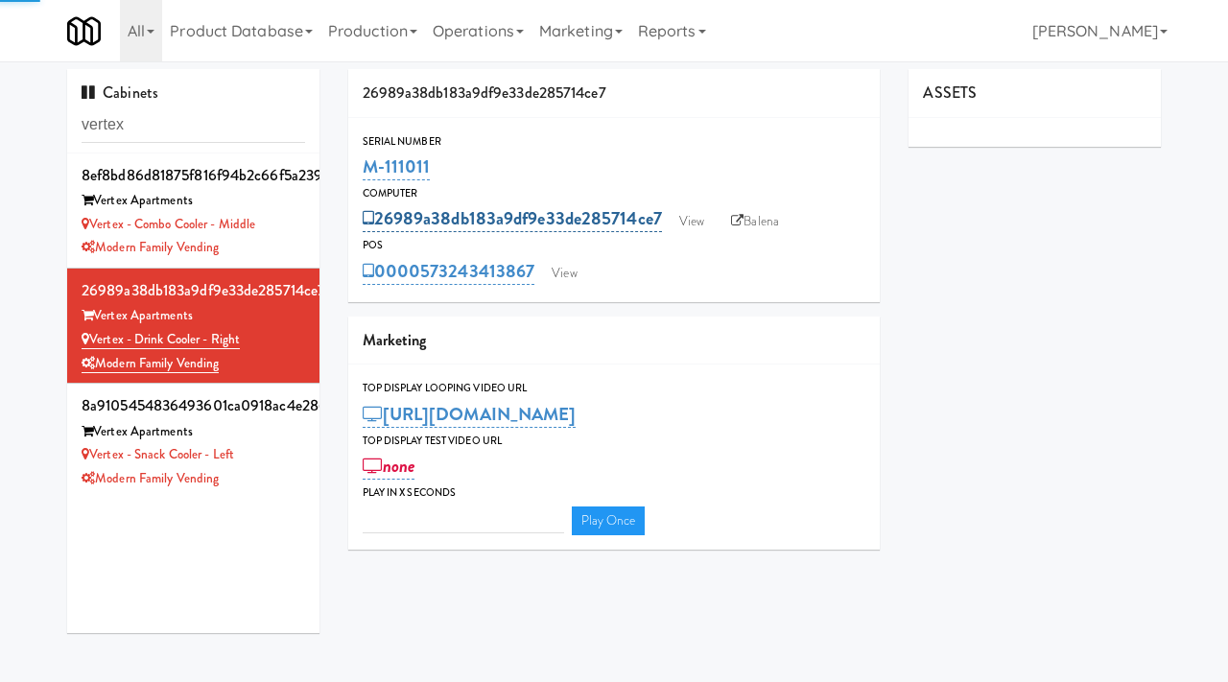
type input "3"
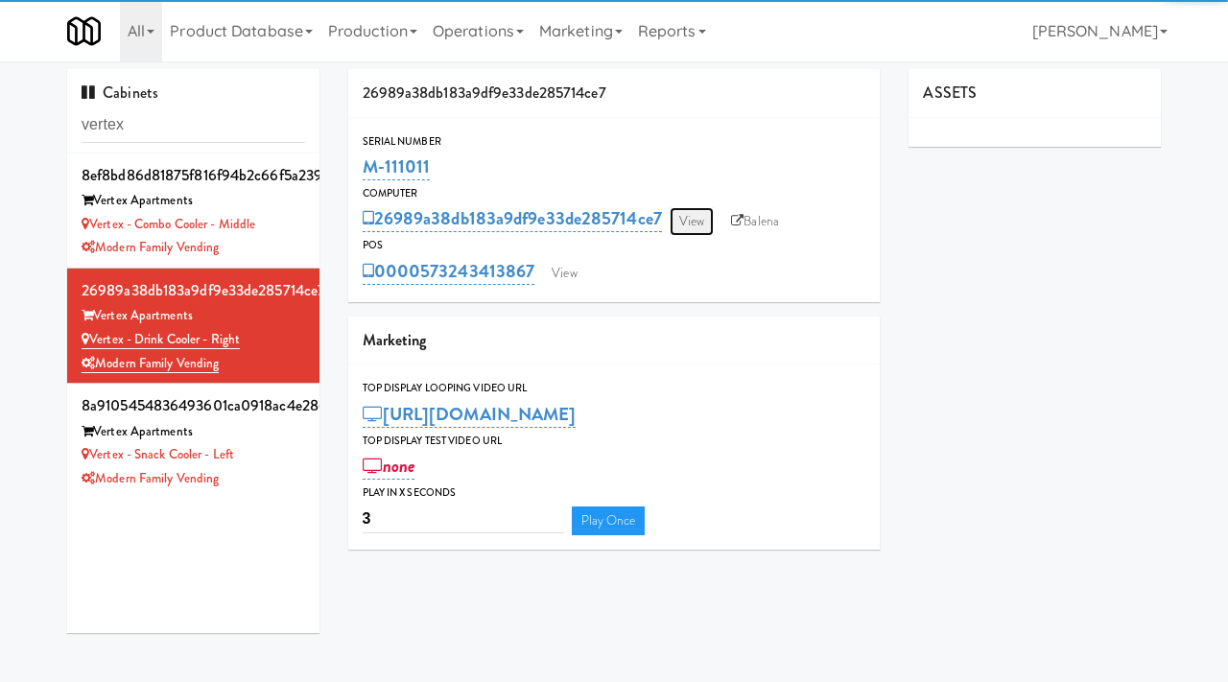
click at [686, 214] on link "View" at bounding box center [691, 221] width 44 height 29
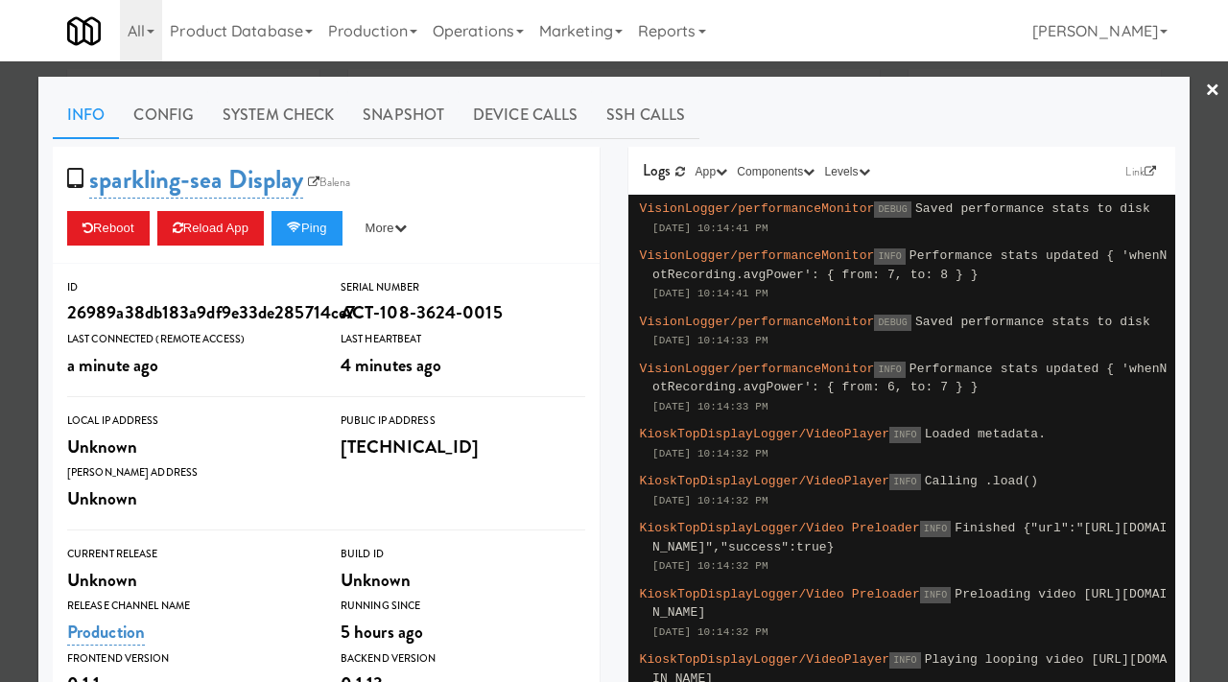
click at [0, 466] on div at bounding box center [614, 341] width 1228 height 682
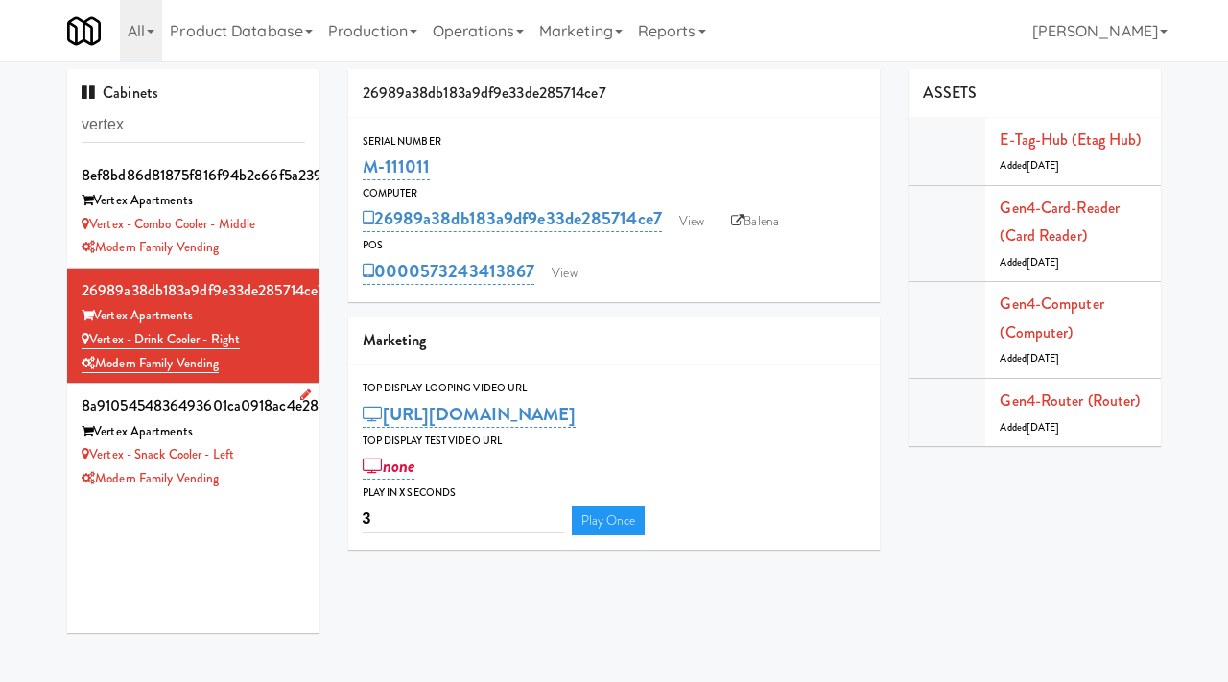
click at [293, 466] on div "Vertex - Snack Cooler - Left" at bounding box center [193, 455] width 223 height 24
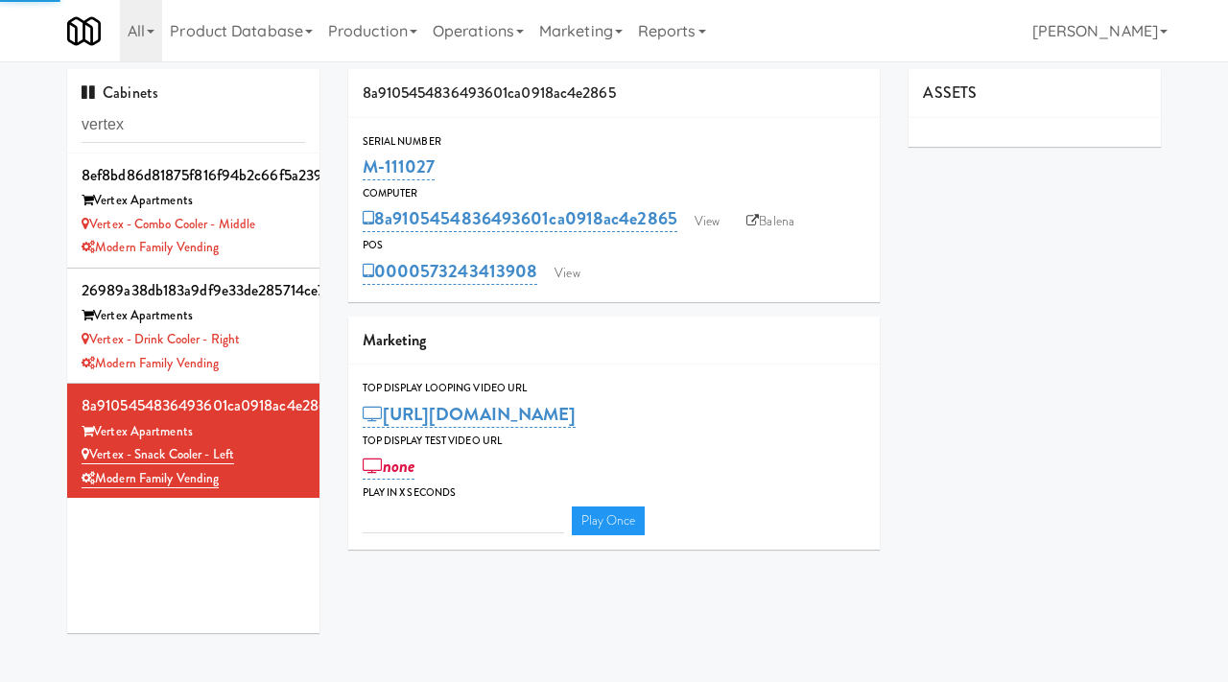
type input "3"
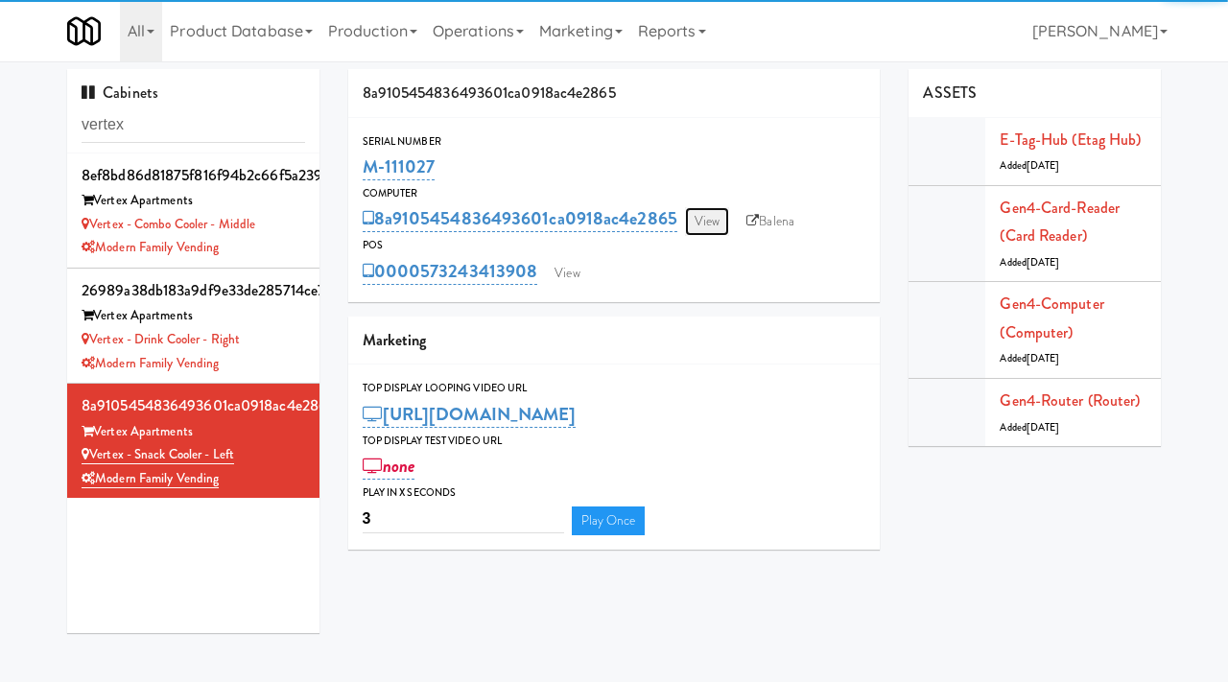
click at [710, 221] on link "View" at bounding box center [707, 221] width 44 height 29
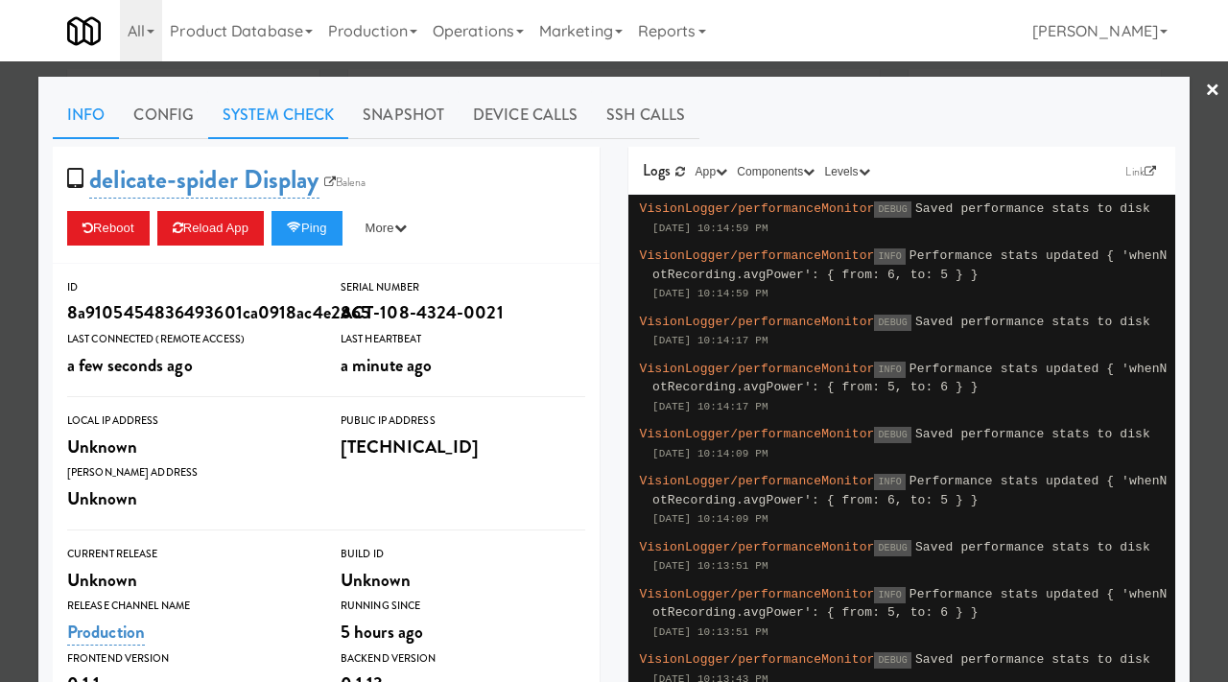
click at [262, 106] on link "System Check" at bounding box center [278, 115] width 140 height 48
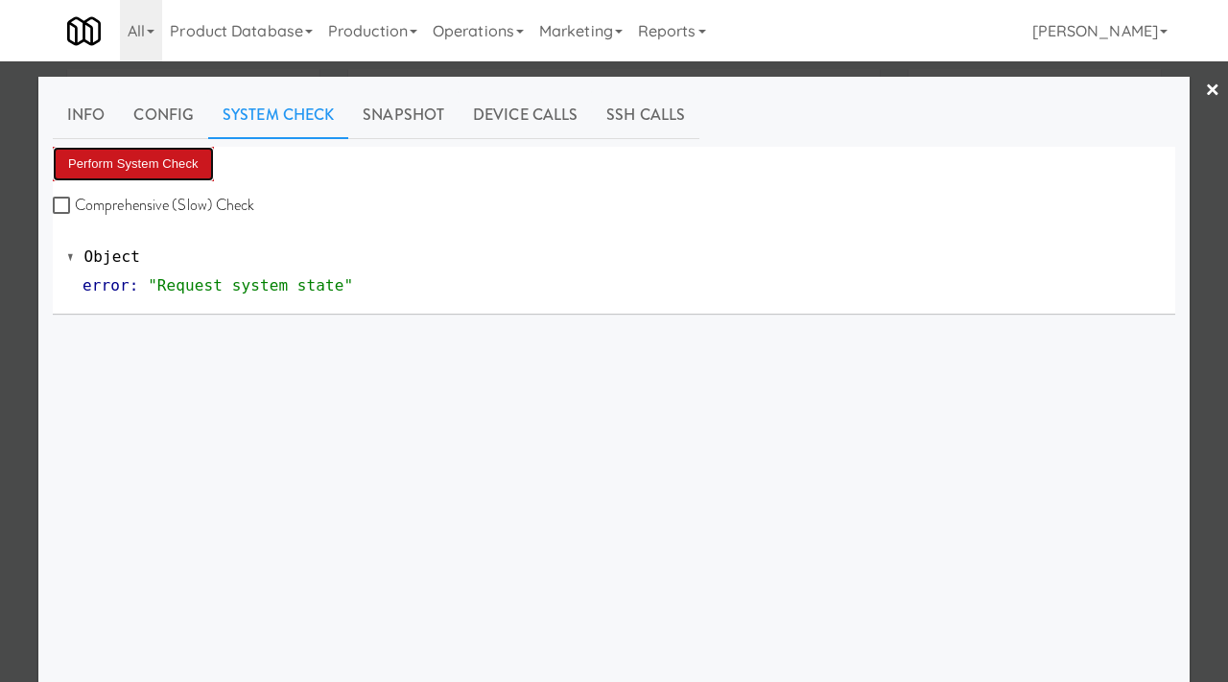
click at [155, 163] on button "Perform System Check" at bounding box center [133, 164] width 161 height 35
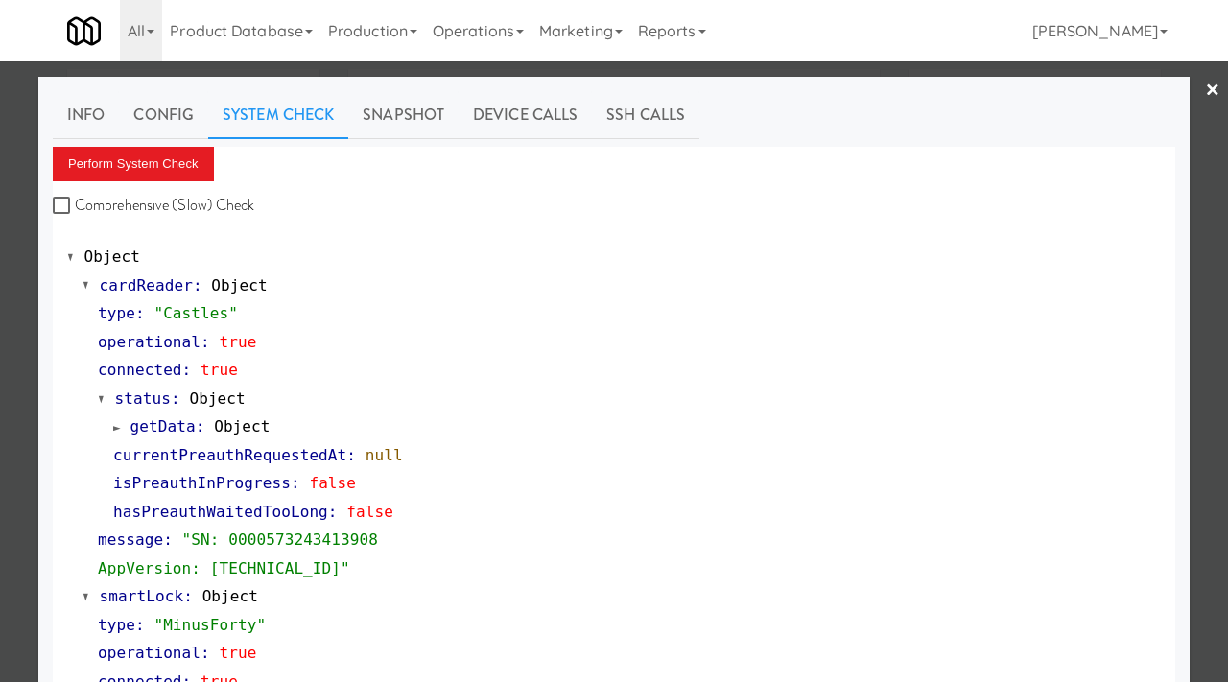
click at [0, 373] on div at bounding box center [614, 341] width 1228 height 682
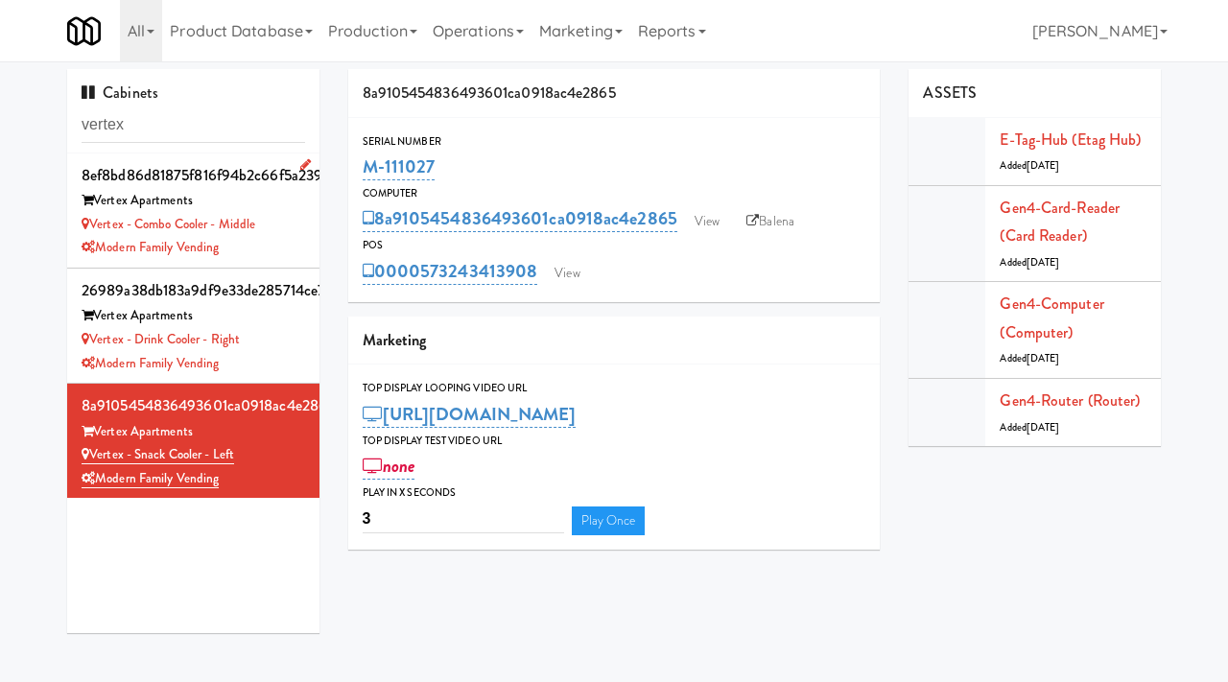
click at [310, 240] on li "8ef8bd86d81875f816f94b2c66f5a239 Vertex Apartments Vertex - Combo Cooler - Midd…" at bounding box center [193, 210] width 252 height 115
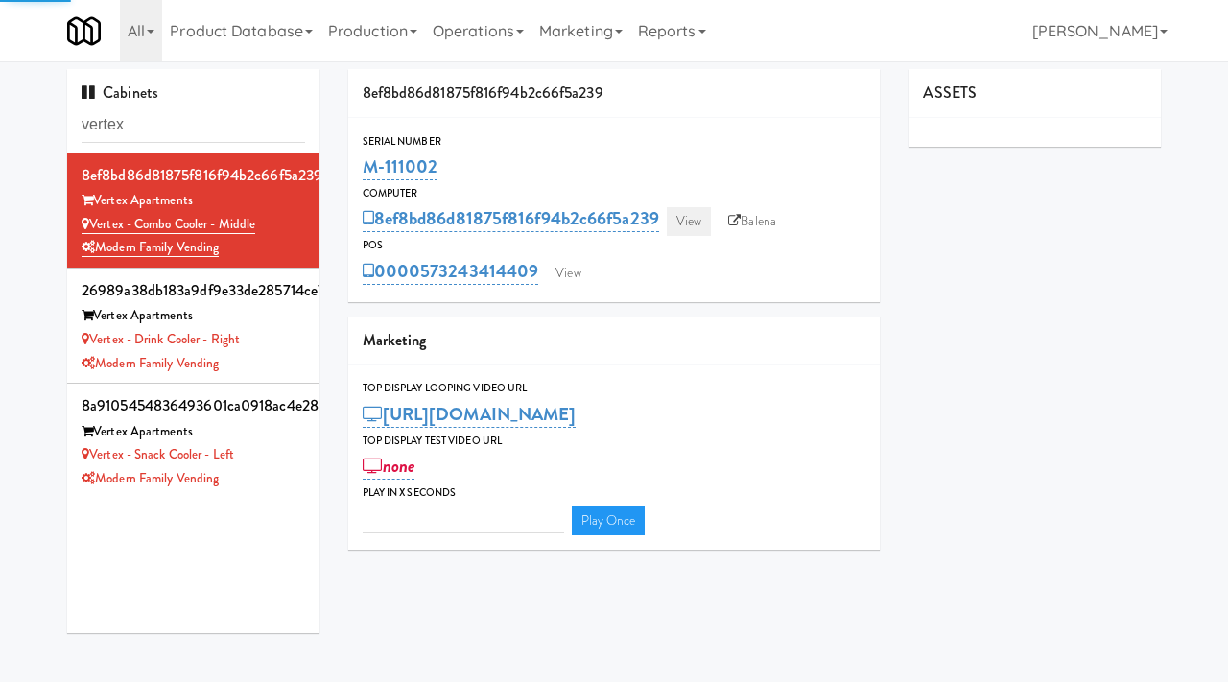
type input "3"
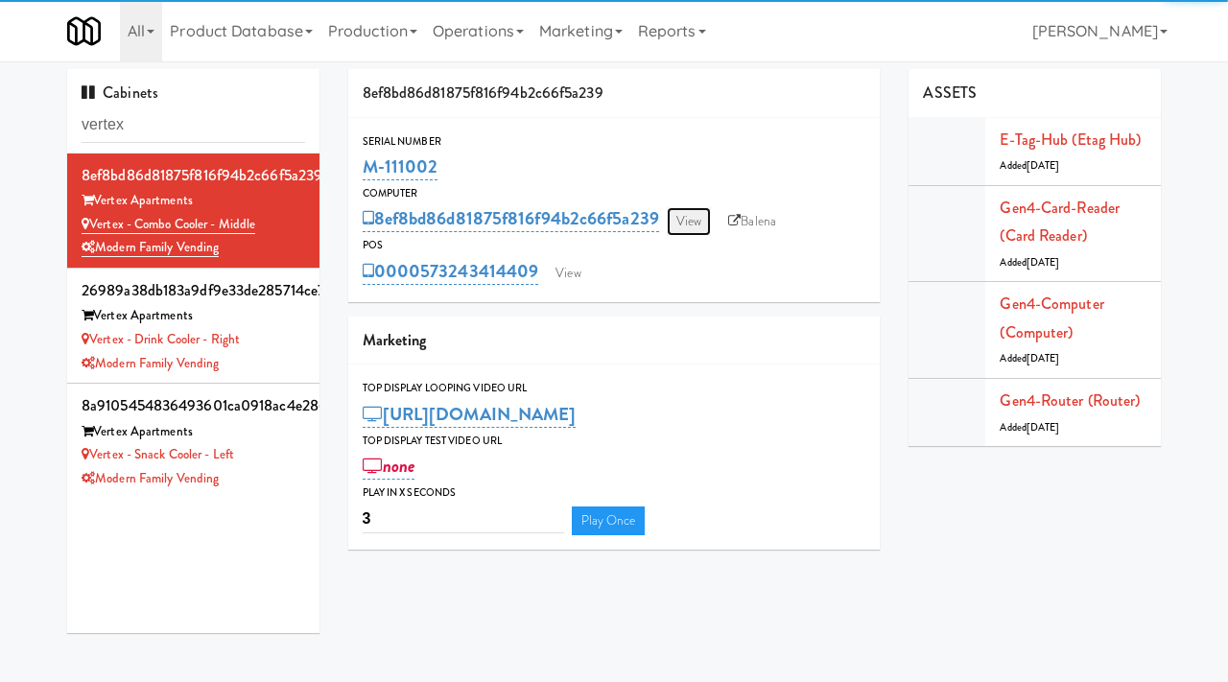
click at [684, 223] on link "View" at bounding box center [689, 221] width 44 height 29
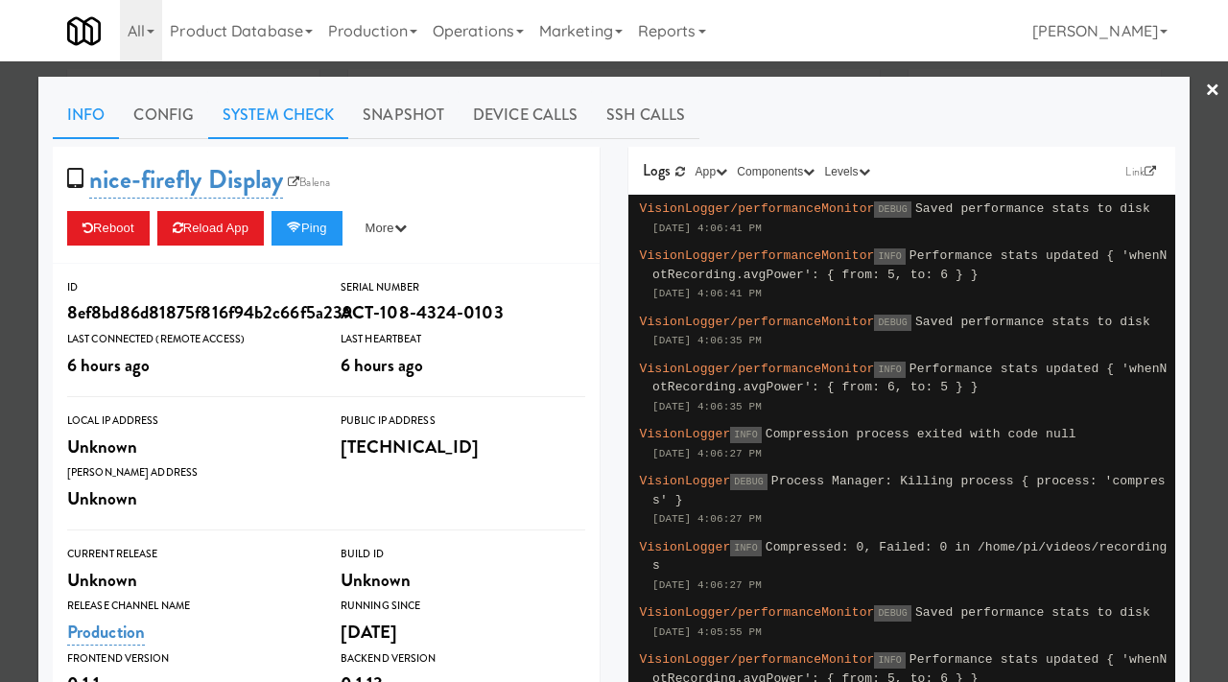
click at [266, 127] on link "System Check" at bounding box center [278, 115] width 140 height 48
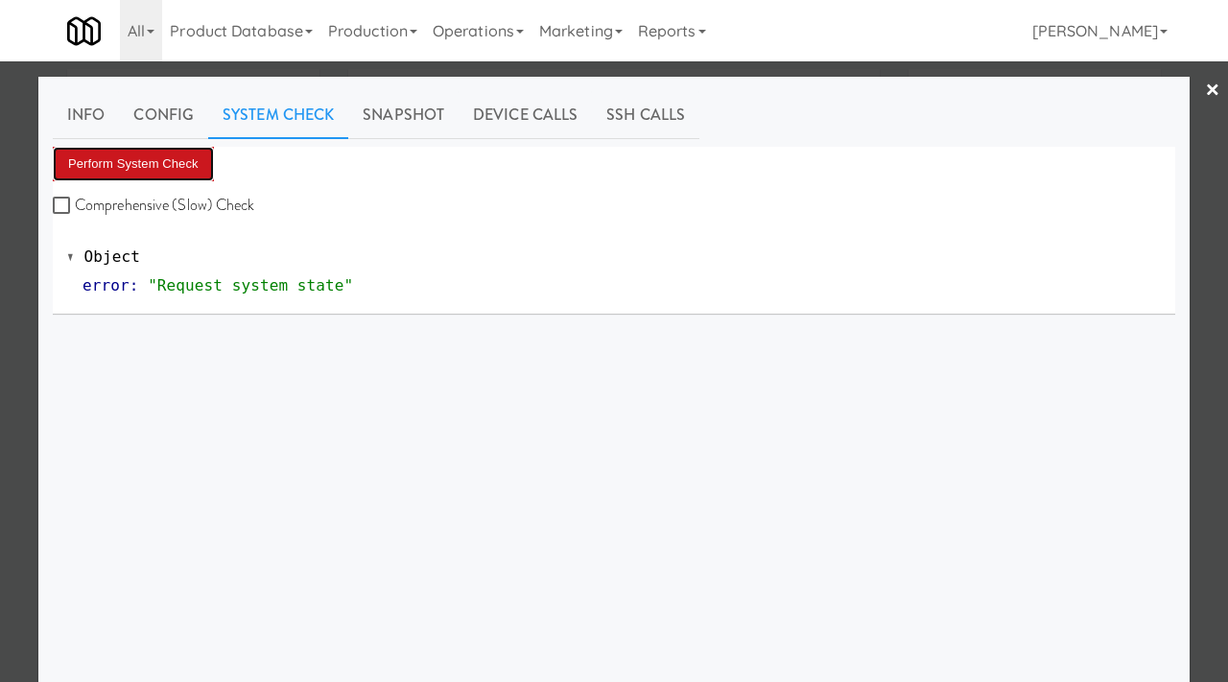
click at [151, 157] on button "Perform System Check" at bounding box center [133, 164] width 161 height 35
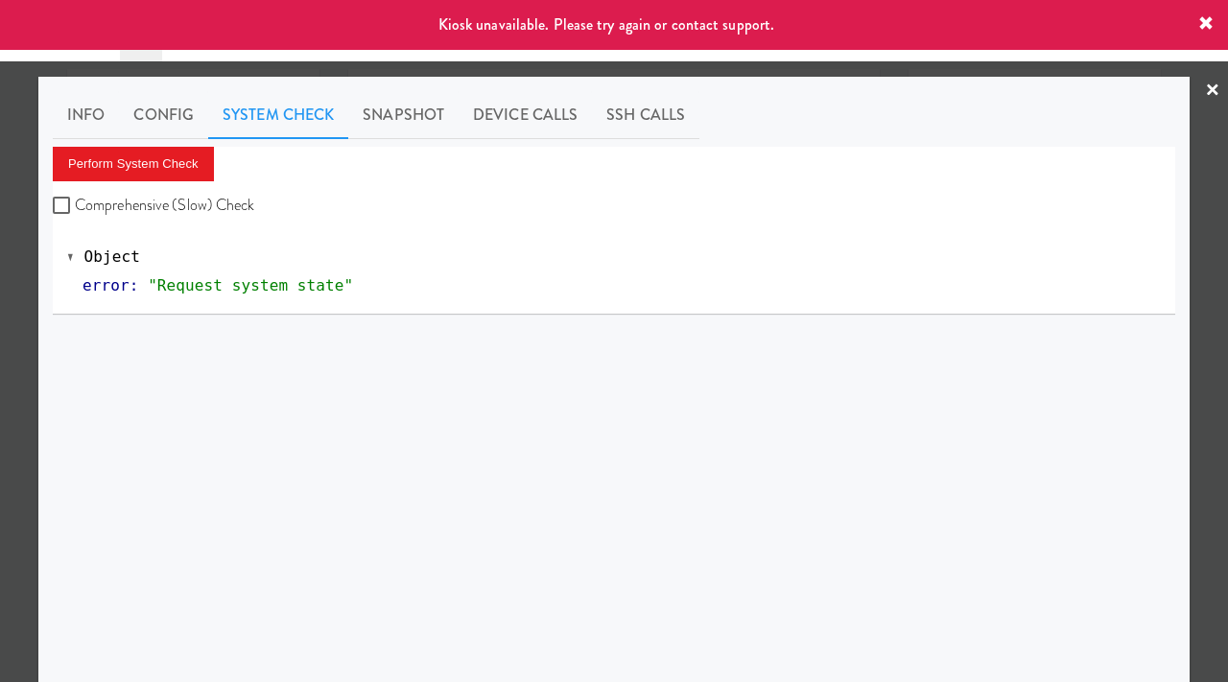
click at [0, 308] on div at bounding box center [614, 341] width 1228 height 682
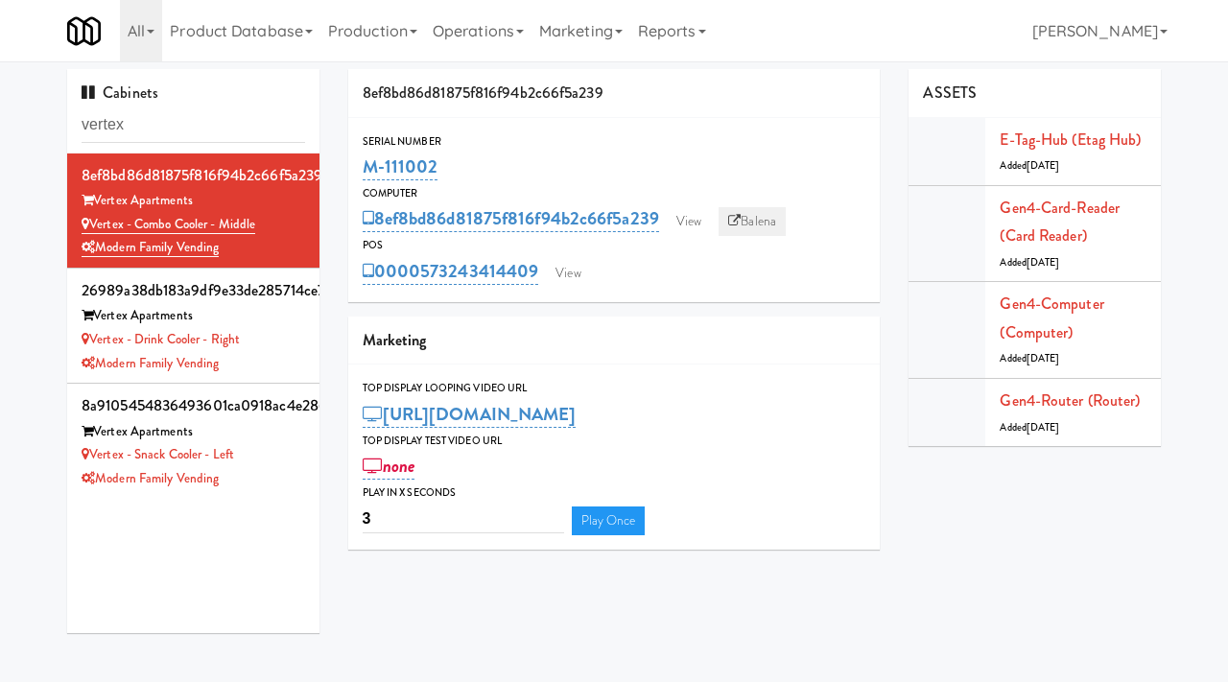
click at [763, 214] on link "Balena" at bounding box center [751, 221] width 67 height 29
click at [191, 122] on input "vertex" at bounding box center [193, 124] width 223 height 35
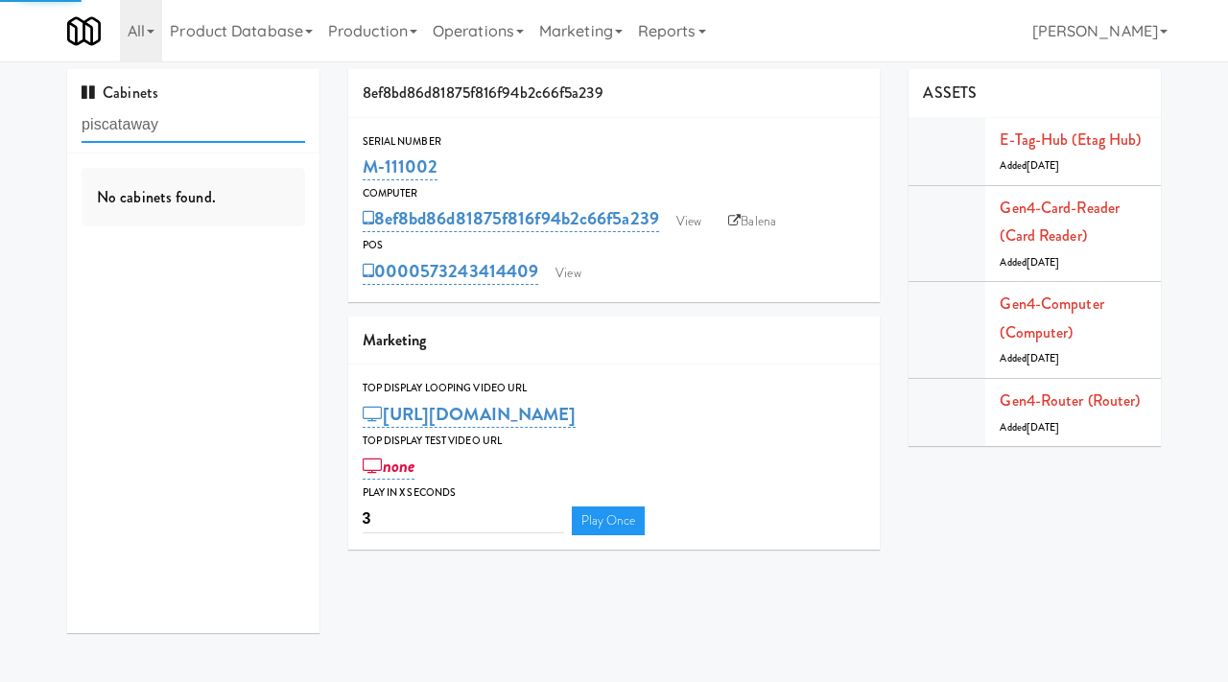
type input "piscataway"
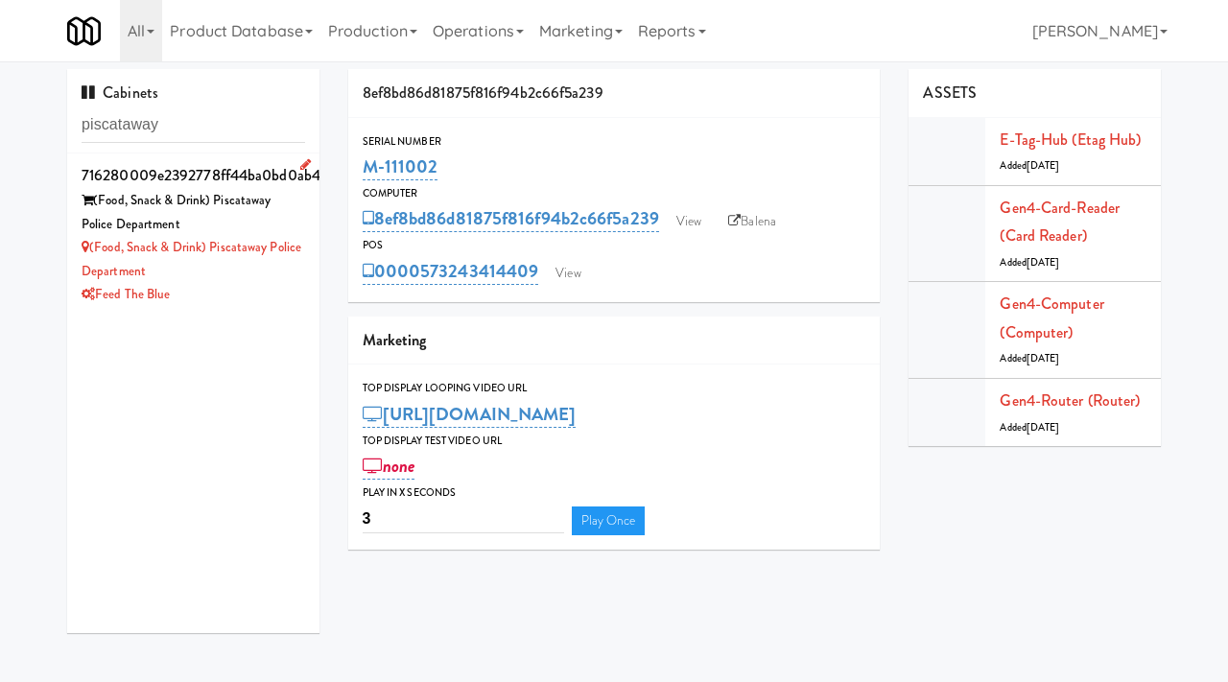
click at [236, 288] on div "Feed The Blue" at bounding box center [193, 295] width 223 height 24
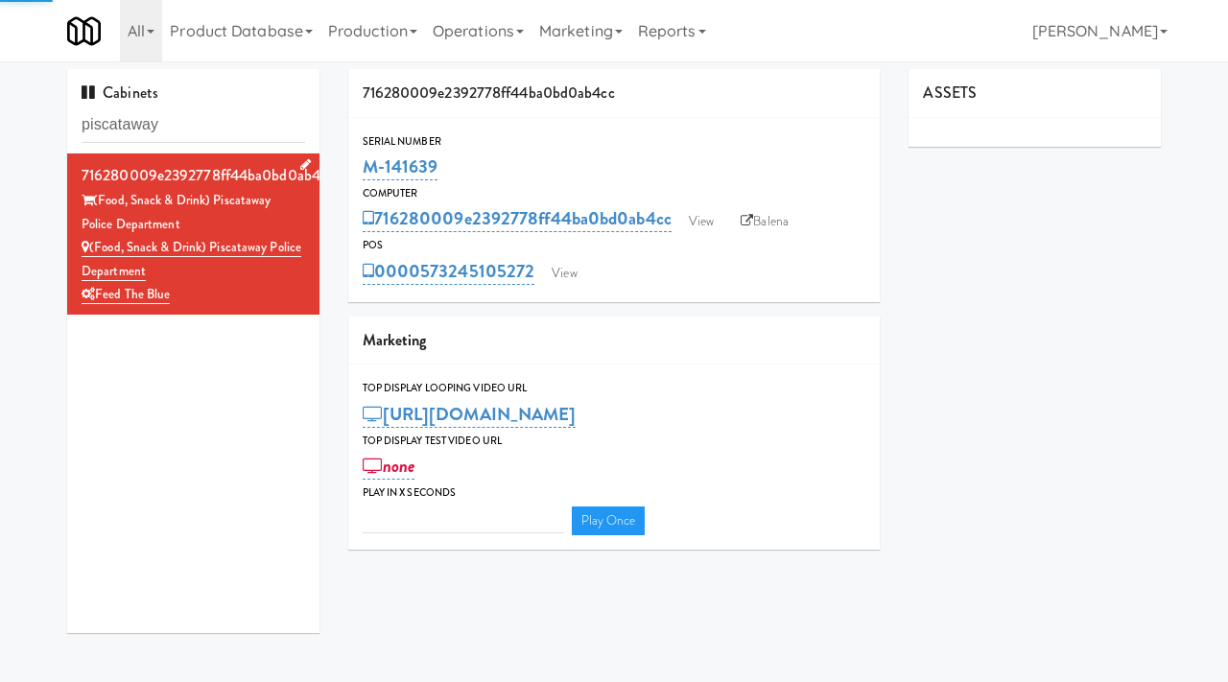
type input "3"
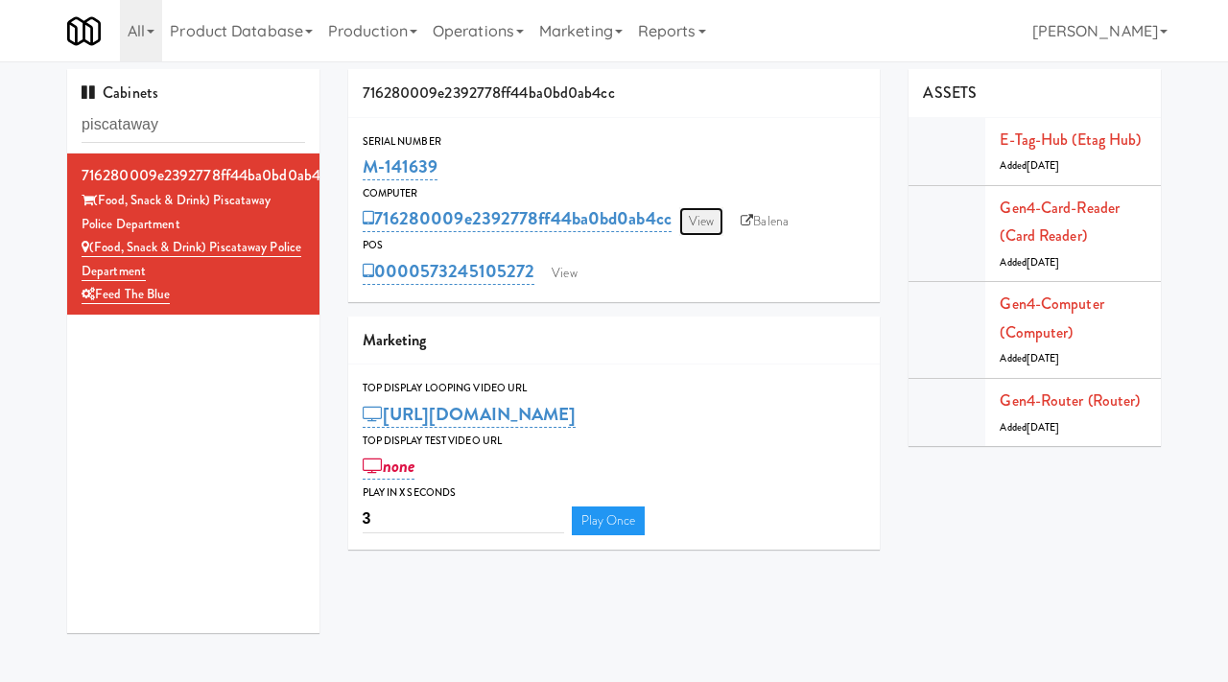
click at [715, 212] on link "View" at bounding box center [701, 221] width 44 height 29
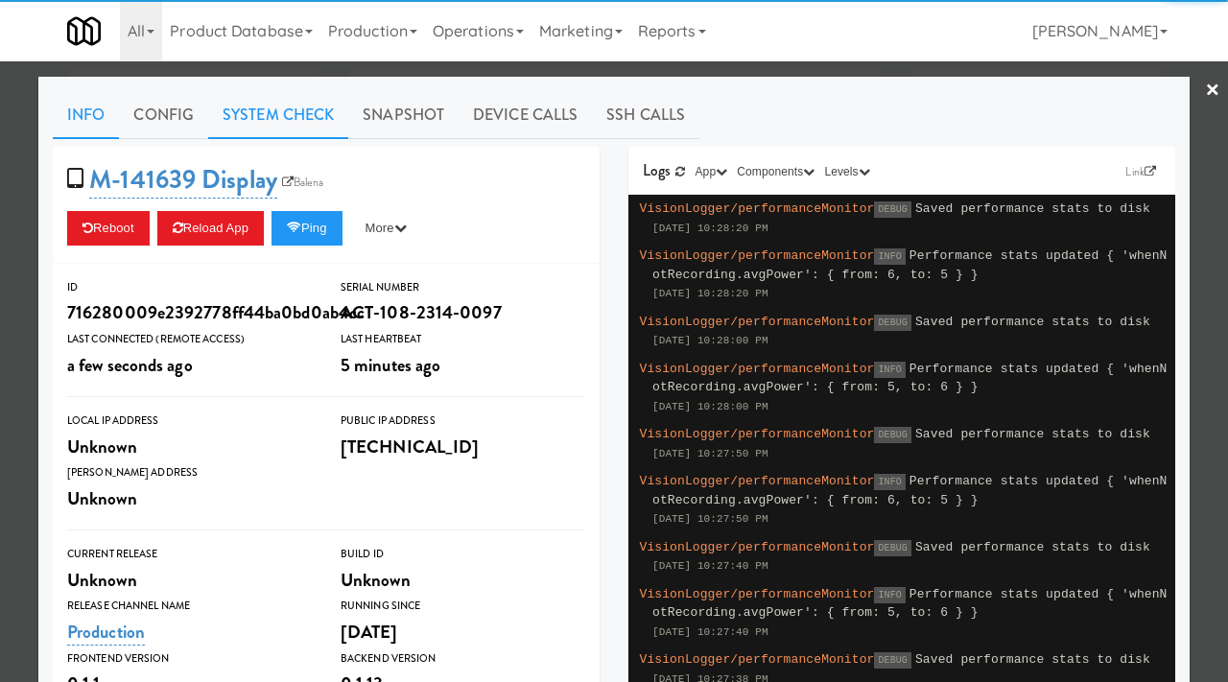
click at [302, 118] on link "System Check" at bounding box center [278, 115] width 140 height 48
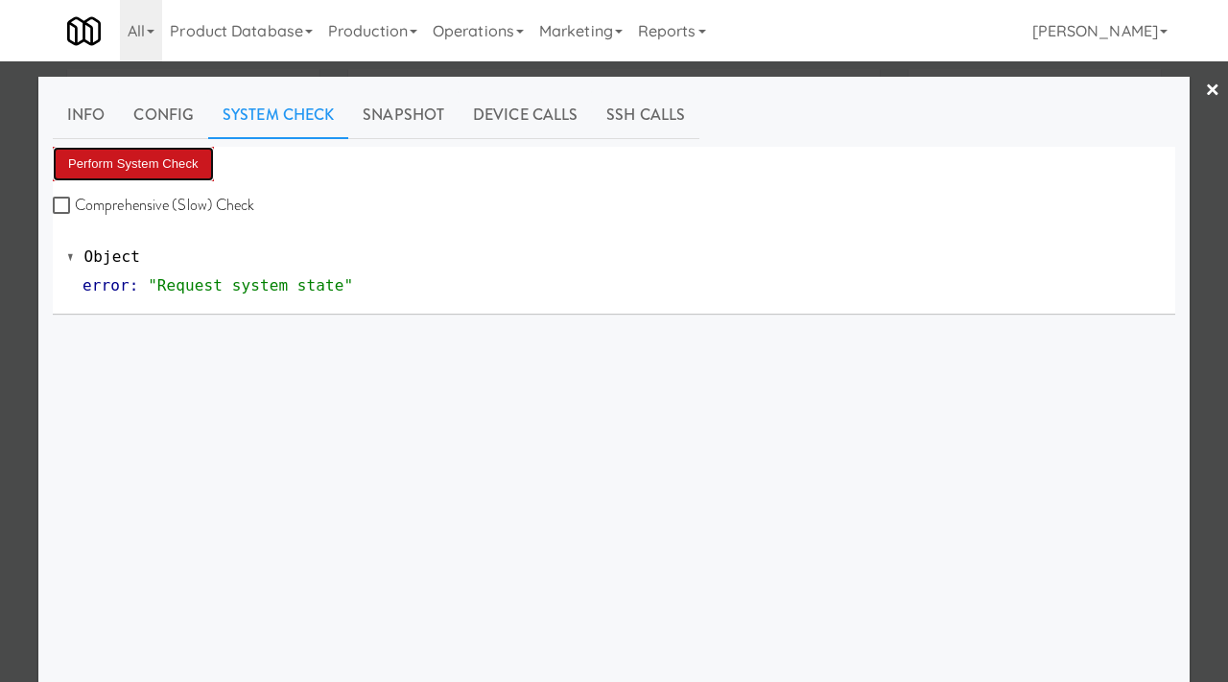
click at [151, 162] on button "Perform System Check" at bounding box center [133, 164] width 161 height 35
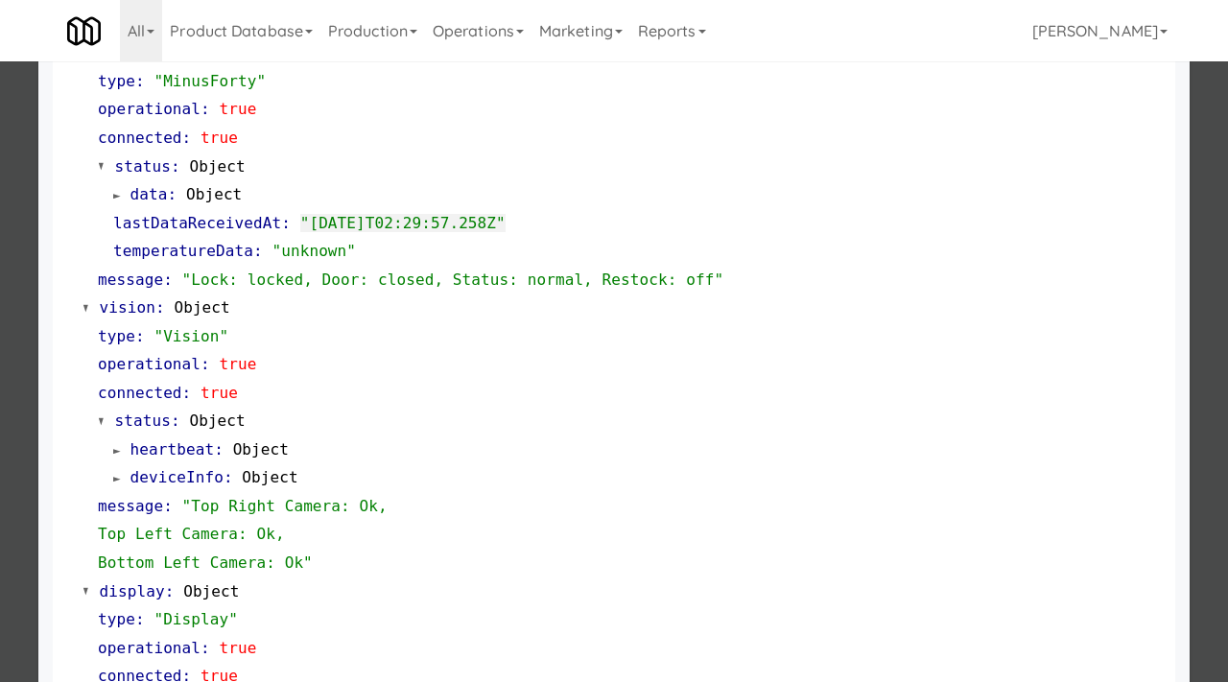
scroll to position [835, 0]
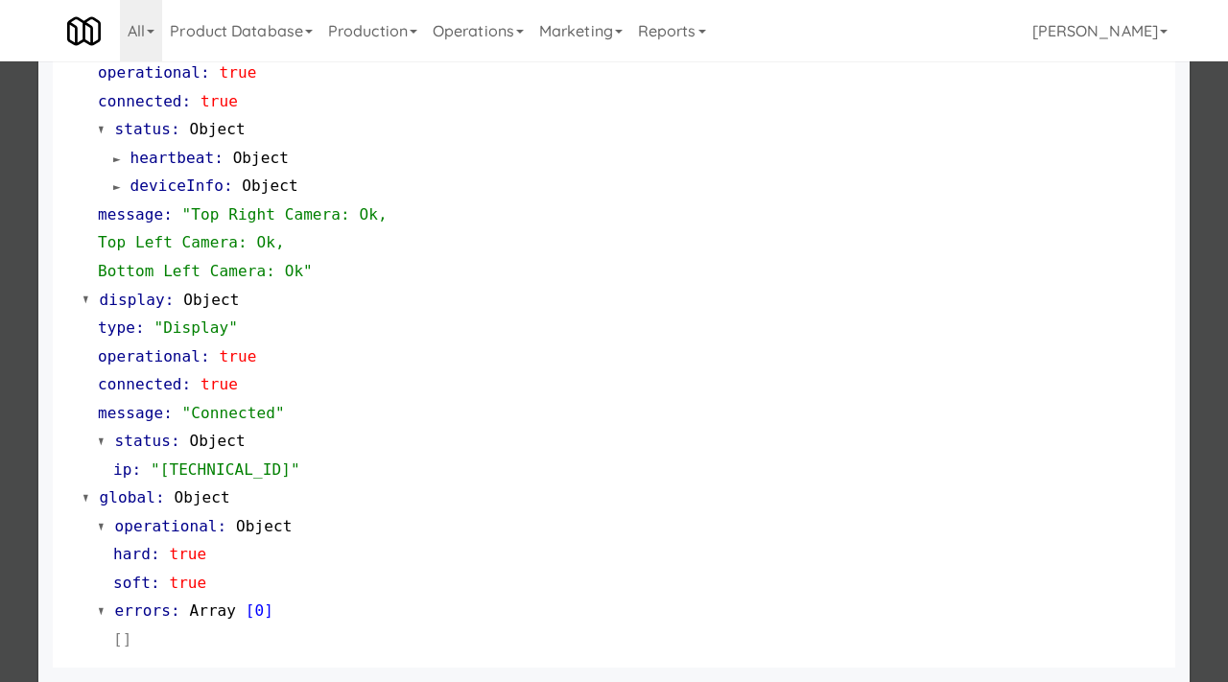
click at [0, 531] on div at bounding box center [614, 341] width 1228 height 682
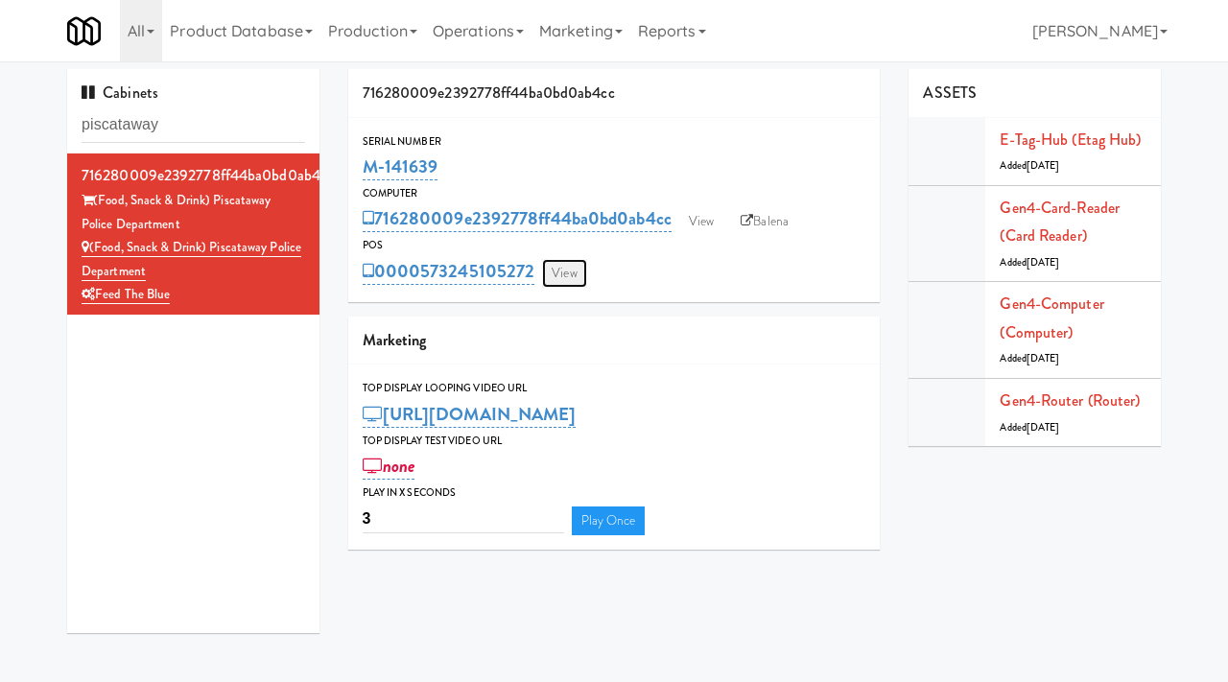
click at [569, 265] on link "View" at bounding box center [564, 273] width 44 height 29
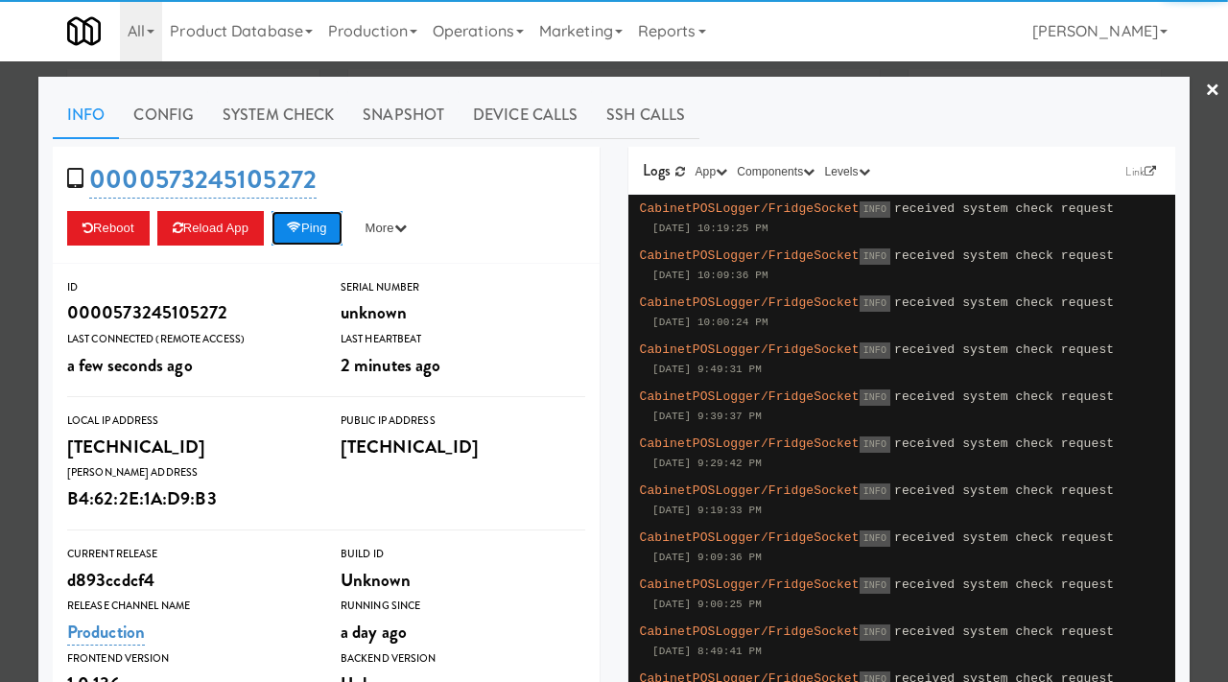
click at [312, 215] on button "Ping" at bounding box center [306, 228] width 71 height 35
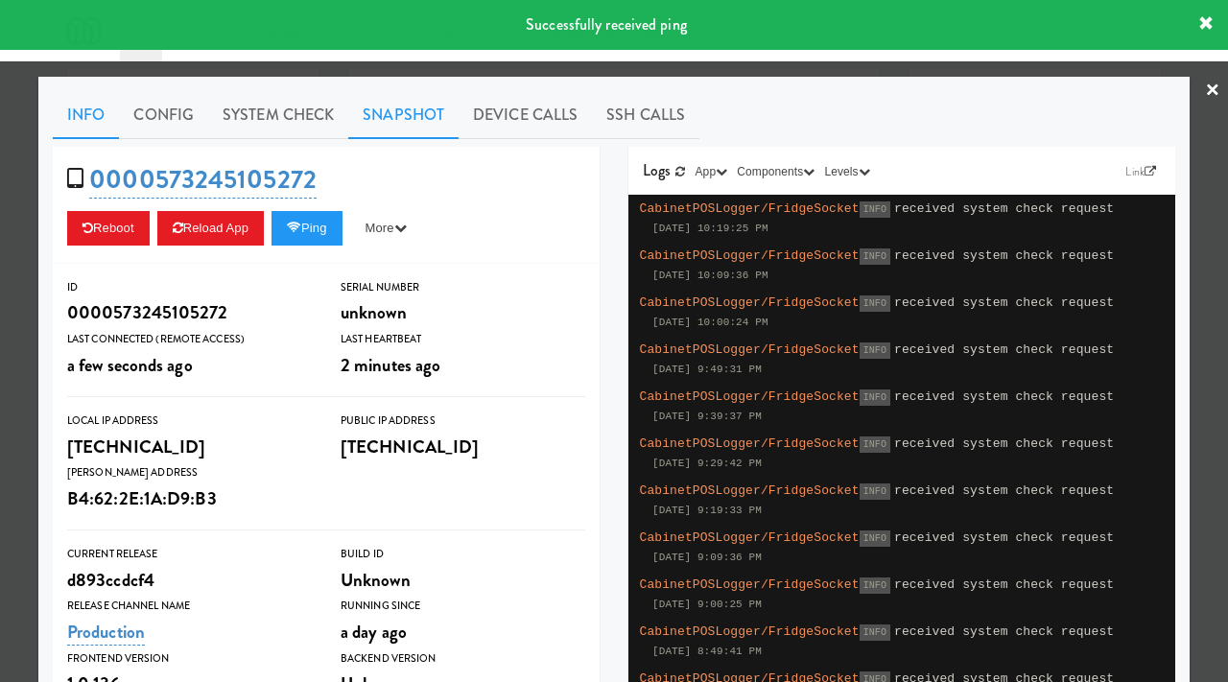
click at [402, 106] on link "Snapshot" at bounding box center [403, 115] width 110 height 48
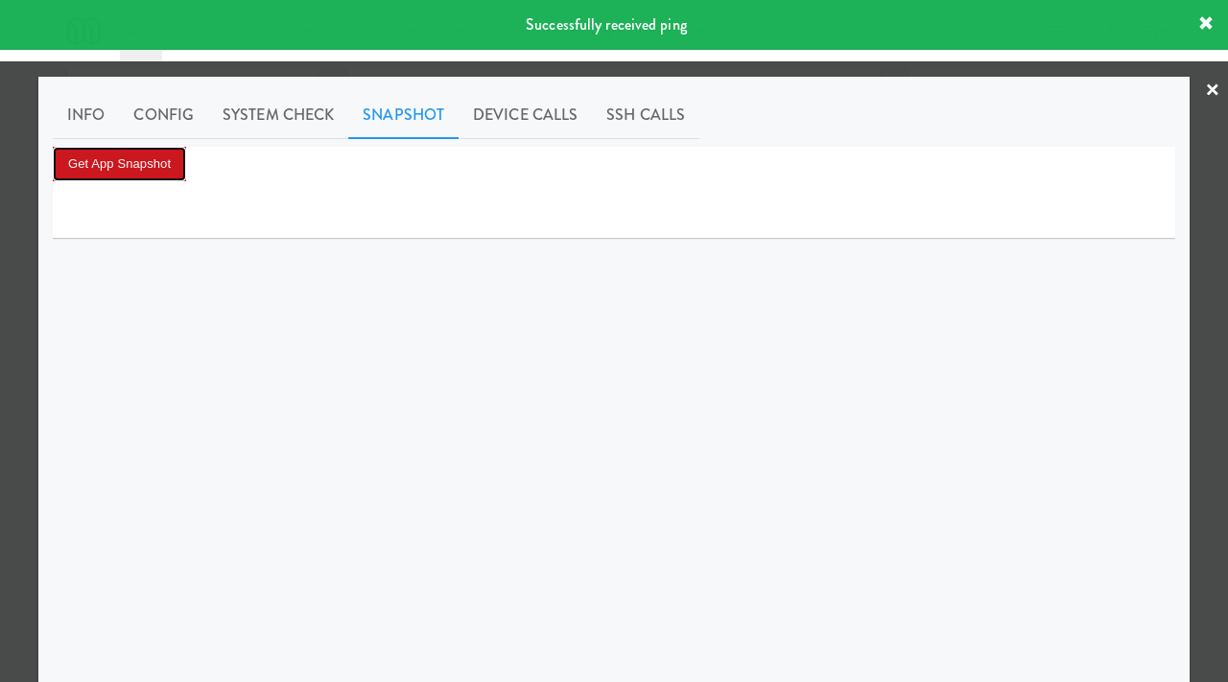
click at [166, 159] on button "Get App Snapshot" at bounding box center [119, 164] width 133 height 35
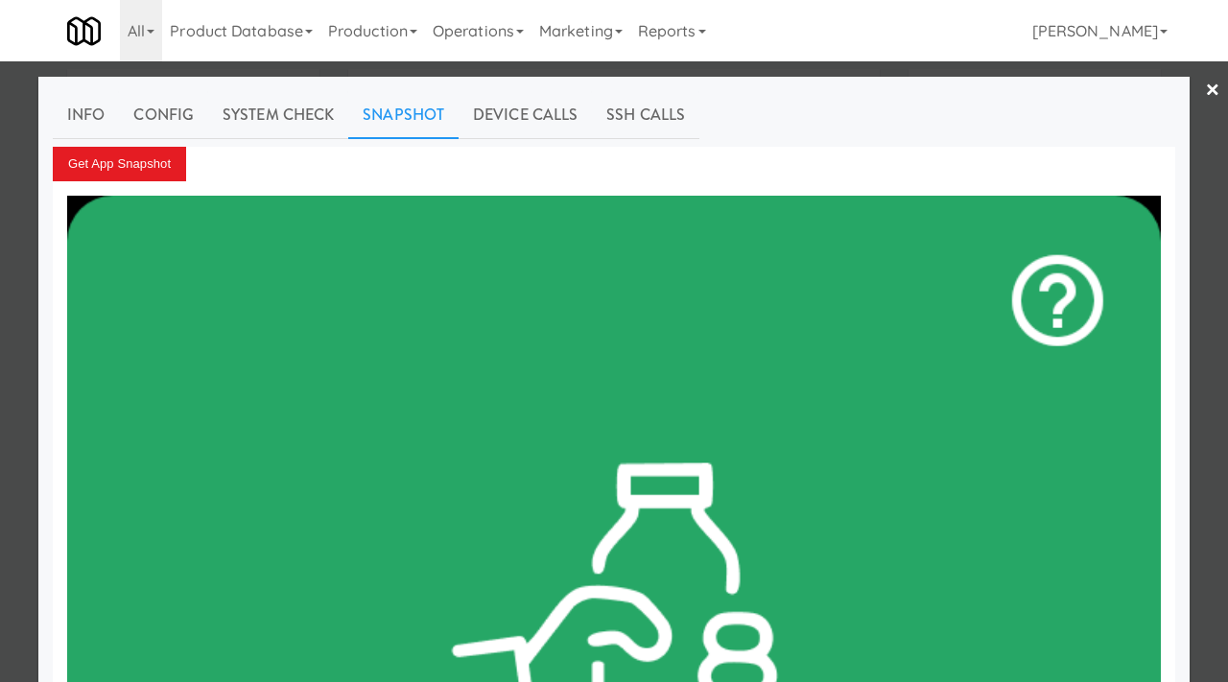
click at [0, 195] on div at bounding box center [614, 341] width 1228 height 682
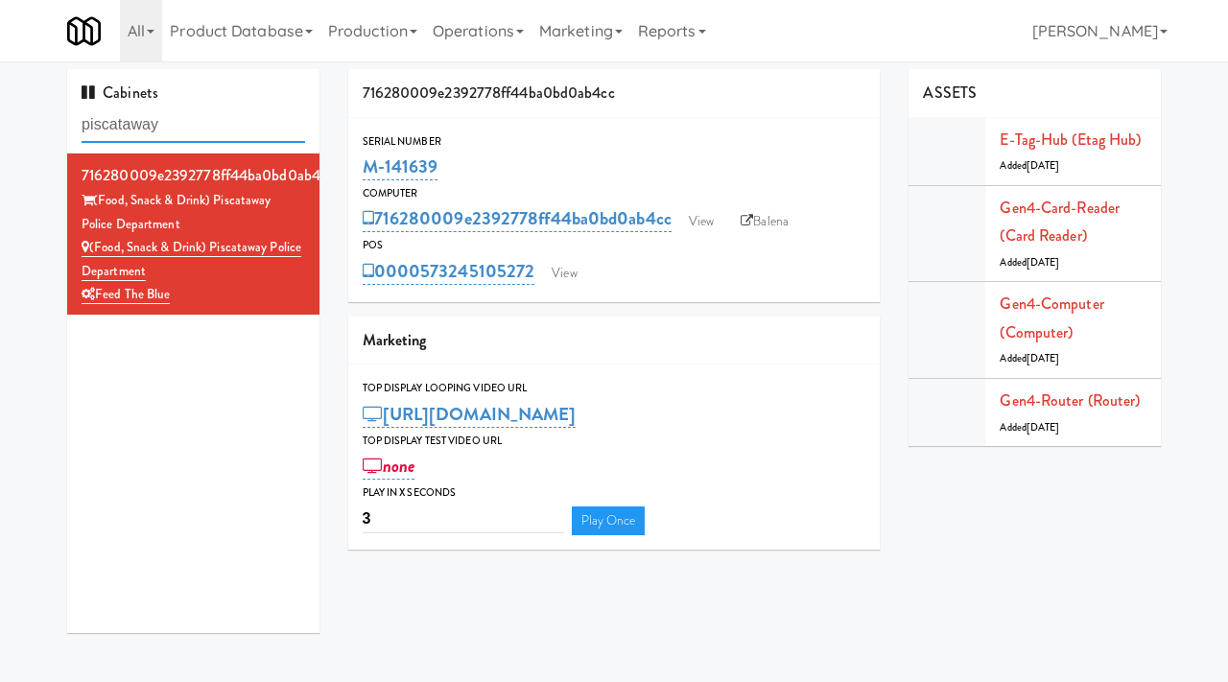
click at [184, 131] on input "piscataway" at bounding box center [193, 124] width 223 height 35
type input "standard"
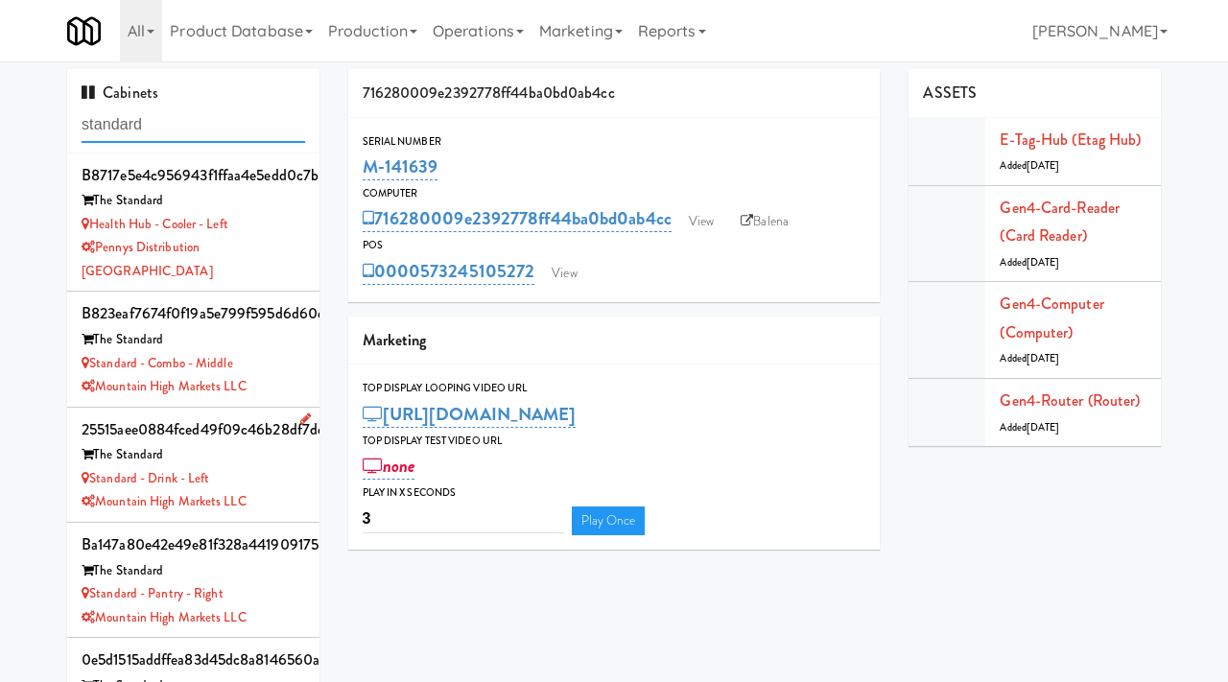
scroll to position [1, 0]
click at [281, 351] on div "Standard - Combo - Middle" at bounding box center [193, 363] width 223 height 24
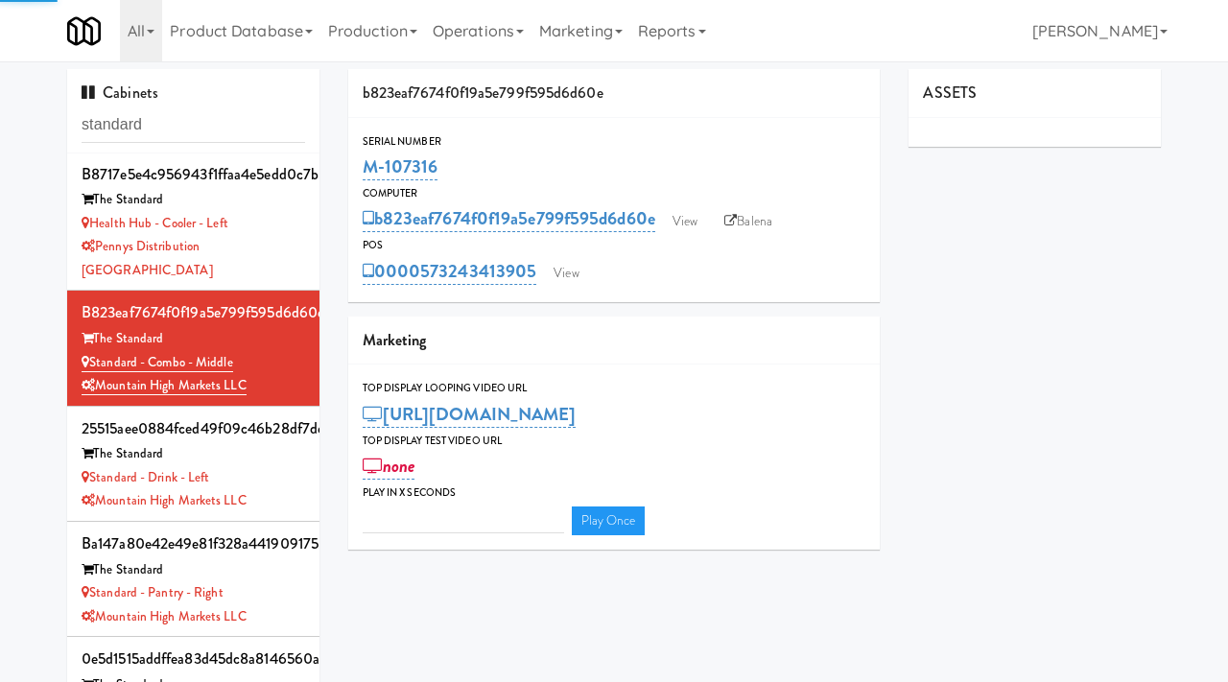
type input "3"
click at [679, 218] on link "View" at bounding box center [685, 221] width 44 height 29
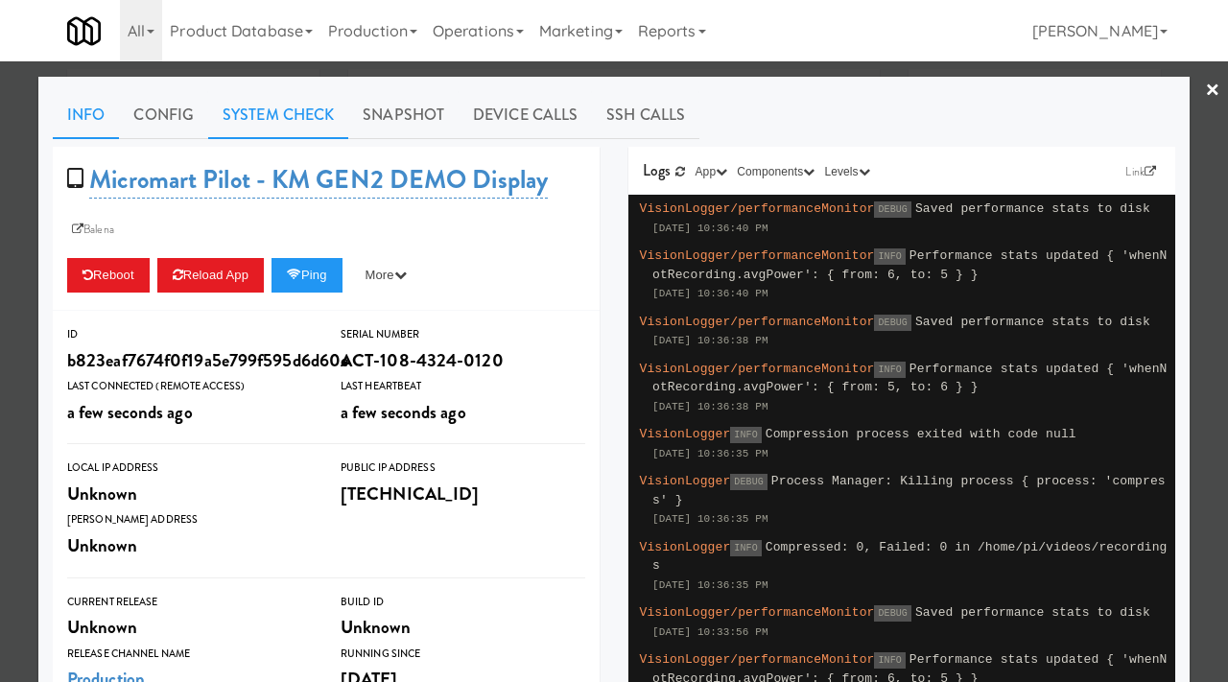
click at [300, 93] on link "System Check" at bounding box center [278, 115] width 140 height 48
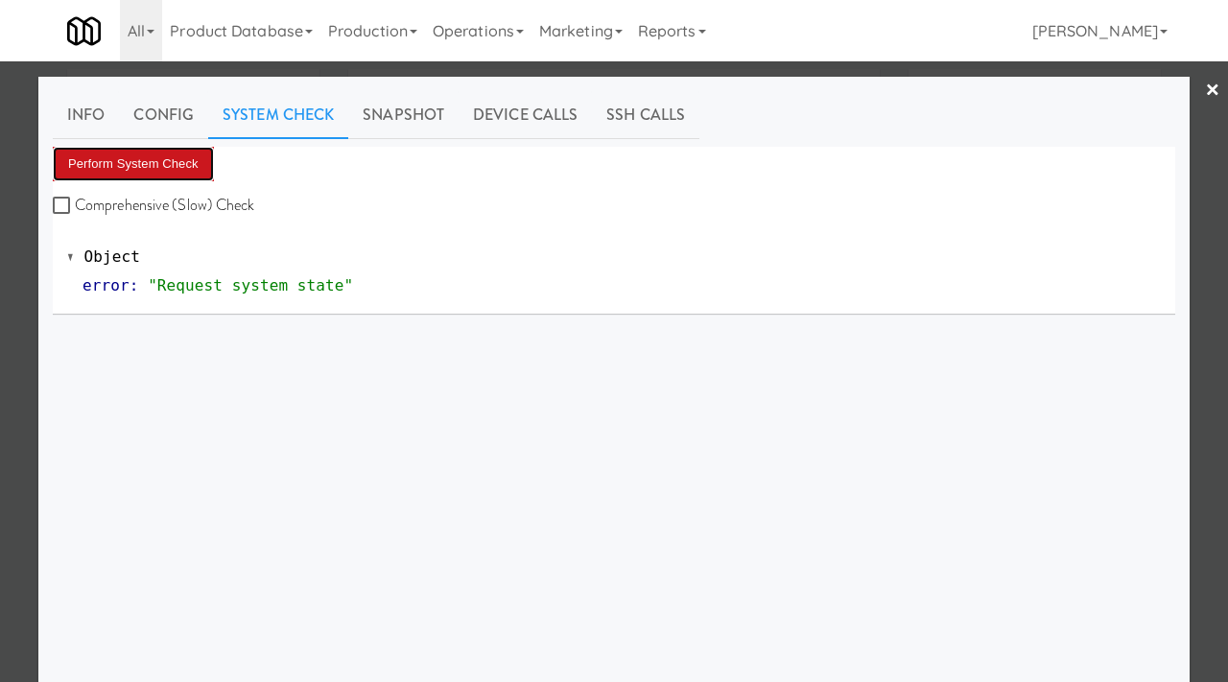
click at [125, 156] on button "Perform System Check" at bounding box center [133, 164] width 161 height 35
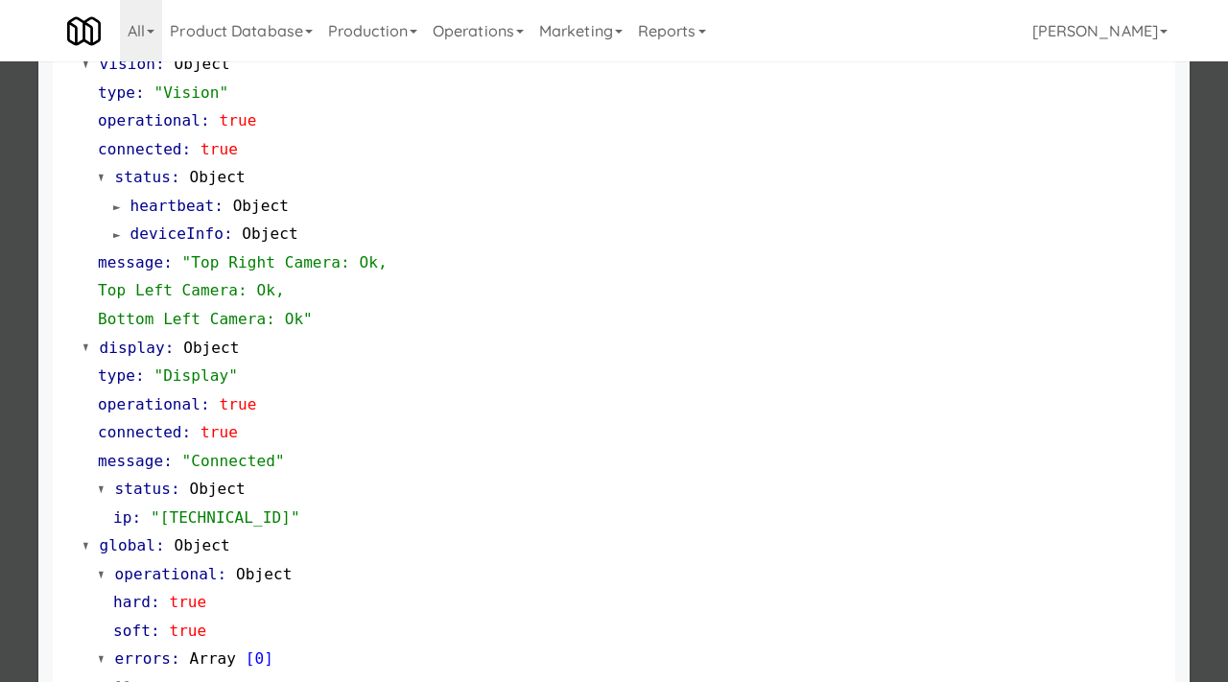
scroll to position [835, 0]
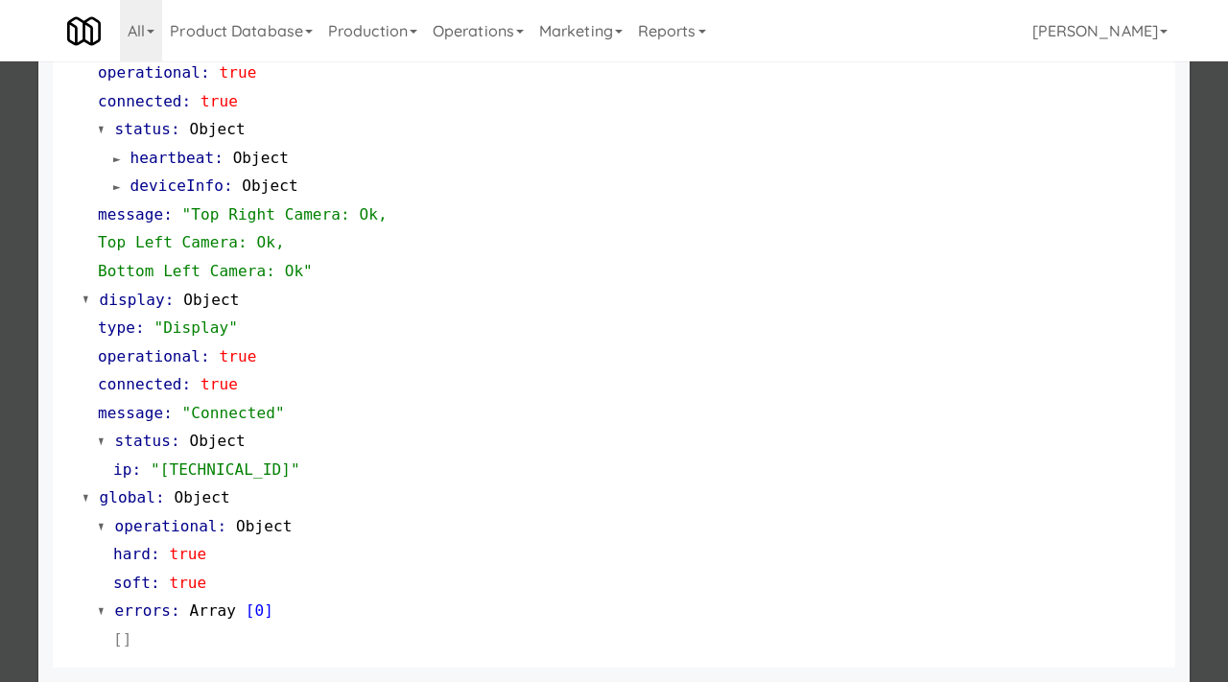
click at [0, 481] on div at bounding box center [614, 341] width 1228 height 682
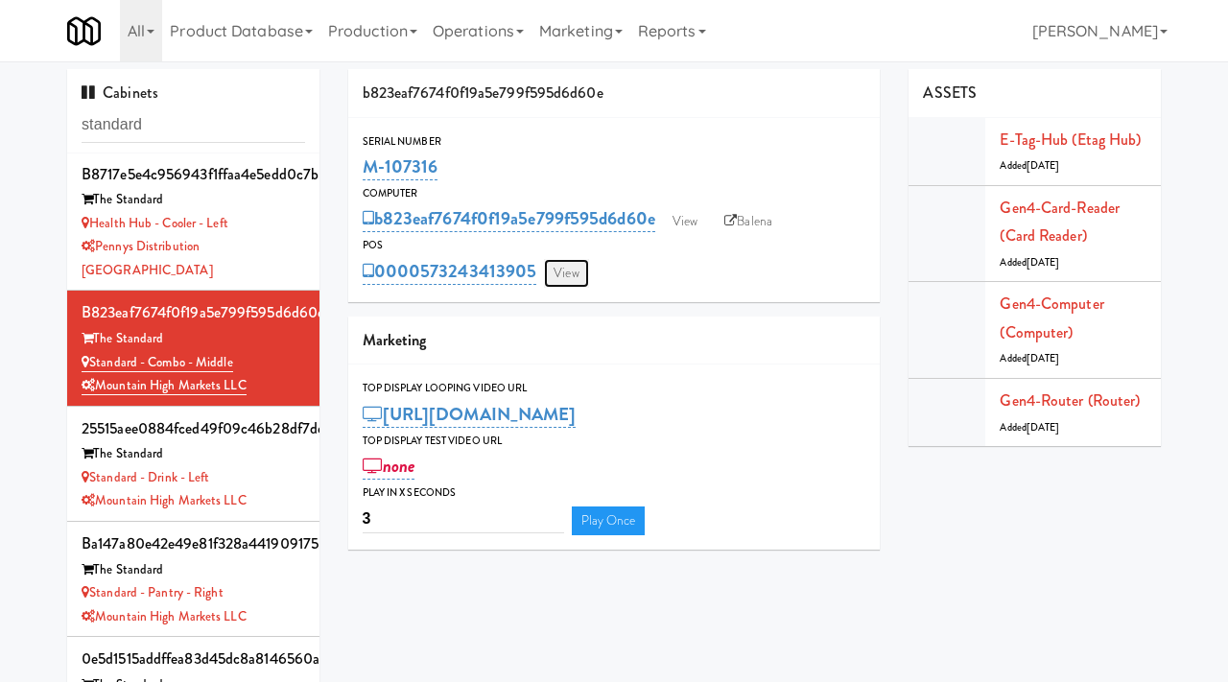
click at [571, 281] on link "View" at bounding box center [566, 273] width 44 height 29
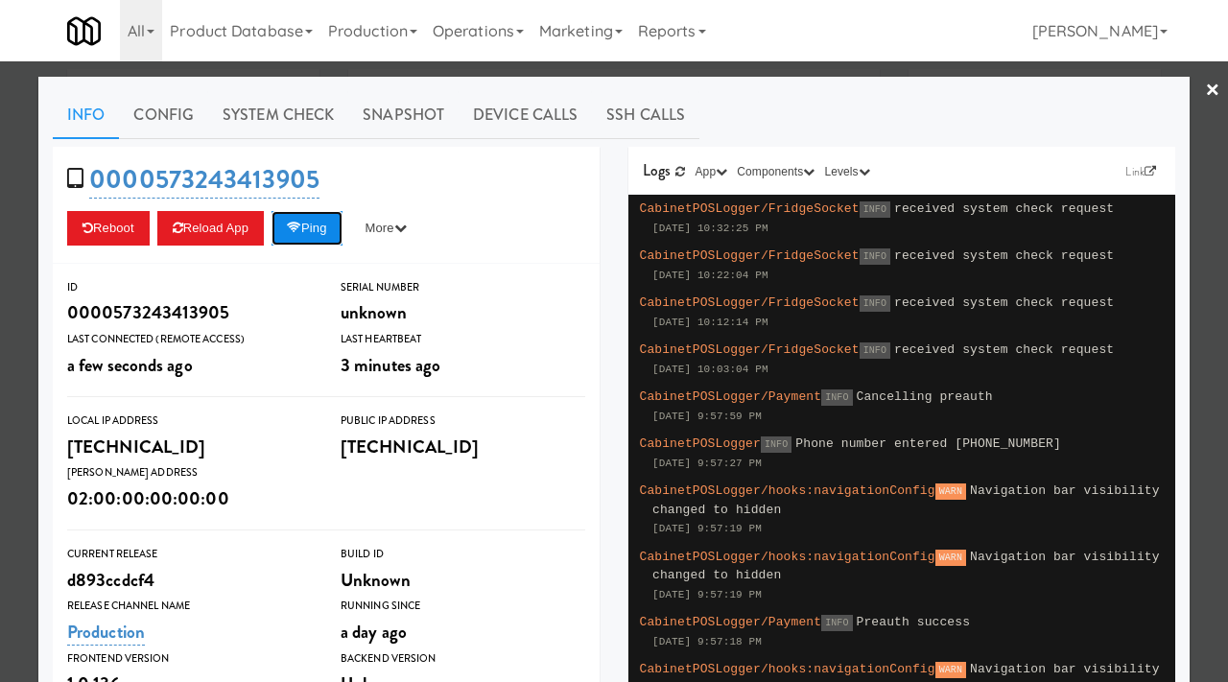
click at [314, 222] on button "Ping" at bounding box center [306, 228] width 71 height 35
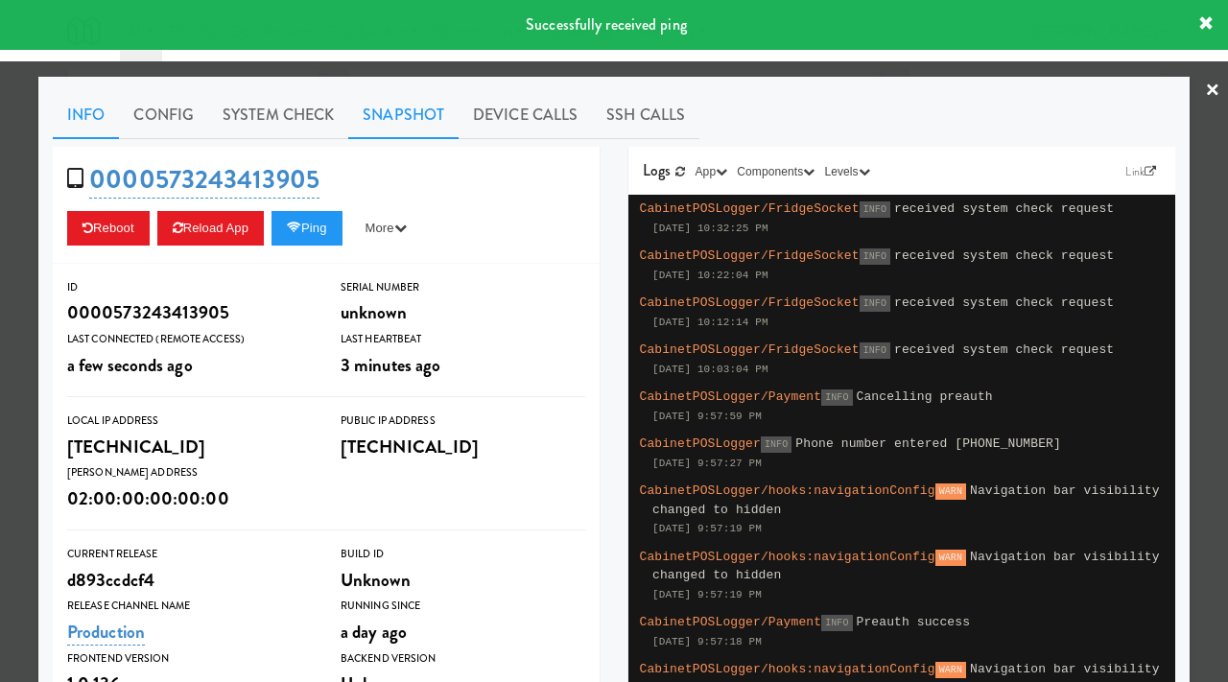
click at [411, 108] on link "Snapshot" at bounding box center [403, 115] width 110 height 48
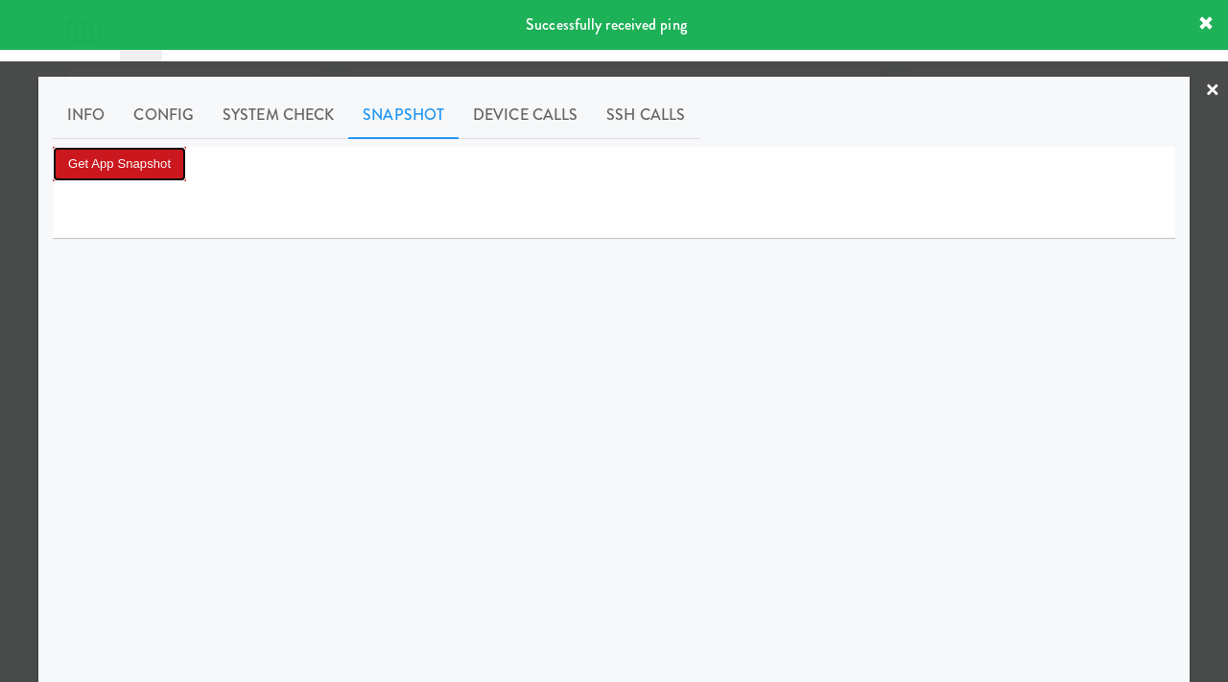
click at [142, 156] on button "Get App Snapshot" at bounding box center [119, 164] width 133 height 35
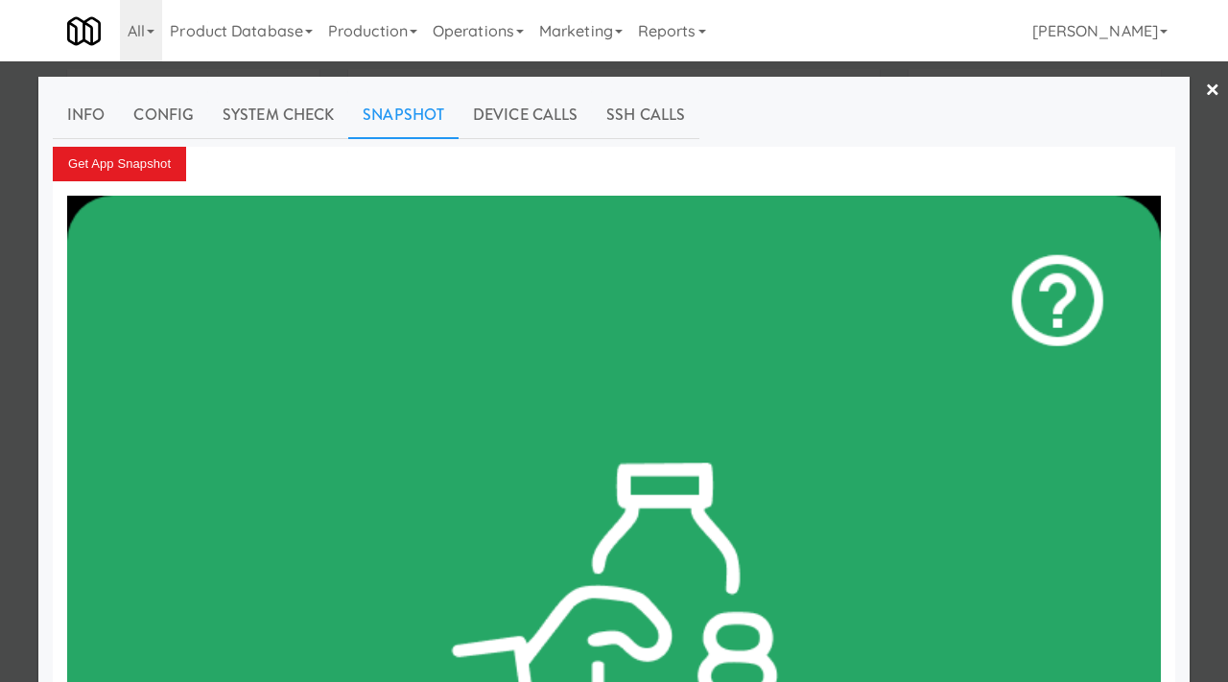
click at [0, 247] on div at bounding box center [614, 341] width 1228 height 682
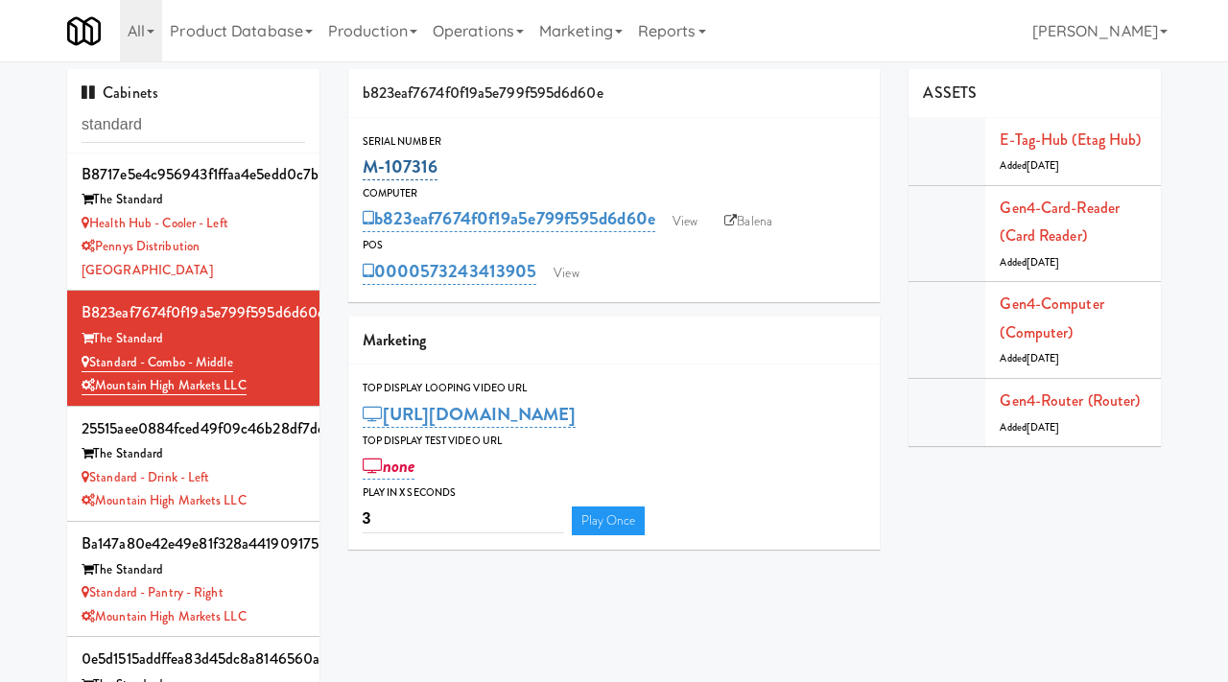
drag, startPoint x: 445, startPoint y: 167, endPoint x: 363, endPoint y: 165, distance: 82.5
click at [363, 165] on div "M-107316" at bounding box center [615, 167] width 504 height 33
copy link "M-107316"
click at [563, 276] on link "View" at bounding box center [566, 273] width 44 height 29
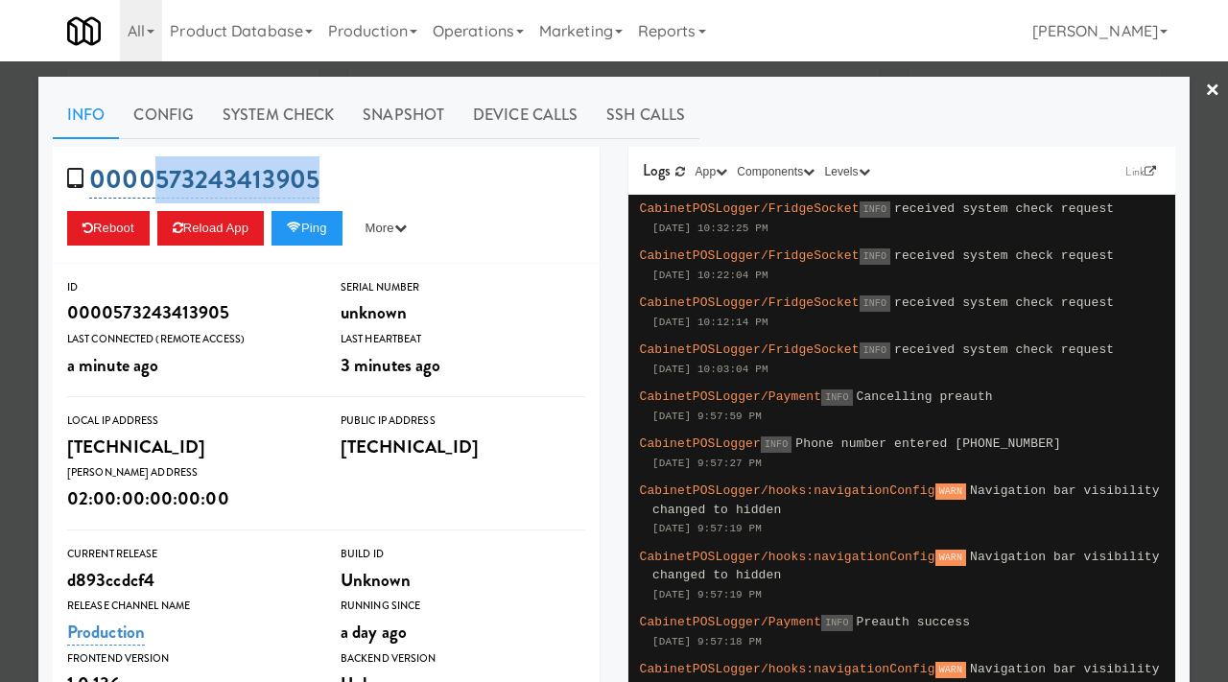
drag, startPoint x: 329, startPoint y: 176, endPoint x: 155, endPoint y: 177, distance: 173.6
click at [155, 177] on div "0000573243413905 Reboot Reload App Ping More Ping Server Restart Server Force R…" at bounding box center [326, 205] width 547 height 117
copy link "573243413905"
click at [0, 226] on div at bounding box center [614, 341] width 1228 height 682
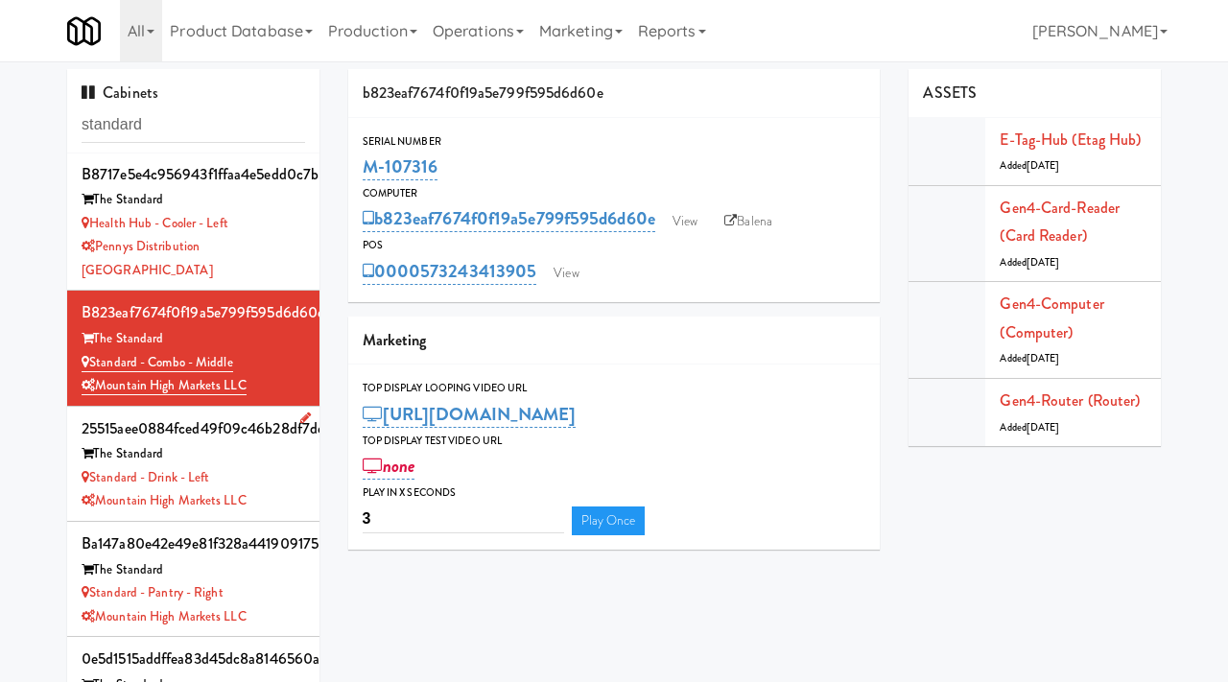
click at [288, 466] on div "Standard - Drink - Left" at bounding box center [193, 478] width 223 height 24
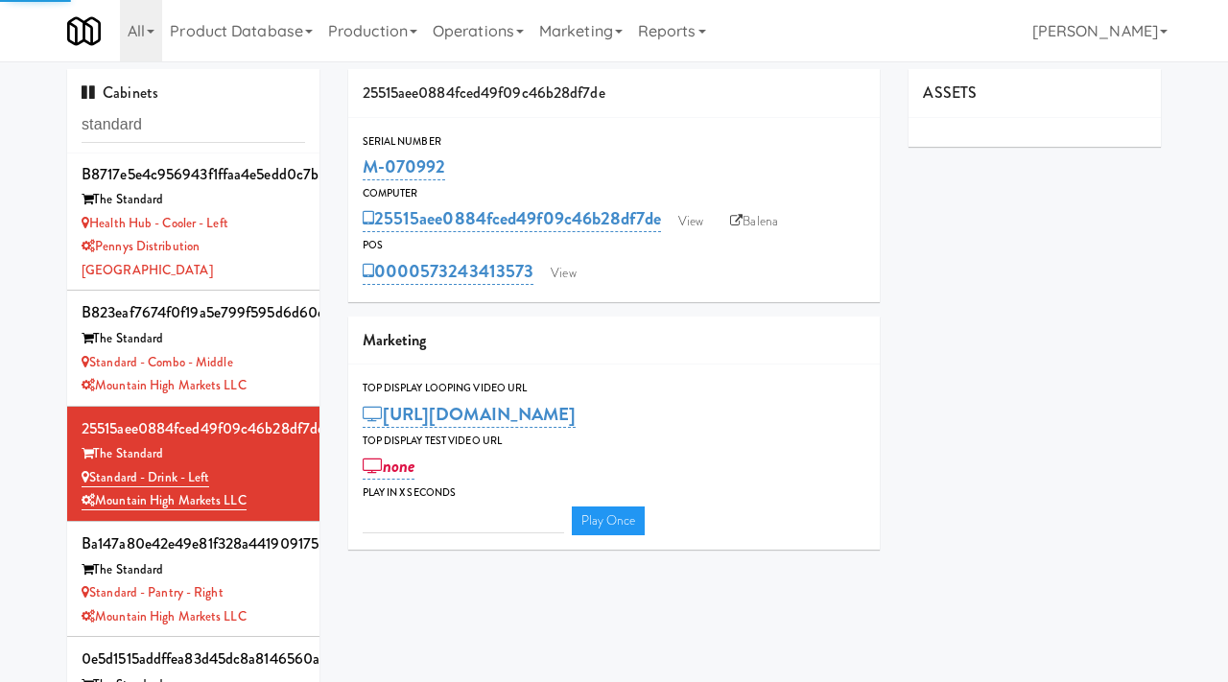
type input "3"
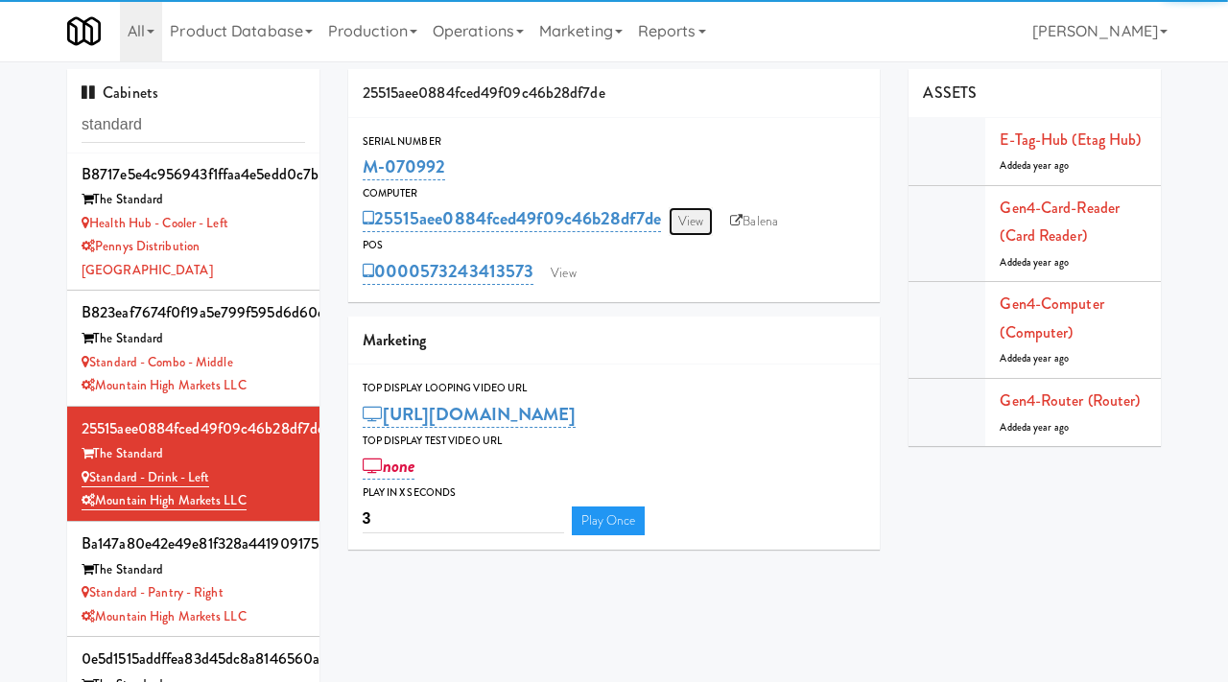
click at [688, 212] on link "View" at bounding box center [691, 221] width 44 height 29
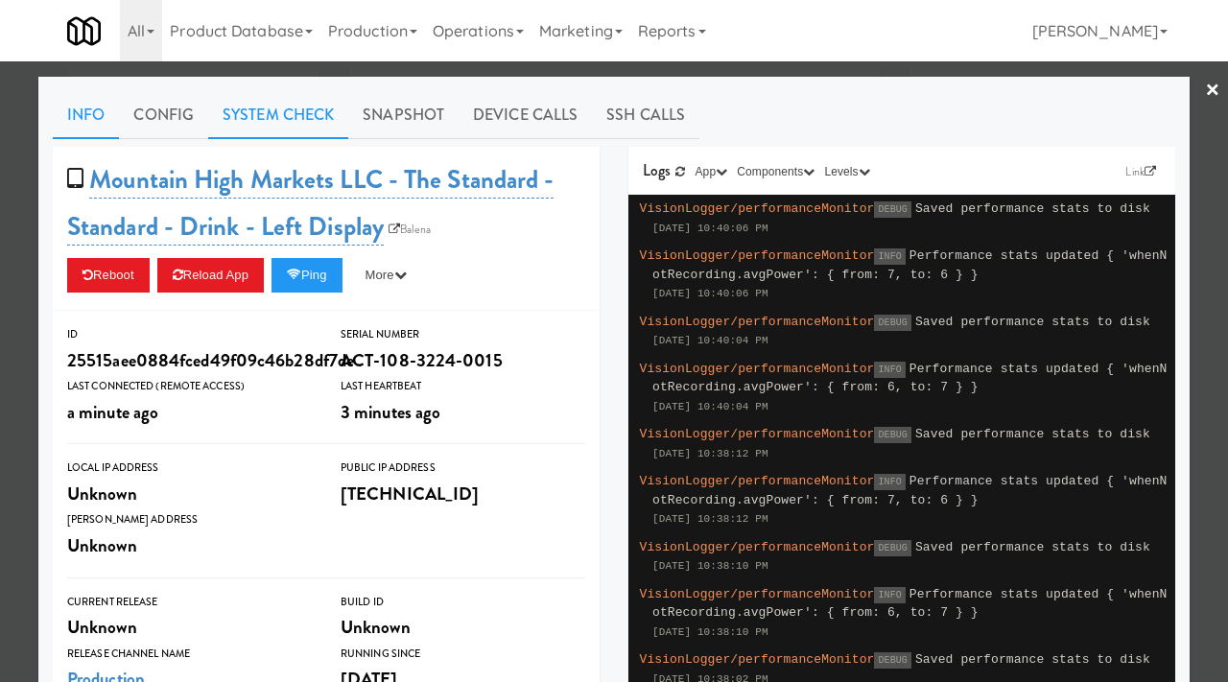
click at [293, 115] on link "System Check" at bounding box center [278, 115] width 140 height 48
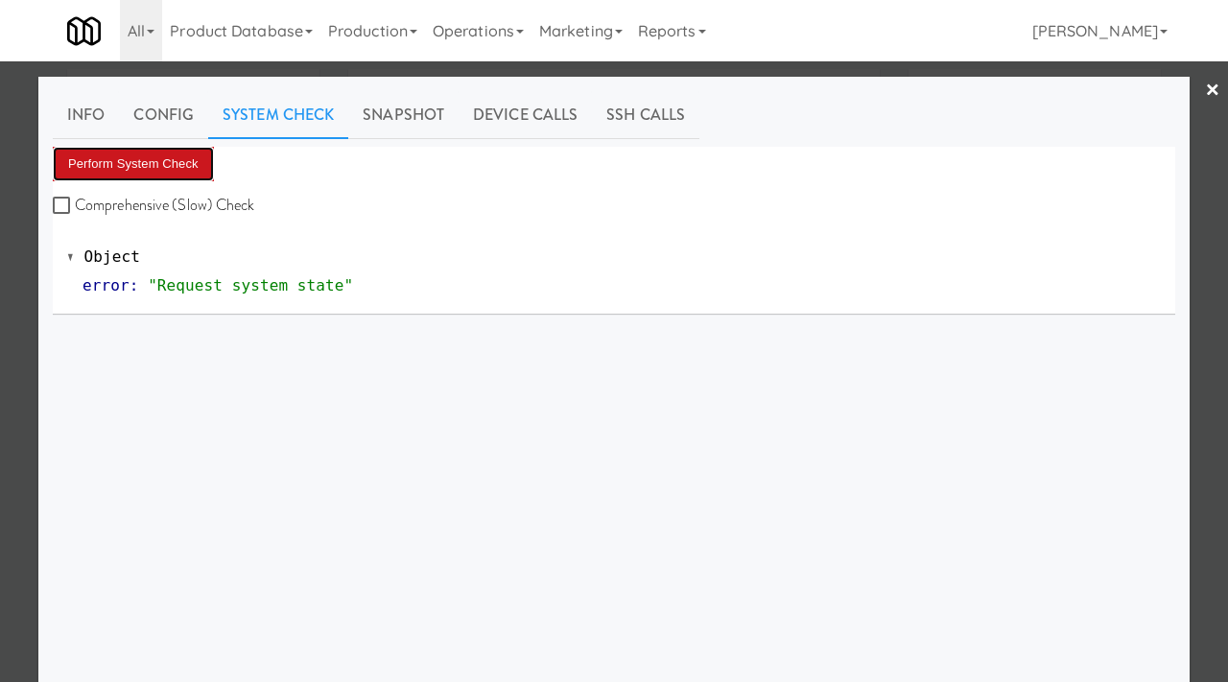
click at [164, 166] on button "Perform System Check" at bounding box center [133, 164] width 161 height 35
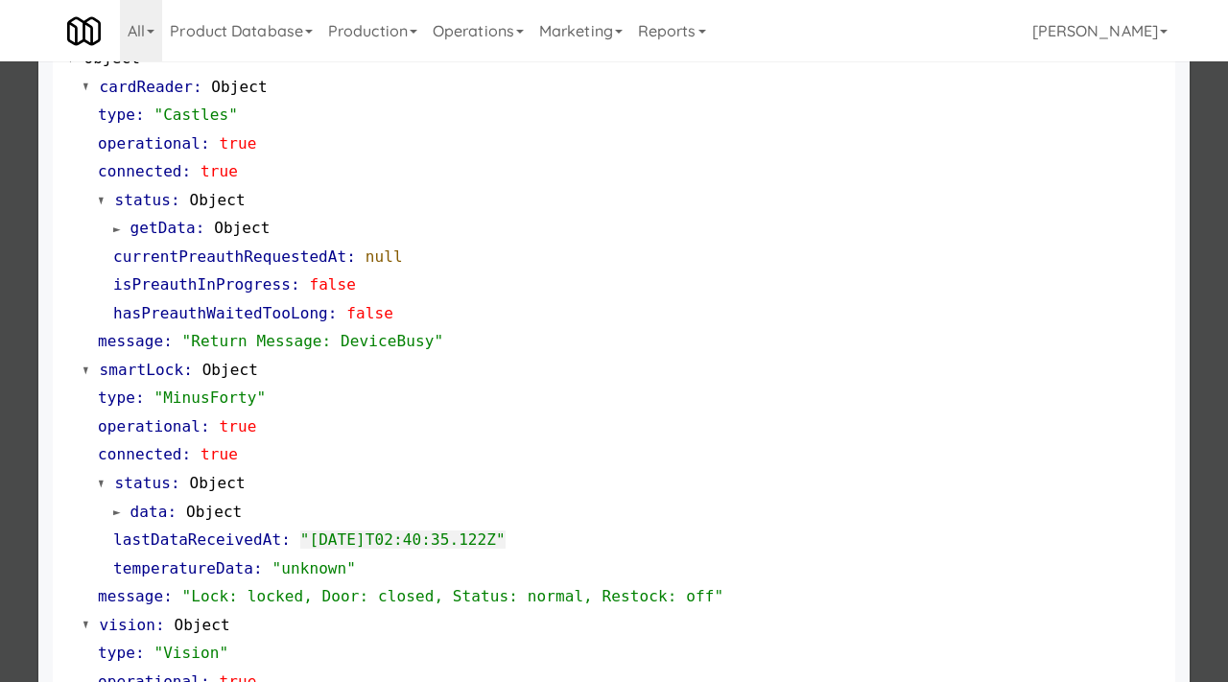
scroll to position [204, 0]
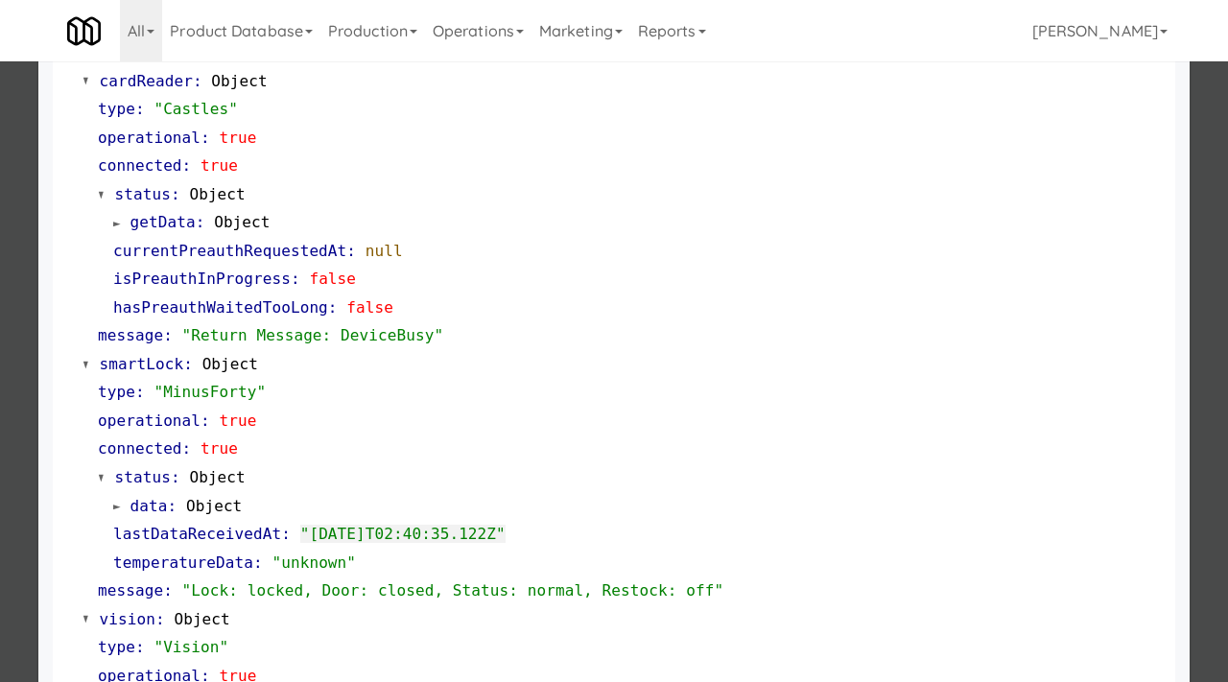
click at [0, 391] on div at bounding box center [614, 341] width 1228 height 682
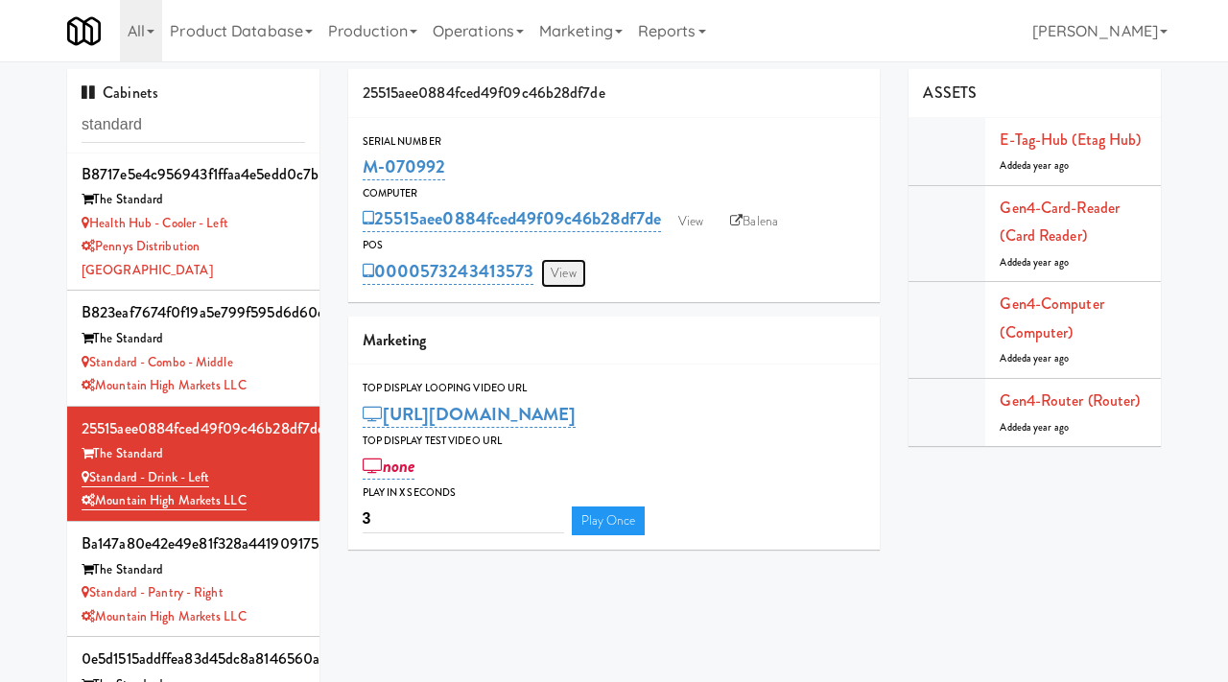
click at [574, 273] on link "View" at bounding box center [563, 273] width 44 height 29
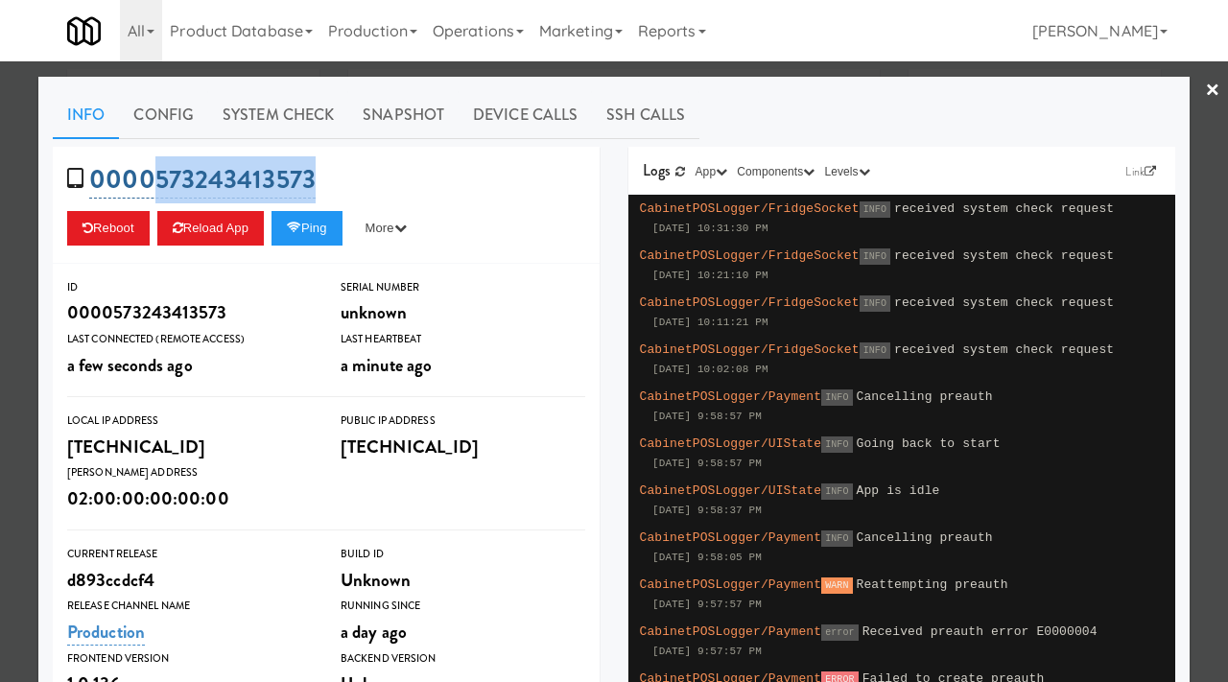
drag, startPoint x: 340, startPoint y: 171, endPoint x: 153, endPoint y: 176, distance: 187.1
click at [153, 176] on div "0000573243413573 Reboot Reload App Ping More Ping Server Restart Server Force R…" at bounding box center [326, 205] width 547 height 117
copy link "573243413573"
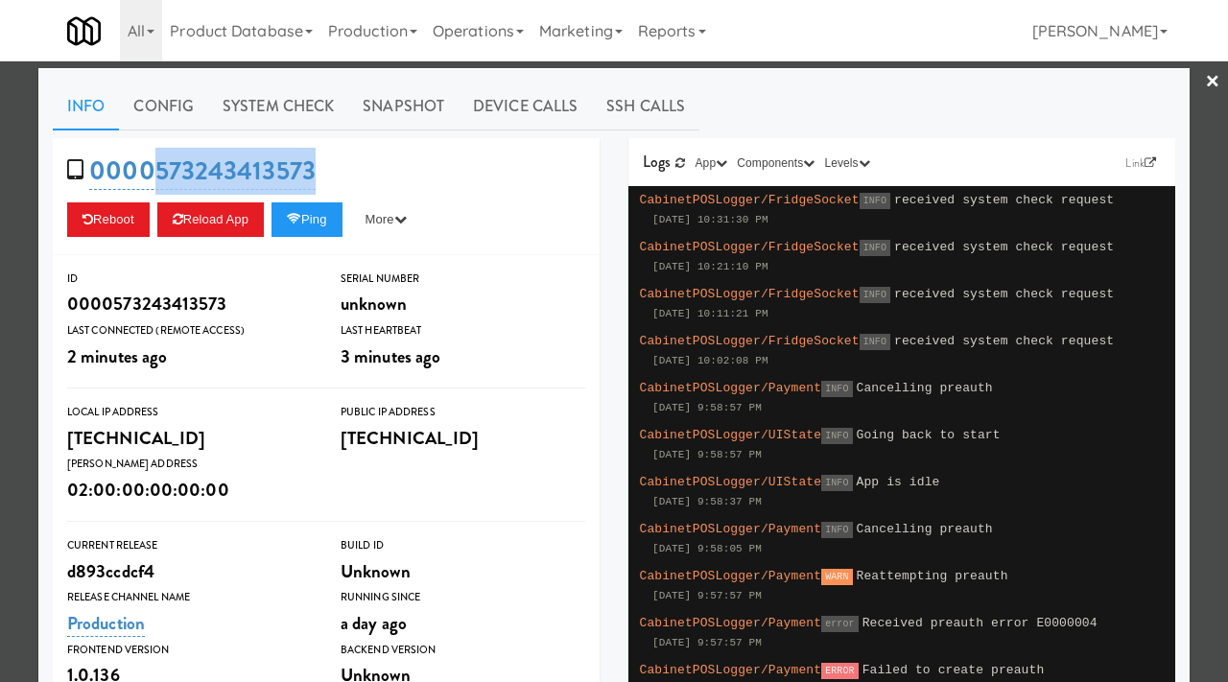
scroll to position [1, 0]
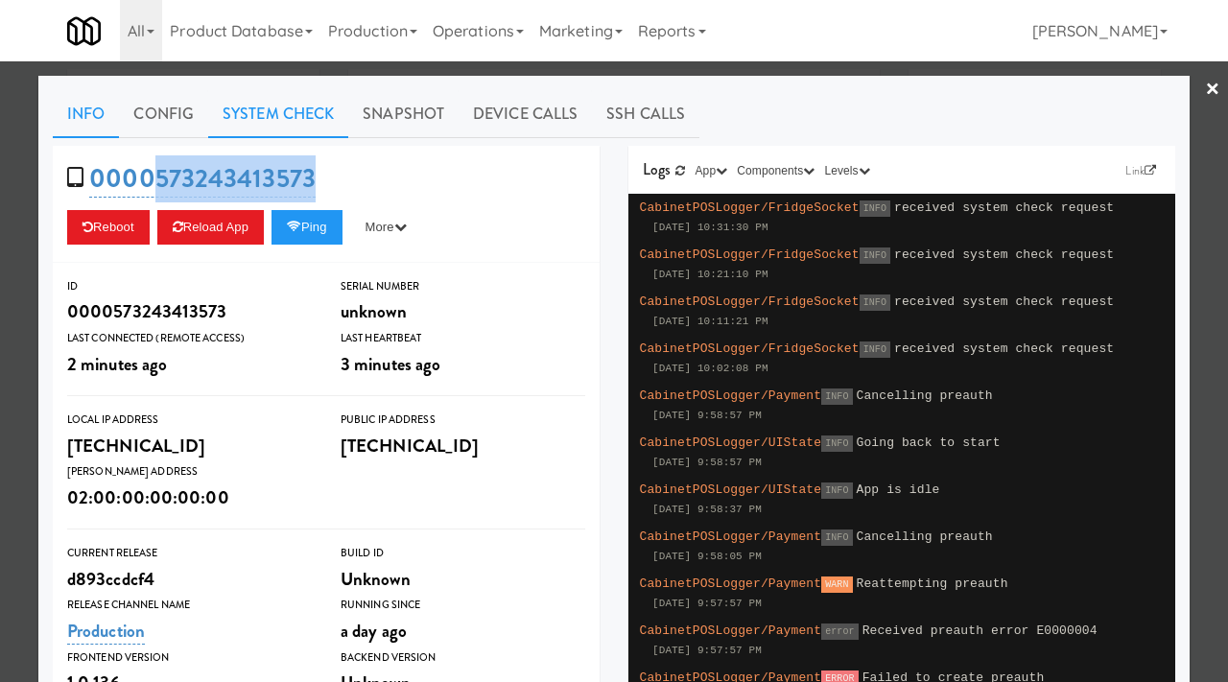
click at [285, 100] on link "System Check" at bounding box center [278, 114] width 140 height 48
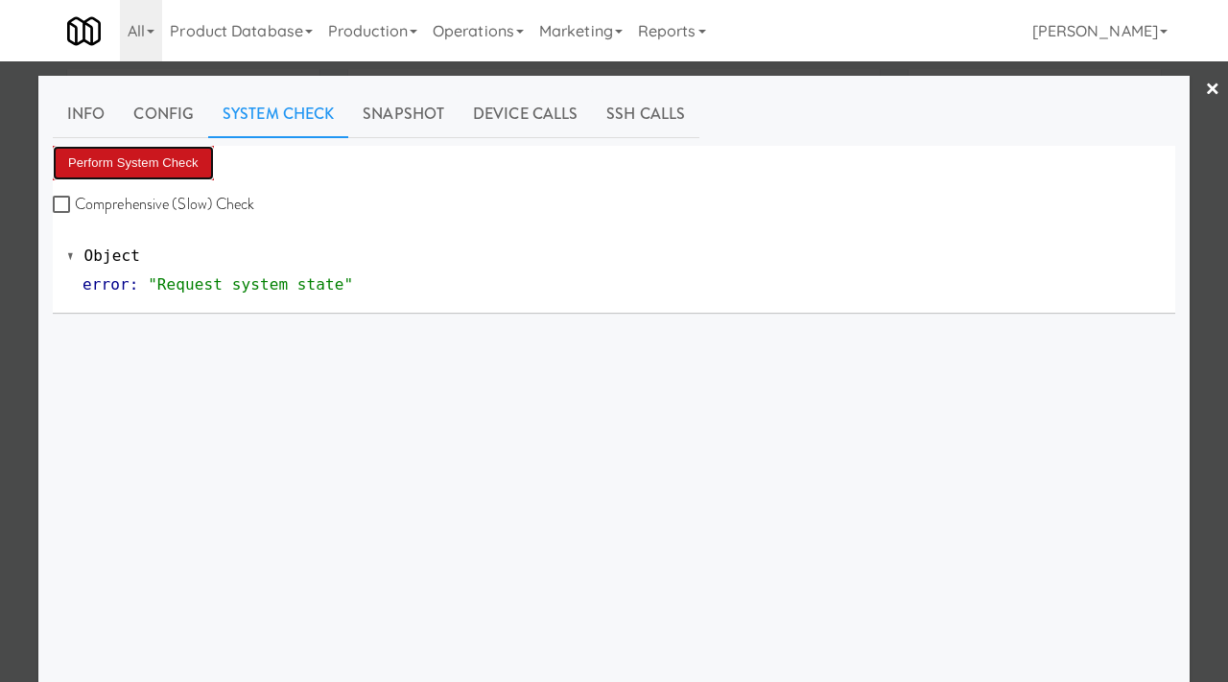
click at [142, 162] on button "Perform System Check" at bounding box center [133, 163] width 161 height 35
click at [7, 275] on div at bounding box center [614, 341] width 1228 height 682
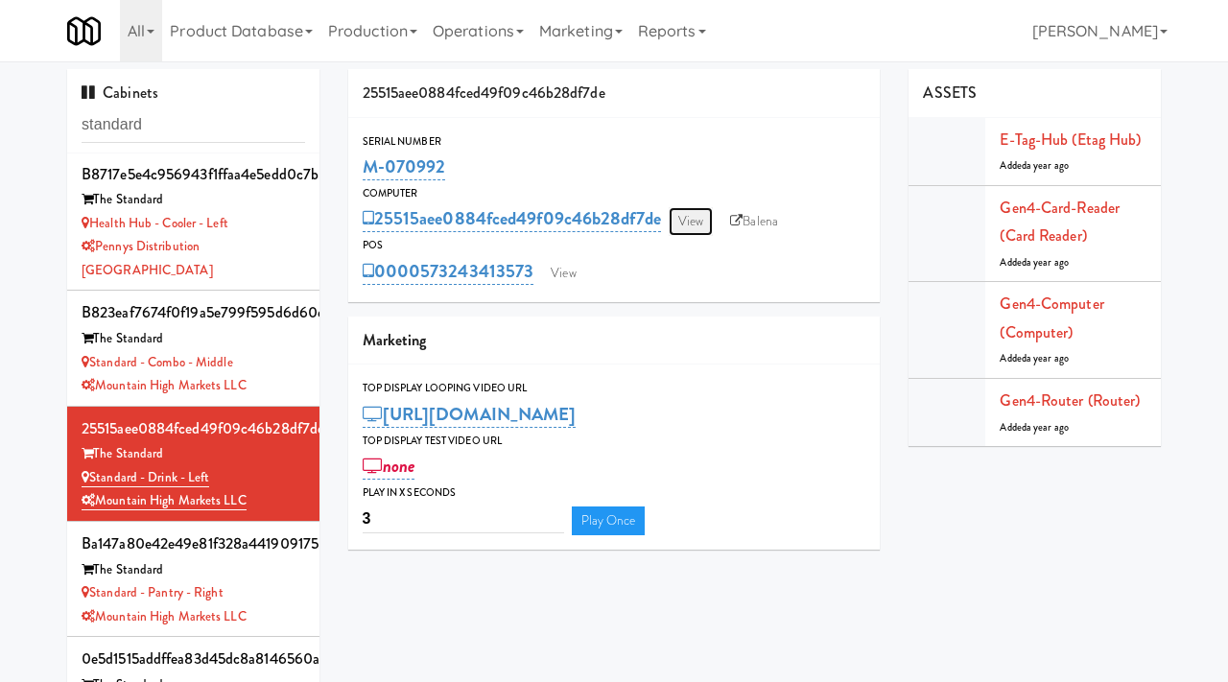
click at [692, 220] on link "View" at bounding box center [691, 221] width 44 height 29
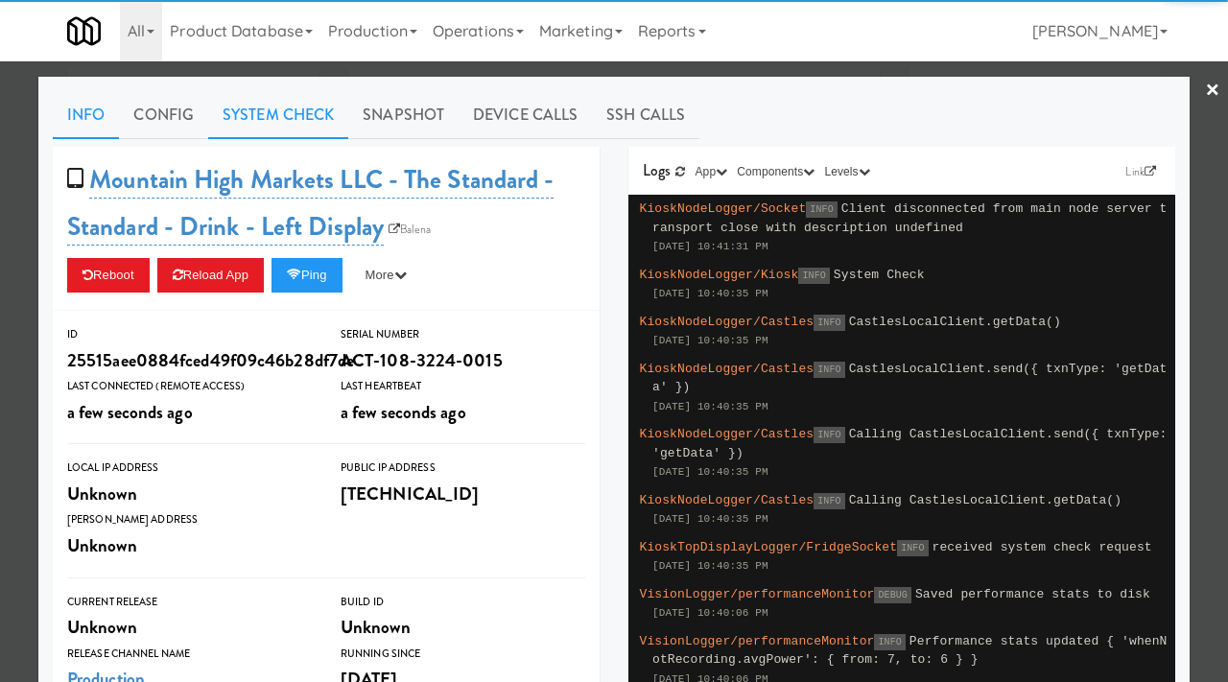
click at [246, 116] on link "System Check" at bounding box center [278, 115] width 140 height 48
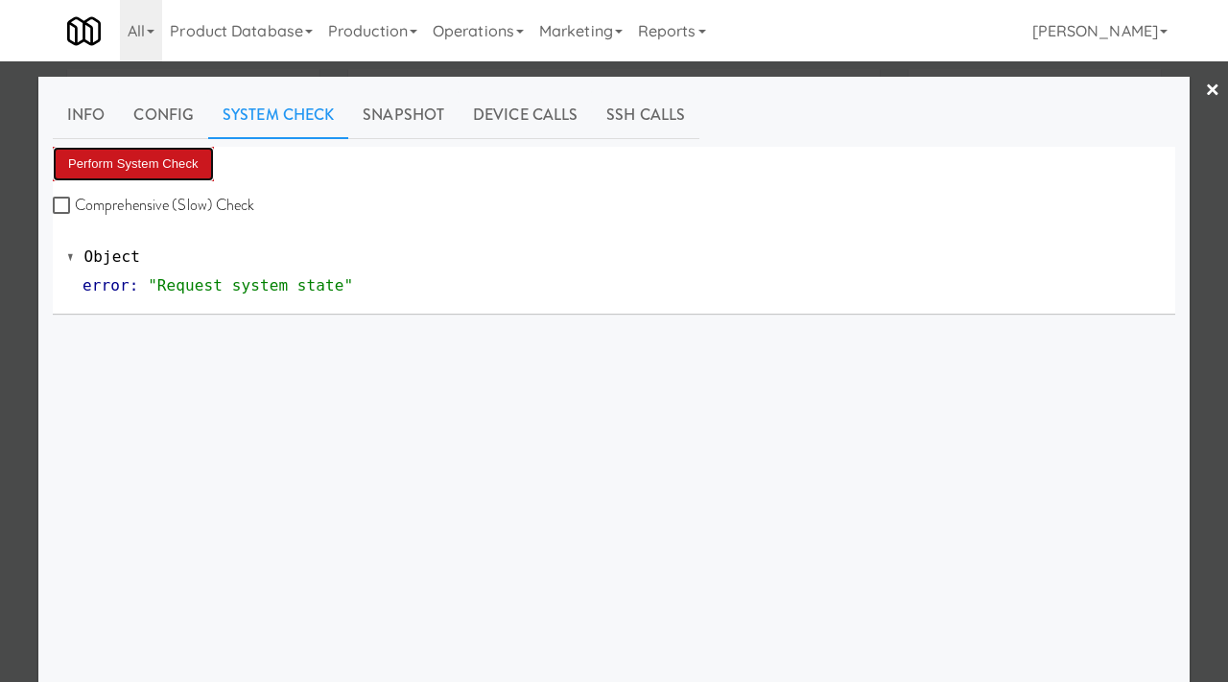
click at [159, 160] on button "Perform System Check" at bounding box center [133, 164] width 161 height 35
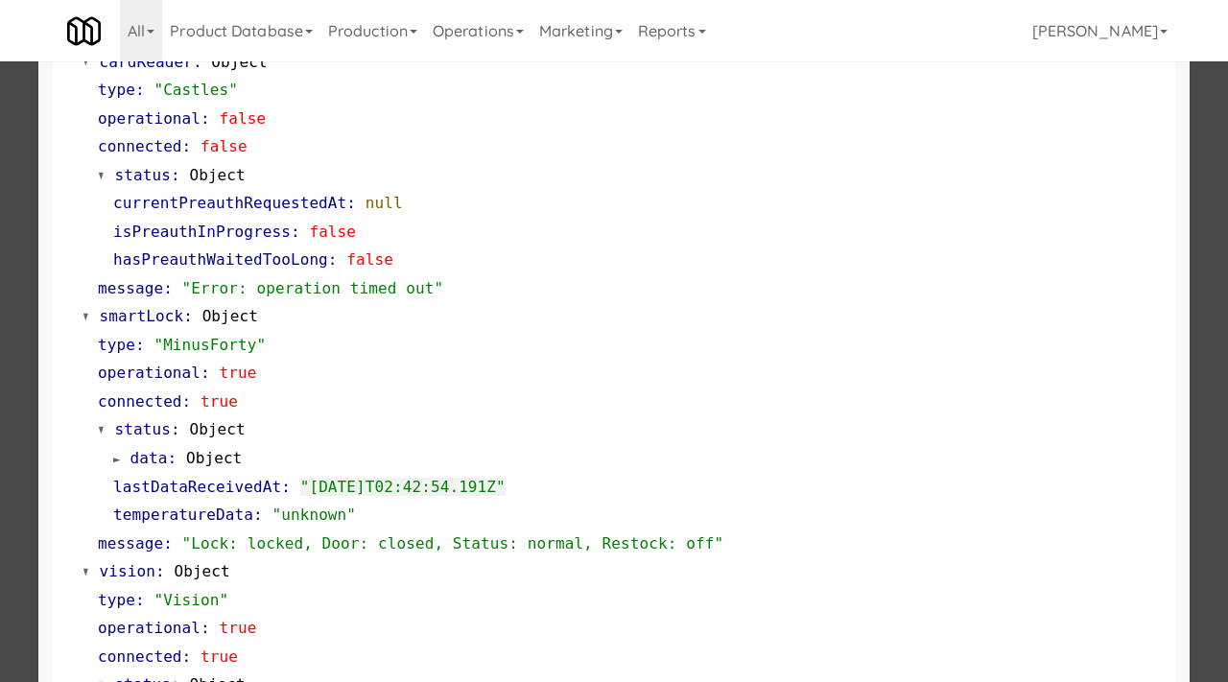
scroll to position [229, 0]
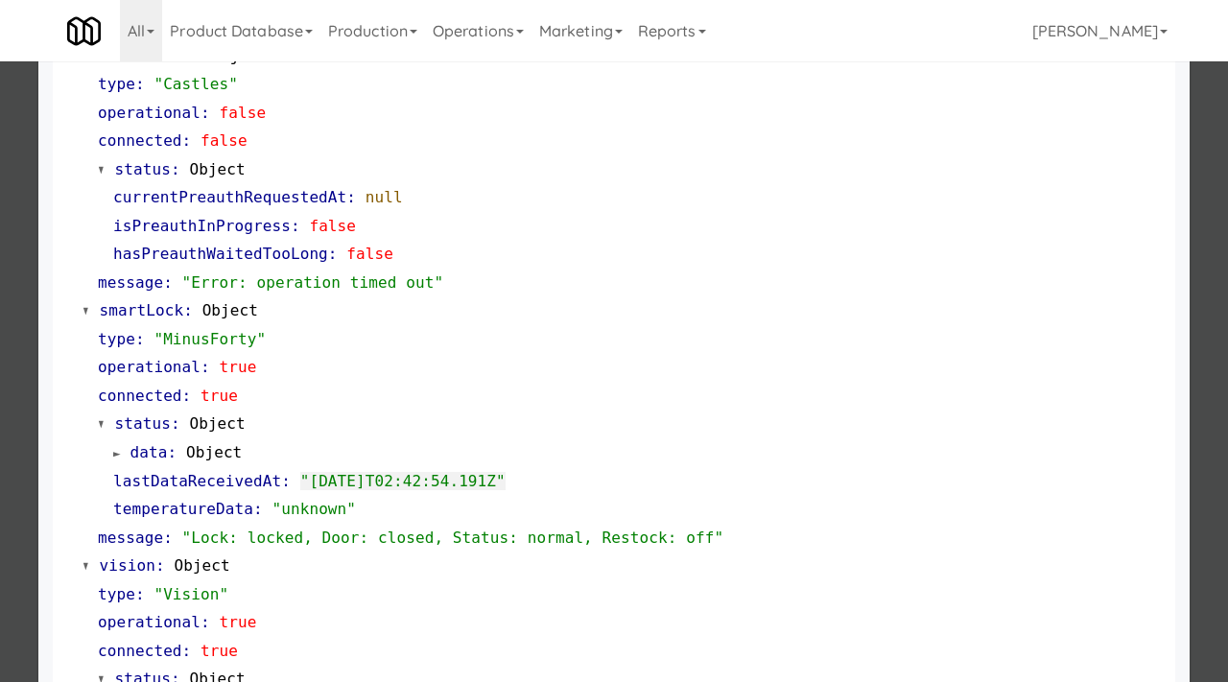
click at [0, 281] on div at bounding box center [614, 341] width 1228 height 682
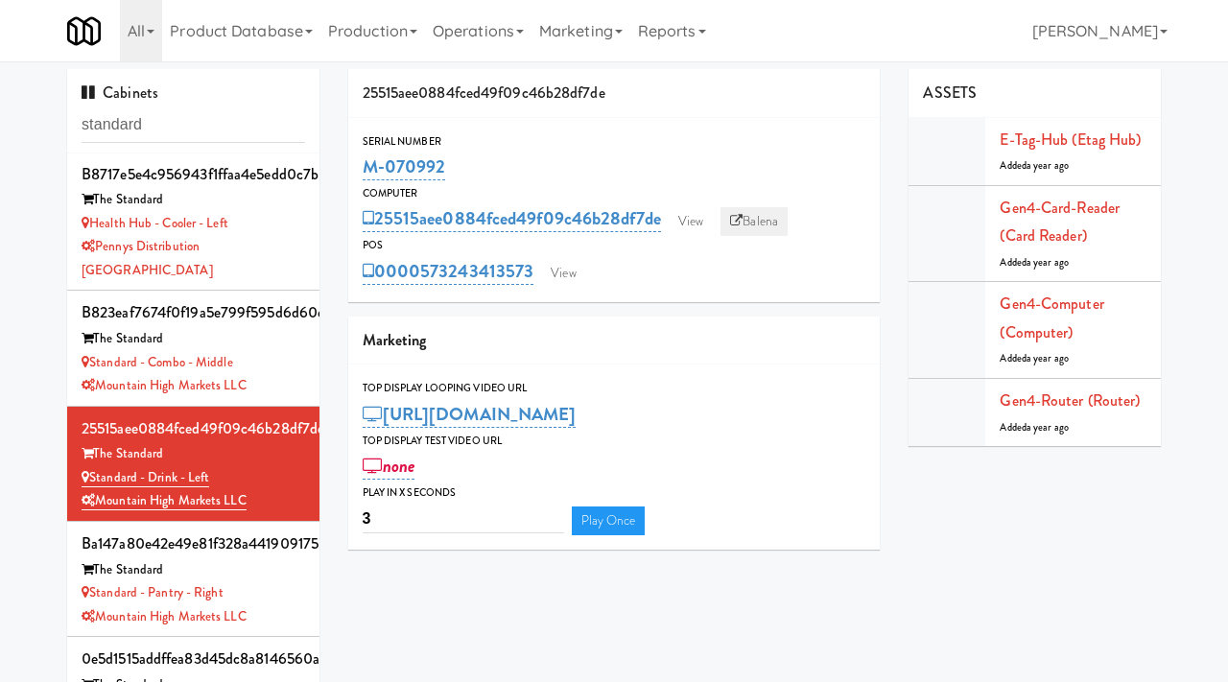
click at [752, 220] on link "Balena" at bounding box center [753, 221] width 67 height 29
click at [692, 223] on link "View" at bounding box center [691, 221] width 44 height 29
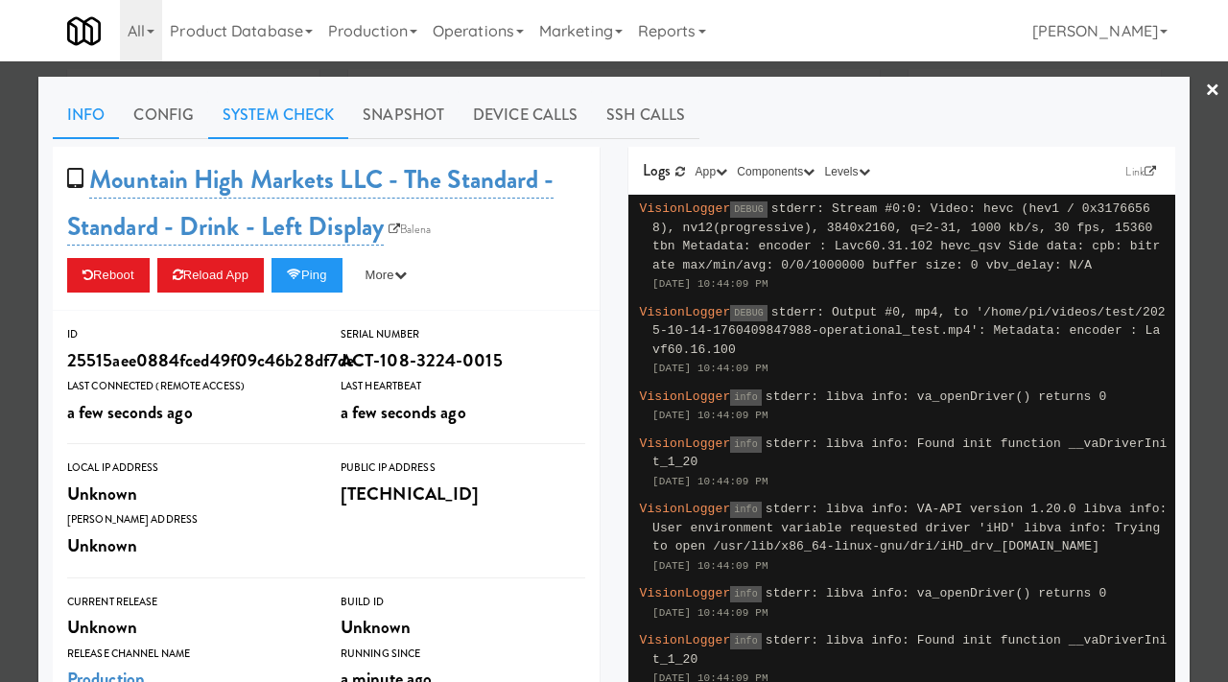
click at [259, 120] on link "System Check" at bounding box center [278, 115] width 140 height 48
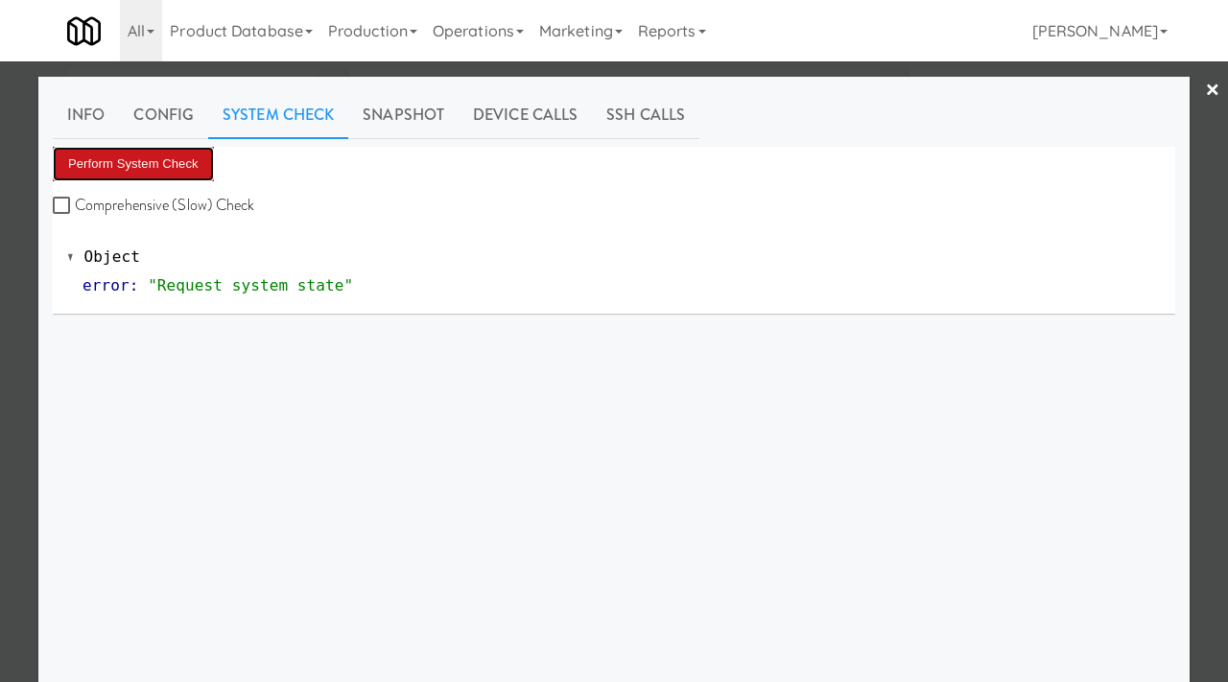
click at [152, 161] on button "Perform System Check" at bounding box center [133, 164] width 161 height 35
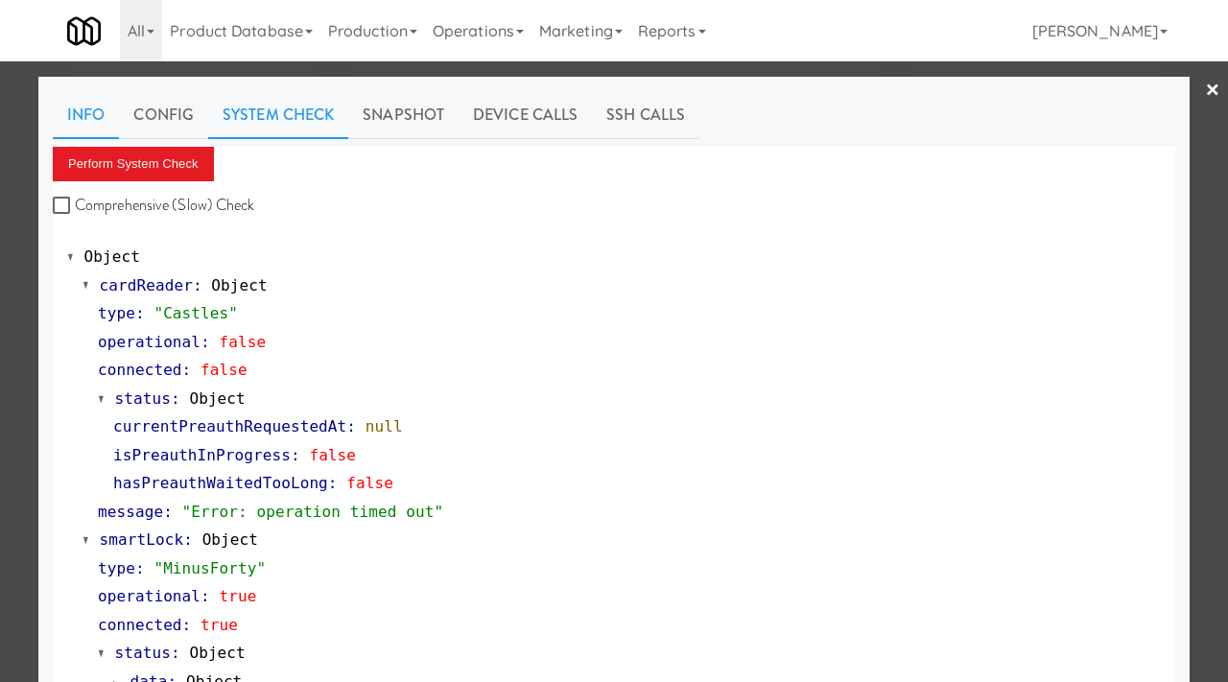
click at [53, 118] on link "Info" at bounding box center [86, 115] width 66 height 48
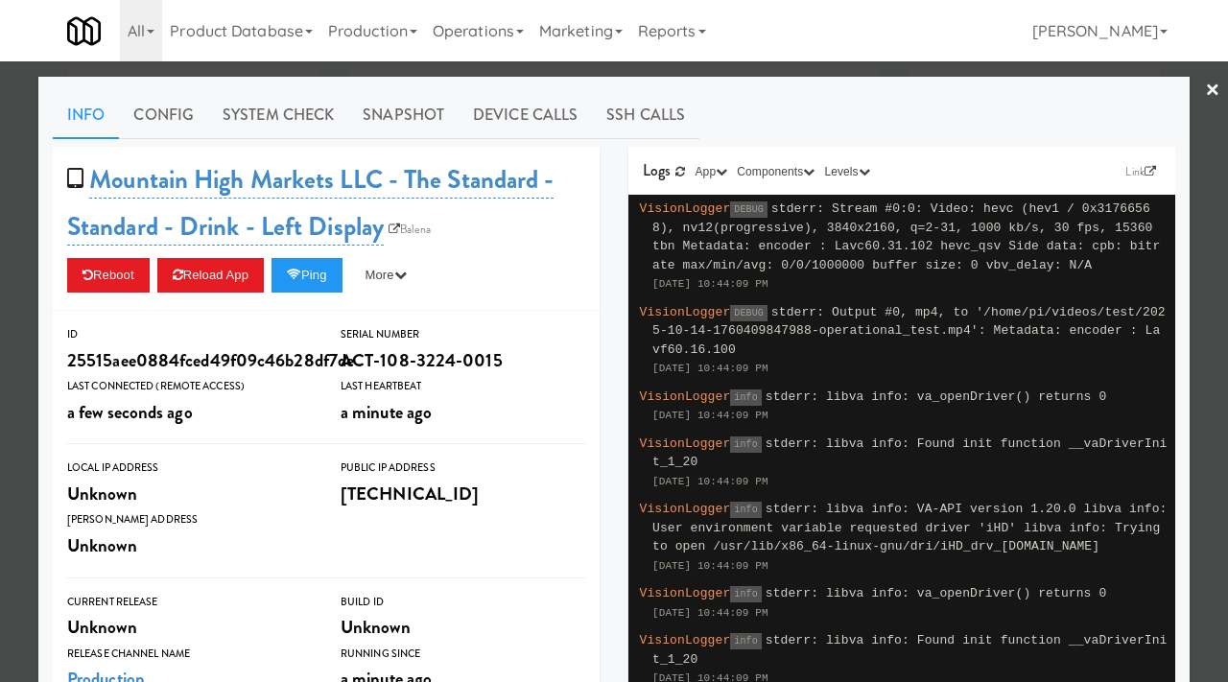
click at [0, 306] on div at bounding box center [614, 341] width 1228 height 682
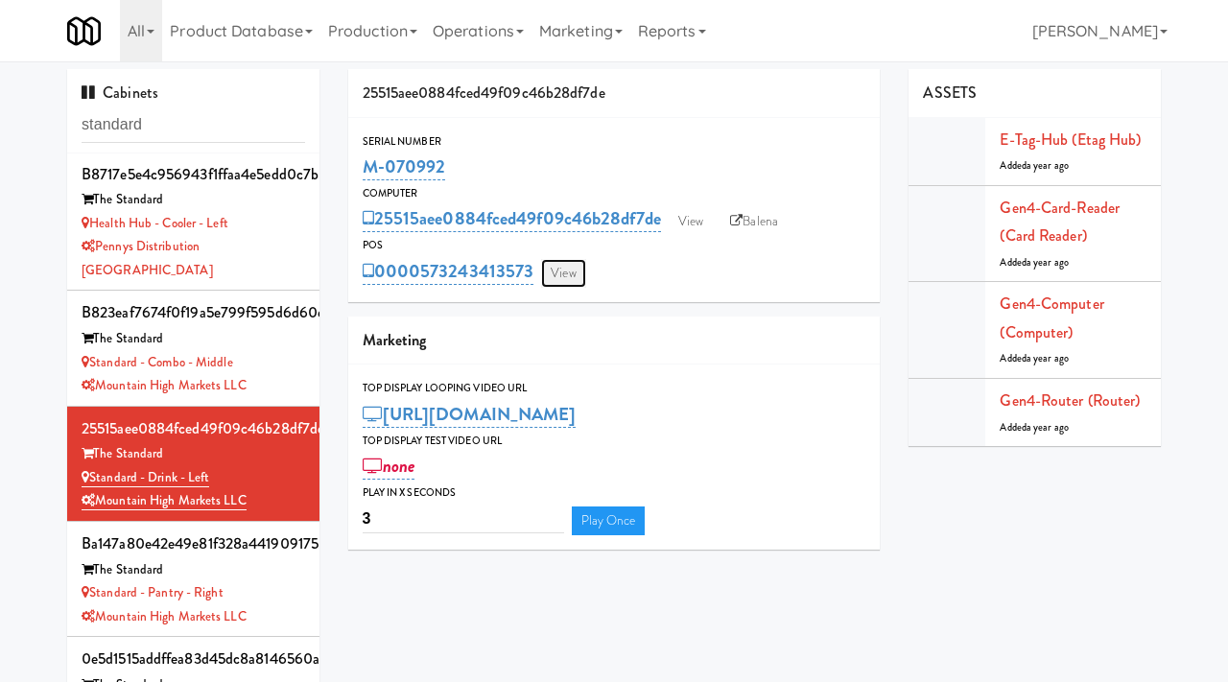
click at [562, 269] on link "View" at bounding box center [563, 273] width 44 height 29
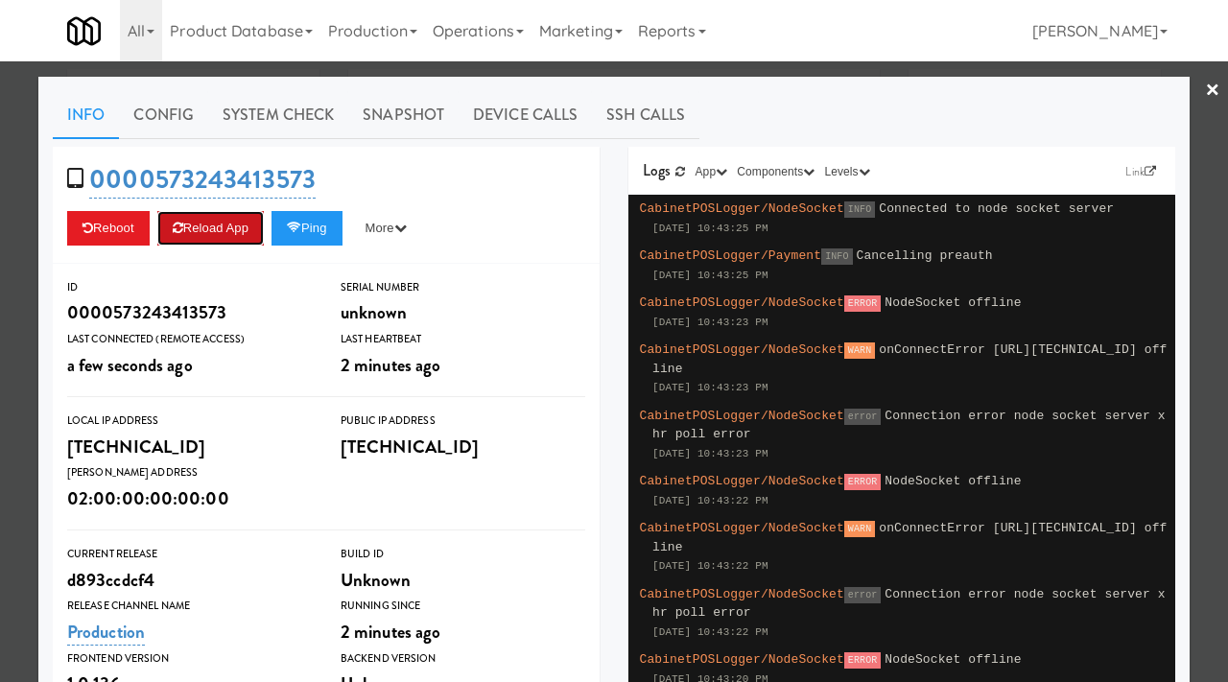
click at [213, 220] on button "Reload App" at bounding box center [210, 228] width 106 height 35
click at [328, 228] on button "Ping" at bounding box center [306, 228] width 71 height 35
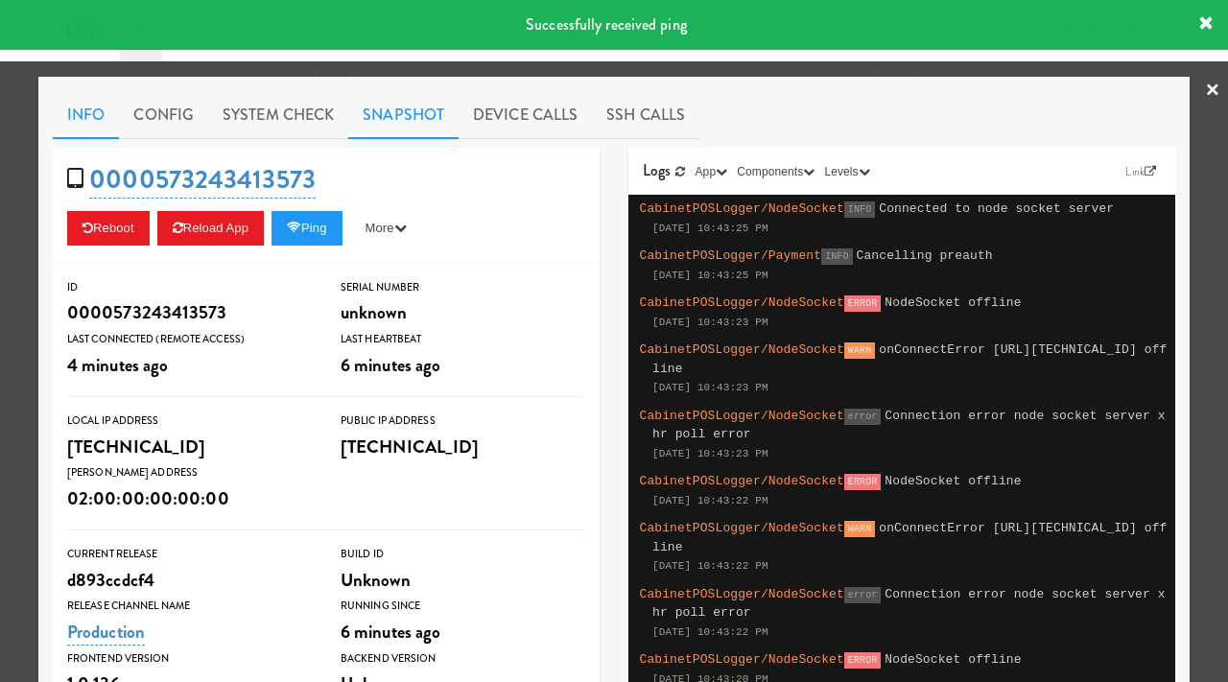
click at [379, 118] on link "Snapshot" at bounding box center [403, 115] width 110 height 48
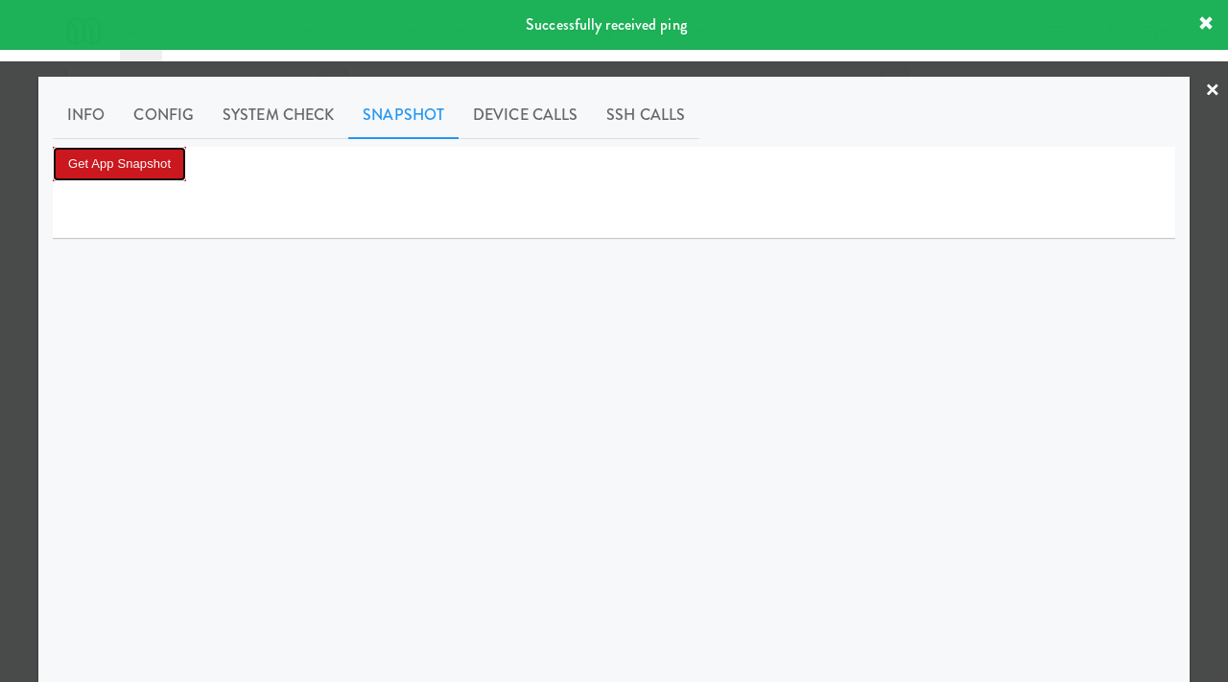
click at [149, 164] on button "Get App Snapshot" at bounding box center [119, 164] width 133 height 35
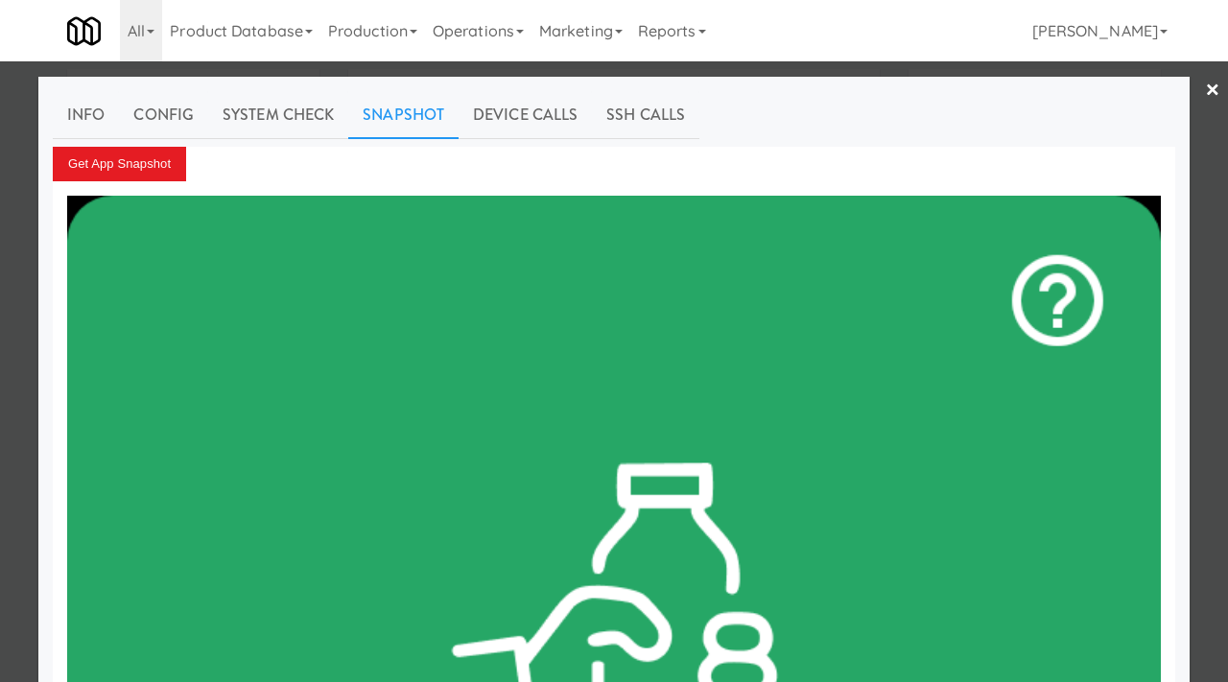
click at [37, 273] on div at bounding box center [614, 341] width 1228 height 682
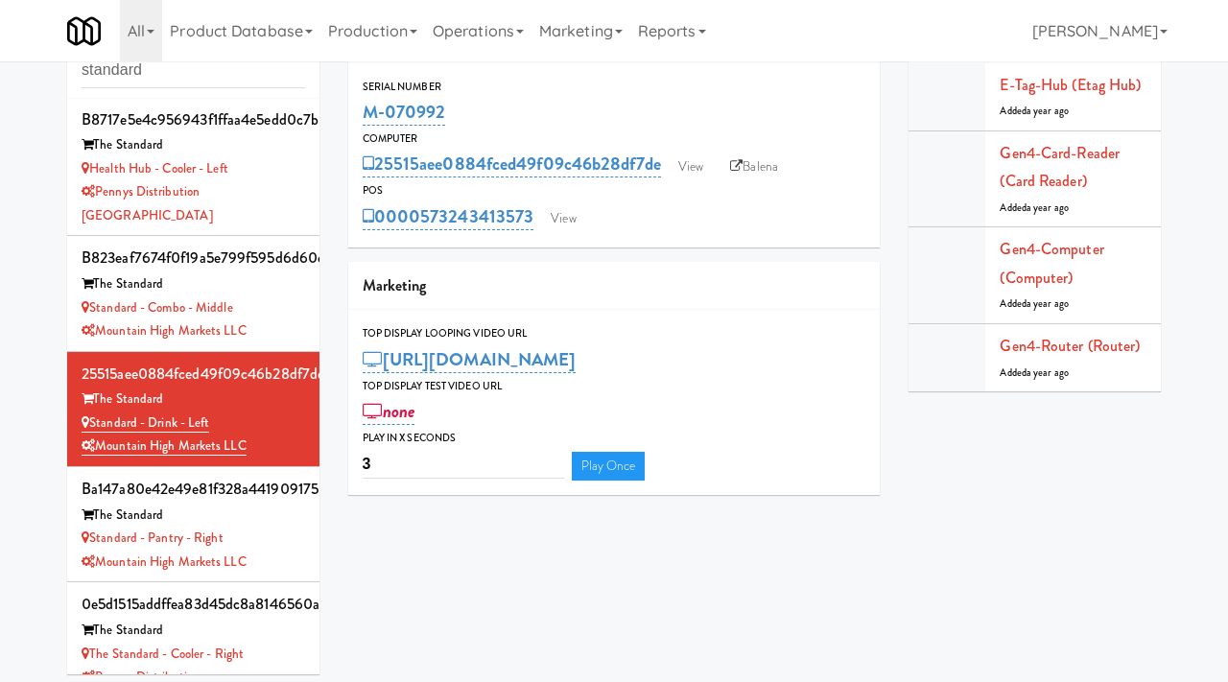
scroll to position [61, 0]
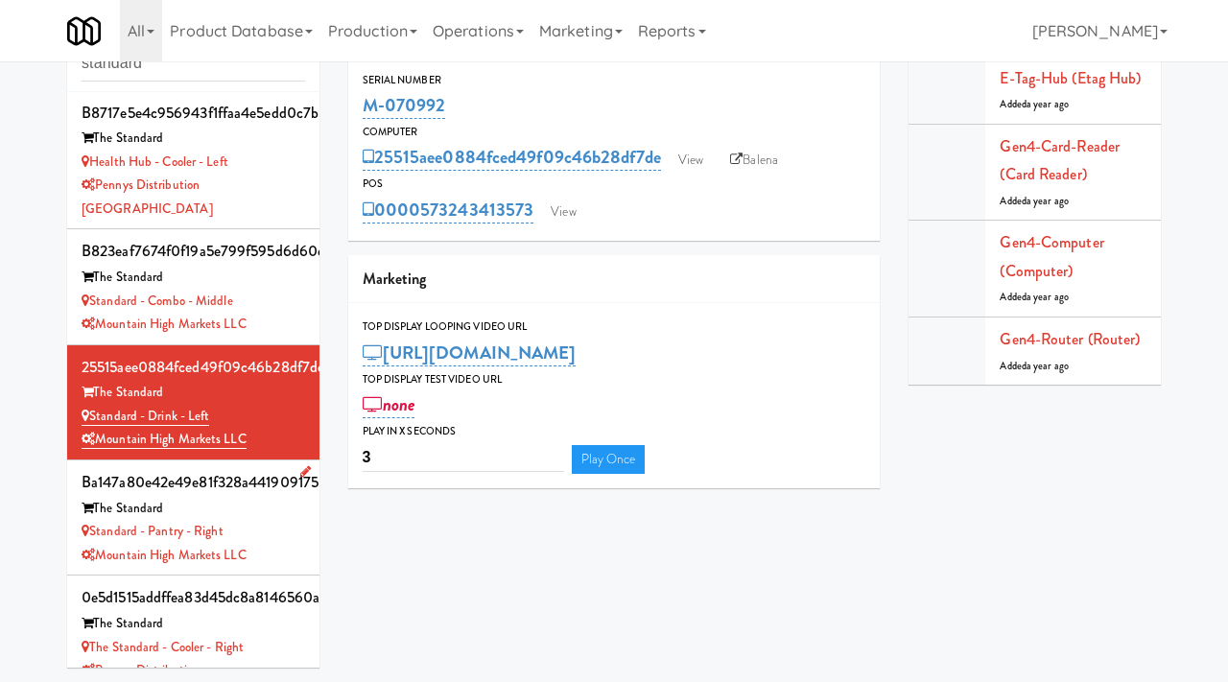
click at [287, 520] on div "Standard - Pantry - Right" at bounding box center [193, 532] width 223 height 24
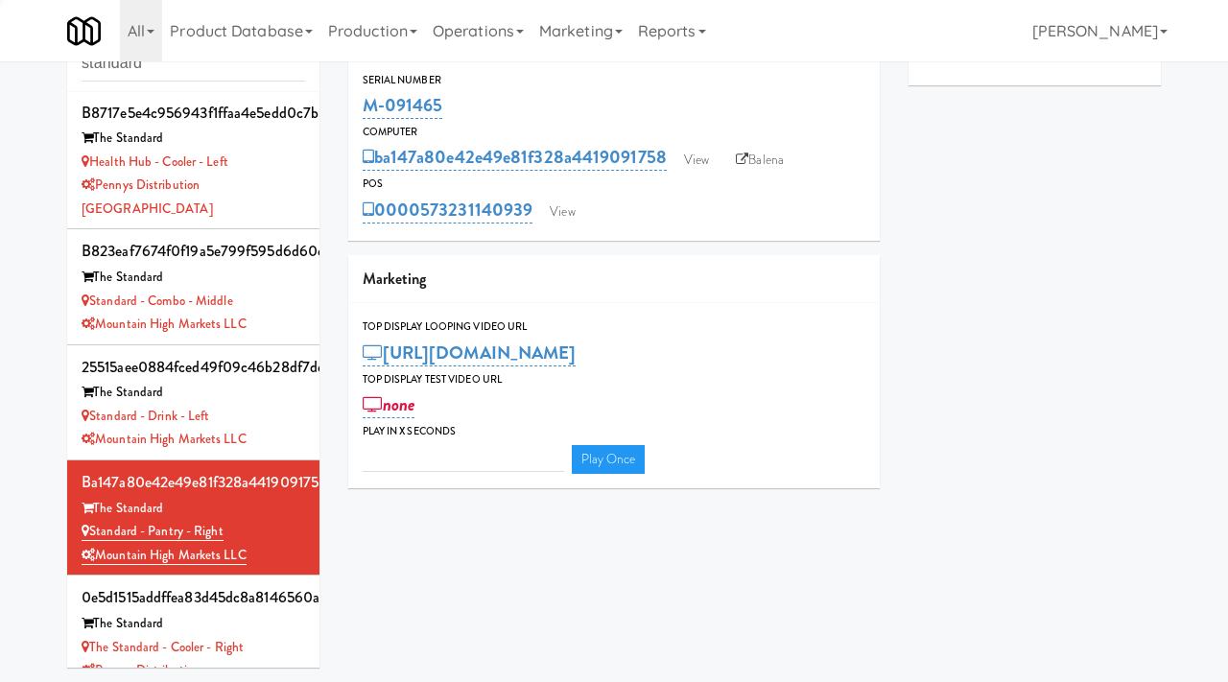
type input "3"
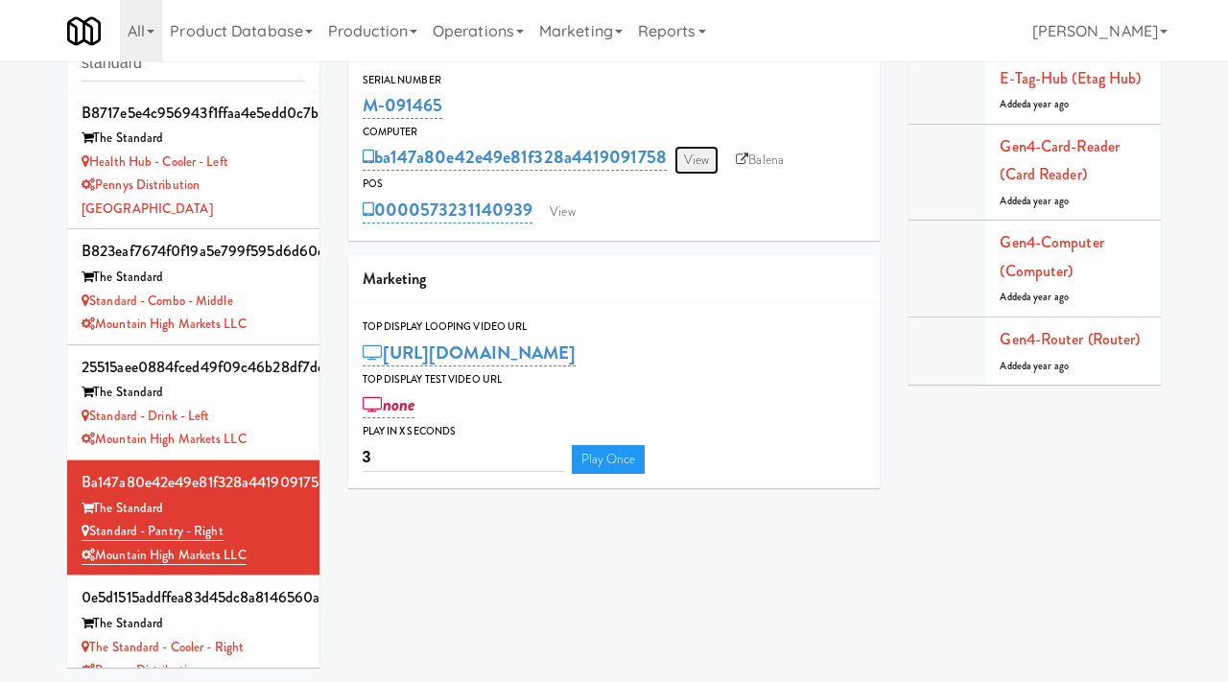
click at [684, 167] on link "View" at bounding box center [696, 160] width 44 height 29
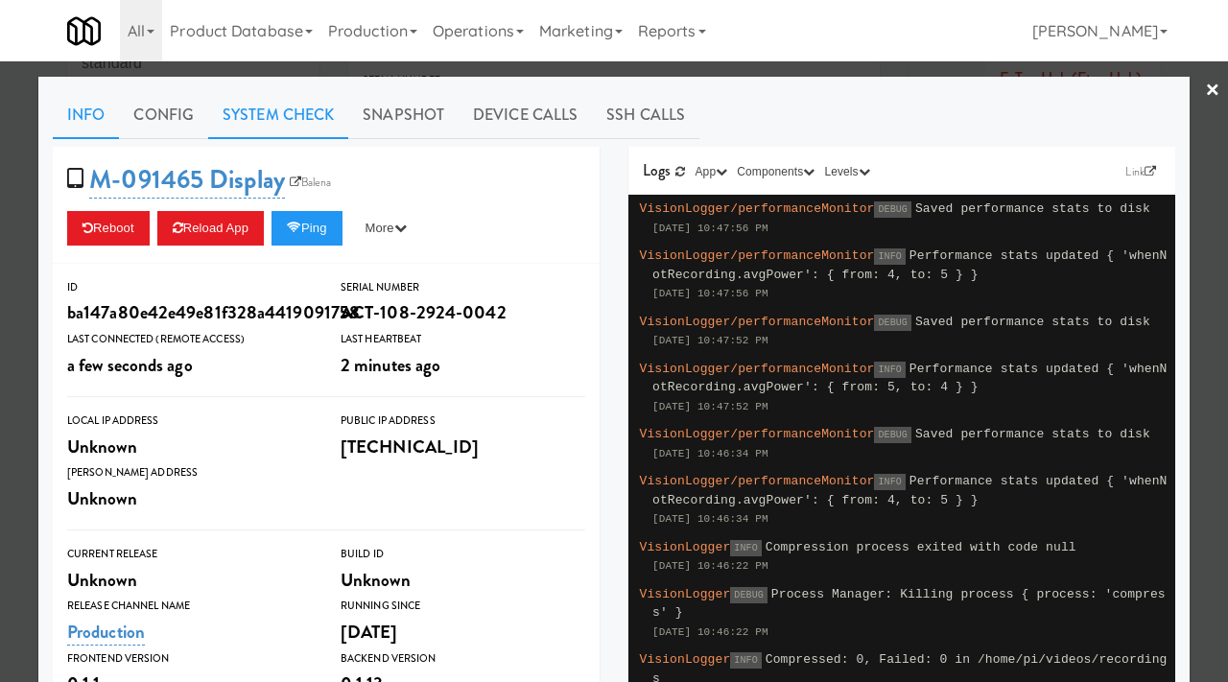
click at [272, 134] on link "System Check" at bounding box center [278, 115] width 140 height 48
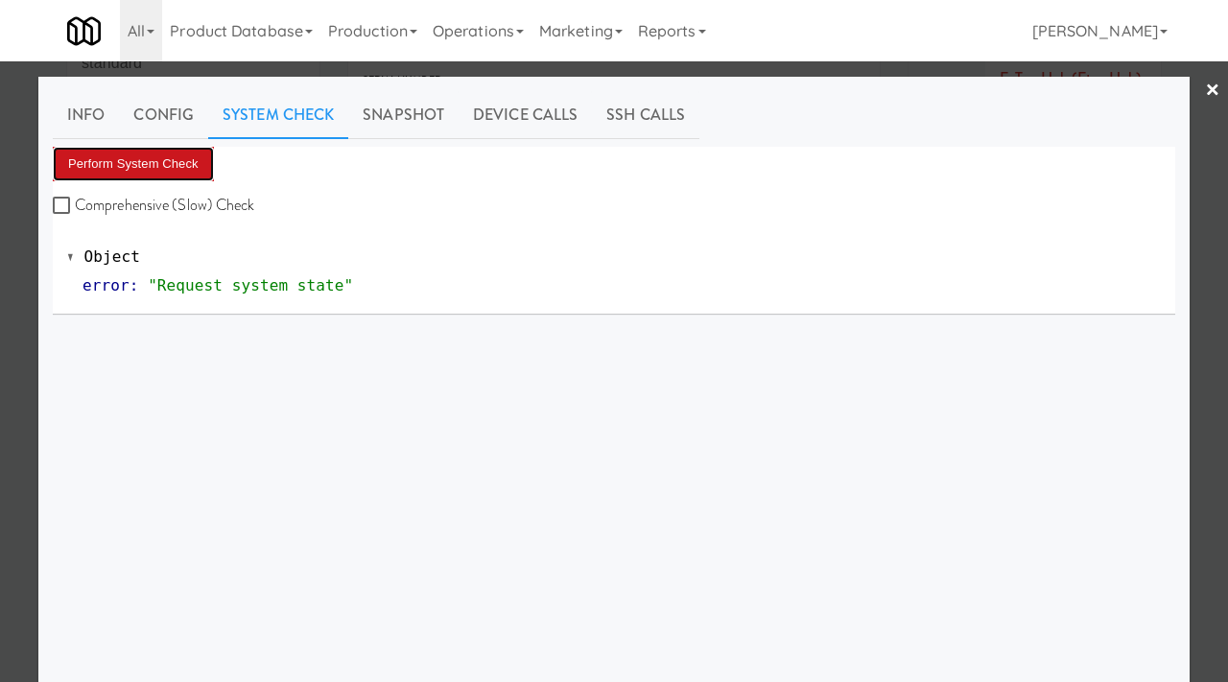
click at [135, 156] on button "Perform System Check" at bounding box center [133, 164] width 161 height 35
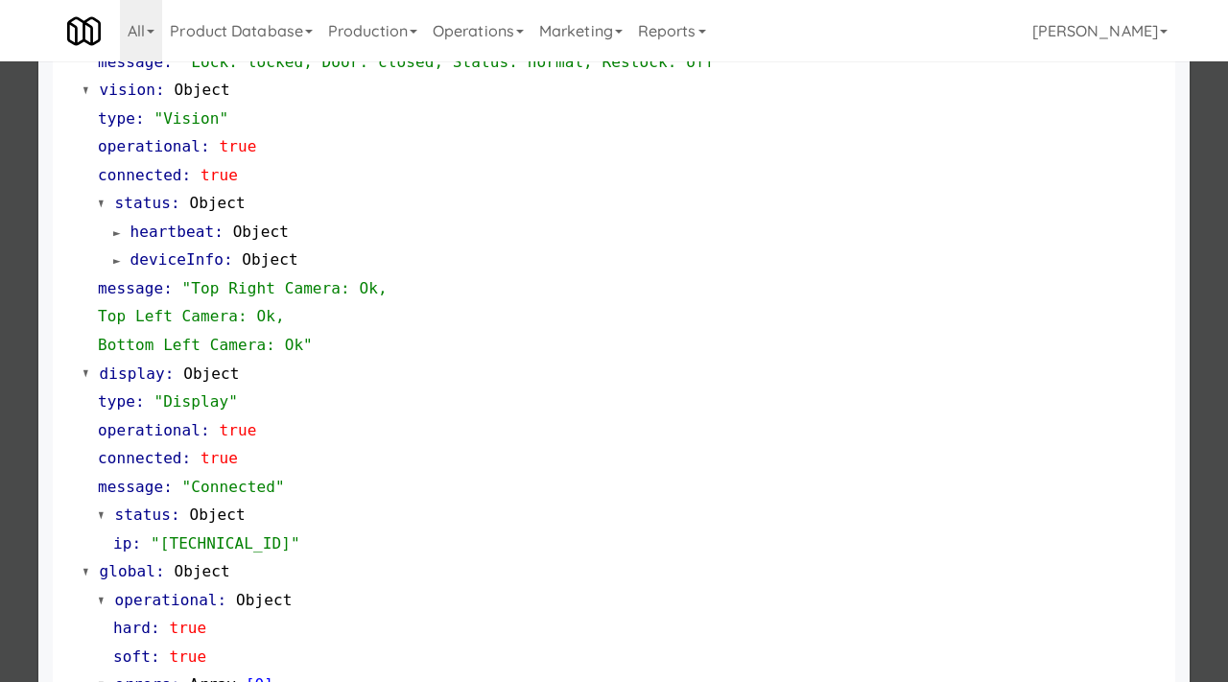
scroll to position [835, 0]
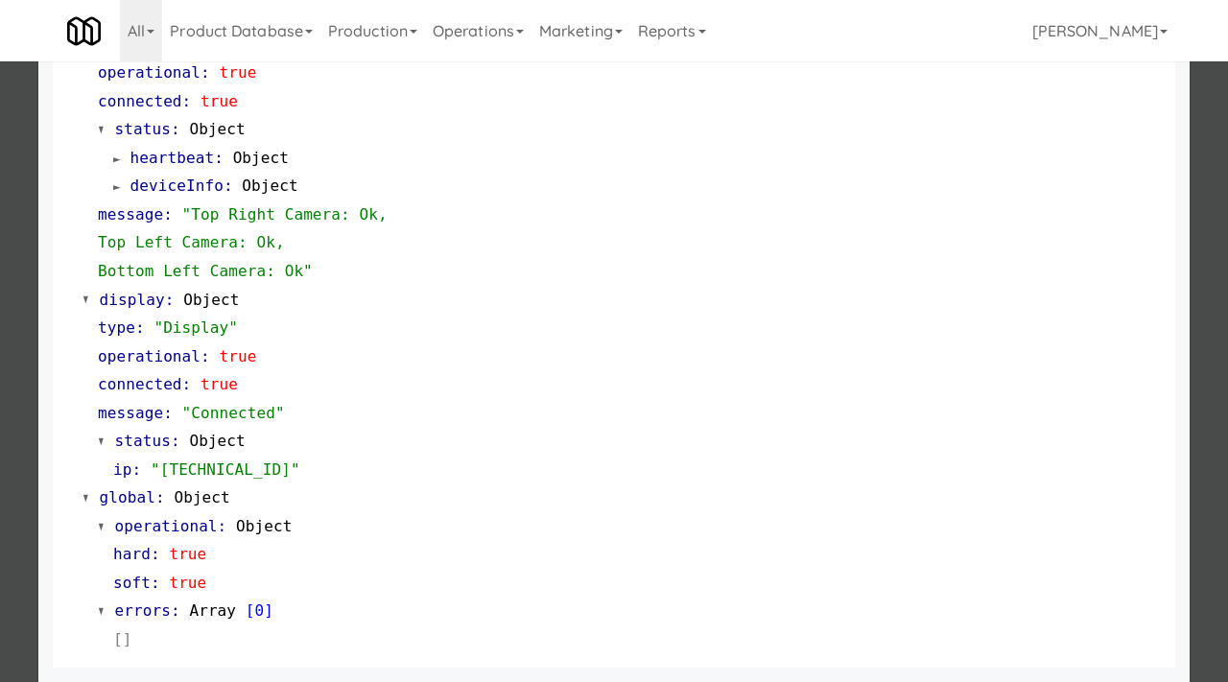
click at [0, 278] on div at bounding box center [614, 341] width 1228 height 682
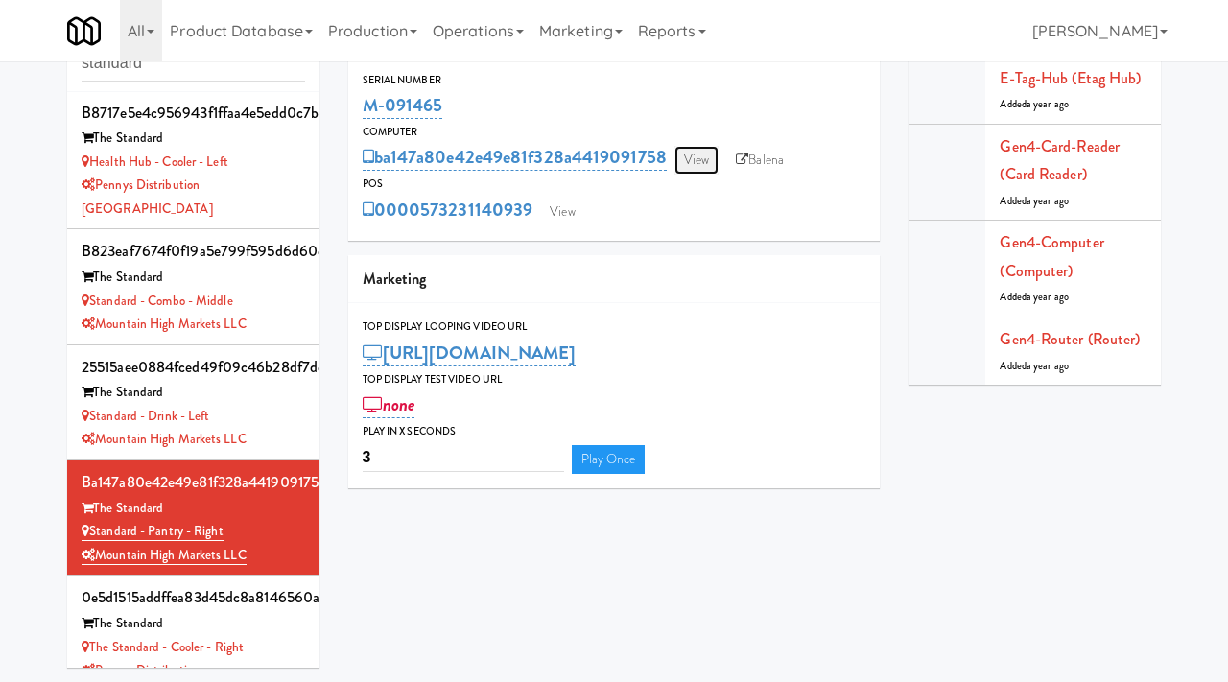
click at [697, 154] on link "View" at bounding box center [696, 160] width 44 height 29
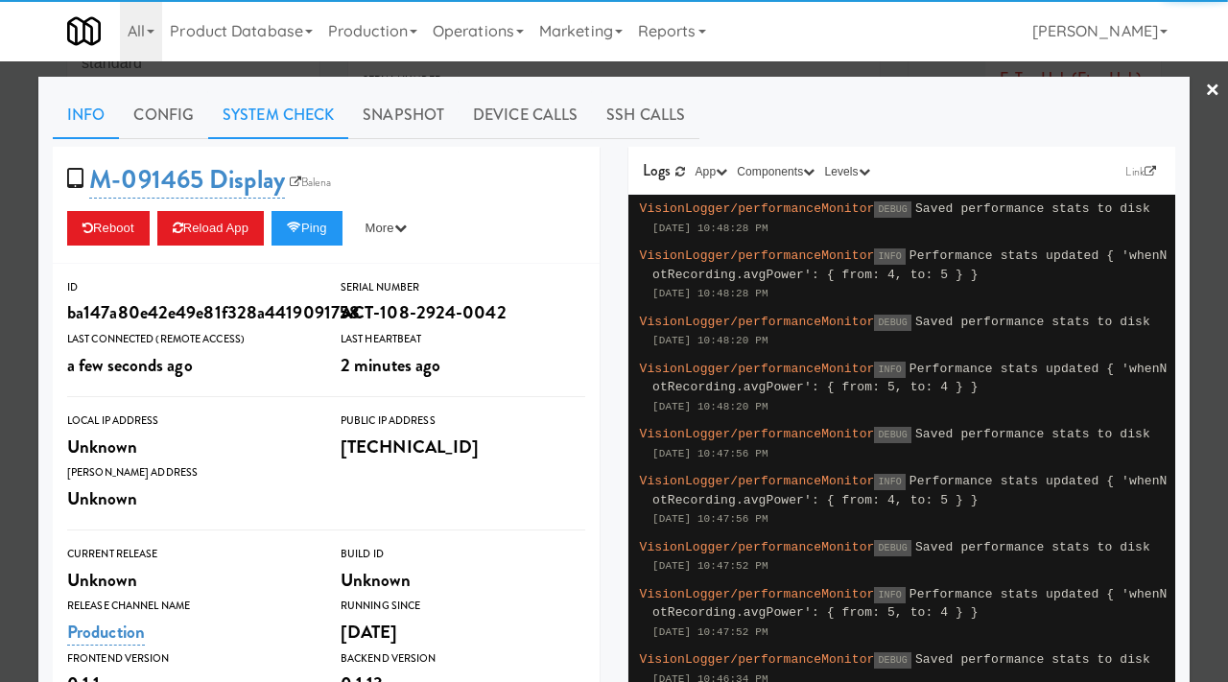
click at [289, 113] on link "System Check" at bounding box center [278, 115] width 140 height 48
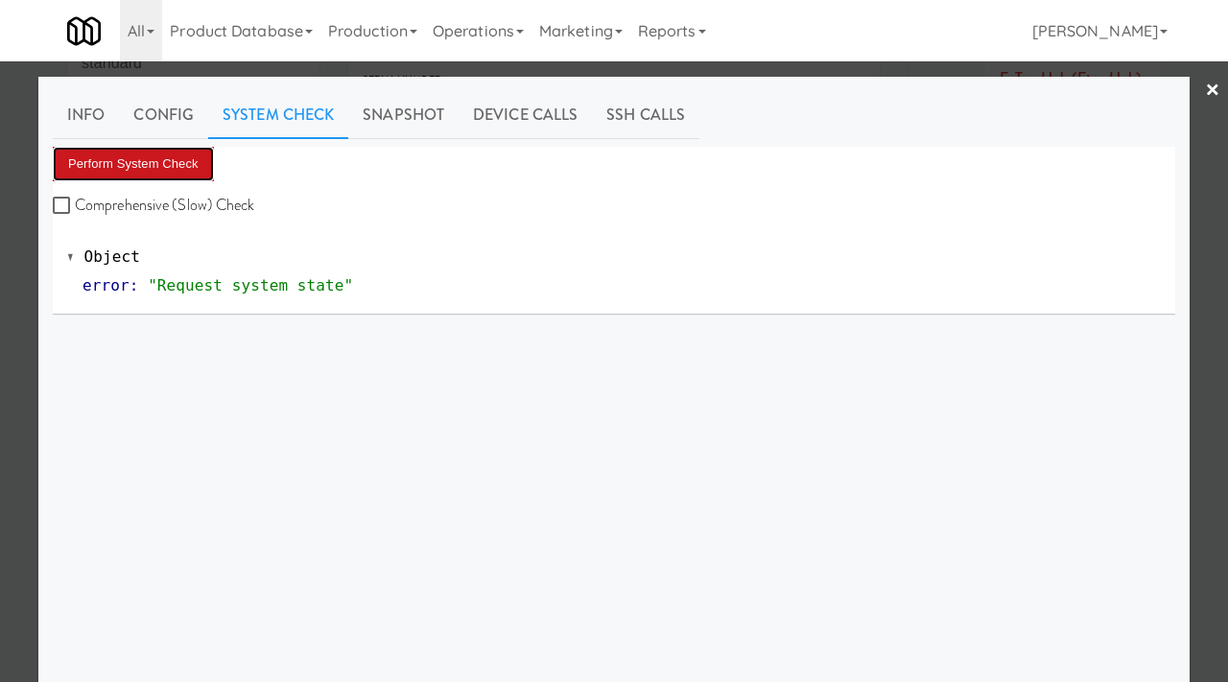
click at [155, 156] on button "Perform System Check" at bounding box center [133, 164] width 161 height 35
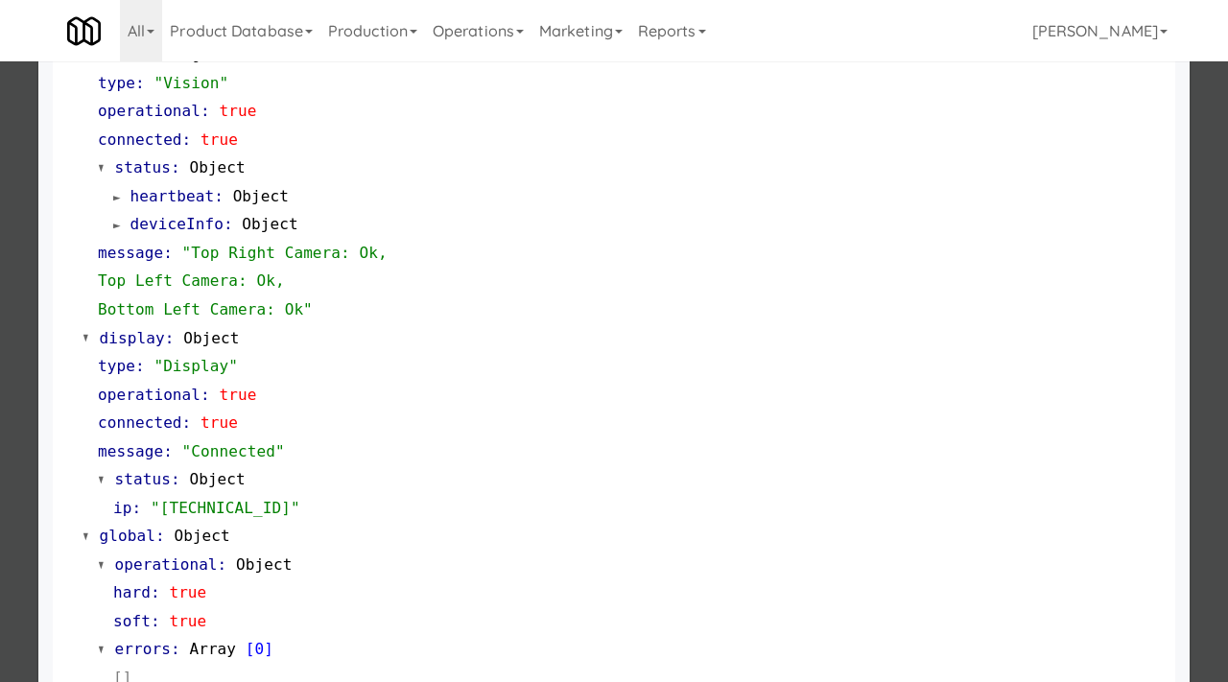
scroll to position [835, 0]
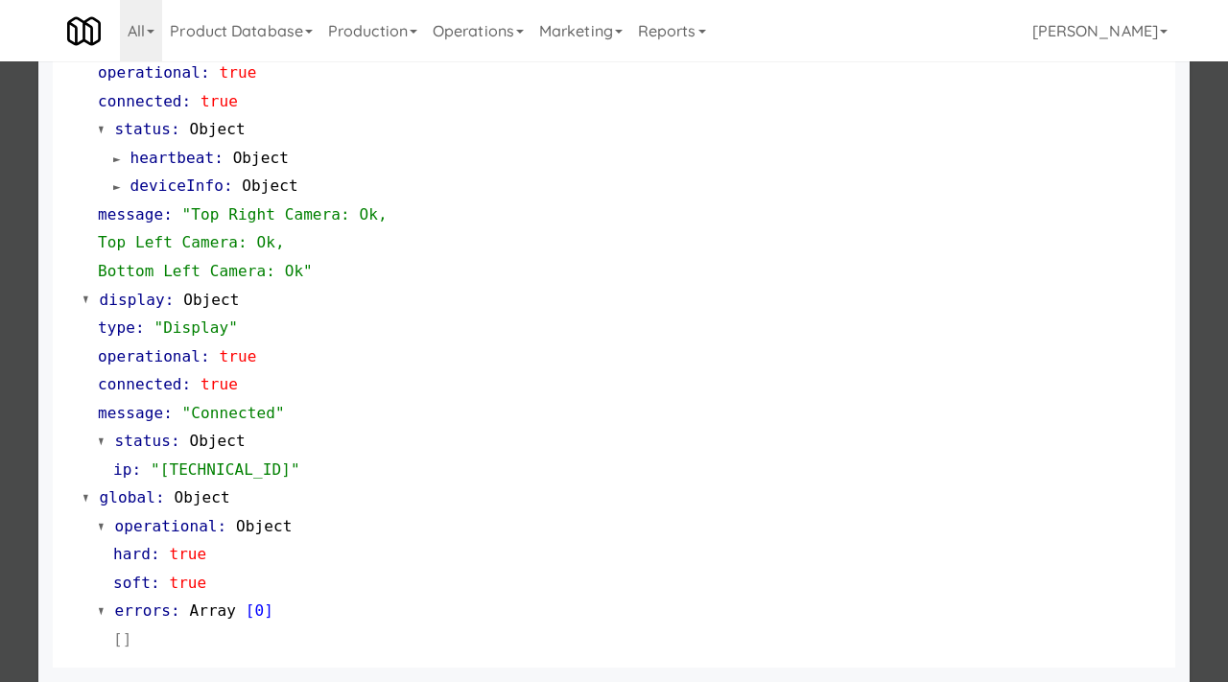
click at [9, 441] on div at bounding box center [614, 341] width 1228 height 682
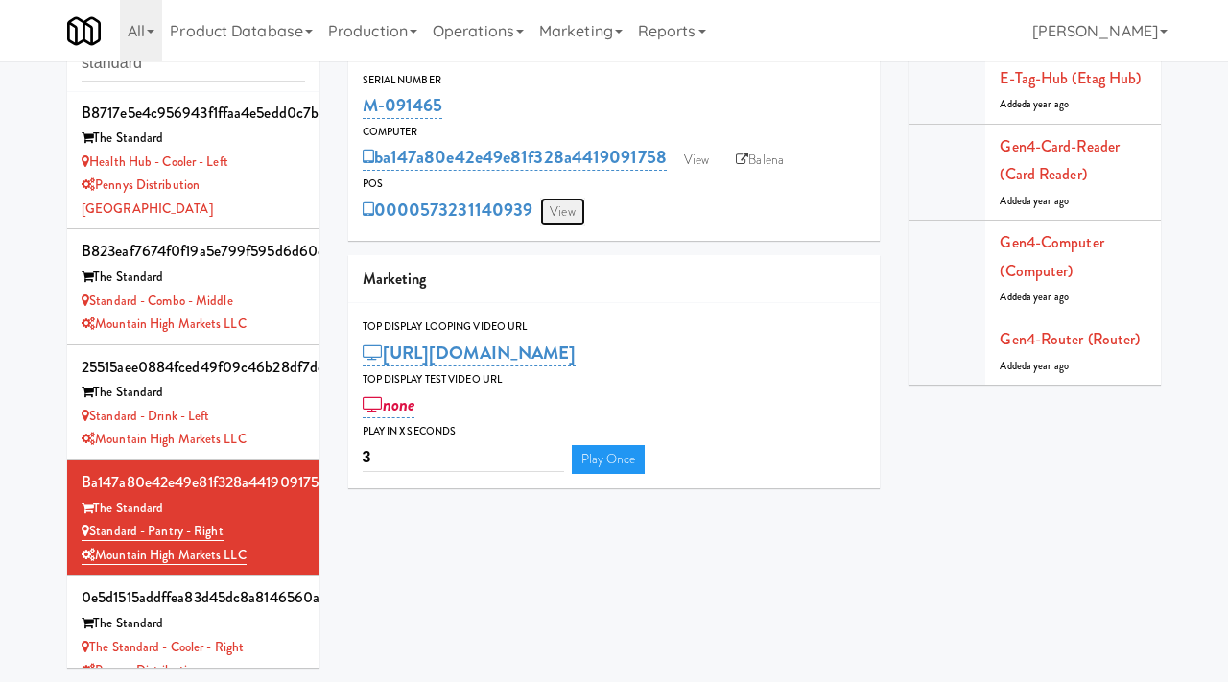
click at [569, 206] on link "View" at bounding box center [562, 212] width 44 height 29
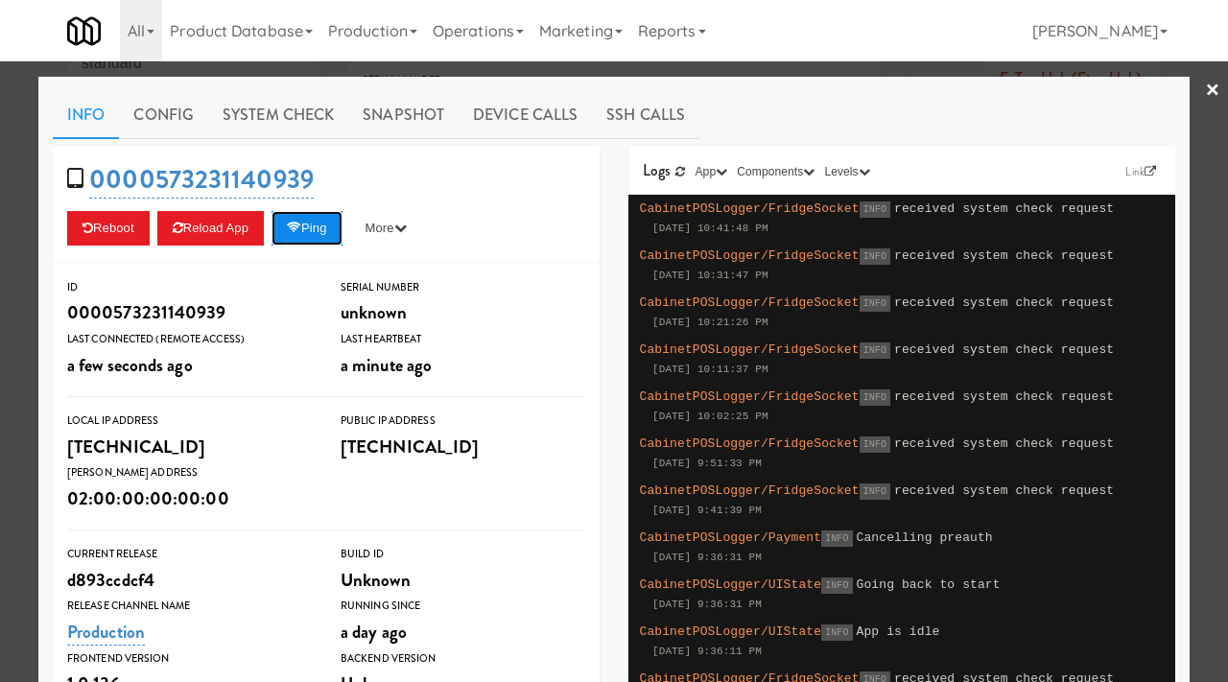
click at [301, 228] on icon at bounding box center [294, 228] width 14 height 12
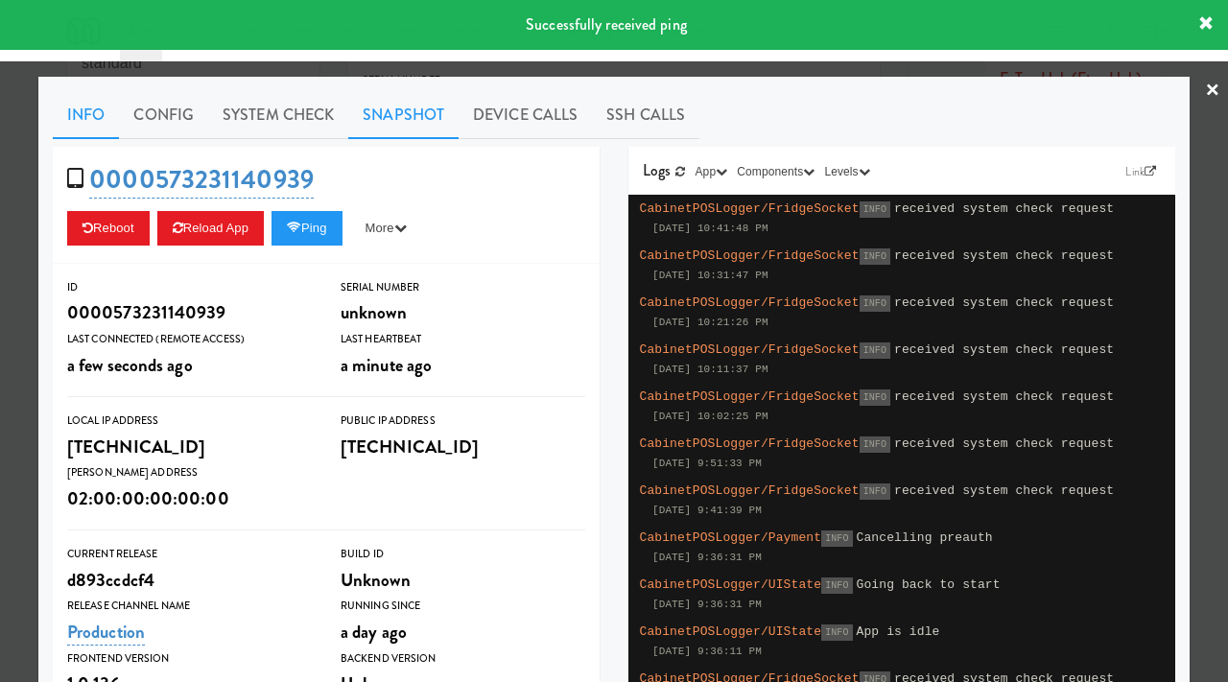
click at [401, 116] on link "Snapshot" at bounding box center [403, 115] width 110 height 48
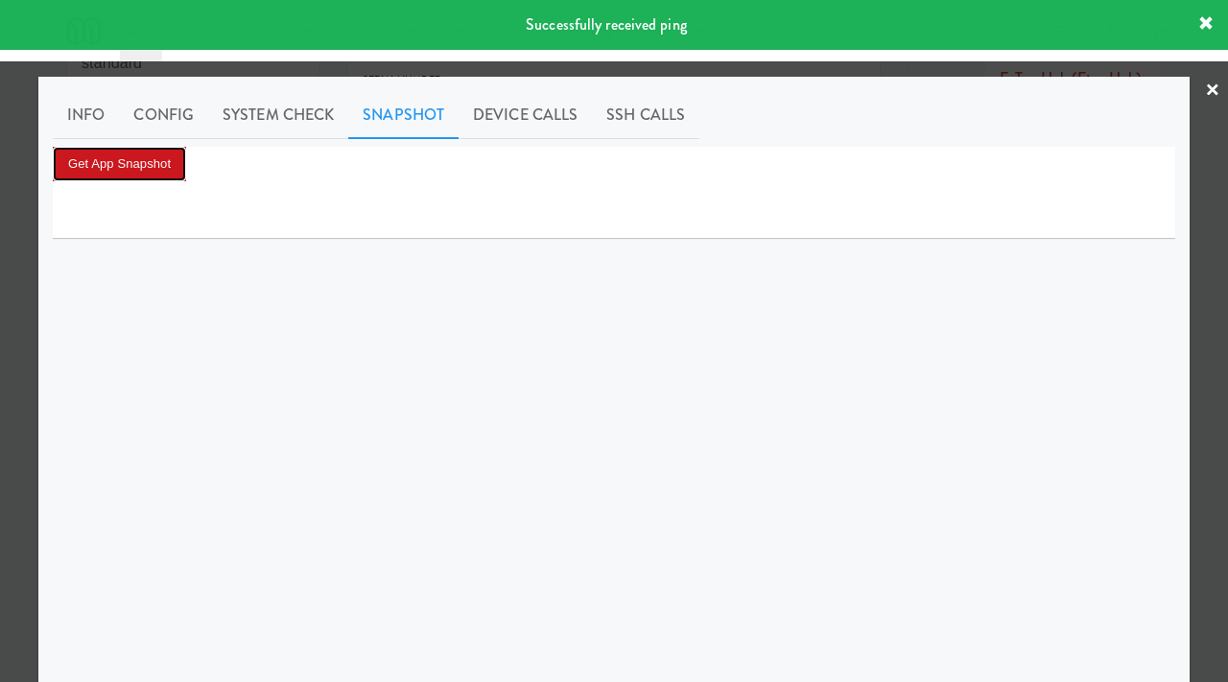
click at [88, 150] on button "Get App Snapshot" at bounding box center [119, 164] width 133 height 35
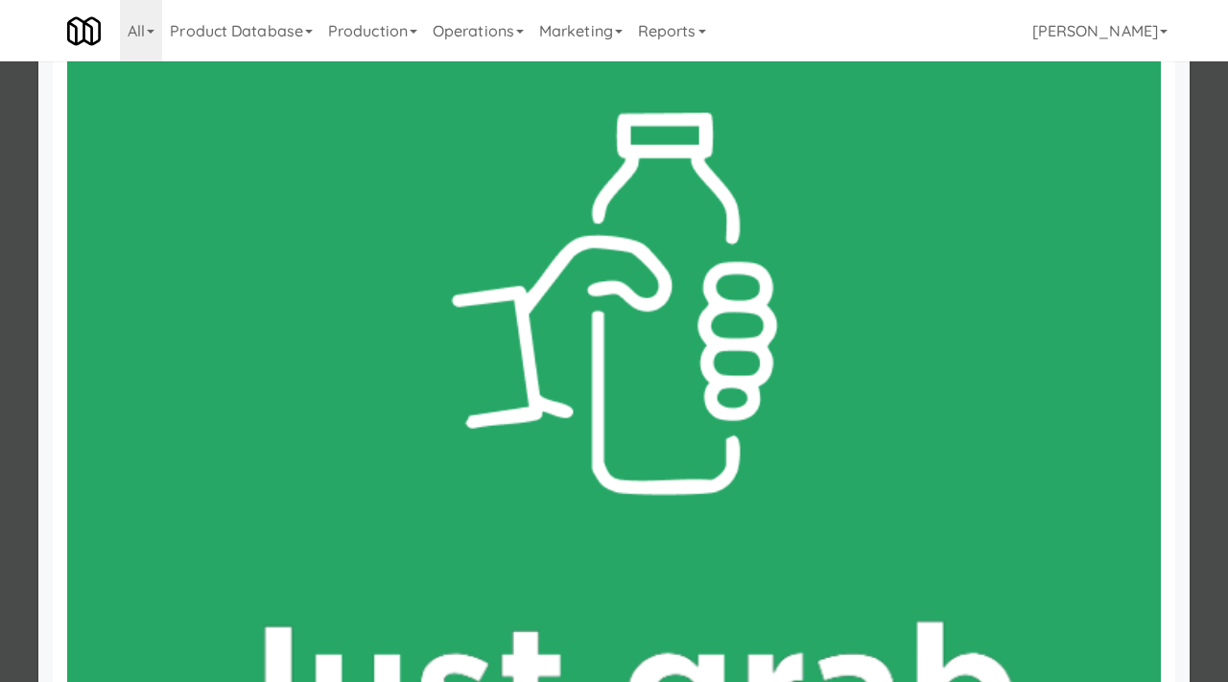
scroll to position [480, 0]
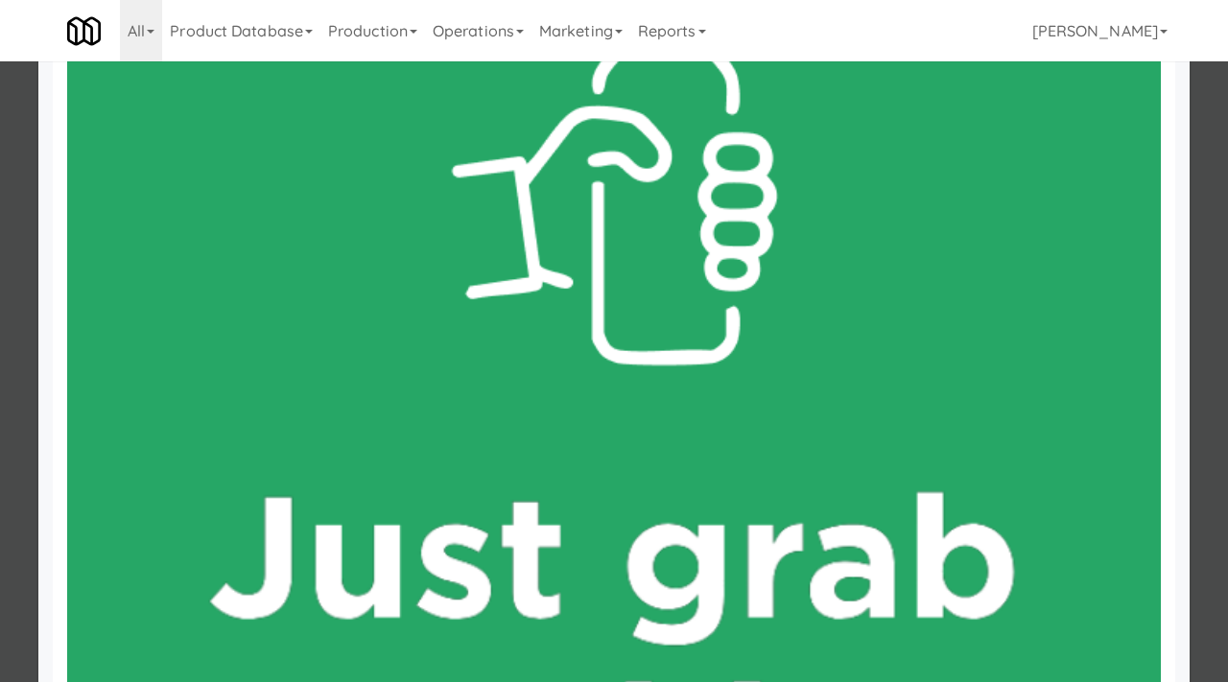
click at [0, 305] on div at bounding box center [614, 341] width 1228 height 682
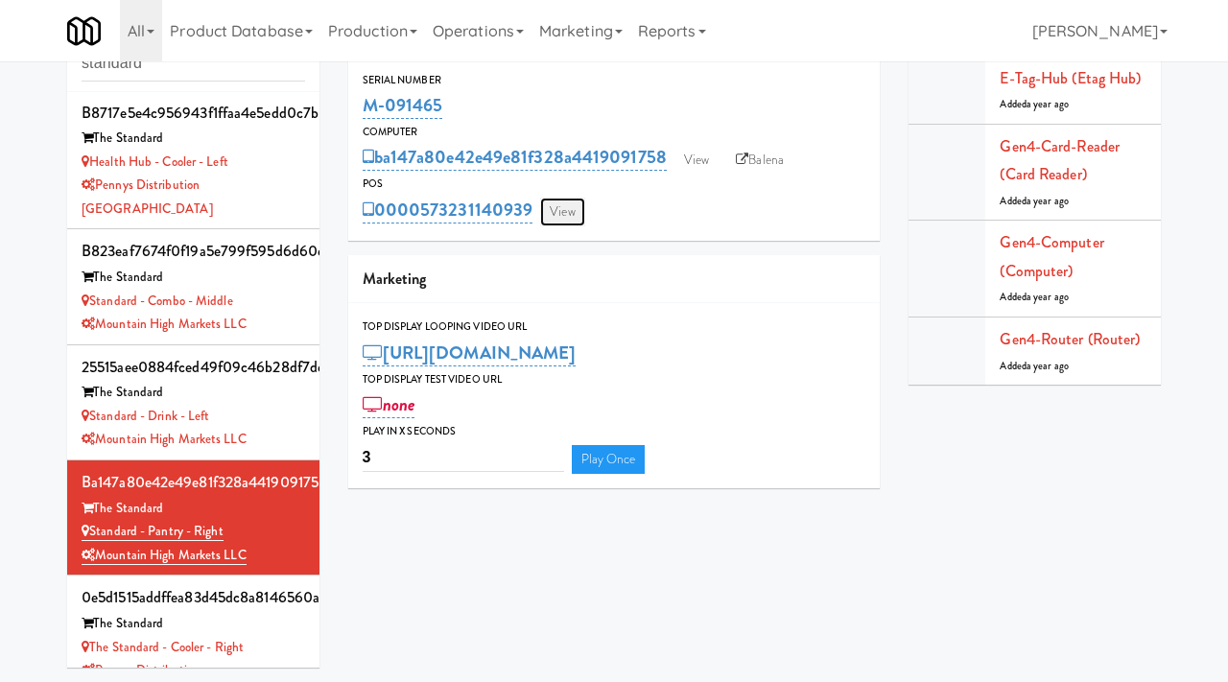
click at [564, 215] on link "View" at bounding box center [562, 212] width 44 height 29
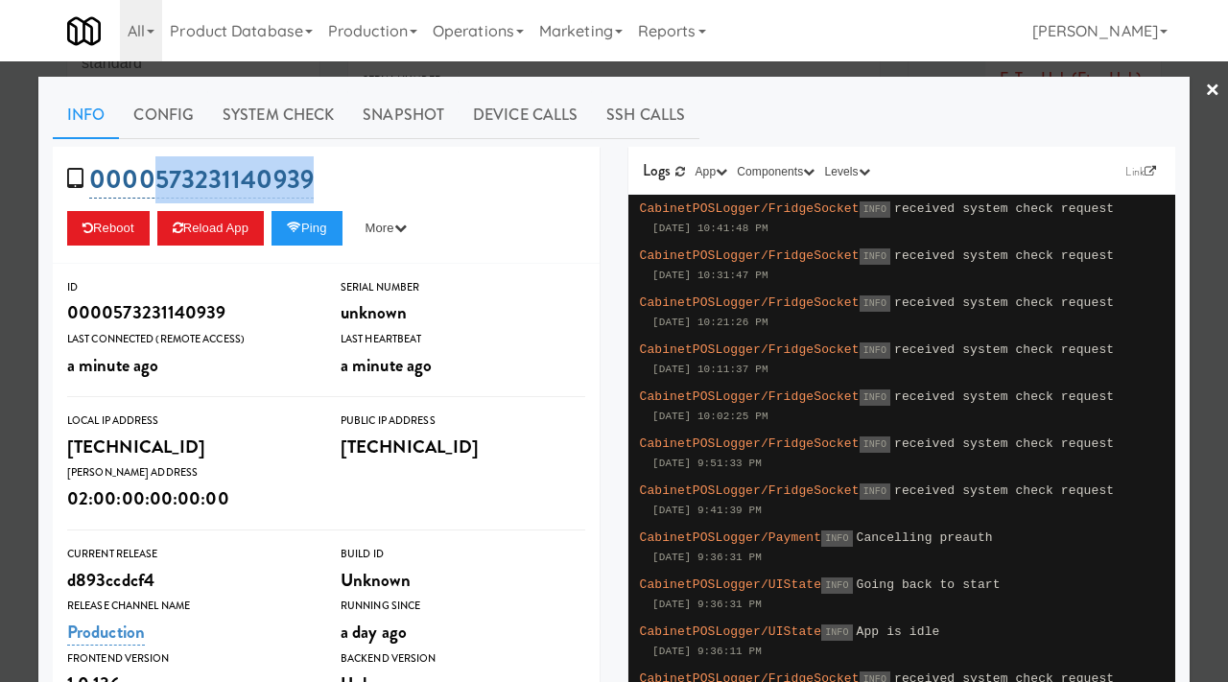
drag, startPoint x: 339, startPoint y: 174, endPoint x: 160, endPoint y: 188, distance: 179.0
click at [160, 188] on div "0000573231140939 Reboot Reload App Ping More Ping Server Restart Server Force R…" at bounding box center [326, 205] width 547 height 117
copy link "573231140939"
click at [0, 213] on div at bounding box center [614, 341] width 1228 height 682
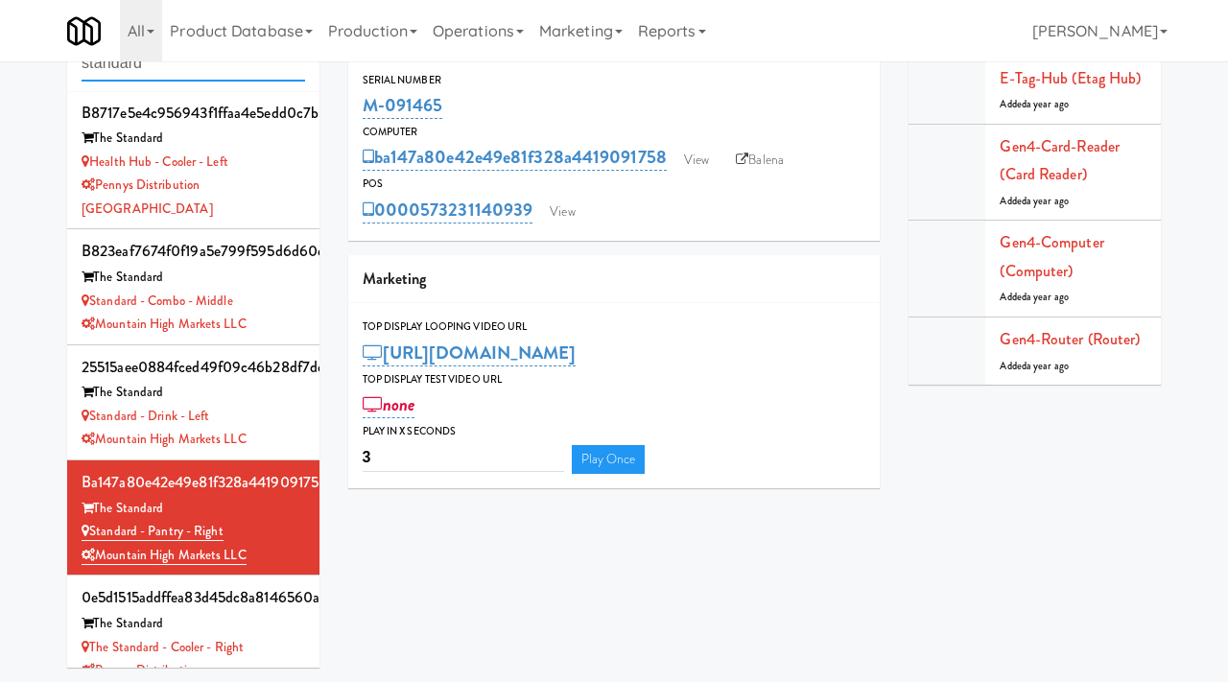
click at [204, 74] on input "standard" at bounding box center [193, 63] width 223 height 35
type input "elara"
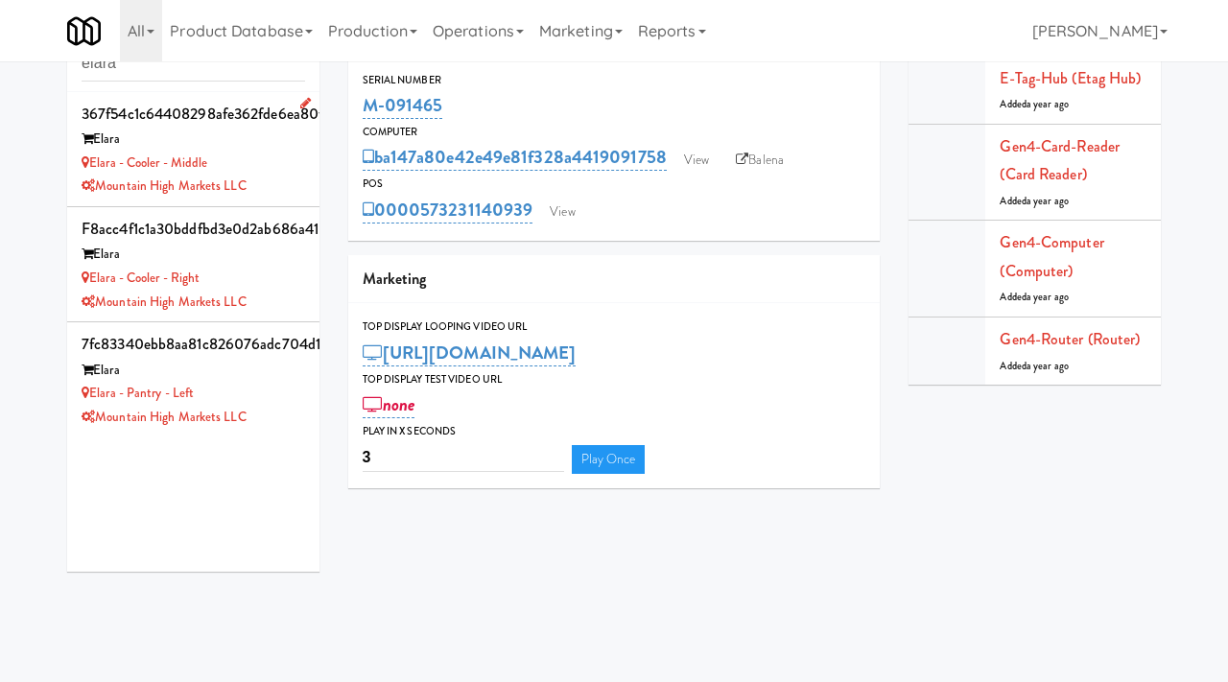
click at [286, 177] on div "Mountain High Markets LLC" at bounding box center [193, 187] width 223 height 24
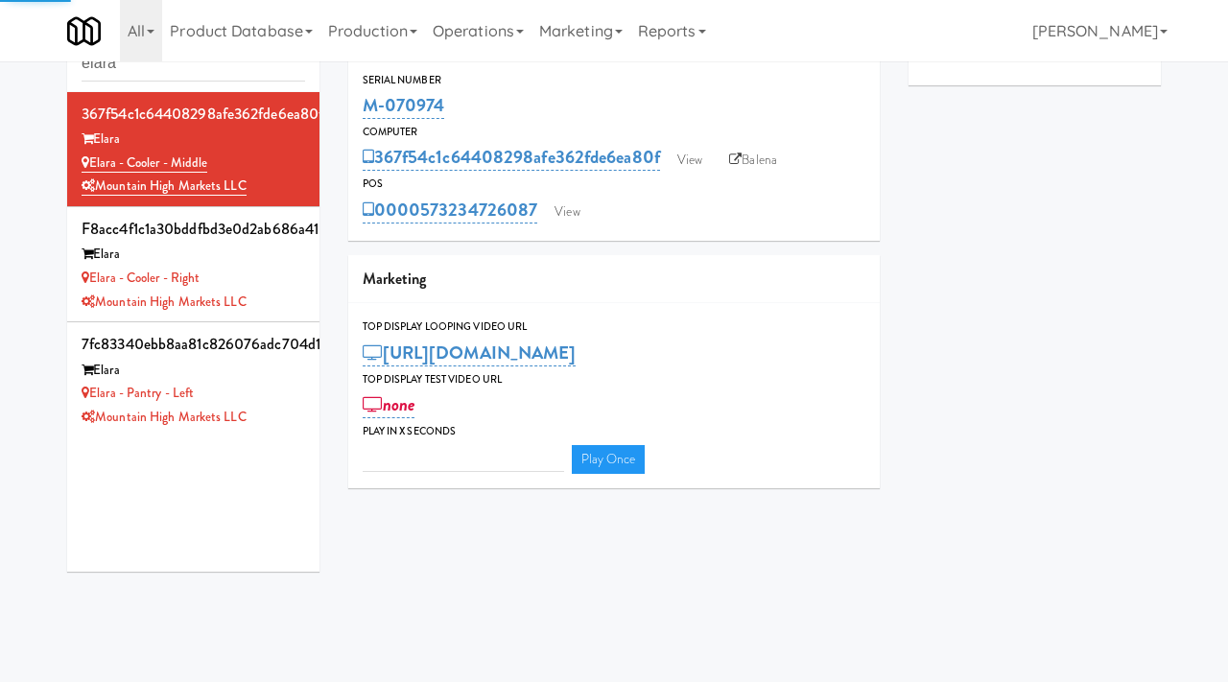
type input "3"
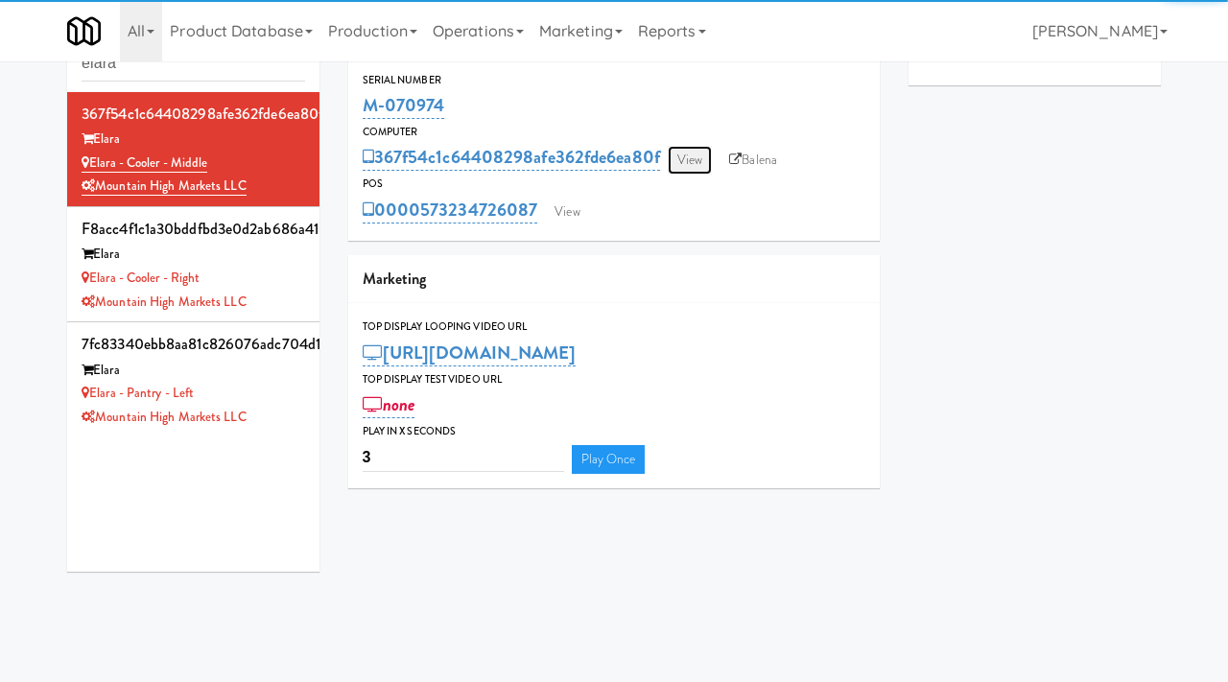
click at [693, 158] on link "View" at bounding box center [690, 160] width 44 height 29
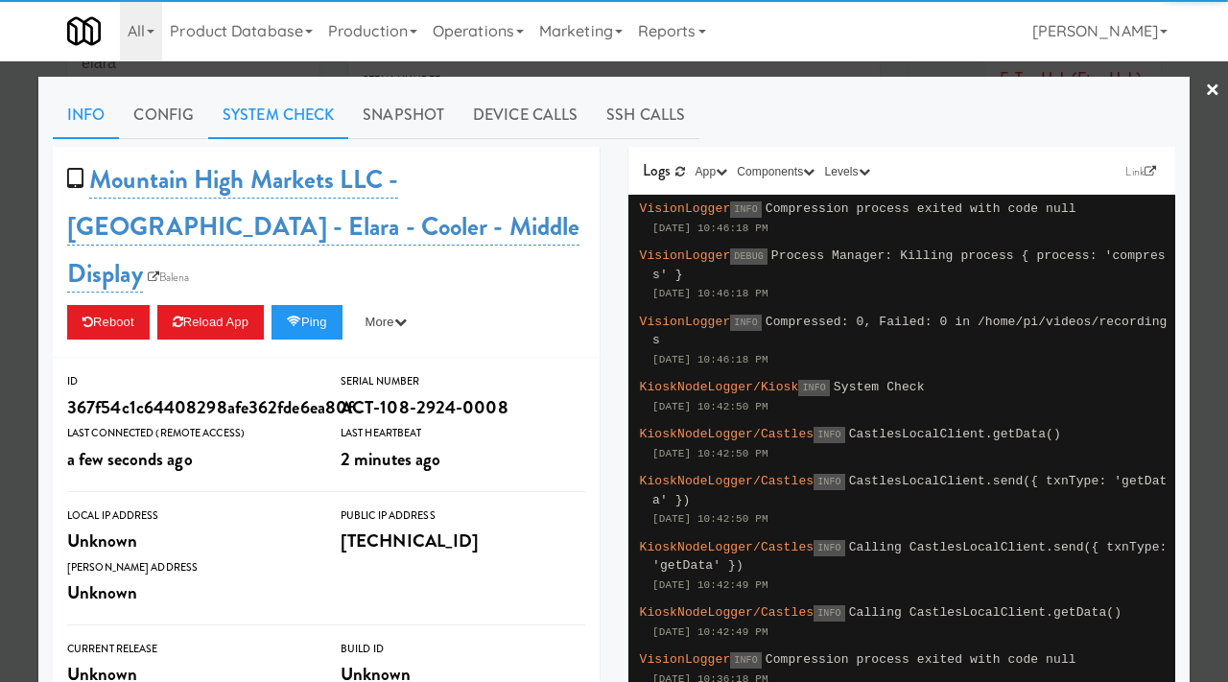
click at [342, 107] on link "System Check" at bounding box center [278, 115] width 140 height 48
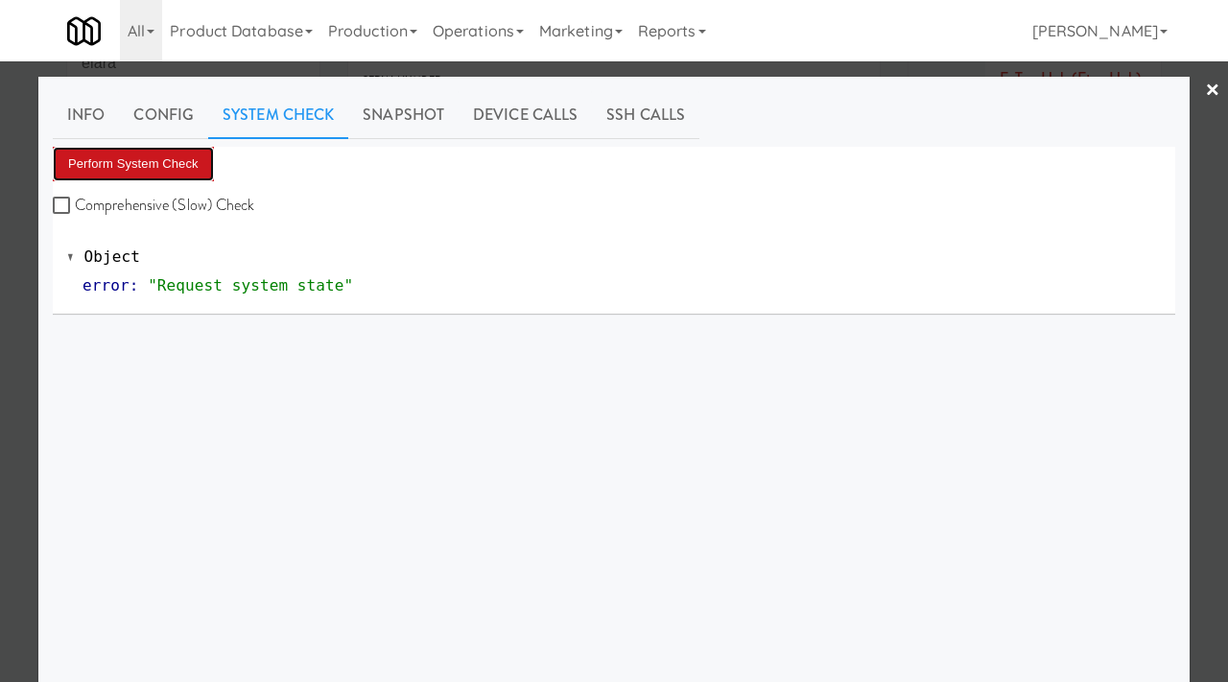
click at [185, 158] on button "Perform System Check" at bounding box center [133, 164] width 161 height 35
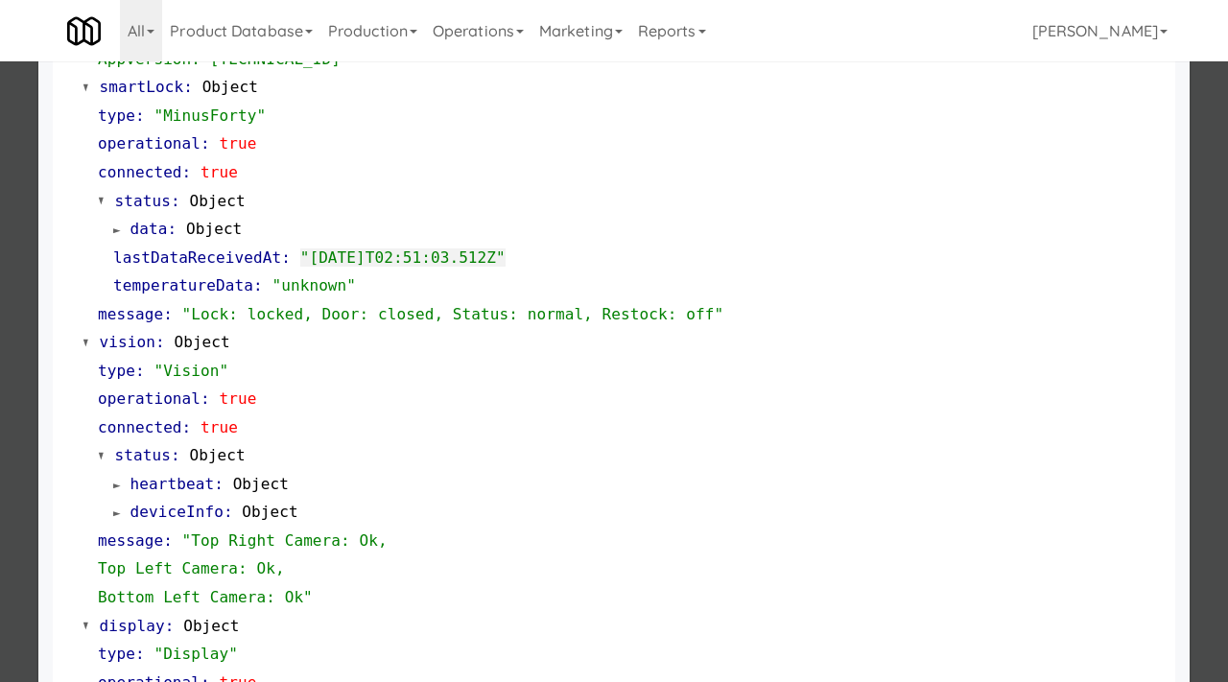
scroll to position [835, 0]
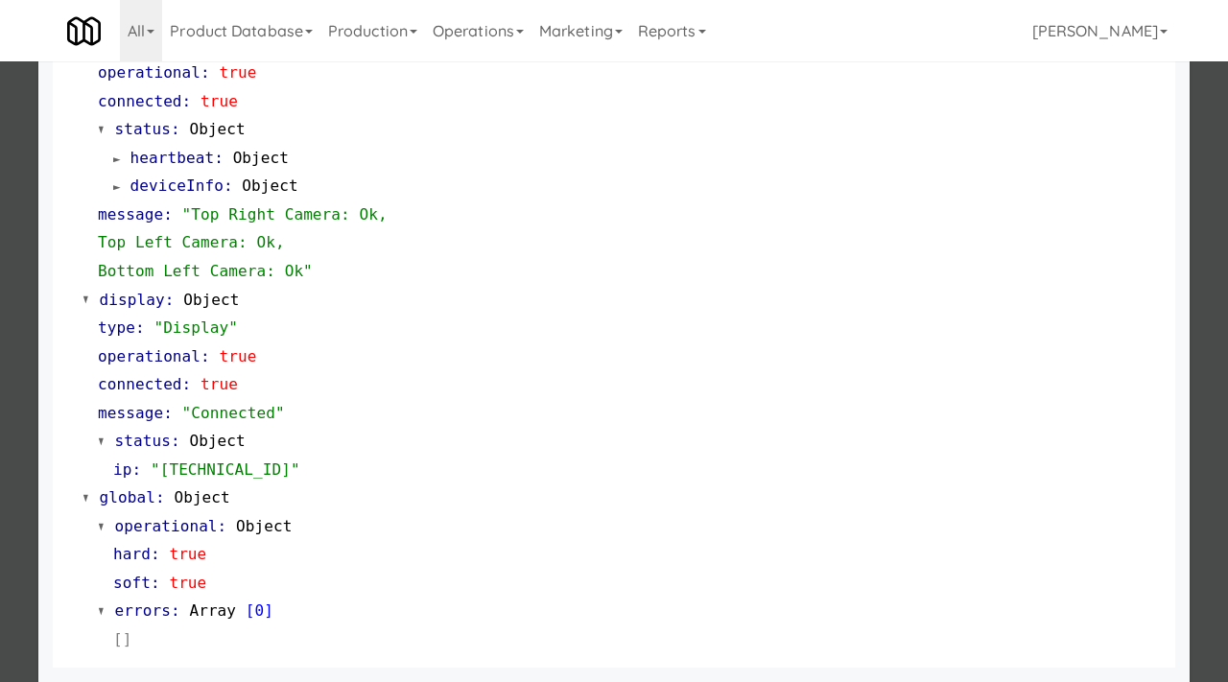
click at [0, 420] on div at bounding box center [614, 341] width 1228 height 682
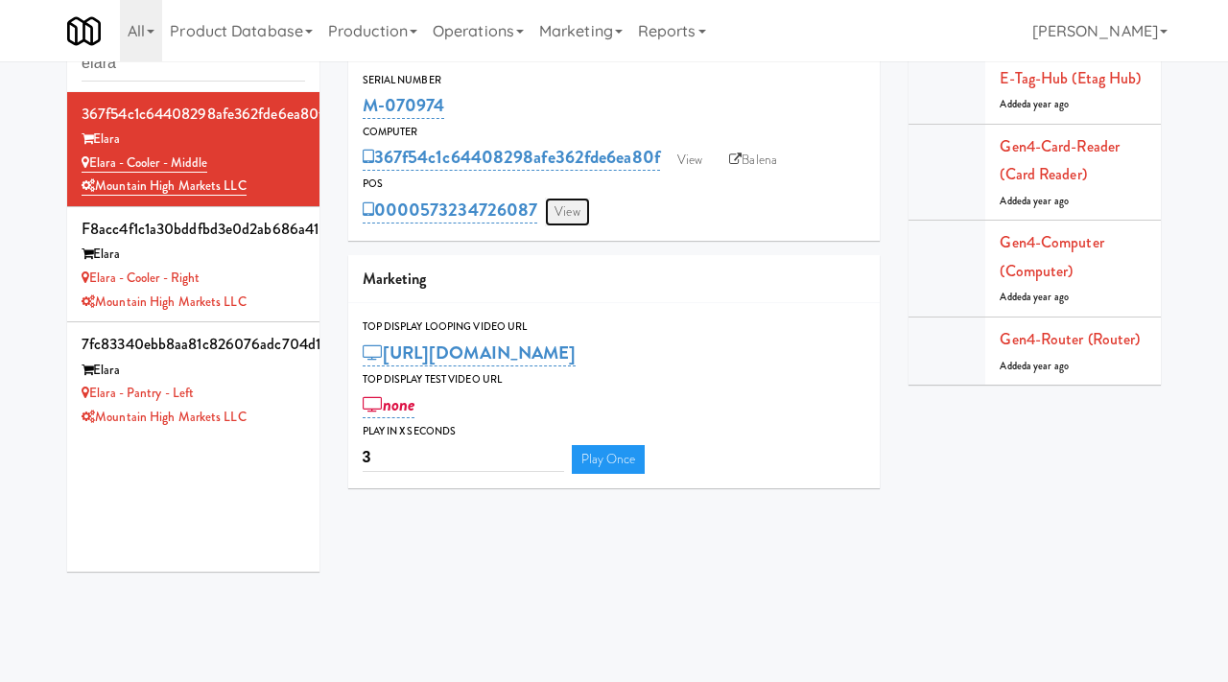
click at [573, 202] on link "View" at bounding box center [567, 212] width 44 height 29
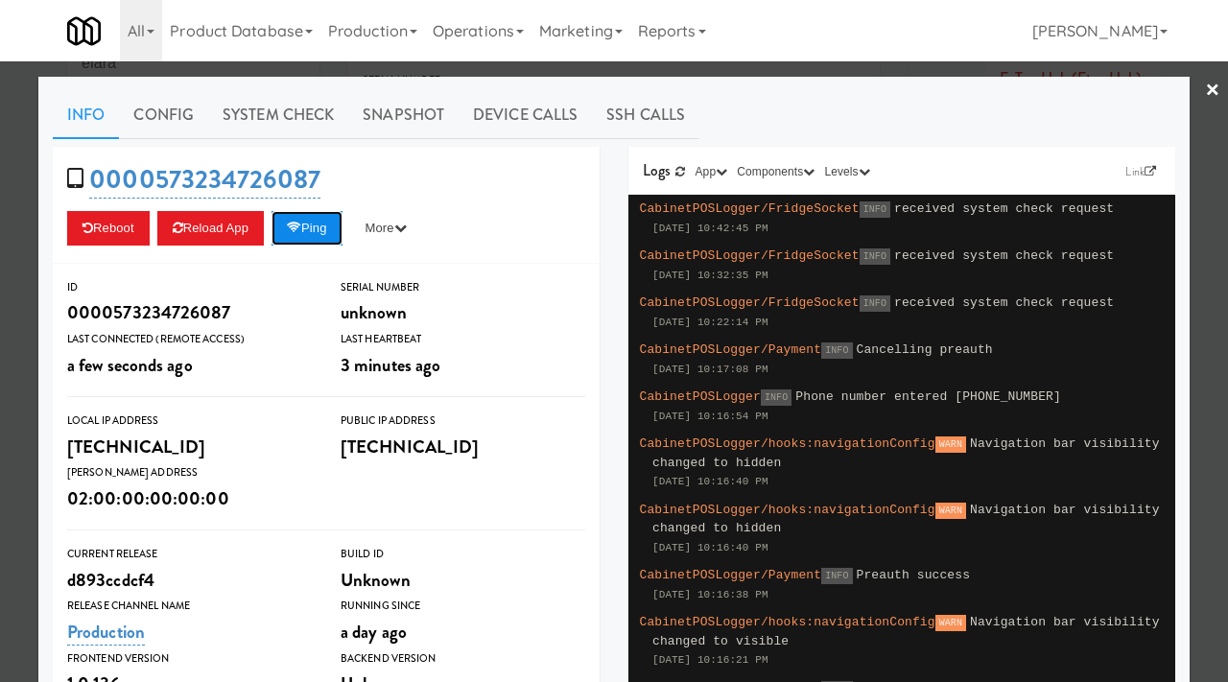
click at [316, 224] on button "Ping" at bounding box center [306, 228] width 71 height 35
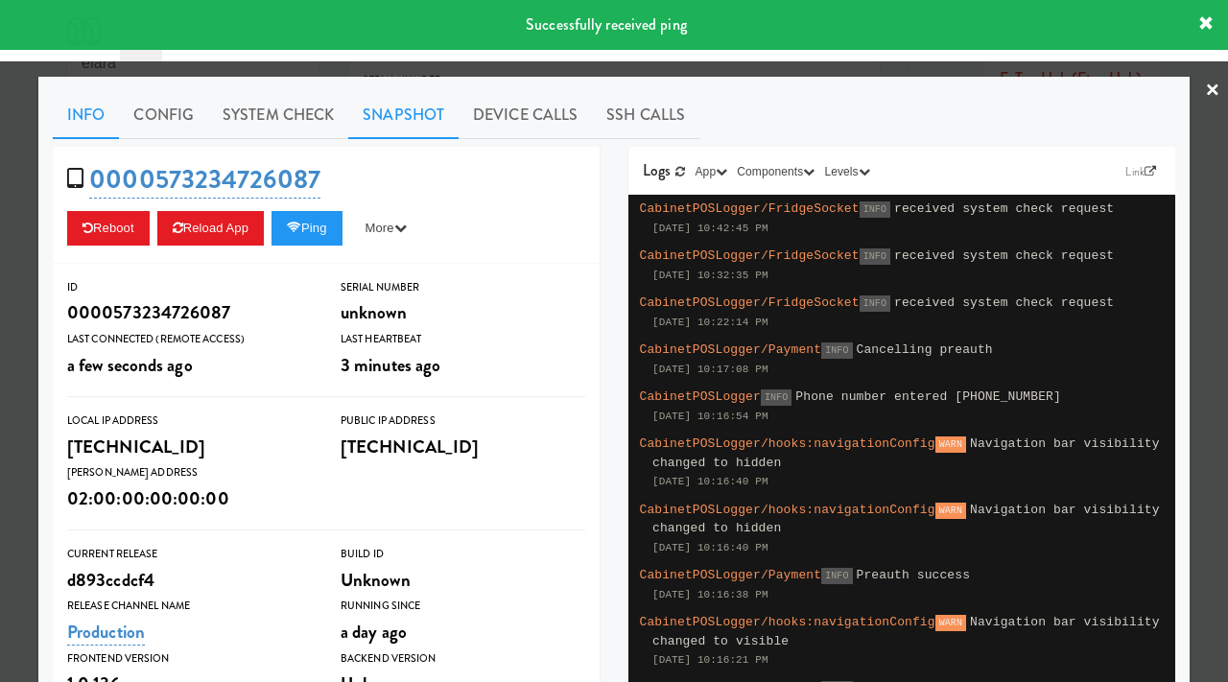
click at [400, 114] on link "Snapshot" at bounding box center [403, 115] width 110 height 48
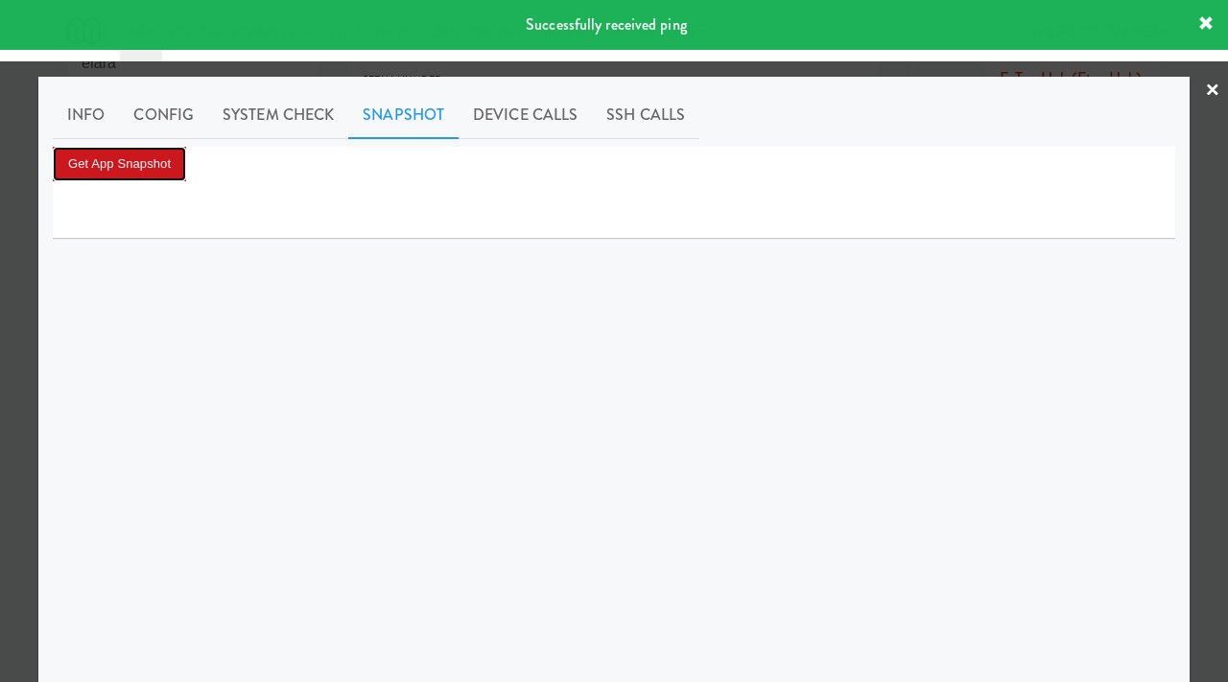
click at [137, 163] on button "Get App Snapshot" at bounding box center [119, 164] width 133 height 35
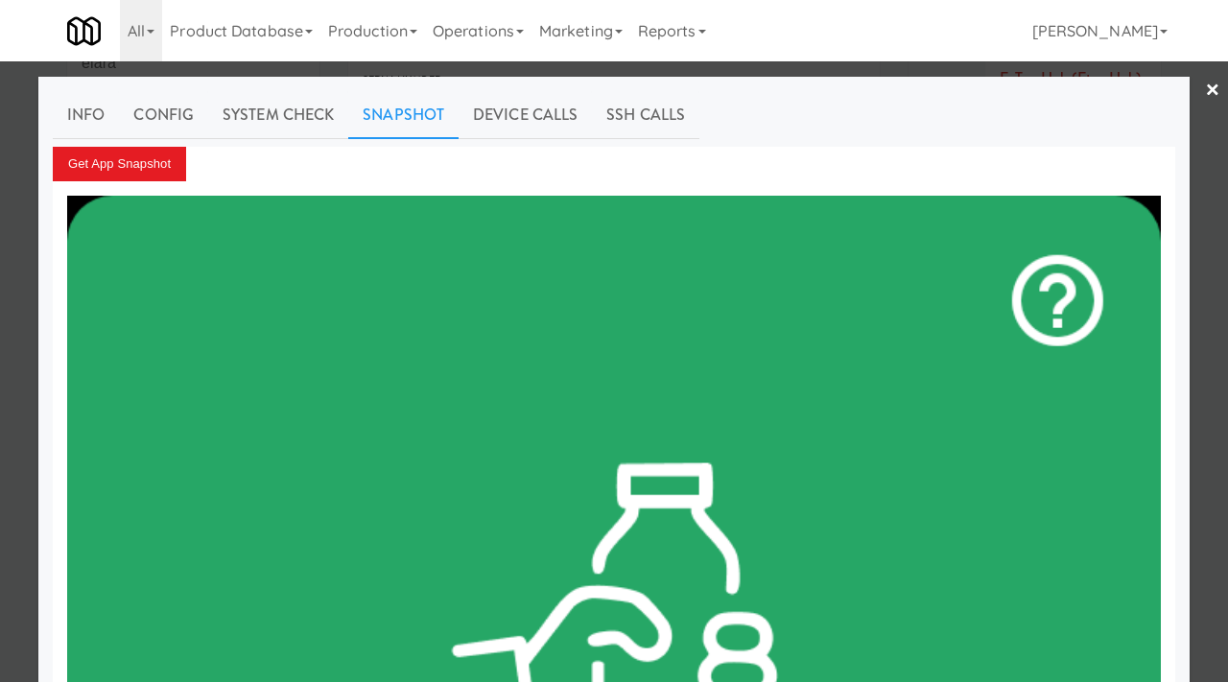
click at [0, 307] on div at bounding box center [614, 341] width 1228 height 682
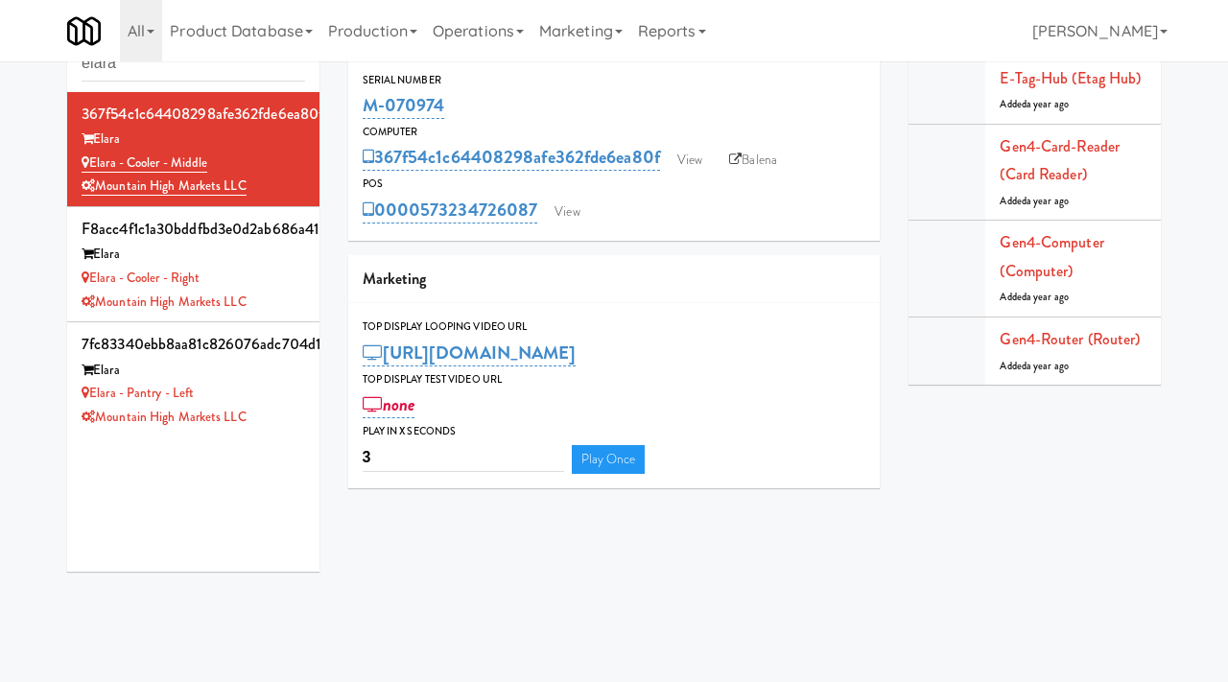
drag, startPoint x: 460, startPoint y: 106, endPoint x: 357, endPoint y: 106, distance: 103.6
click at [357, 106] on div "Serial Number M-070974" at bounding box center [614, 97] width 532 height 52
copy link "M-070974"
click at [572, 214] on link "View" at bounding box center [567, 212] width 44 height 29
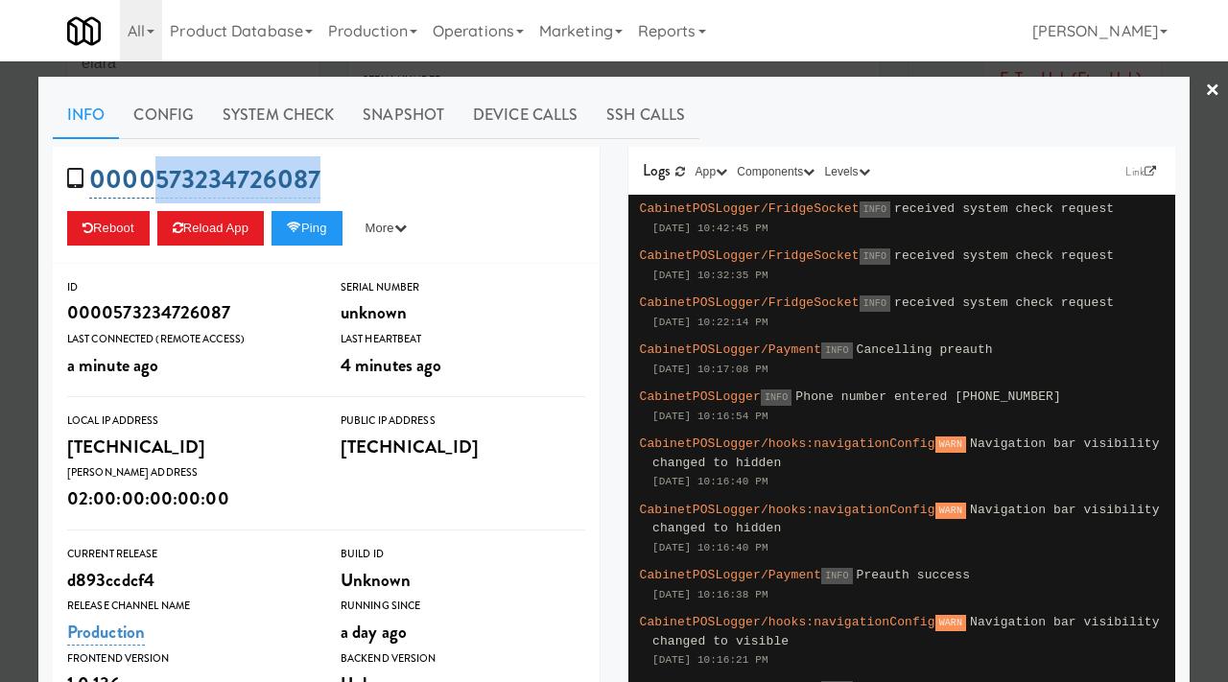
drag, startPoint x: 333, startPoint y: 173, endPoint x: 156, endPoint y: 176, distance: 176.5
click at [156, 176] on div "0000573234726087 Reboot Reload App Ping More Ping Server Restart Server Force R…" at bounding box center [326, 205] width 547 height 117
copy link "573234726087"
click at [0, 302] on div at bounding box center [614, 341] width 1228 height 682
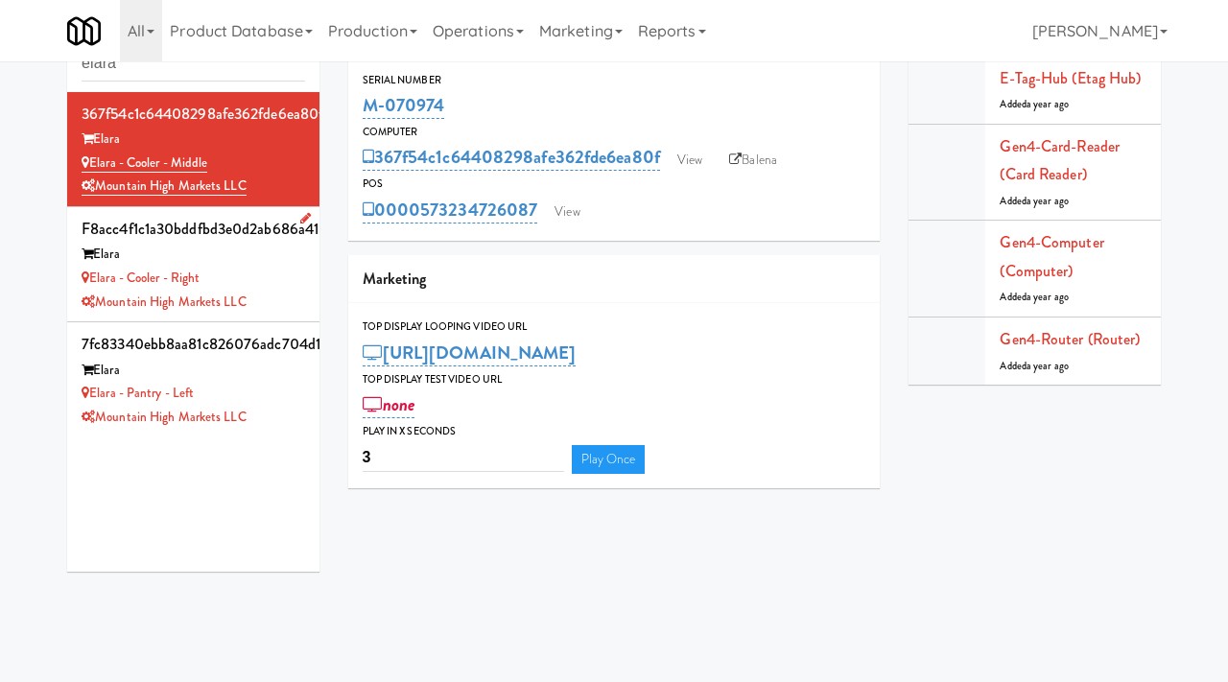
click at [288, 309] on div "Mountain High Markets LLC" at bounding box center [193, 303] width 223 height 24
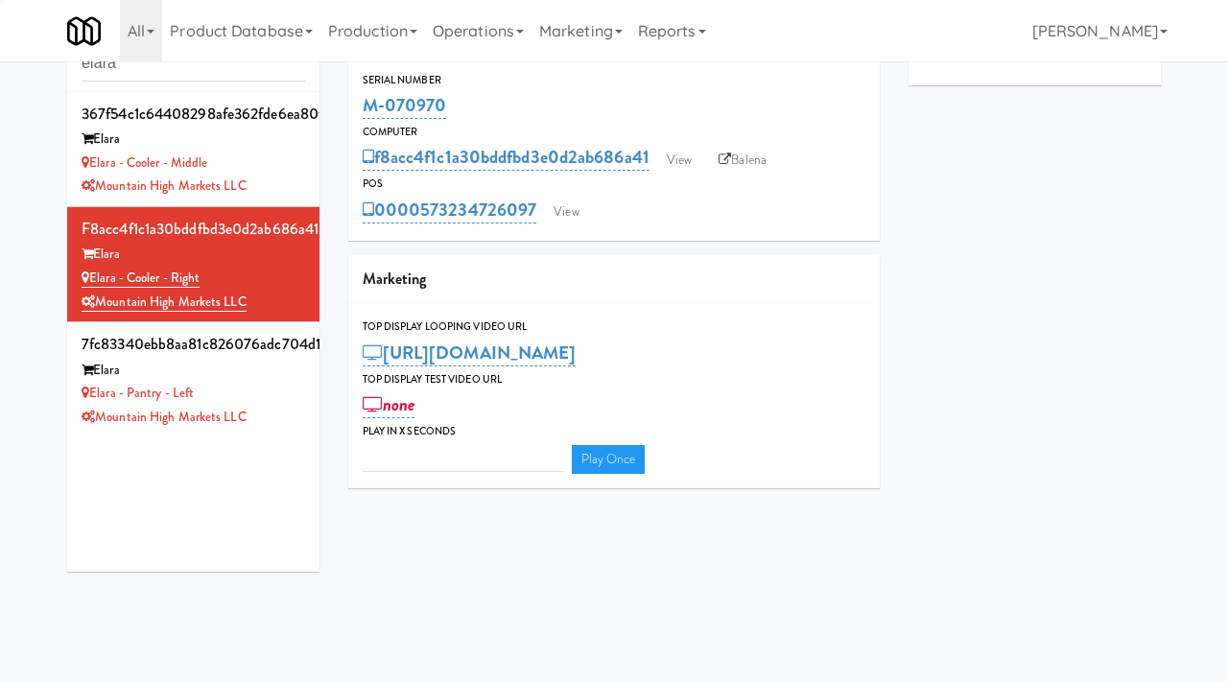
type input "3"
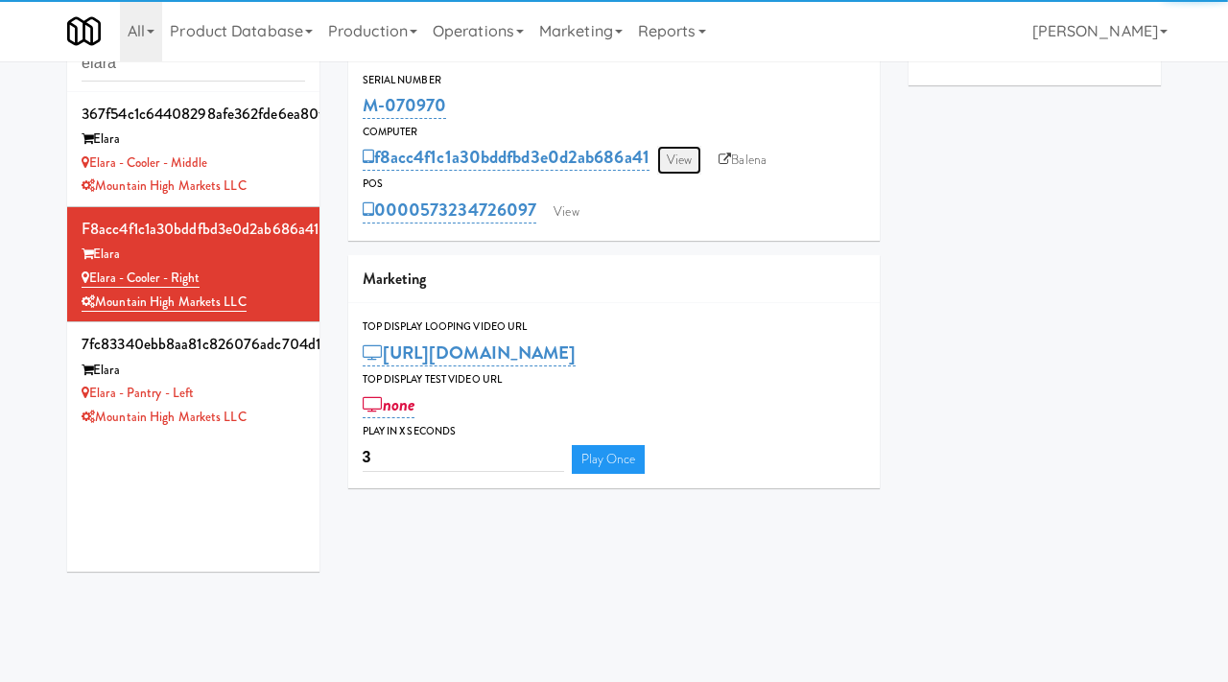
click at [693, 165] on link "View" at bounding box center [679, 160] width 44 height 29
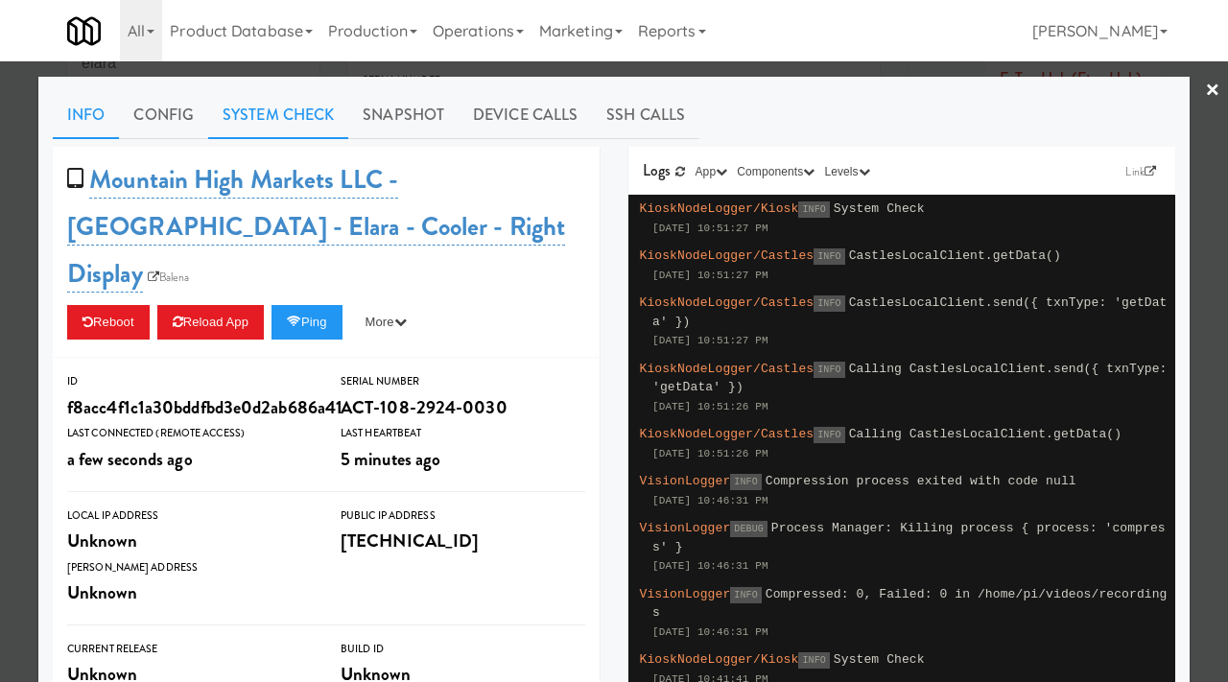
click at [303, 126] on link "System Check" at bounding box center [278, 115] width 140 height 48
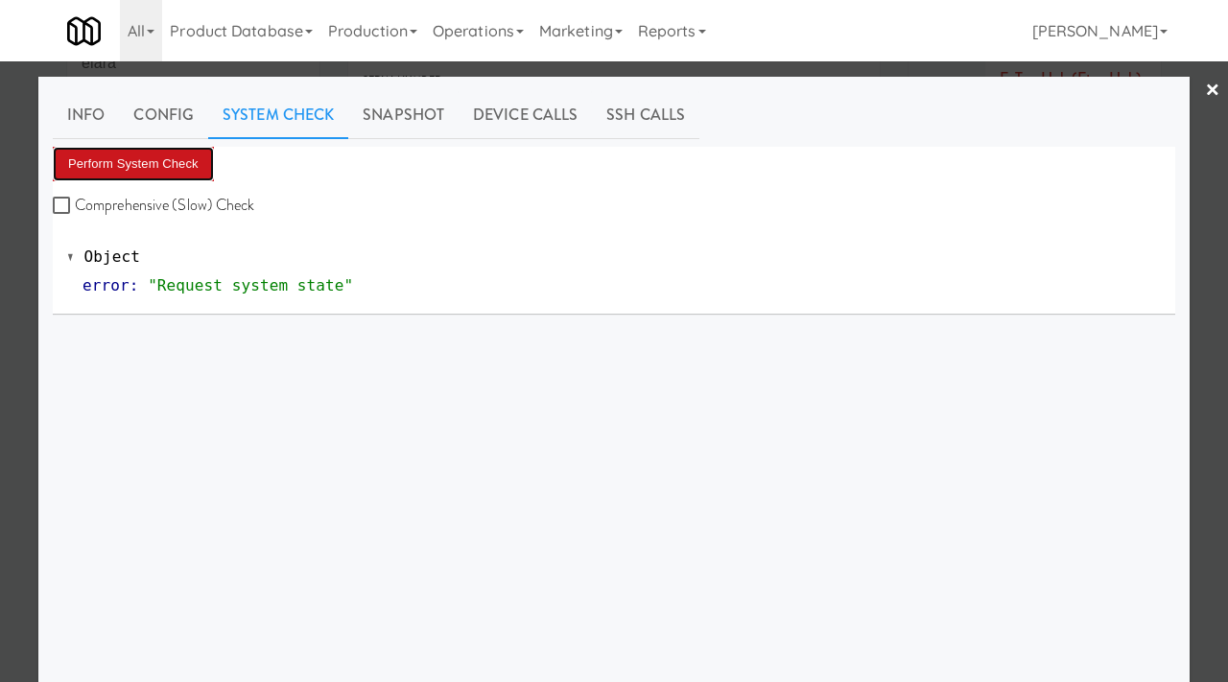
click at [130, 163] on button "Perform System Check" at bounding box center [133, 164] width 161 height 35
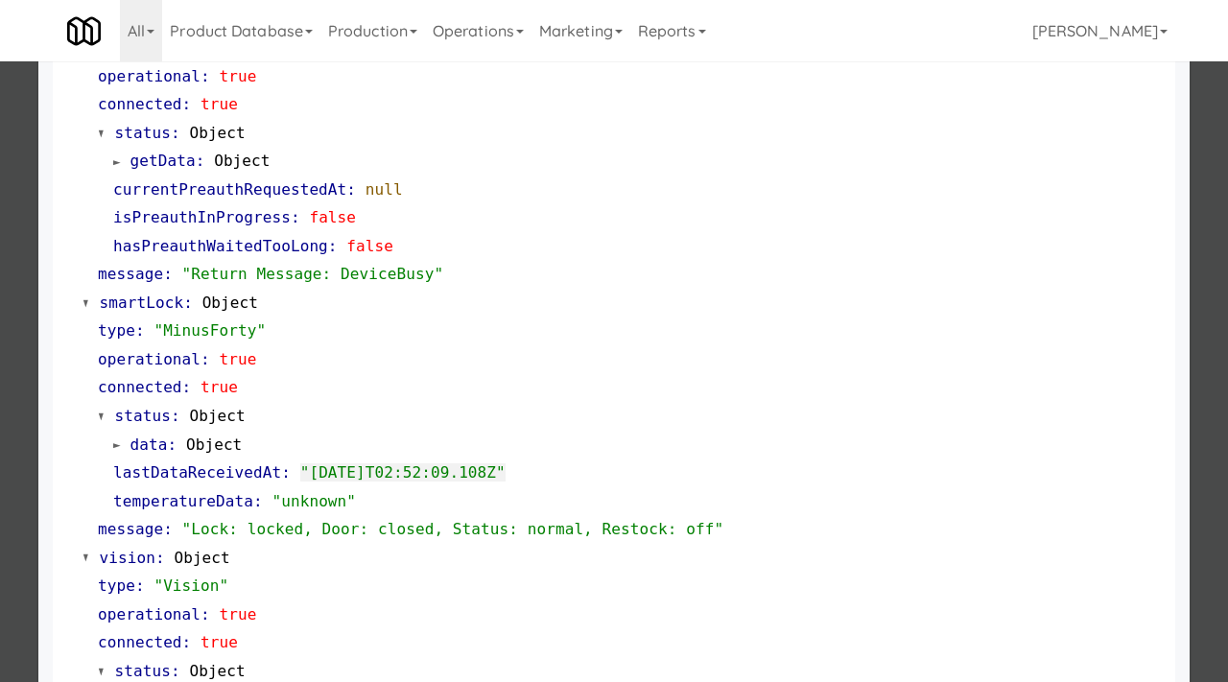
scroll to position [273, 0]
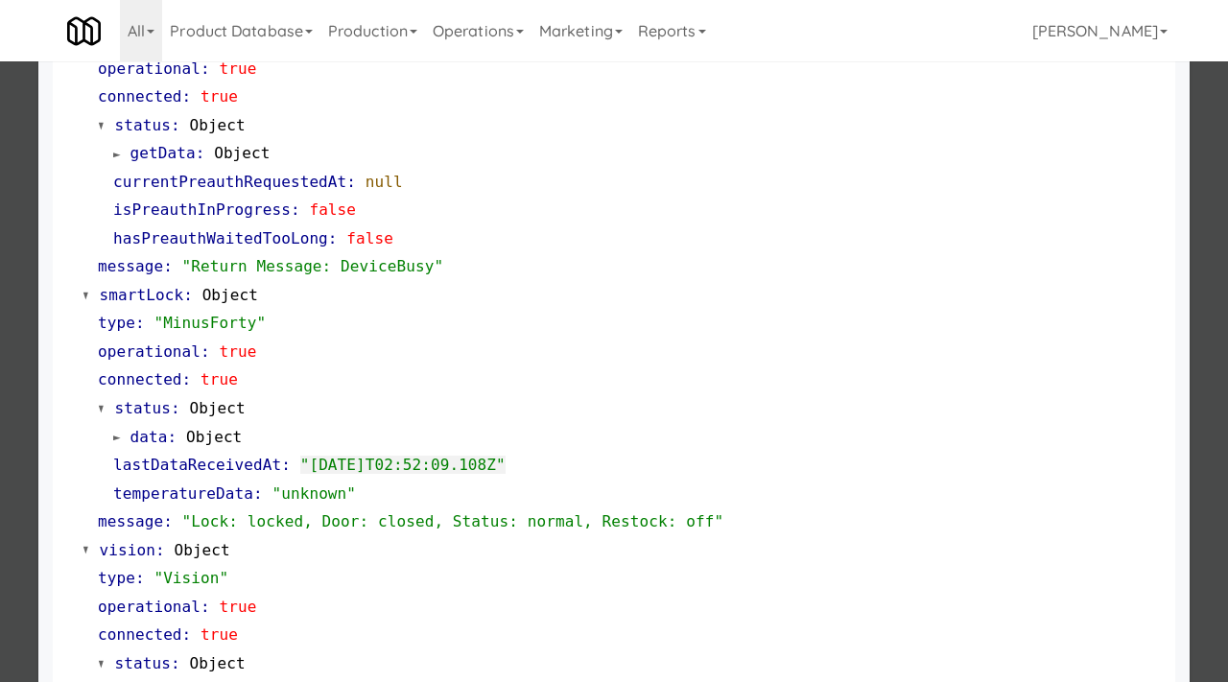
click at [0, 444] on div at bounding box center [614, 341] width 1228 height 682
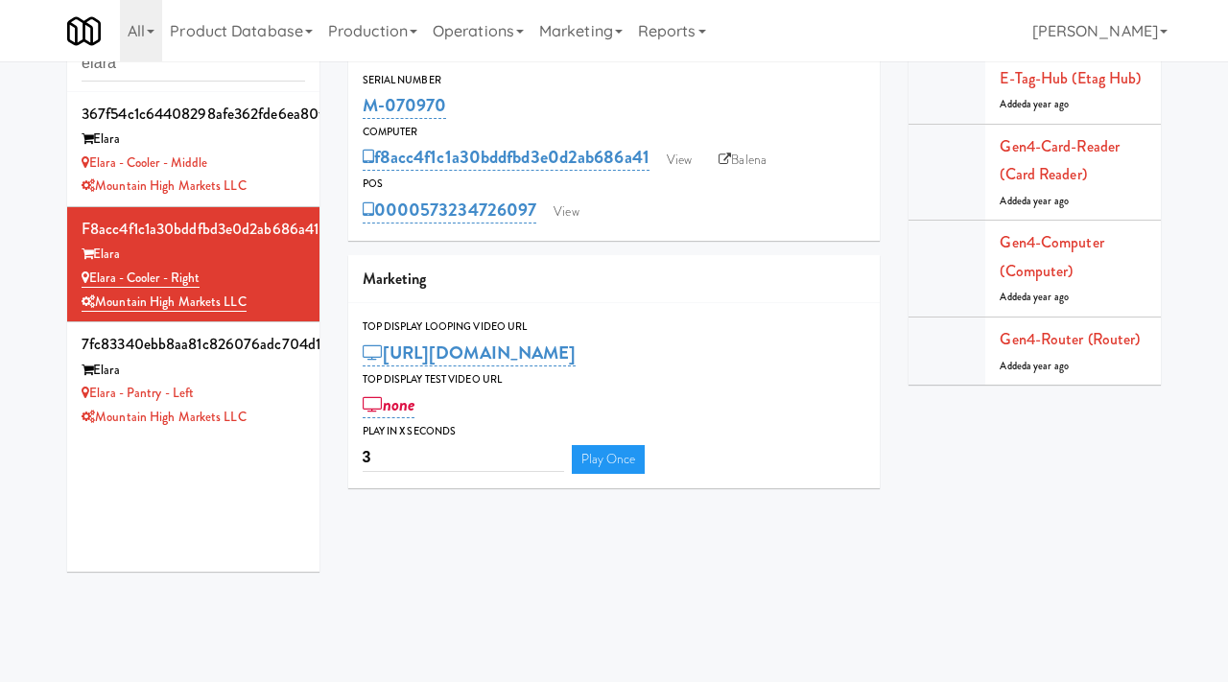
drag, startPoint x: 454, startPoint y: 107, endPoint x: 584, endPoint y: 126, distance: 131.7
click at [584, 126] on div "Serial Number M-070970 Computer f8acc4f1c1a30bddfbd3e0d2ab686a41 View Balena PO…" at bounding box center [614, 148] width 532 height 155
click at [577, 220] on link "View" at bounding box center [566, 212] width 44 height 29
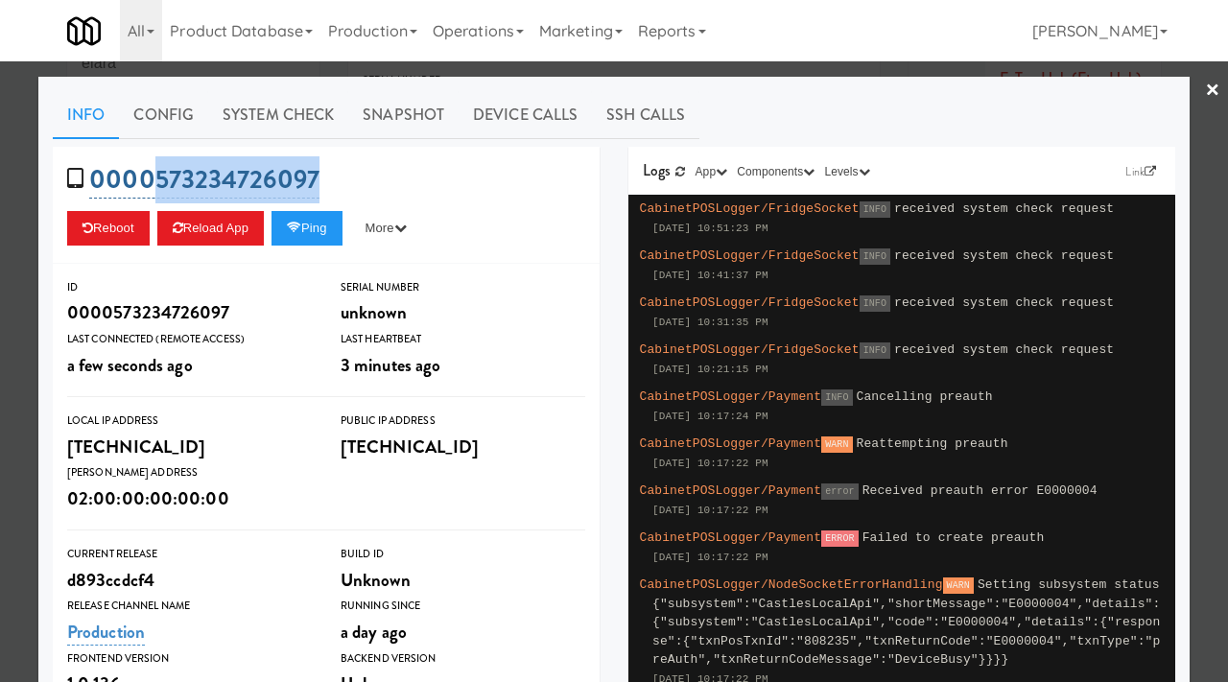
drag, startPoint x: 331, startPoint y: 178, endPoint x: 156, endPoint y: 182, distance: 174.6
click at [156, 182] on div "0000573234726097 Reboot Reload App Ping More Ping Server Restart Server Force R…" at bounding box center [326, 205] width 547 height 117
copy link "573234726097"
click at [0, 121] on div at bounding box center [614, 341] width 1228 height 682
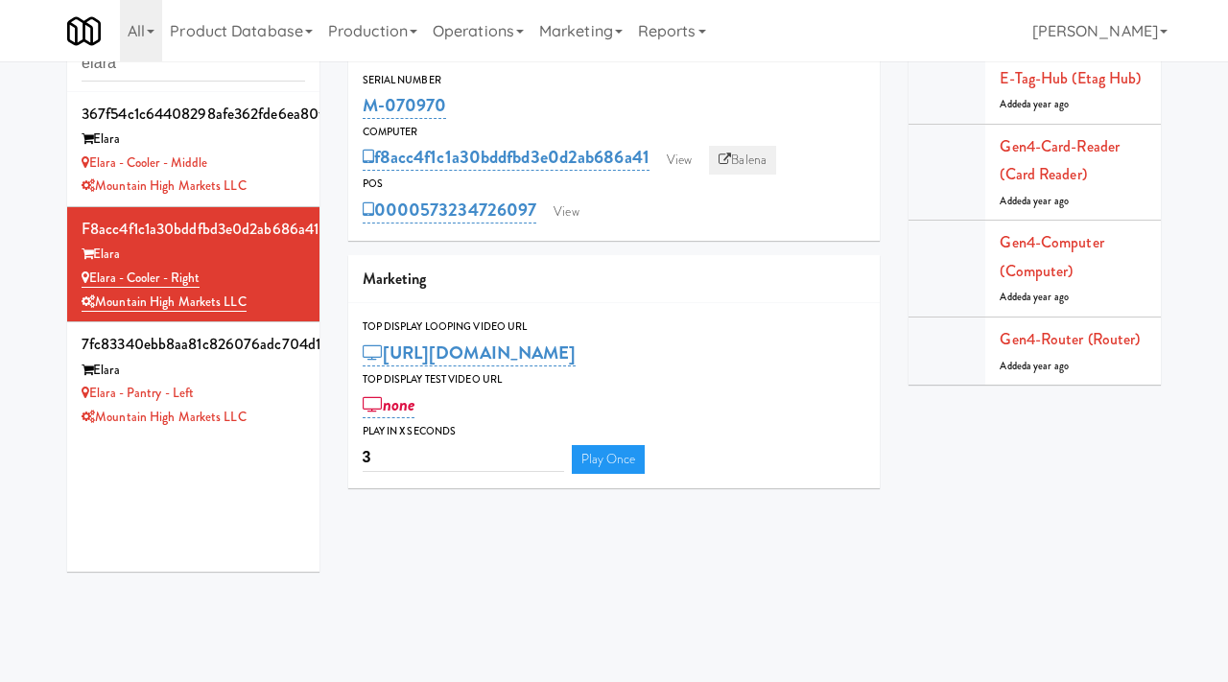
click at [748, 167] on link "Balena" at bounding box center [742, 160] width 67 height 29
click at [756, 160] on link "Balena" at bounding box center [742, 160] width 67 height 29
click at [686, 159] on link "View" at bounding box center [679, 160] width 44 height 29
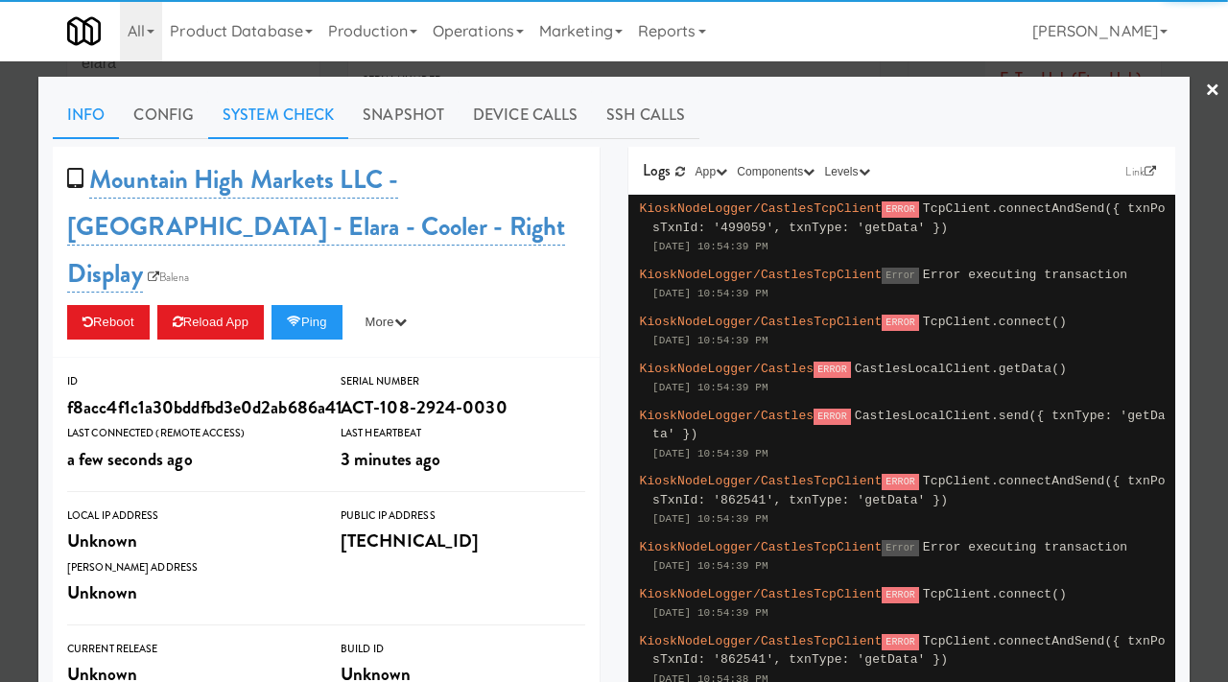
click at [258, 107] on link "System Check" at bounding box center [278, 115] width 140 height 48
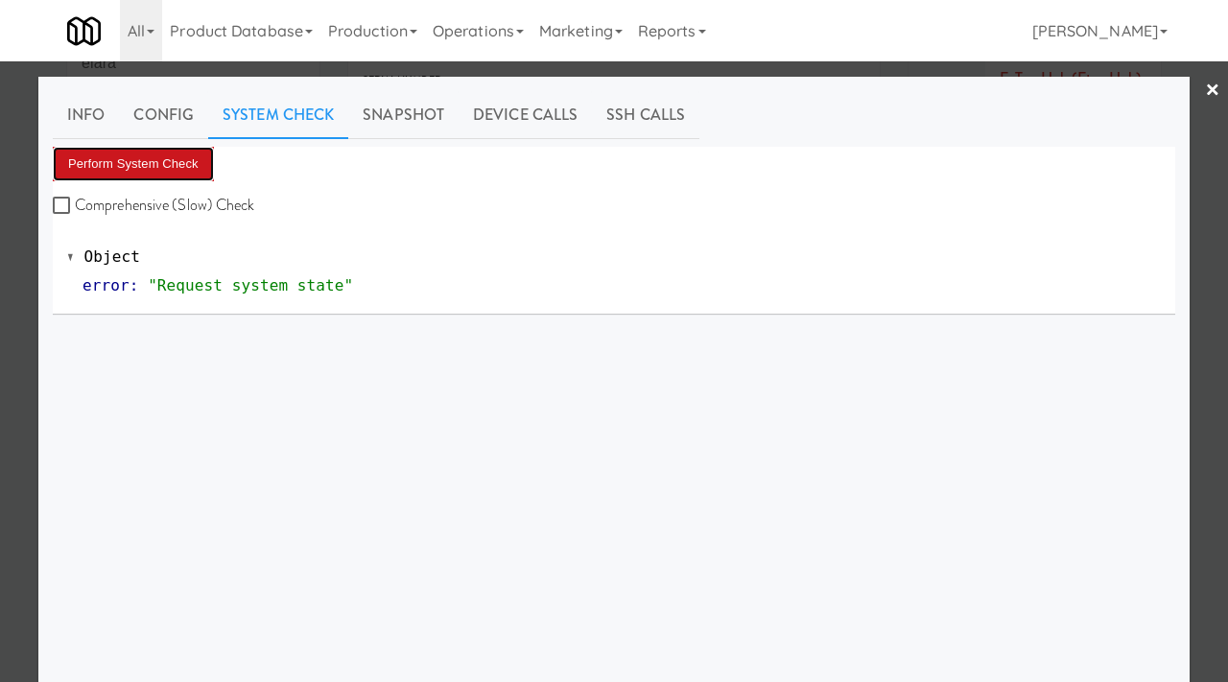
click at [145, 153] on button "Perform System Check" at bounding box center [133, 164] width 161 height 35
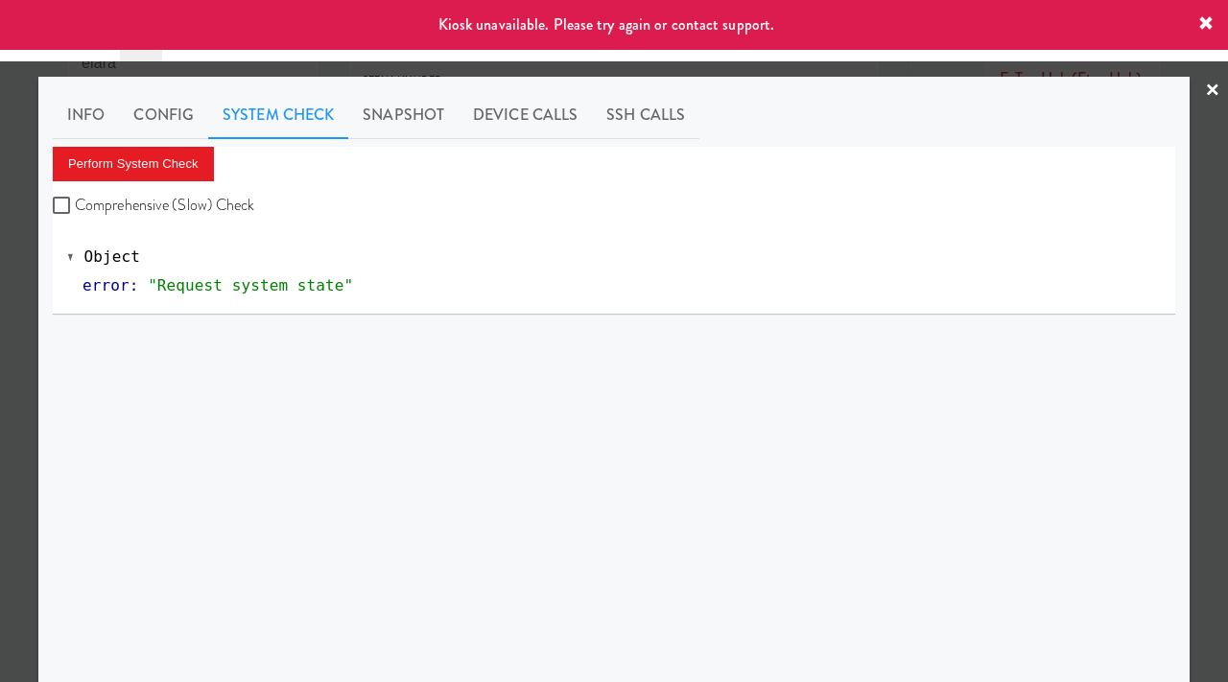
click at [0, 218] on div at bounding box center [614, 341] width 1228 height 682
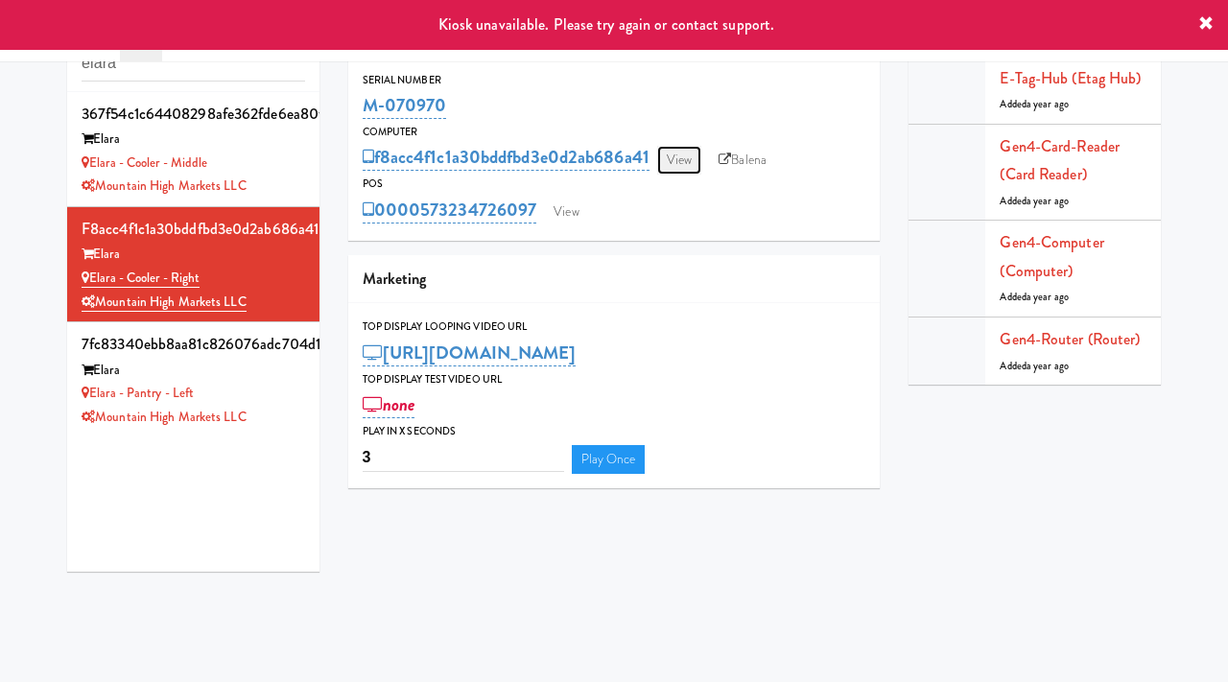
click at [680, 165] on link "View" at bounding box center [679, 160] width 44 height 29
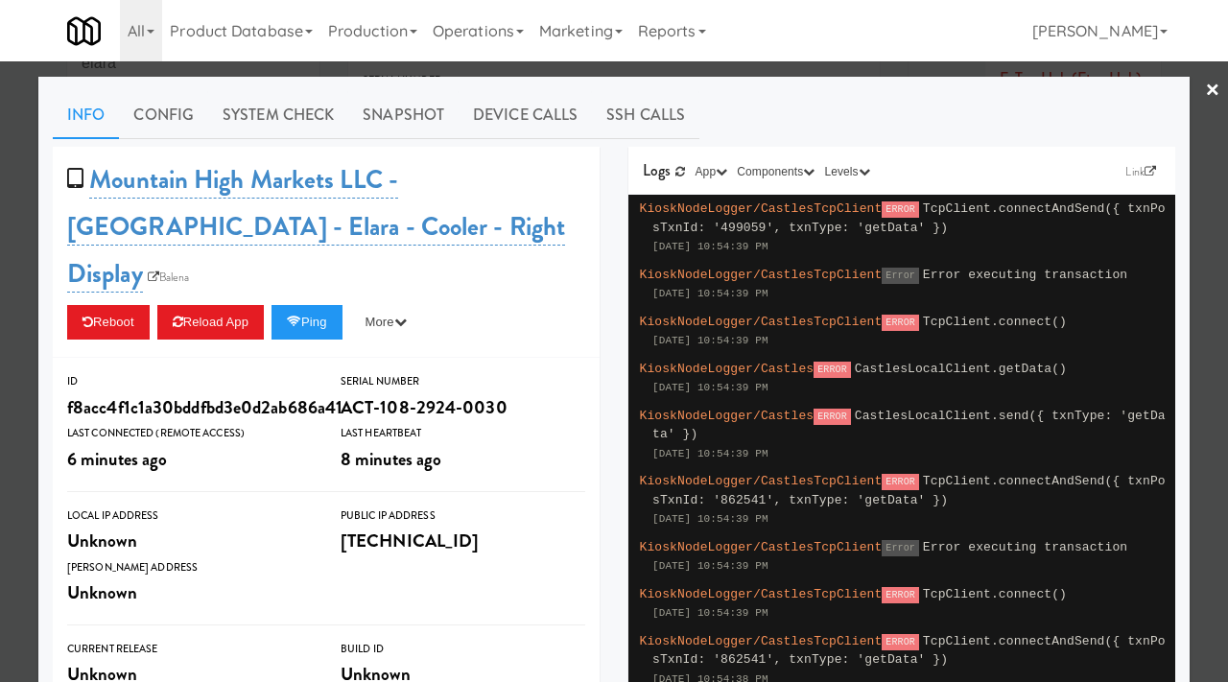
click at [0, 458] on div at bounding box center [614, 341] width 1228 height 682
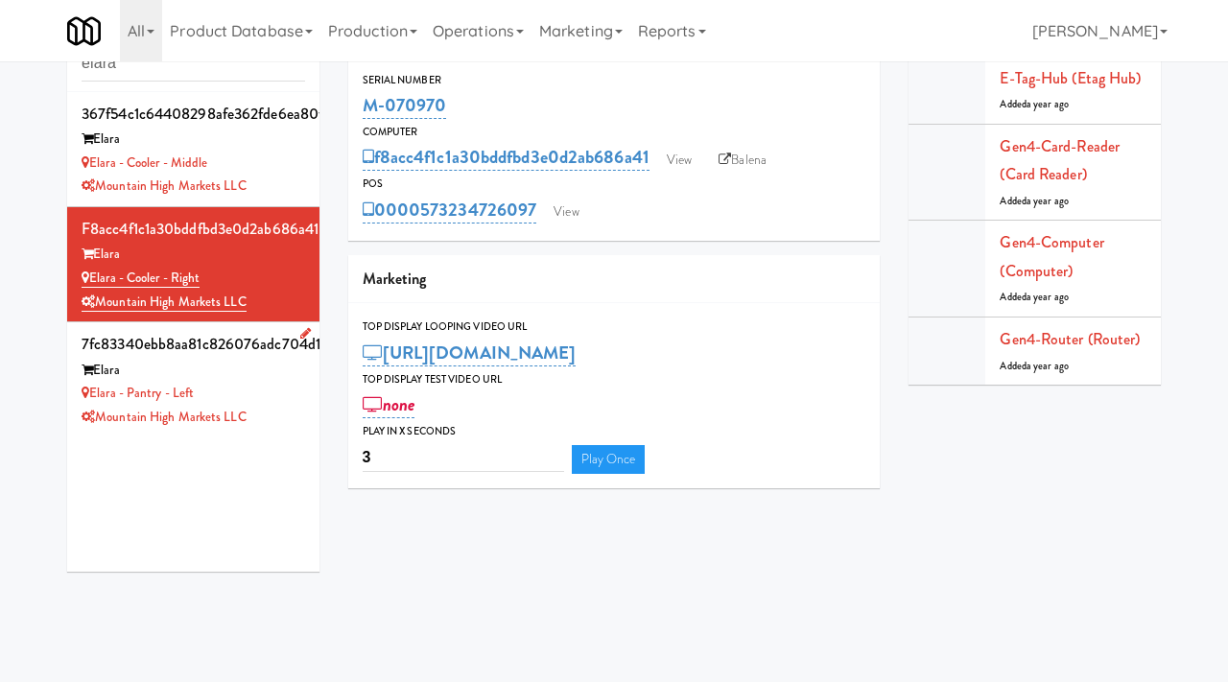
click at [265, 405] on div "Elara - Pantry - Left" at bounding box center [193, 394] width 223 height 24
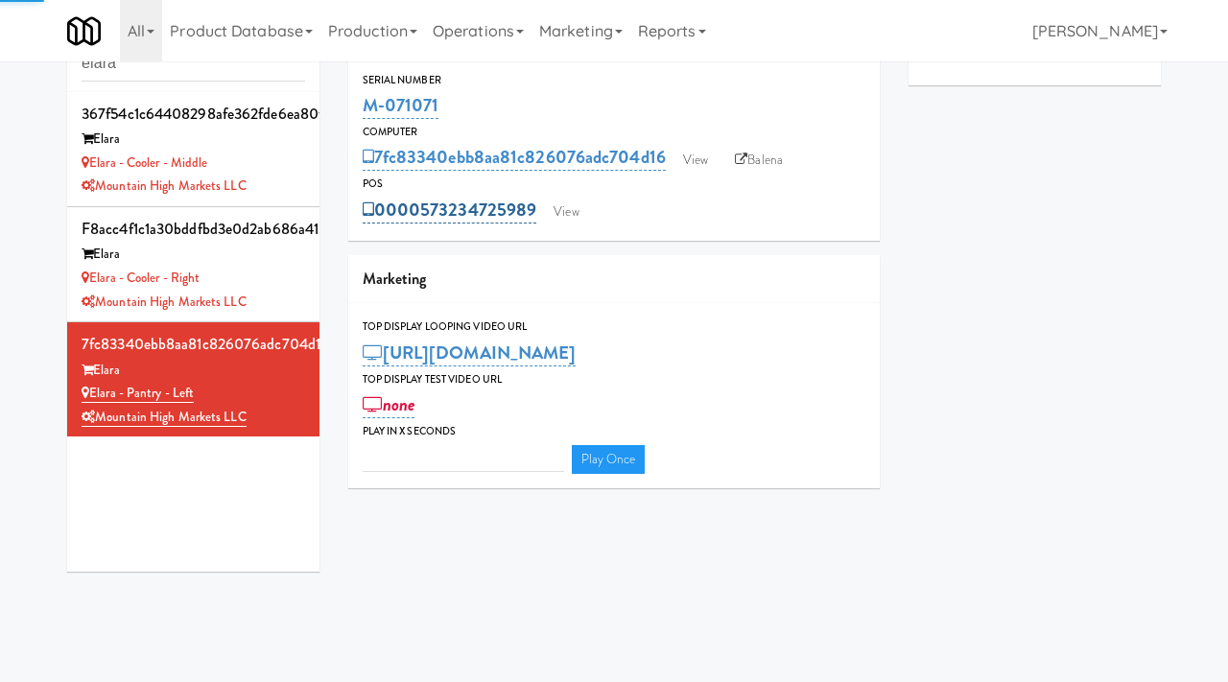
type input "3"
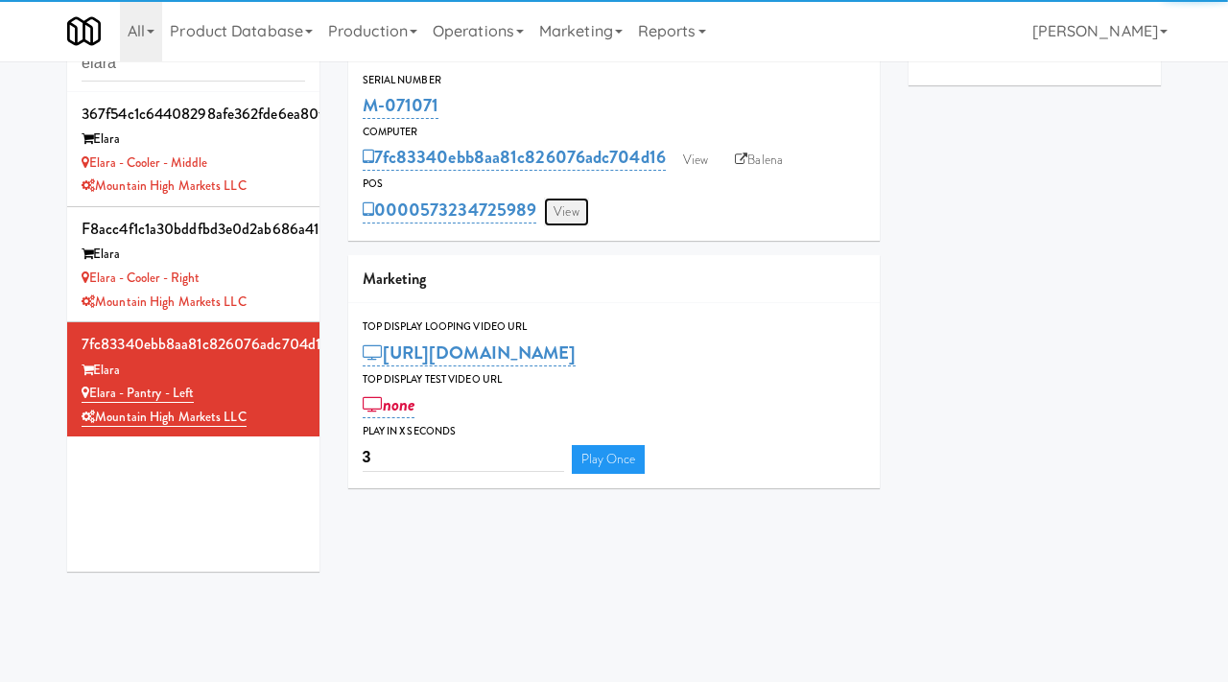
click at [557, 209] on link "View" at bounding box center [566, 212] width 44 height 29
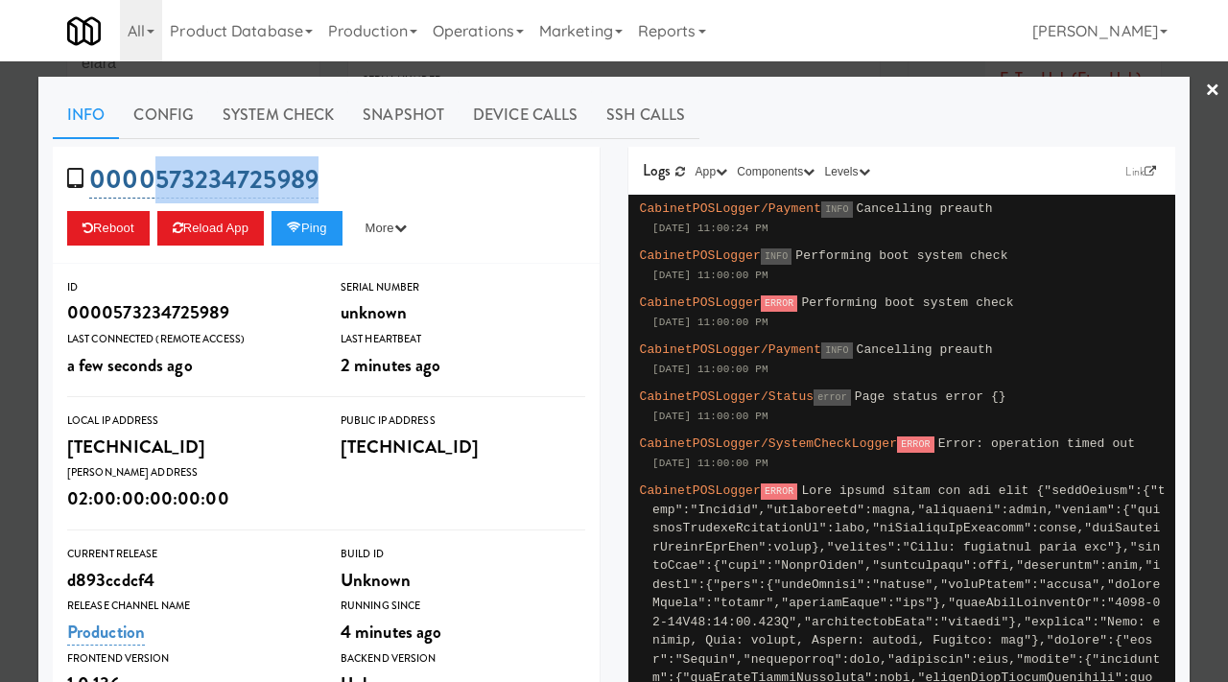
drag, startPoint x: 340, startPoint y: 177, endPoint x: 150, endPoint y: 181, distance: 190.9
click at [150, 181] on div "0000573234725989 Reboot Reload App Ping More Ping Server Restart Server Force R…" at bounding box center [326, 205] width 547 height 117
copy link "573234725989"
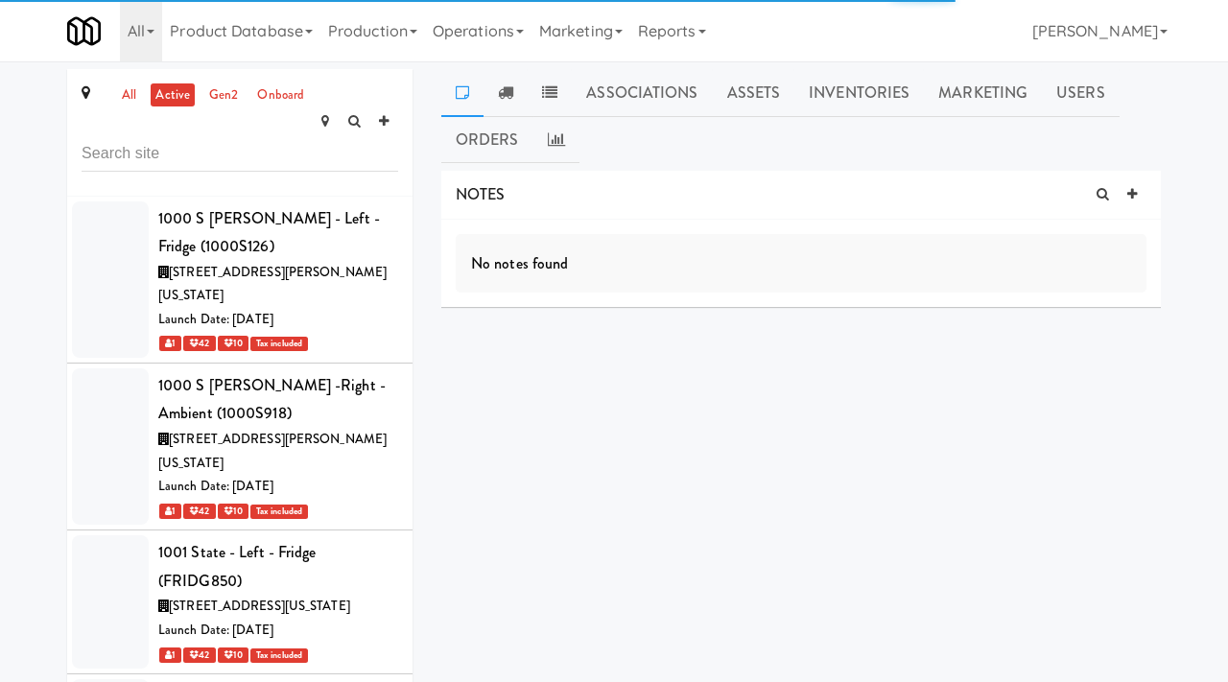
scroll to position [25153, 0]
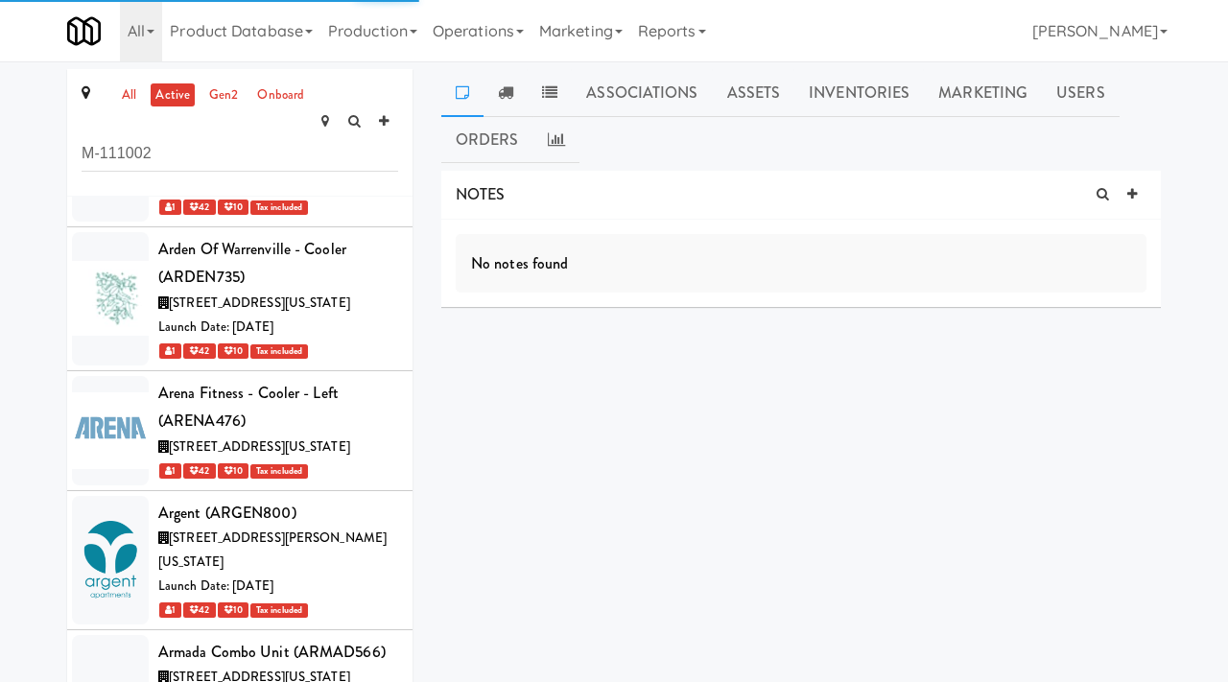
type input "M-111002"
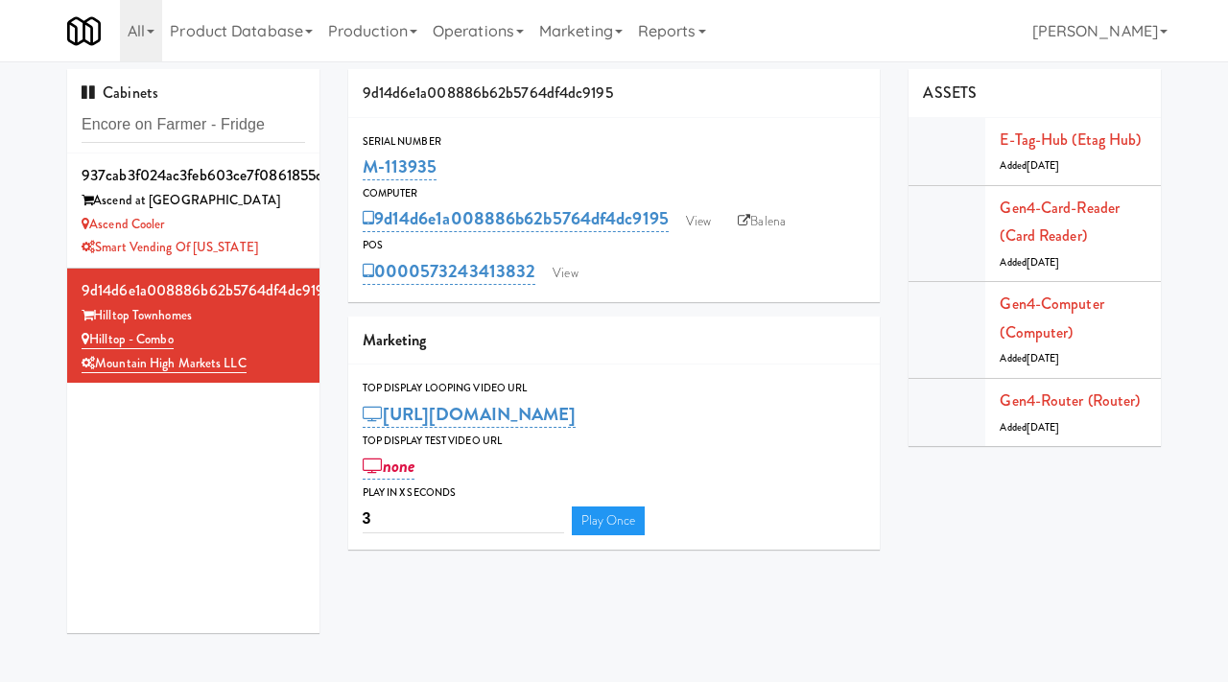
type input "Encore on Farmer - Fridge"
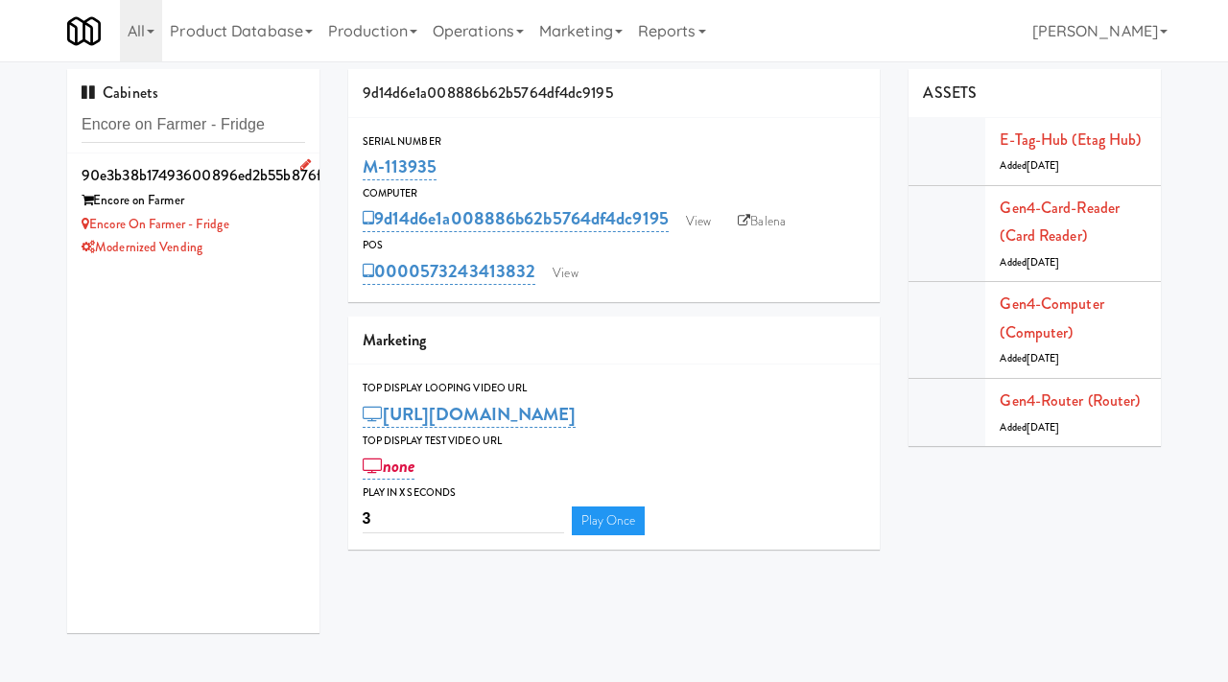
click at [254, 207] on div "Encore on Farmer" at bounding box center [193, 201] width 223 height 24
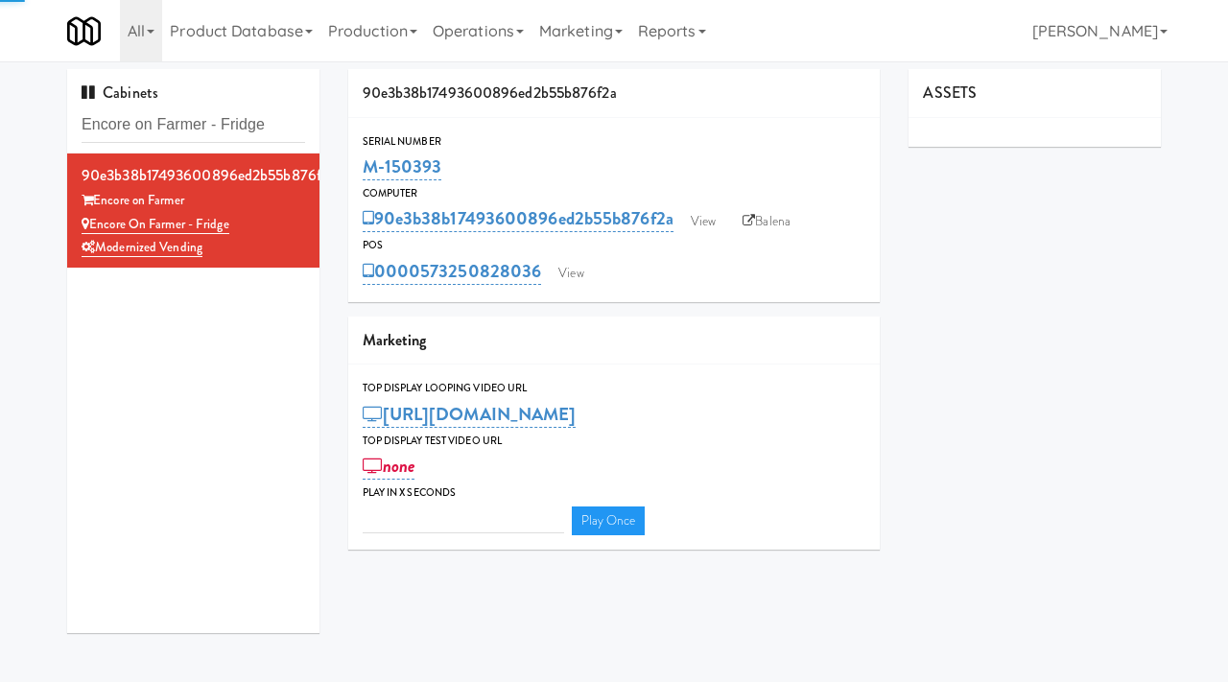
type input "3"
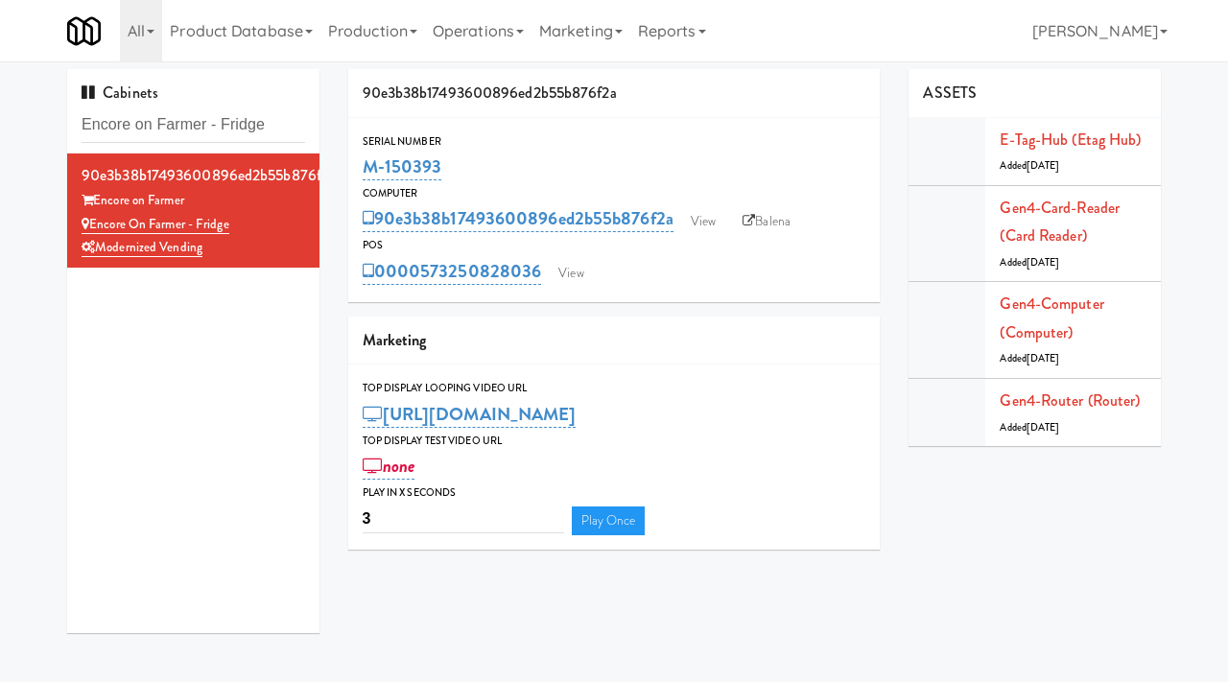
drag, startPoint x: 444, startPoint y: 166, endPoint x: 358, endPoint y: 166, distance: 86.3
click at [358, 166] on div "Serial Number M-150393" at bounding box center [614, 158] width 532 height 52
copy link "M-150393"
click at [717, 220] on link "View" at bounding box center [703, 221] width 44 height 29
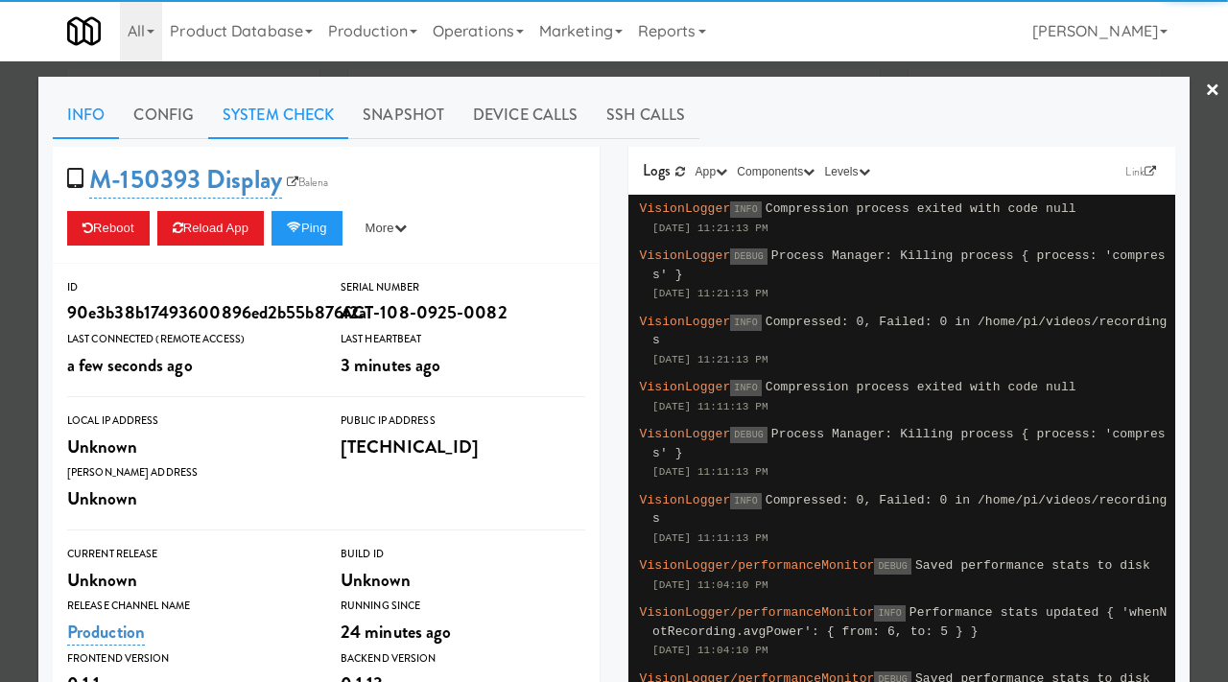
click at [286, 115] on link "System Check" at bounding box center [278, 115] width 140 height 48
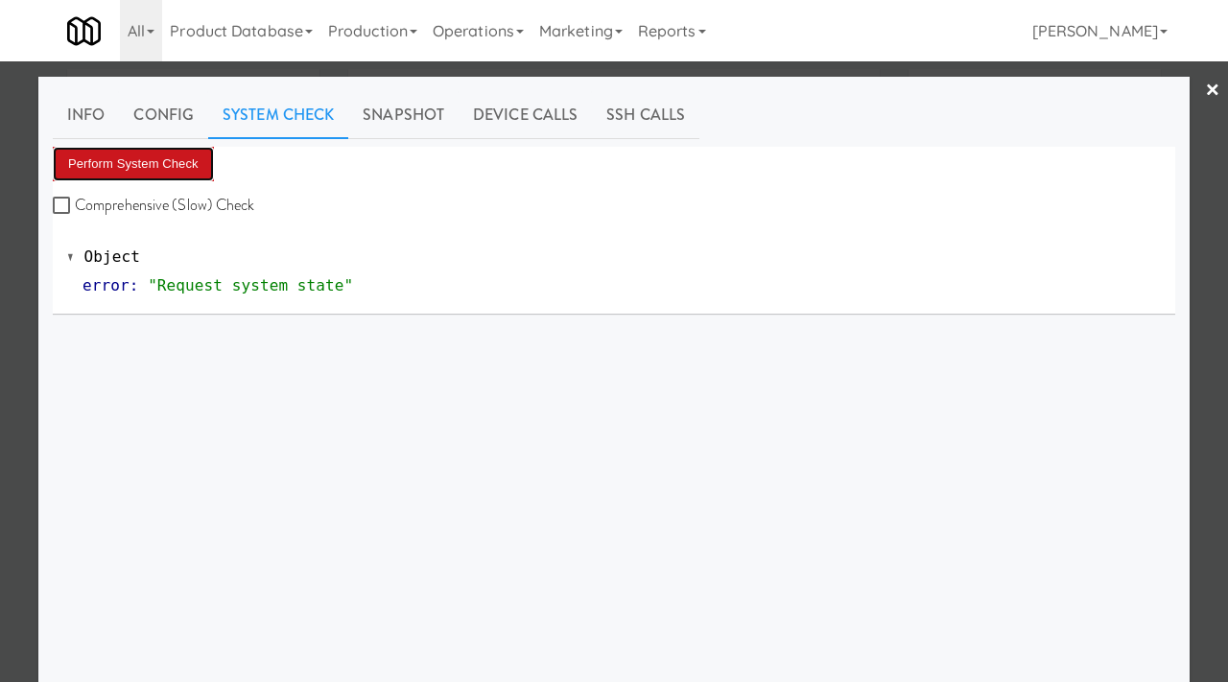
click at [129, 156] on button "Perform System Check" at bounding box center [133, 164] width 161 height 35
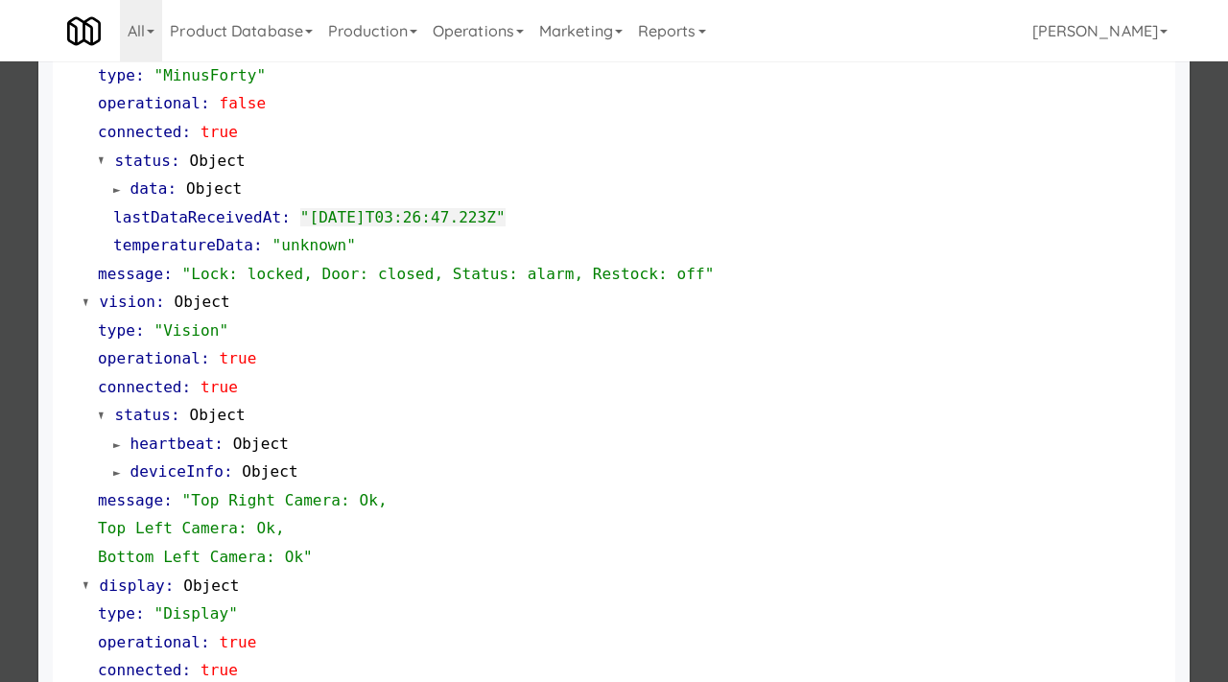
scroll to position [551, 0]
click at [5, 383] on div at bounding box center [614, 341] width 1228 height 682
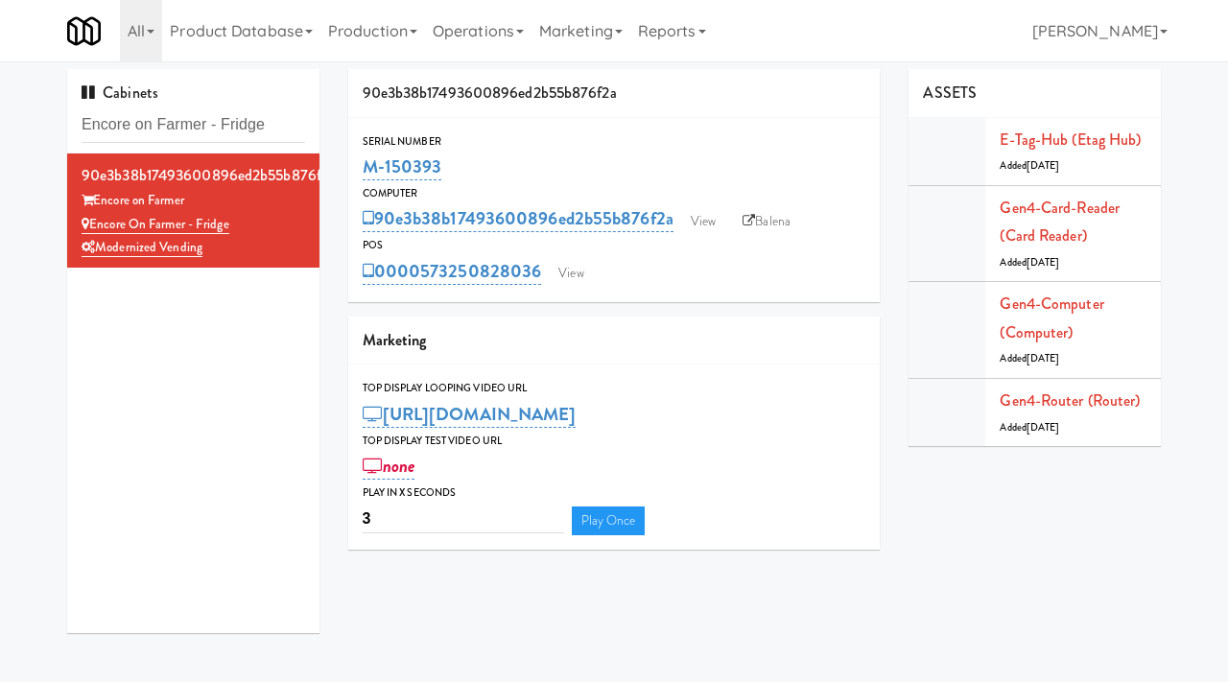
drag, startPoint x: 449, startPoint y: 164, endPoint x: 361, endPoint y: 164, distance: 88.2
click at [361, 164] on div "Serial Number M-150393" at bounding box center [614, 158] width 532 height 52
copy link "M-150393"
